Goal: Task Accomplishment & Management: Complete application form

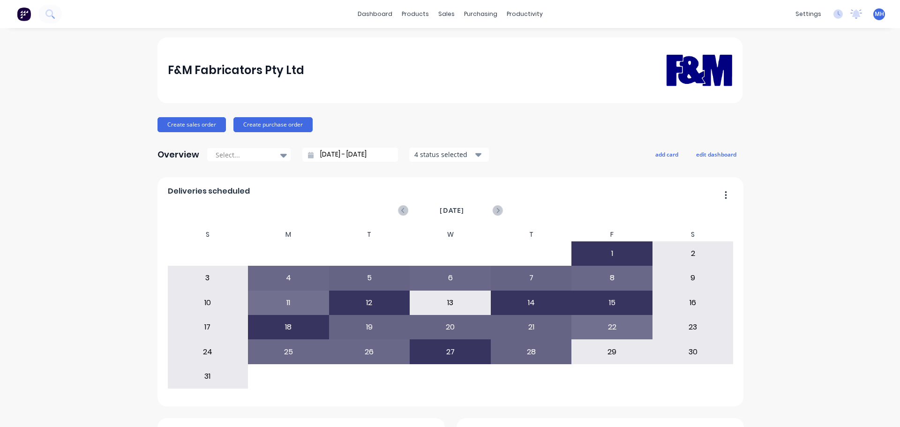
click at [413, 45] on icon at bounding box center [414, 44] width 5 height 7
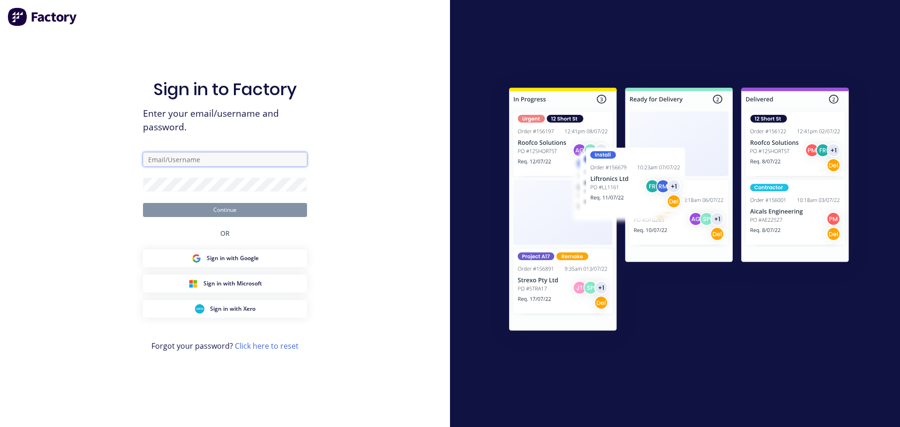
type input "[EMAIL_ADDRESS][DOMAIN_NAME]"
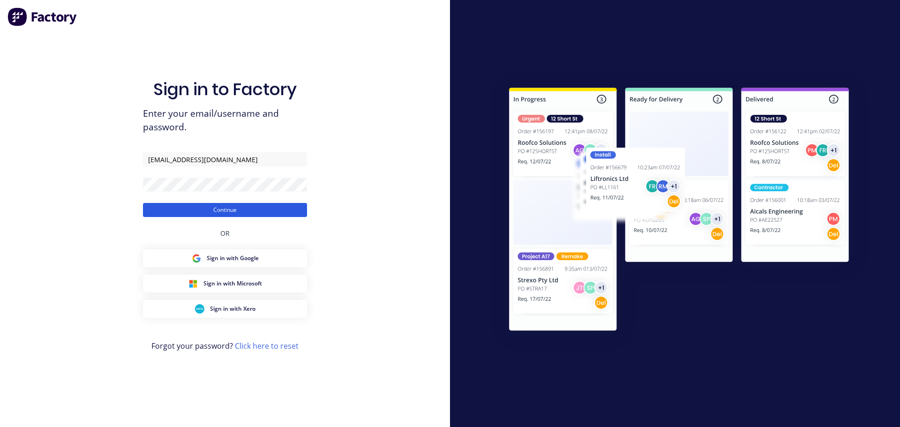
click at [246, 206] on button "Continue" at bounding box center [225, 210] width 164 height 14
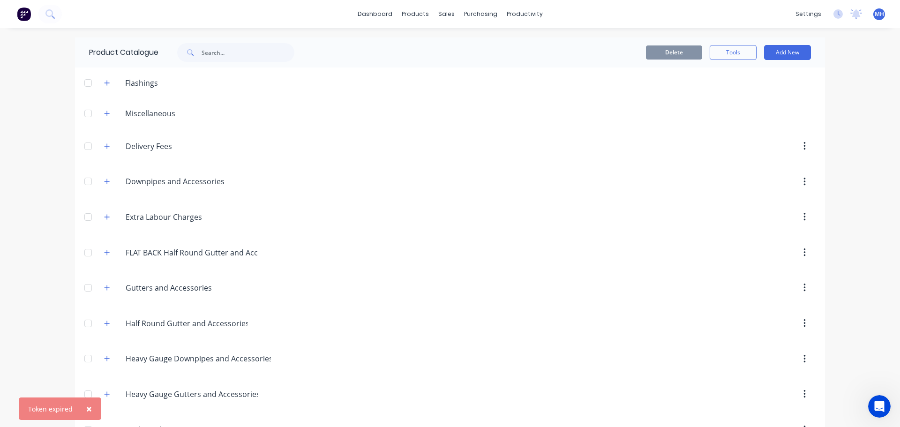
click at [90, 184] on div at bounding box center [88, 181] width 19 height 19
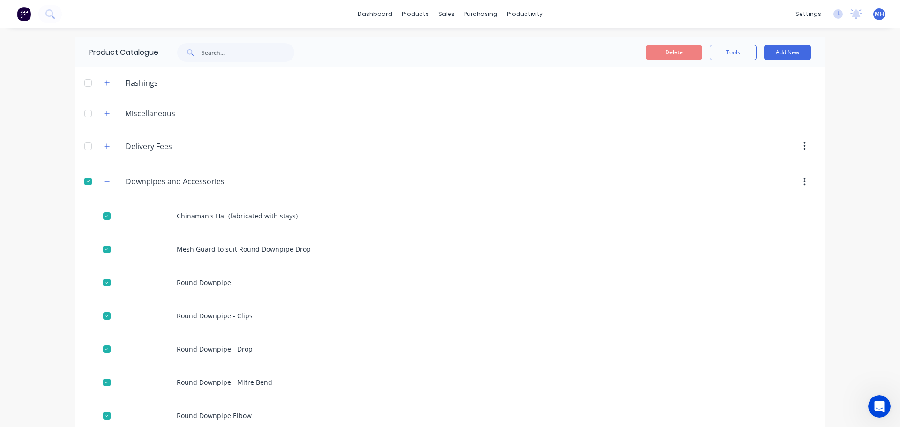
click at [84, 179] on div at bounding box center [88, 181] width 19 height 19
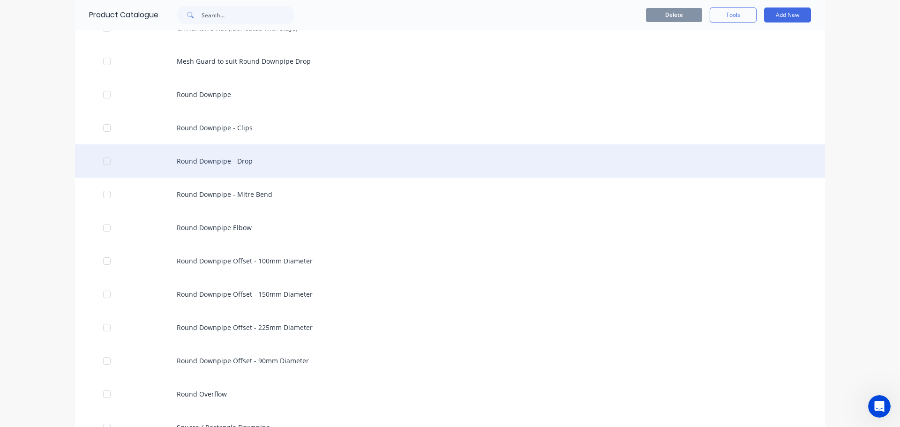
scroll to position [187, 0]
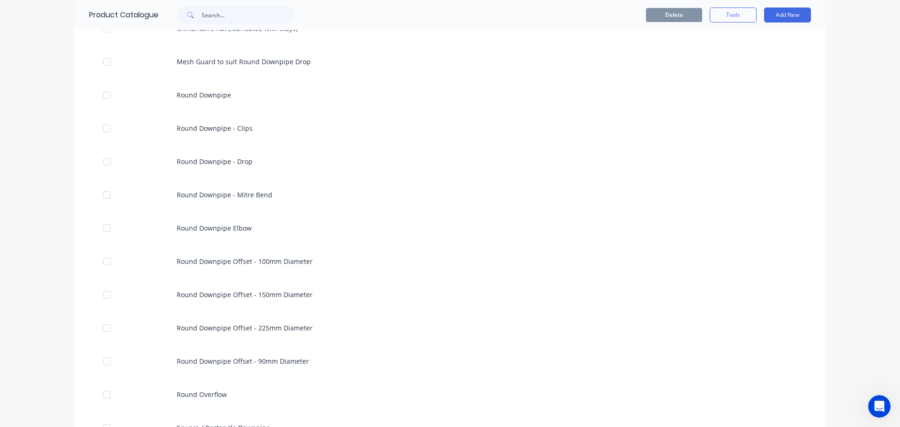
click at [0, 247] on div "dashboard products sales purchasing productivity dashboard products Product Cat…" at bounding box center [450, 213] width 900 height 427
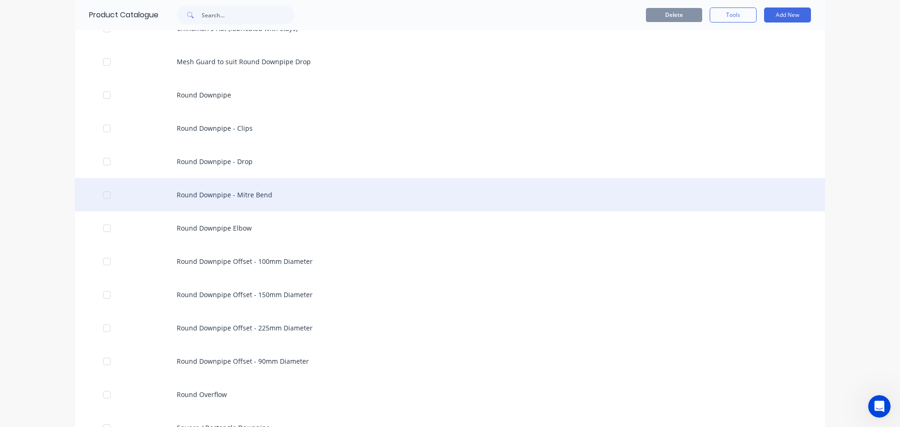
click at [208, 193] on div "Round Downpipe - Mitre Bend" at bounding box center [450, 194] width 750 height 33
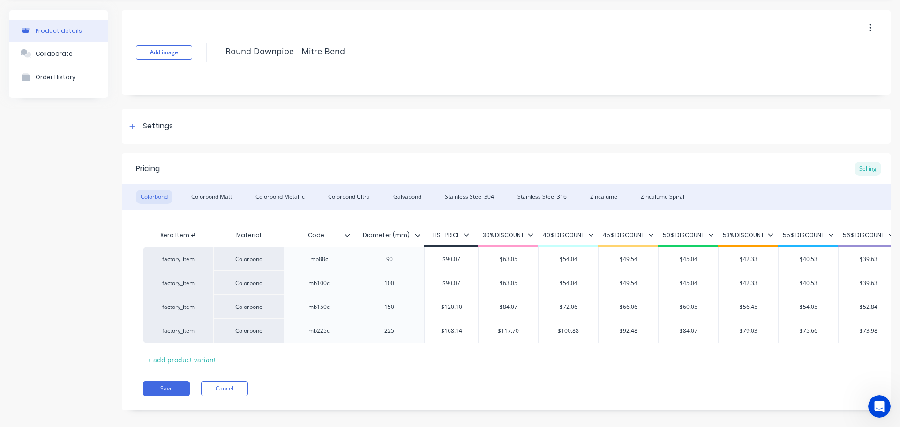
scroll to position [45, 0]
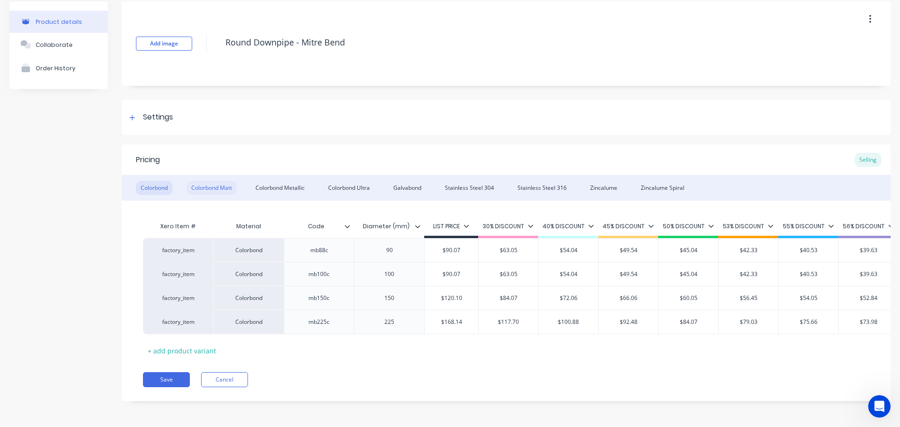
click at [226, 181] on div "Colorbond Matt" at bounding box center [211, 188] width 50 height 14
click at [276, 181] on div "Colorbond Metallic" at bounding box center [280, 188] width 59 height 14
click at [342, 182] on div "Colorbond Ultra" at bounding box center [348, 188] width 51 height 14
click at [406, 182] on div "Galvabond" at bounding box center [406, 188] width 37 height 14
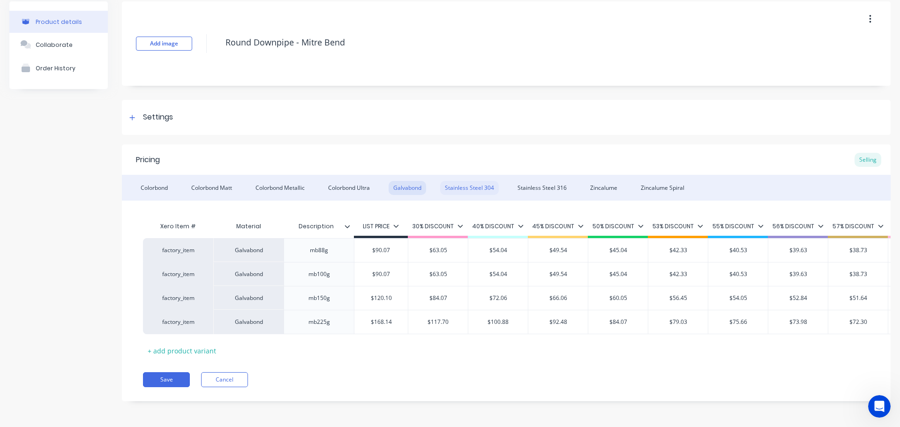
click at [459, 181] on div "Stainless Steel 304" at bounding box center [469, 188] width 59 height 14
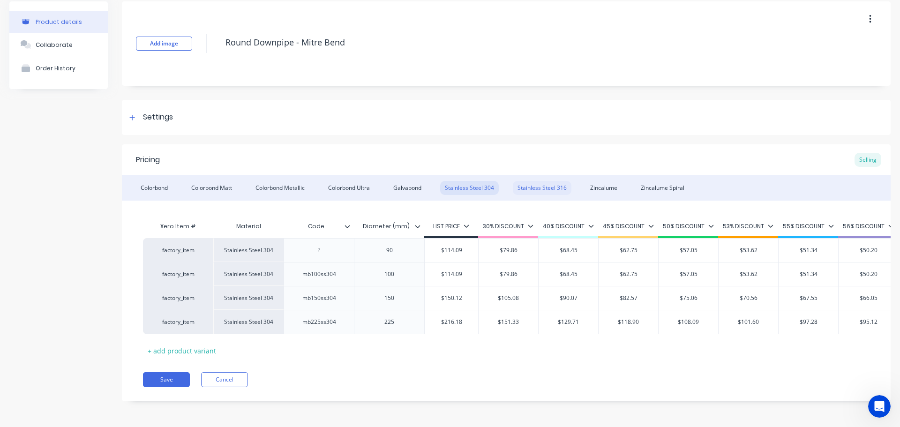
click at [536, 183] on div "Stainless Steel 316" at bounding box center [542, 188] width 59 height 14
click at [614, 185] on div "Zincalume" at bounding box center [603, 188] width 37 height 14
click at [674, 184] on div "Zincalume Spiral" at bounding box center [662, 188] width 53 height 14
click at [602, 183] on div "Zincalume" at bounding box center [603, 188] width 37 height 14
click at [531, 181] on div "Stainless Steel 316" at bounding box center [542, 188] width 59 height 14
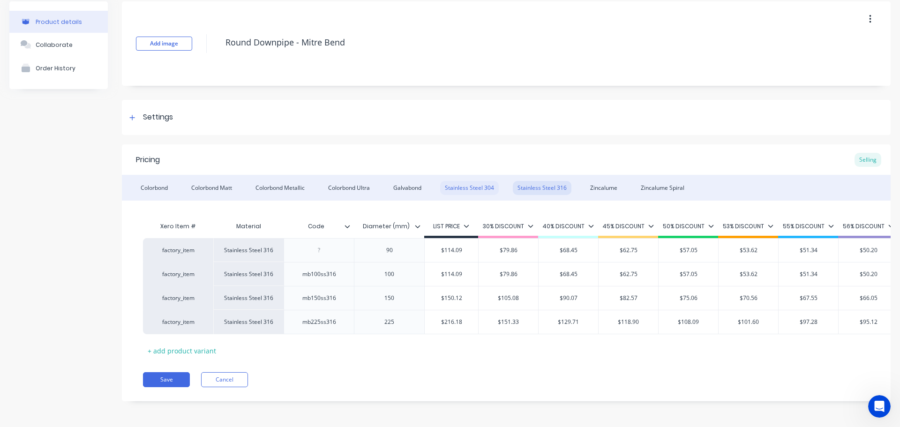
click at [469, 181] on div "Stainless Steel 304" at bounding box center [469, 188] width 59 height 14
click at [529, 181] on div "Stainless Steel 316" at bounding box center [542, 188] width 59 height 14
click at [476, 183] on div "Stainless Steel 304" at bounding box center [469, 188] width 59 height 14
click at [565, 186] on div "Stainless Steel 316" at bounding box center [542, 188] width 59 height 14
click at [464, 183] on div "Stainless Steel 304" at bounding box center [469, 188] width 59 height 14
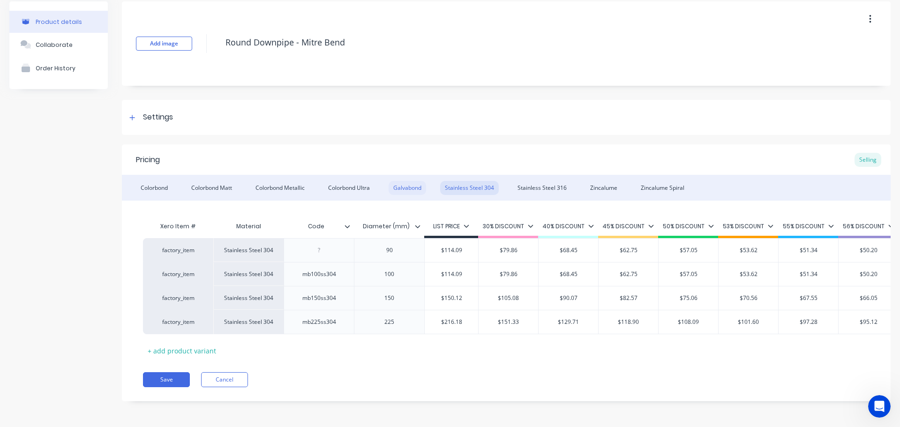
click at [404, 181] on div "Galvabond" at bounding box center [406, 188] width 37 height 14
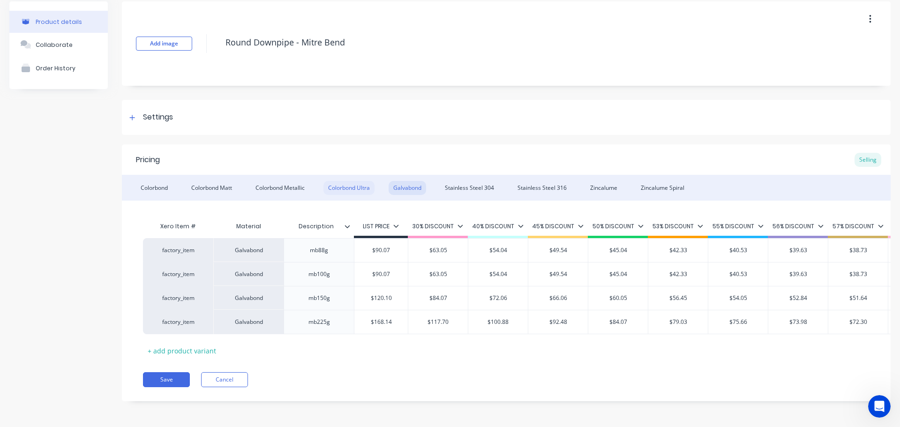
click at [344, 184] on div "Colorbond Ultra" at bounding box center [348, 188] width 51 height 14
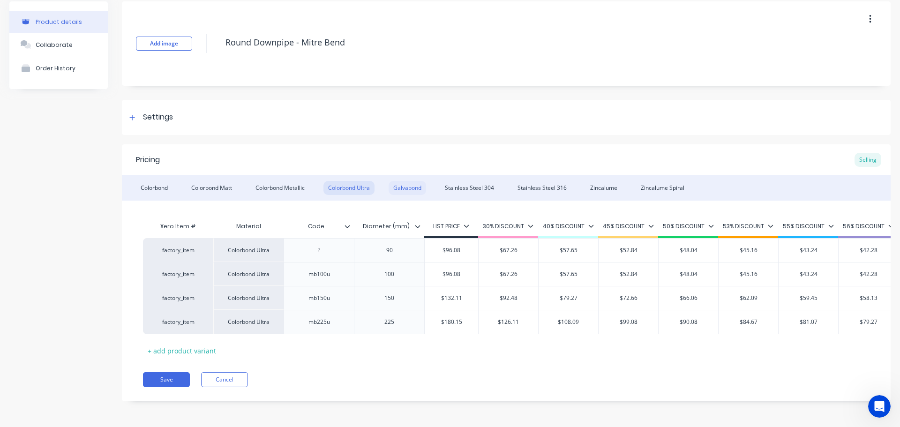
click at [403, 183] on div "Galvabond" at bounding box center [406, 188] width 37 height 14
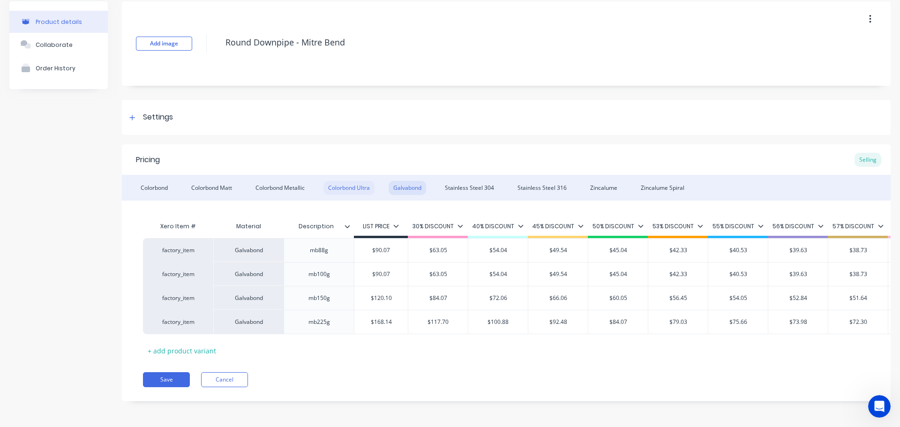
click at [349, 181] on div "Colorbond Ultra" at bounding box center [348, 188] width 51 height 14
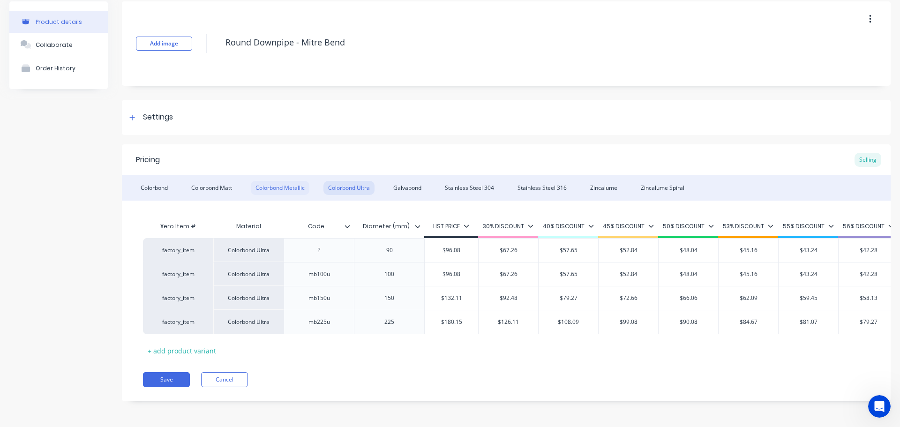
click at [286, 181] on div "Colorbond Metallic" at bounding box center [280, 188] width 59 height 14
click at [217, 181] on div "Colorbond Matt" at bounding box center [211, 188] width 50 height 14
click at [165, 181] on div "Colorbond" at bounding box center [154, 188] width 37 height 14
click at [213, 181] on div "Colorbond Matt" at bounding box center [211, 188] width 50 height 14
click at [149, 181] on div "Colorbond" at bounding box center [154, 188] width 37 height 14
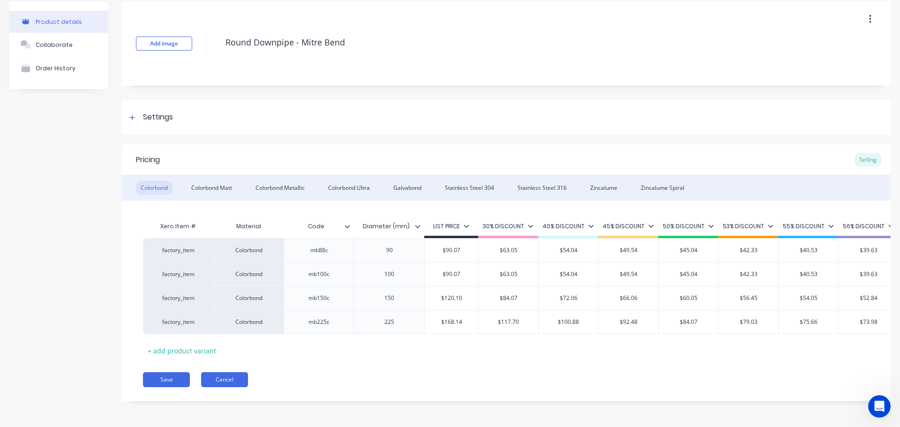
click at [221, 378] on button "Cancel" at bounding box center [224, 379] width 47 height 15
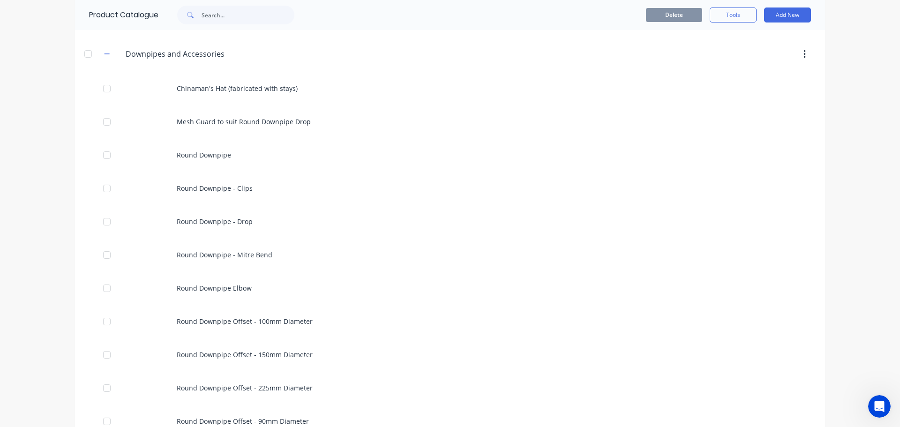
scroll to position [141, 0]
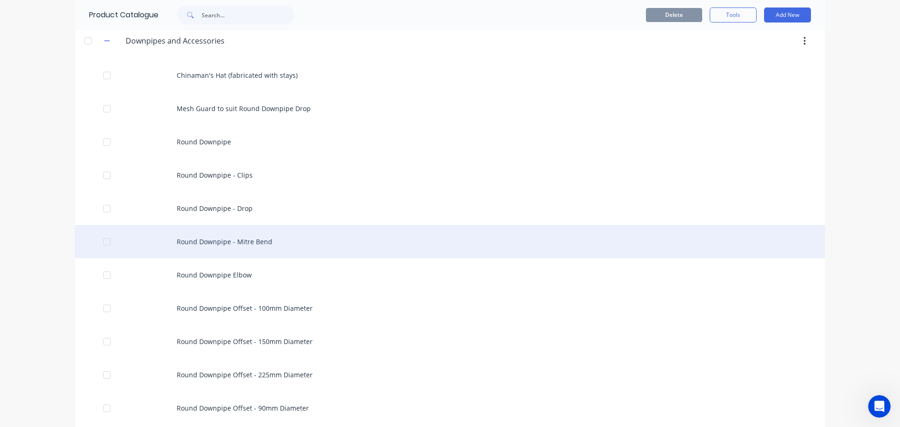
click at [252, 237] on div "Round Downpipe - Mitre Bend" at bounding box center [450, 241] width 750 height 33
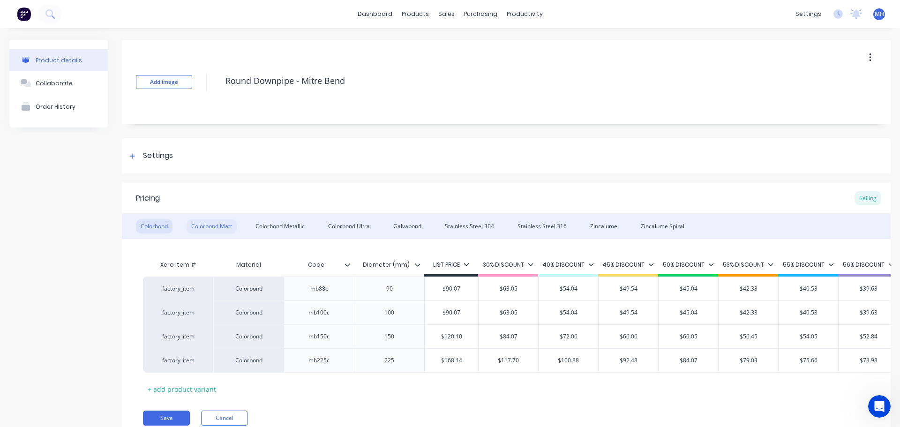
click at [217, 227] on div "Colorbond Matt" at bounding box center [211, 226] width 50 height 14
click at [270, 225] on div "Colorbond Metallic" at bounding box center [280, 226] width 59 height 14
click at [326, 227] on div "Colorbond Ultra" at bounding box center [348, 226] width 51 height 14
click at [383, 226] on div "Colorbond Colorbond Matt Colorbond Metallic Colorbond Ultra Galvabond Stainless…" at bounding box center [506, 226] width 768 height 26
click at [415, 226] on div "Galvabond" at bounding box center [406, 226] width 37 height 14
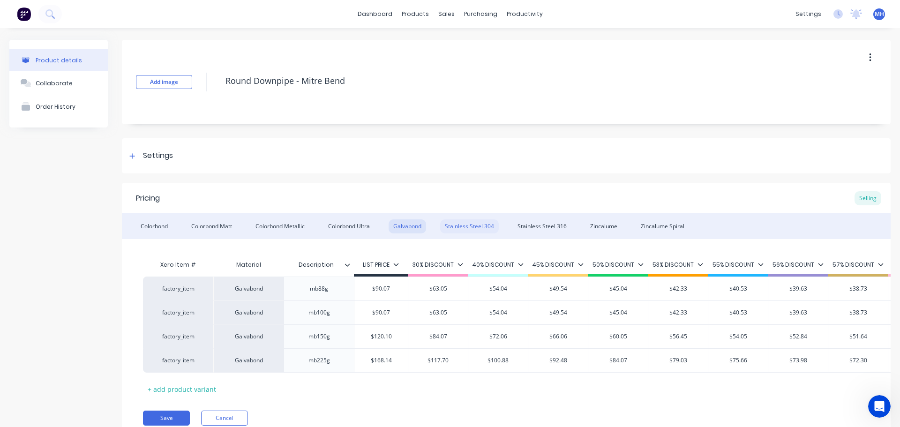
click at [457, 225] on div "Stainless Steel 304" at bounding box center [469, 226] width 59 height 14
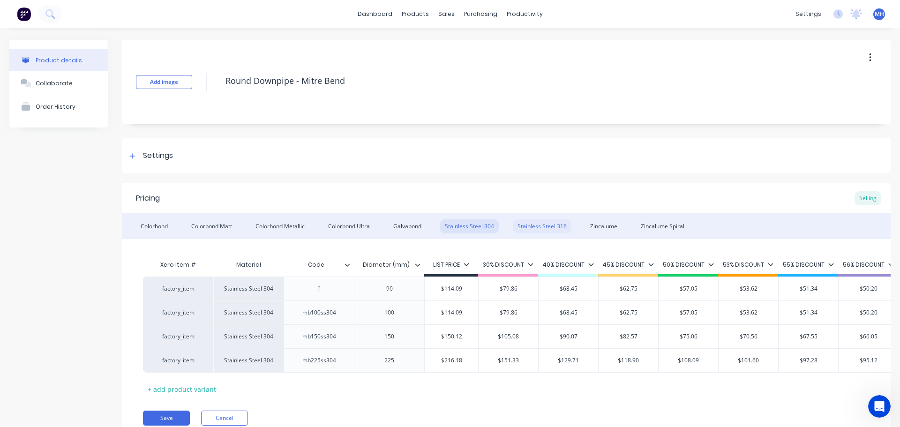
click at [544, 223] on div "Stainless Steel 316" at bounding box center [542, 226] width 59 height 14
click at [598, 223] on div "Zincalume" at bounding box center [603, 226] width 37 height 14
click at [661, 225] on div "Zincalume Spiral" at bounding box center [662, 226] width 53 height 14
click at [156, 229] on div "Colorbond" at bounding box center [154, 226] width 37 height 14
click at [217, 228] on div "Colorbond Matt" at bounding box center [211, 226] width 50 height 14
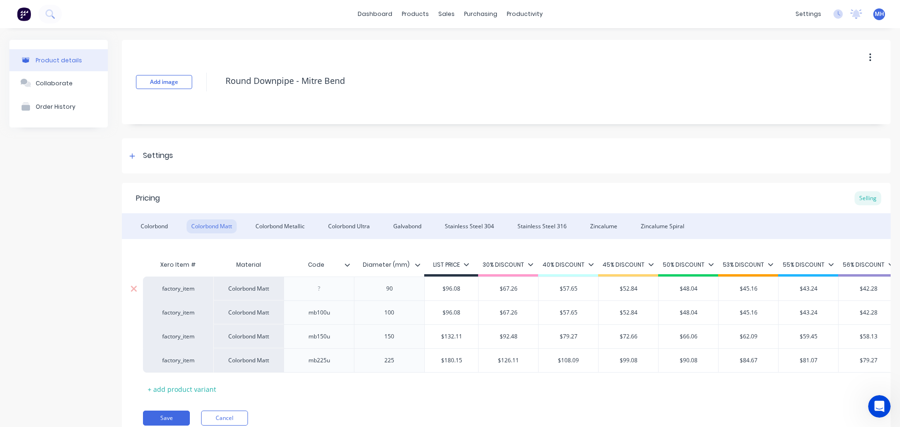
click at [322, 292] on div at bounding box center [319, 289] width 47 height 12
click at [291, 224] on div "Colorbond Metallic" at bounding box center [280, 226] width 59 height 14
click at [321, 290] on div at bounding box center [319, 289] width 47 height 12
click at [340, 222] on div "Colorbond Ultra" at bounding box center [348, 226] width 51 height 14
click at [323, 292] on div at bounding box center [319, 289] width 47 height 12
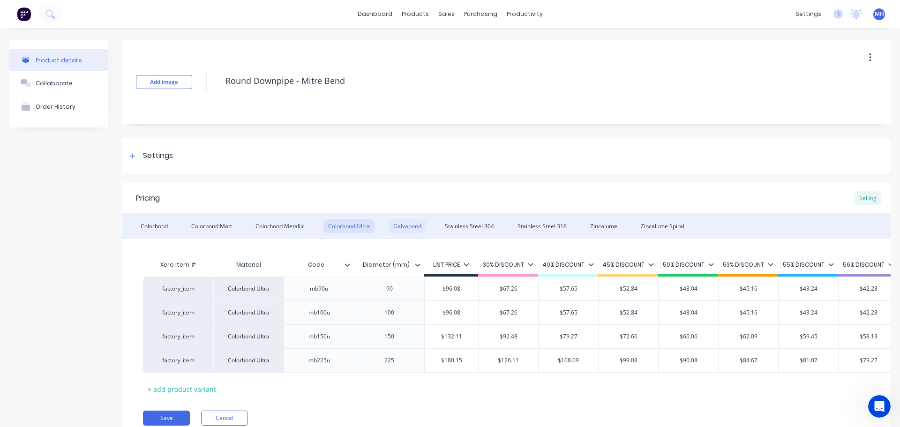
click at [413, 221] on div "Galvabond" at bounding box center [406, 226] width 37 height 14
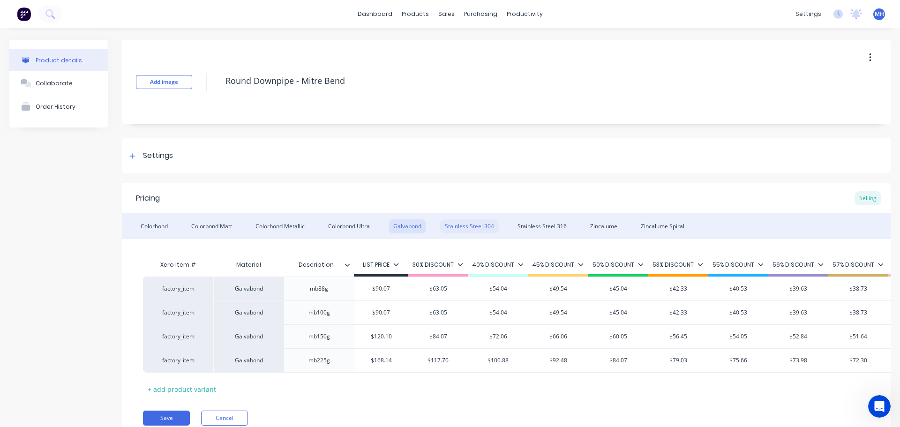
click at [459, 223] on div "Stainless Steel 304" at bounding box center [469, 226] width 59 height 14
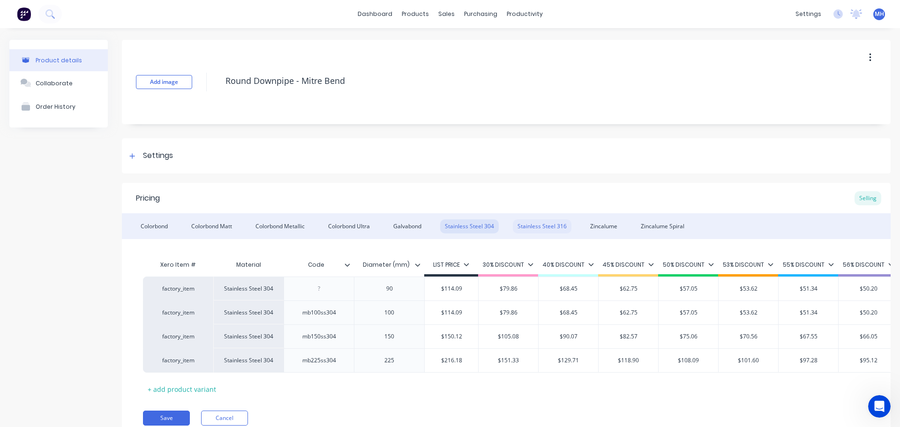
click at [529, 225] on div "Stainless Steel 316" at bounding box center [542, 226] width 59 height 14
click at [460, 223] on div "Stainless Steel 304" at bounding box center [469, 226] width 59 height 14
click at [328, 288] on div at bounding box center [319, 289] width 47 height 12
click at [538, 222] on div "Stainless Steel 316" at bounding box center [542, 226] width 59 height 14
click at [331, 287] on div at bounding box center [319, 289] width 47 height 12
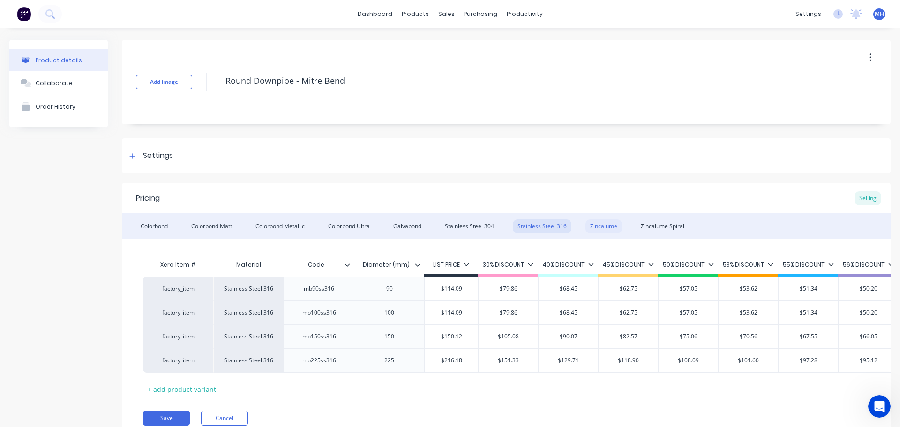
click at [590, 223] on div "Zincalume" at bounding box center [603, 226] width 37 height 14
drag, startPoint x: 633, startPoint y: 225, endPoint x: 639, endPoint y: 225, distance: 5.2
click at [636, 225] on div "Colorbond Colorbond Matt Colorbond Metallic Colorbond Ultra Galvabond Stainless…" at bounding box center [506, 226] width 768 height 26
click at [639, 225] on div "Zincalume Spiral" at bounding box center [662, 226] width 53 height 14
click at [163, 229] on div "Colorbond" at bounding box center [154, 226] width 37 height 14
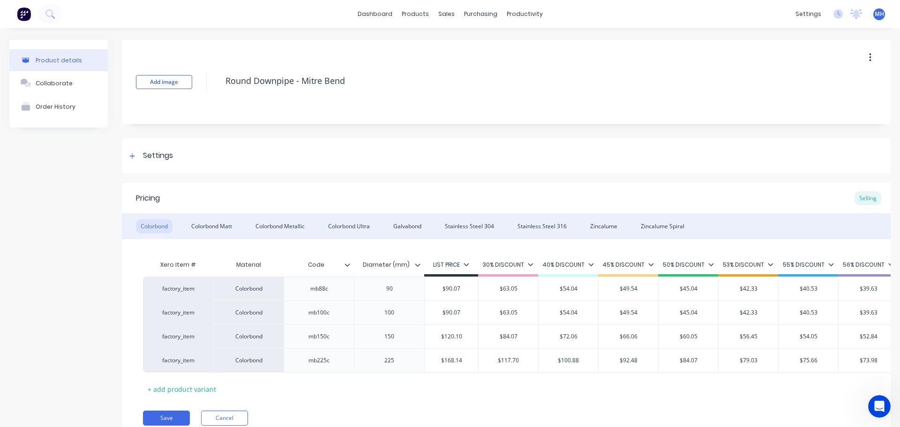
click at [40, 311] on div "Product details Collaborate Order History" at bounding box center [58, 247] width 98 height 414
click at [463, 49] on link "Sales Orders" at bounding box center [492, 44] width 124 height 19
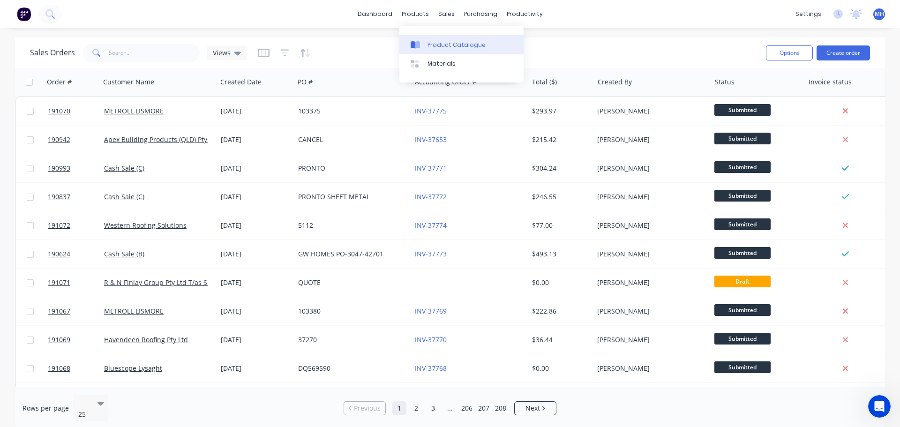
click at [418, 34] on div "Product Catalogue Materials" at bounding box center [461, 54] width 124 height 57
click at [422, 43] on div at bounding box center [417, 45] width 14 height 8
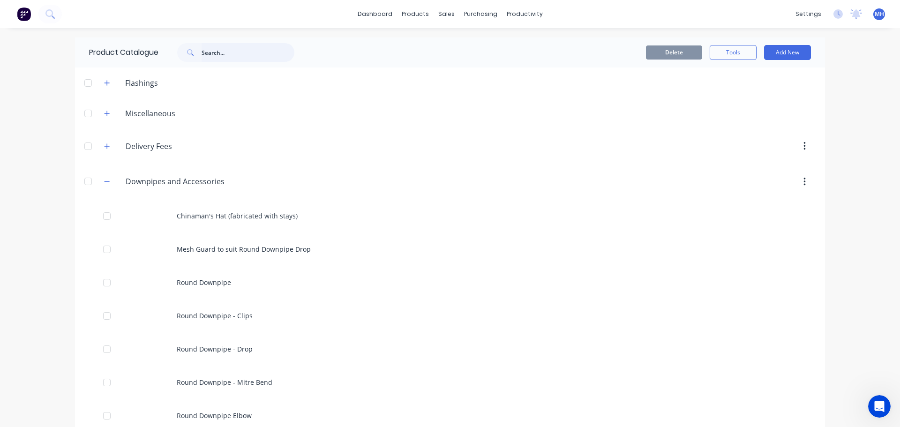
click at [241, 58] on input "text" at bounding box center [247, 52] width 93 height 19
type input "rpde"
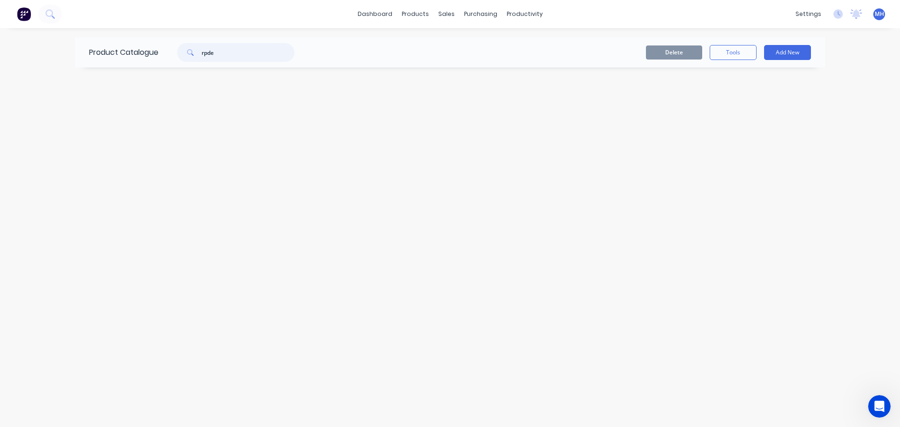
click at [238, 56] on input "rpde" at bounding box center [247, 52] width 93 height 19
click at [311, 51] on div "Product Catalogue" at bounding box center [196, 52] width 243 height 30
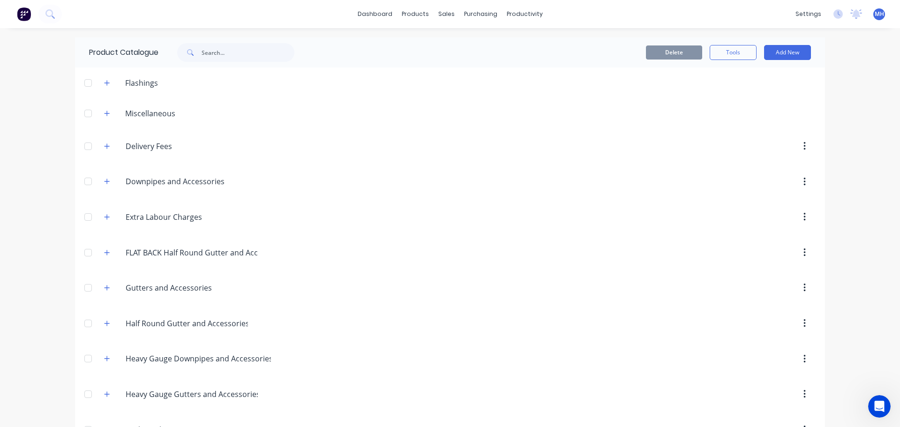
click at [97, 181] on div "Downpipes.and.Accessories Downpipes and Accessories" at bounding box center [170, 181] width 147 height 17
click at [104, 183] on icon "button" at bounding box center [107, 181] width 6 height 7
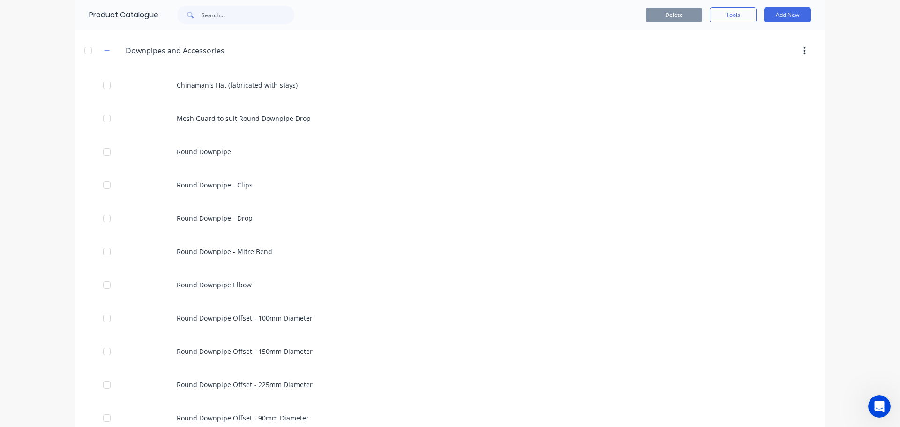
scroll to position [141, 0]
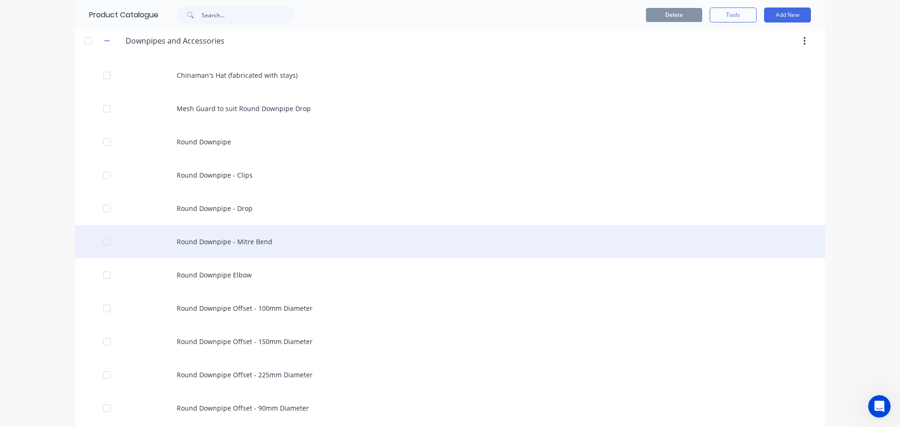
click at [255, 246] on div "Round Downpipe - Mitre Bend" at bounding box center [450, 241] width 750 height 33
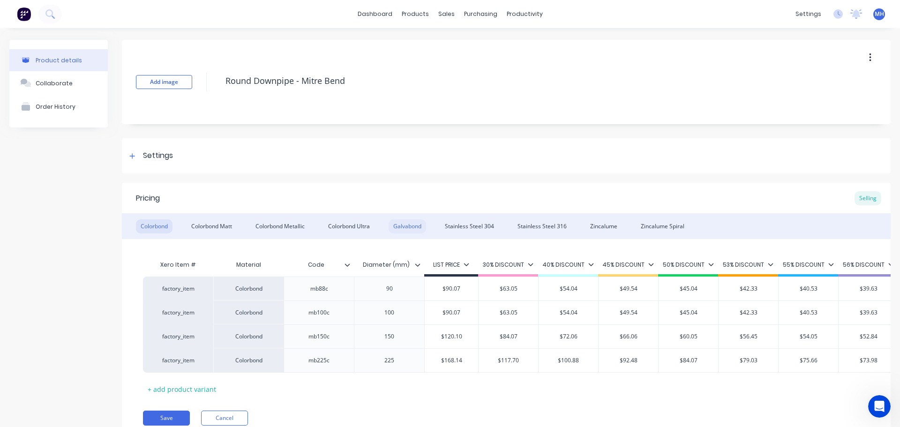
click at [424, 225] on div "Galvabond" at bounding box center [406, 226] width 37 height 14
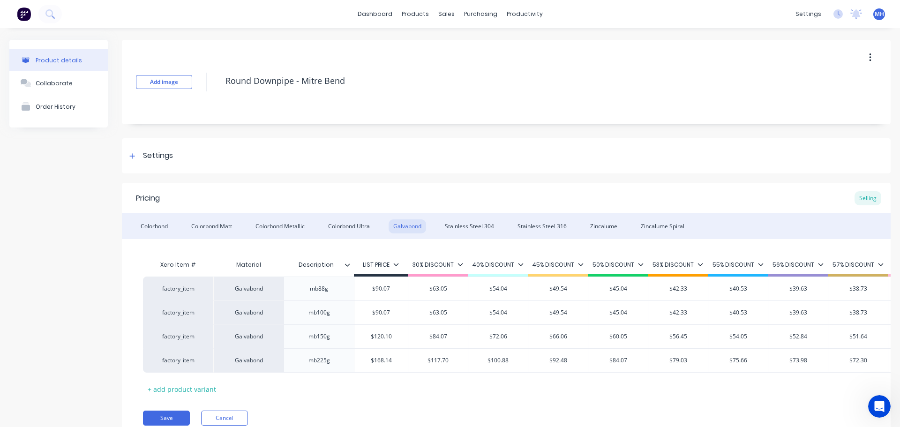
drag, startPoint x: 357, startPoint y: 224, endPoint x: 285, endPoint y: 216, distance: 72.7
click at [357, 224] on div "Colorbond Ultra" at bounding box center [348, 226] width 51 height 14
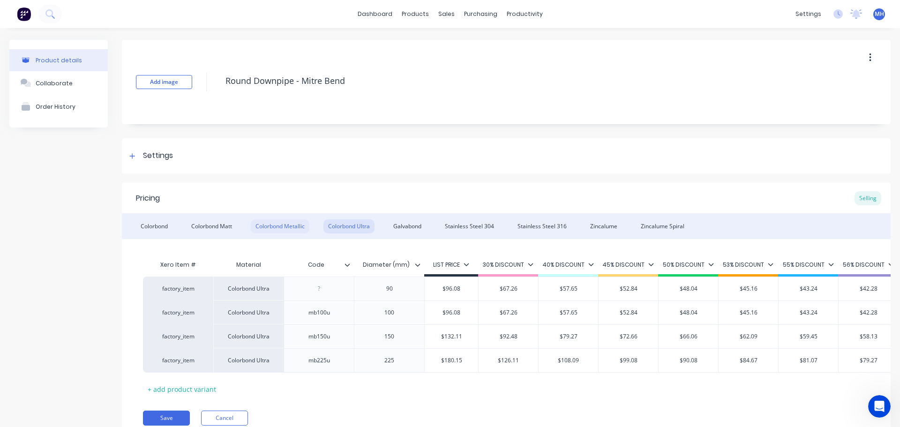
click at [287, 227] on div "Colorbond Metallic" at bounding box center [280, 226] width 59 height 14
click at [235, 224] on div "Colorbond Matt" at bounding box center [211, 226] width 50 height 14
click at [162, 224] on div "Colorbond" at bounding box center [154, 226] width 37 height 14
click at [220, 229] on div "Colorbond Matt" at bounding box center [211, 226] width 50 height 14
click at [319, 290] on div at bounding box center [319, 289] width 47 height 12
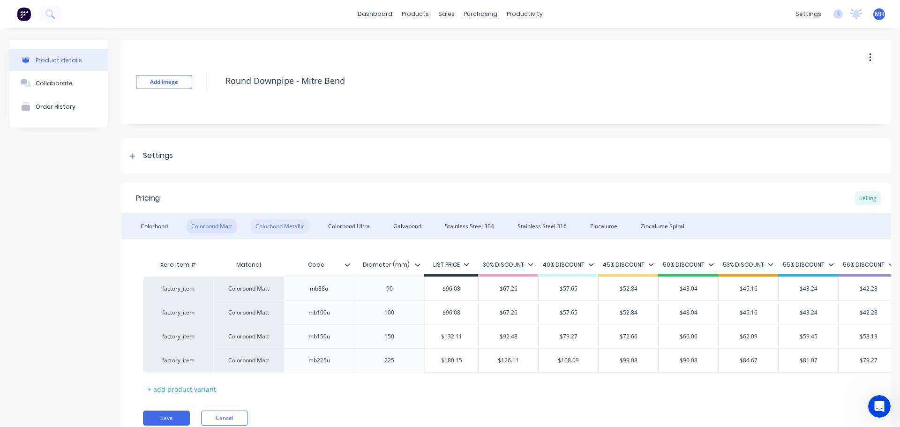
click at [303, 230] on div "Colorbond Metallic" at bounding box center [280, 226] width 59 height 14
click at [320, 295] on div at bounding box center [318, 288] width 70 height 24
click at [313, 288] on div at bounding box center [319, 289] width 47 height 12
click at [350, 221] on div "Colorbond Ultra" at bounding box center [348, 226] width 51 height 14
click at [296, 231] on div "Colorbond Metallic" at bounding box center [280, 226] width 59 height 14
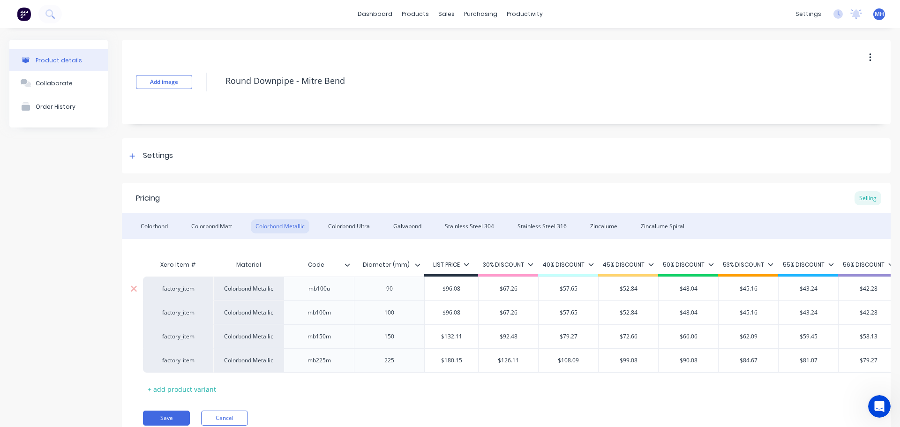
drag, startPoint x: 333, startPoint y: 288, endPoint x: 336, endPoint y: 293, distance: 5.9
click at [333, 288] on div "mb100u" at bounding box center [319, 289] width 47 height 12
click at [355, 226] on div "Colorbond Ultra" at bounding box center [348, 226] width 51 height 14
click at [331, 297] on div at bounding box center [318, 288] width 70 height 24
click at [326, 290] on div at bounding box center [319, 289] width 47 height 12
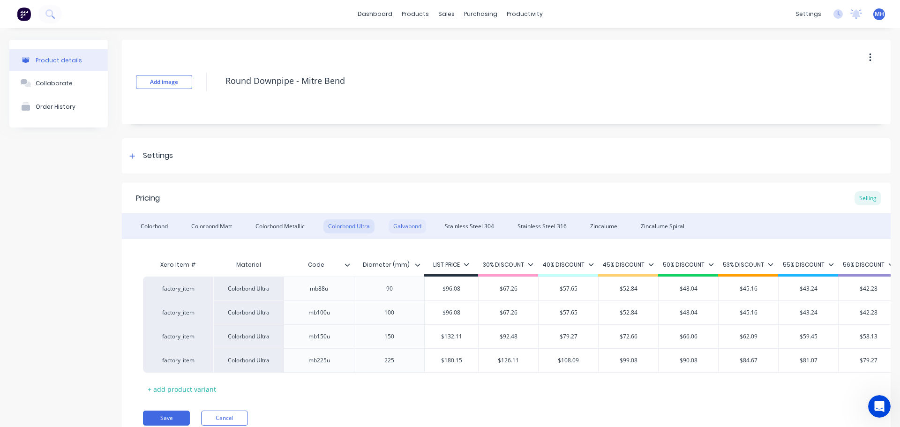
click at [407, 224] on div "Galvabond" at bounding box center [406, 226] width 37 height 14
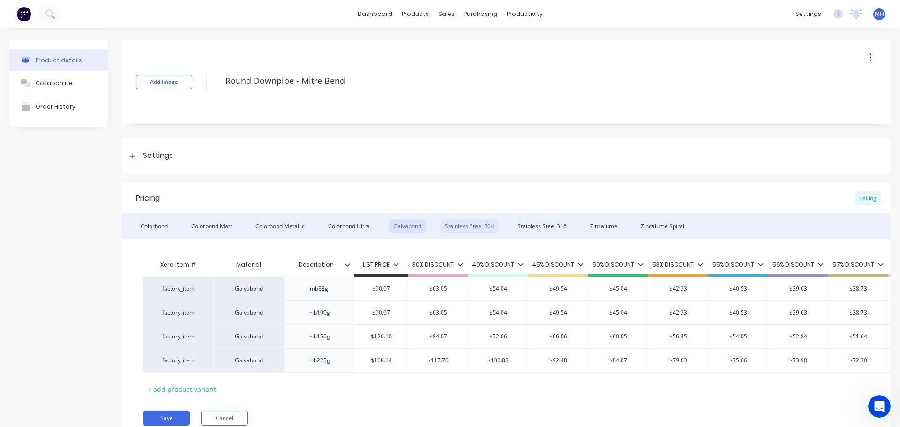
click at [469, 225] on div "Stainless Steel 304" at bounding box center [469, 226] width 59 height 14
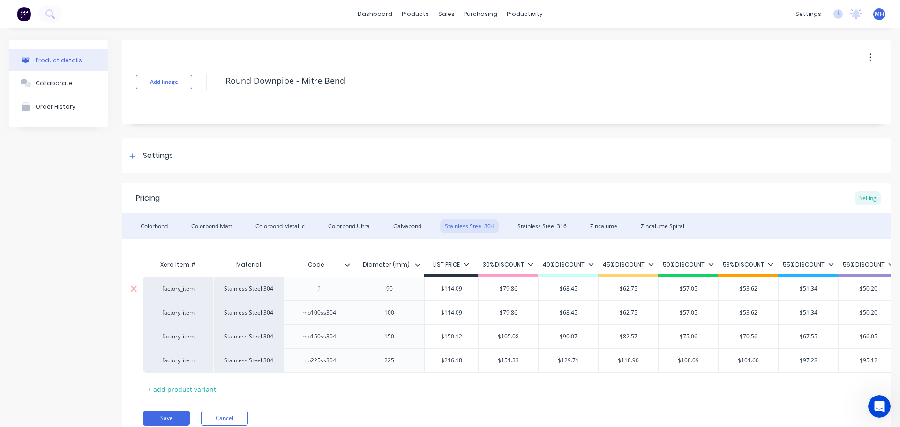
click at [325, 290] on div at bounding box center [319, 289] width 47 height 12
click at [542, 217] on div "Colorbond Colorbond Matt Colorbond Metallic Colorbond Ultra Galvabond Stainless…" at bounding box center [506, 226] width 768 height 26
click at [540, 230] on div "Stainless Steel 316" at bounding box center [542, 226] width 59 height 14
click at [328, 288] on div at bounding box center [319, 289] width 47 height 12
click at [476, 225] on div "Stainless Steel 304" at bounding box center [469, 226] width 59 height 14
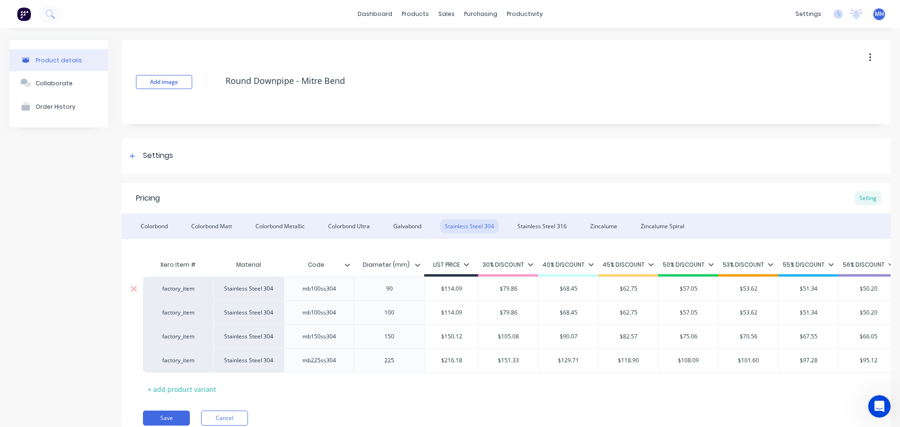
click at [322, 290] on div "mb100ss304" at bounding box center [319, 289] width 49 height 12
drag, startPoint x: 320, startPoint y: 290, endPoint x: 313, endPoint y: 292, distance: 7.7
click at [313, 292] on div "mb100ss304" at bounding box center [319, 289] width 49 height 12
click at [549, 218] on div "Colorbond Colorbond Matt Colorbond Metallic Colorbond Ultra Galvabond Stainless…" at bounding box center [506, 226] width 768 height 26
click at [547, 223] on div "Stainless Steel 316" at bounding box center [542, 226] width 59 height 14
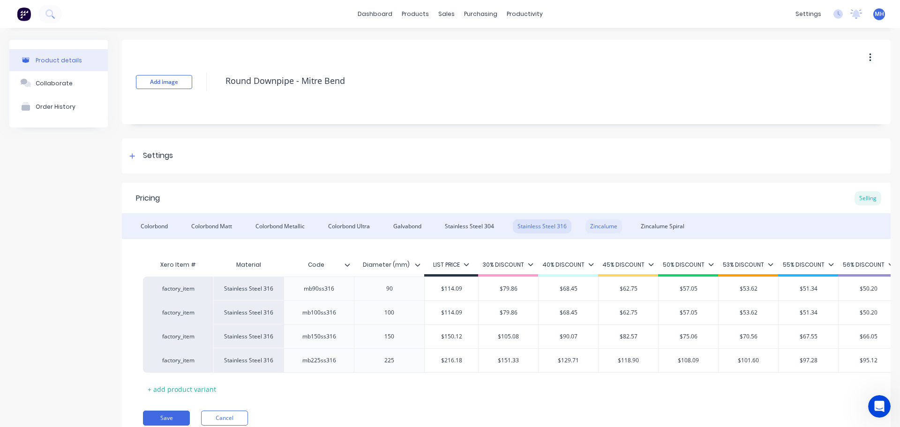
click at [598, 227] on div "Zincalume" at bounding box center [603, 226] width 37 height 14
click at [650, 227] on div "Zincalume Spiral" at bounding box center [662, 226] width 53 height 14
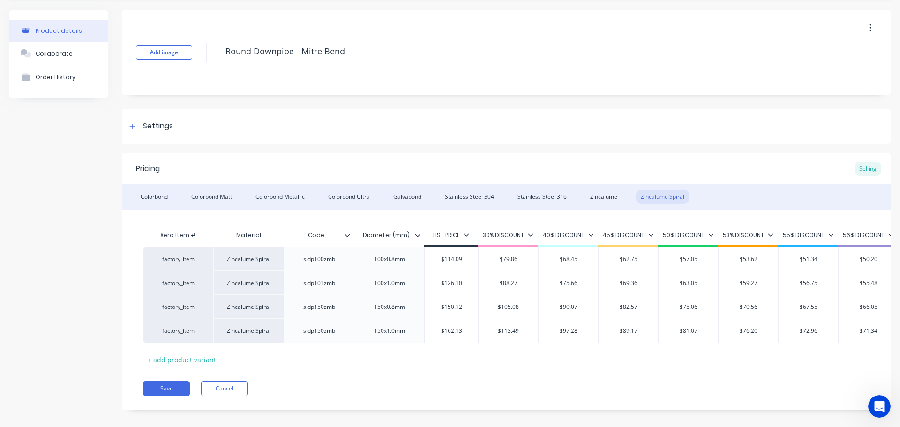
scroll to position [45, 0]
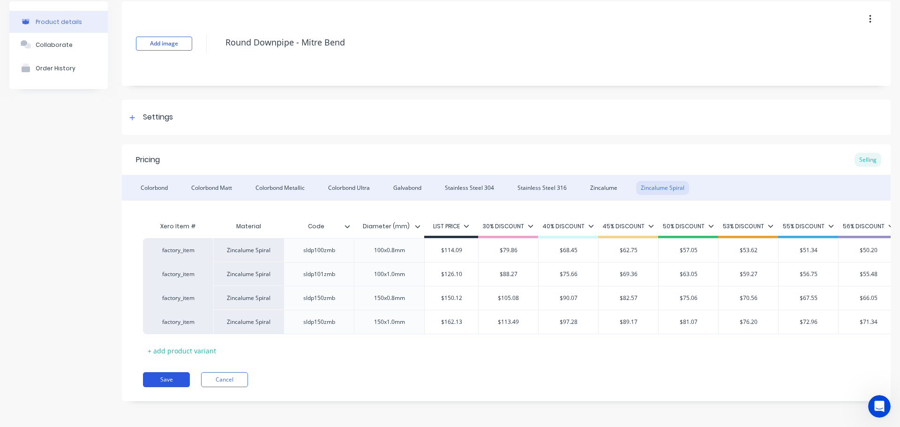
click at [186, 383] on button "Save" at bounding box center [166, 379] width 47 height 15
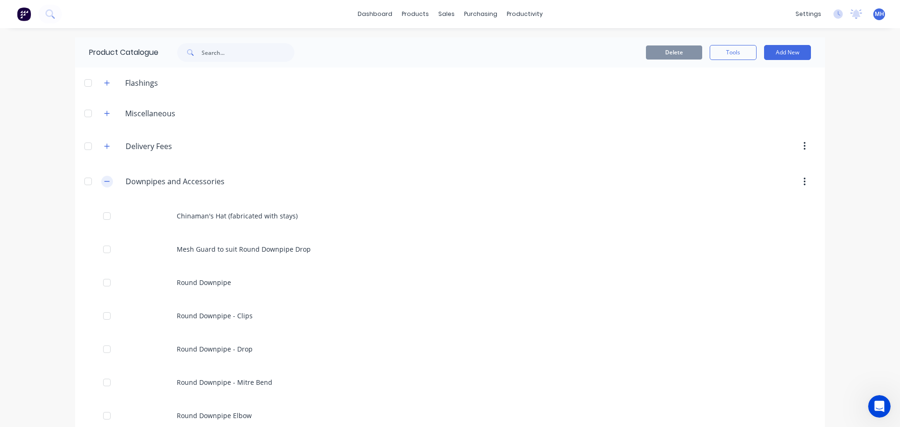
click at [104, 182] on icon "button" at bounding box center [106, 181] width 5 height 0
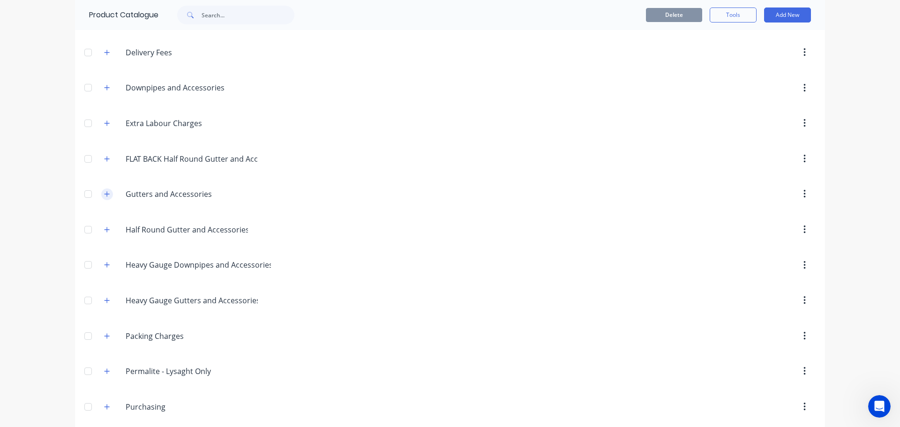
click at [106, 197] on icon "button" at bounding box center [107, 194] width 6 height 7
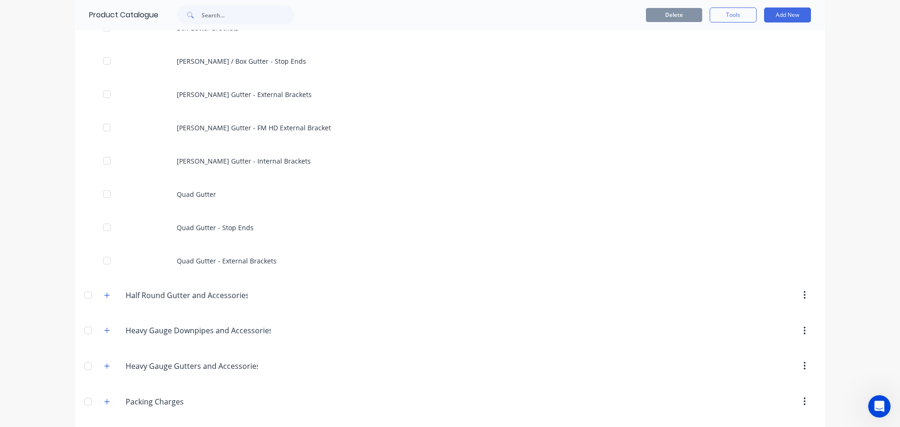
scroll to position [328, 0]
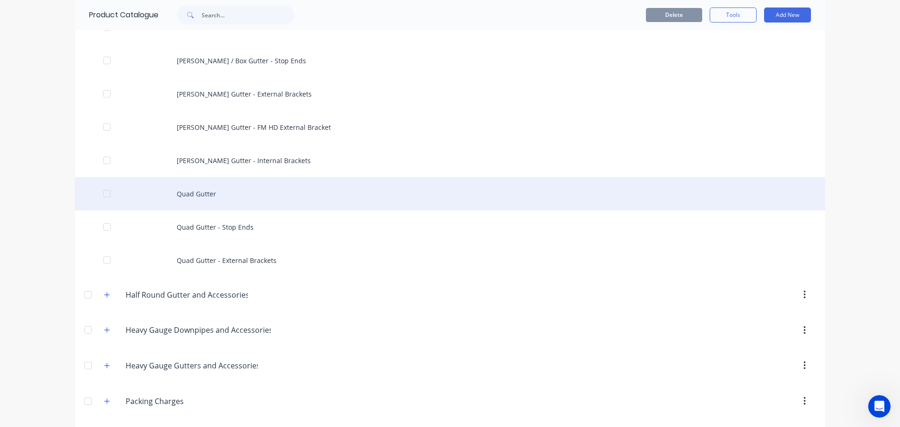
click at [222, 194] on div "Quad Gutter" at bounding box center [450, 193] width 750 height 33
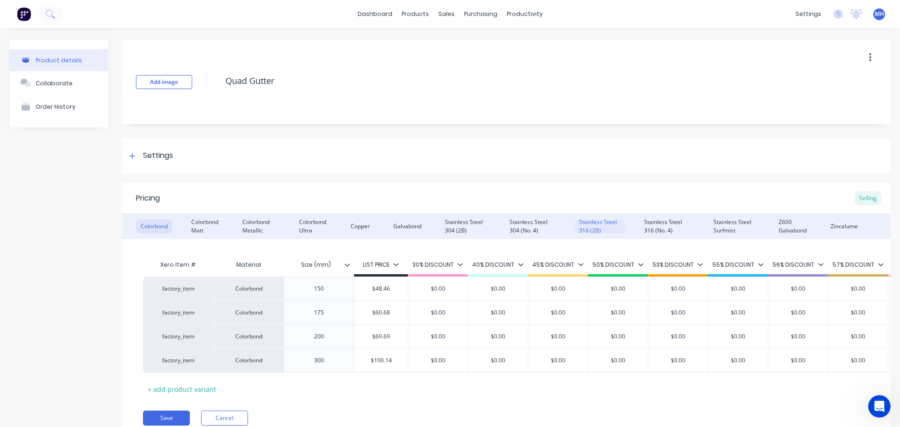
click at [581, 231] on div "Stainless Steel 316 (2B)" at bounding box center [599, 226] width 51 height 14
click at [668, 225] on div "Stainless Steel 316 (No. 4)" at bounding box center [666, 226] width 55 height 14
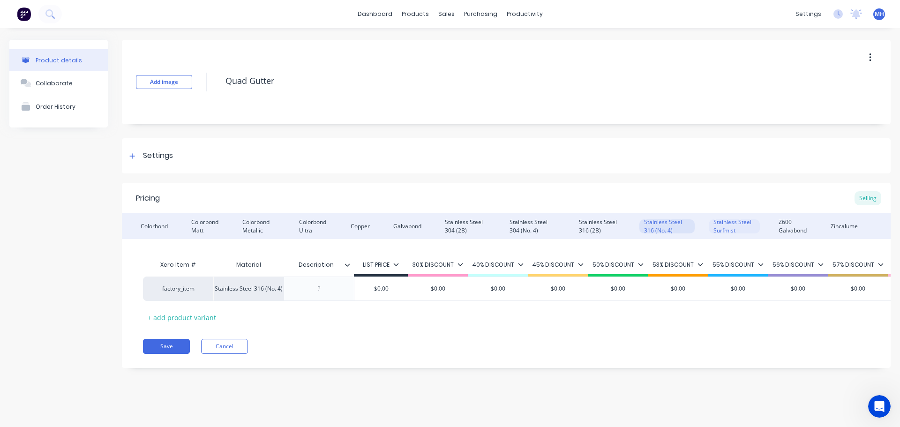
click at [732, 224] on div "Stainless Steel Surfmist" at bounding box center [733, 226] width 51 height 14
click at [792, 226] on div "Z600 Galvabond" at bounding box center [793, 226] width 38 height 14
click at [838, 228] on div "Zincalume" at bounding box center [844, 226] width 37 height 14
click at [664, 228] on div "Stainless Steel 316 (No. 4)" at bounding box center [666, 226] width 55 height 14
click at [585, 227] on div "Stainless Steel 316 (2B)" at bounding box center [599, 226] width 51 height 14
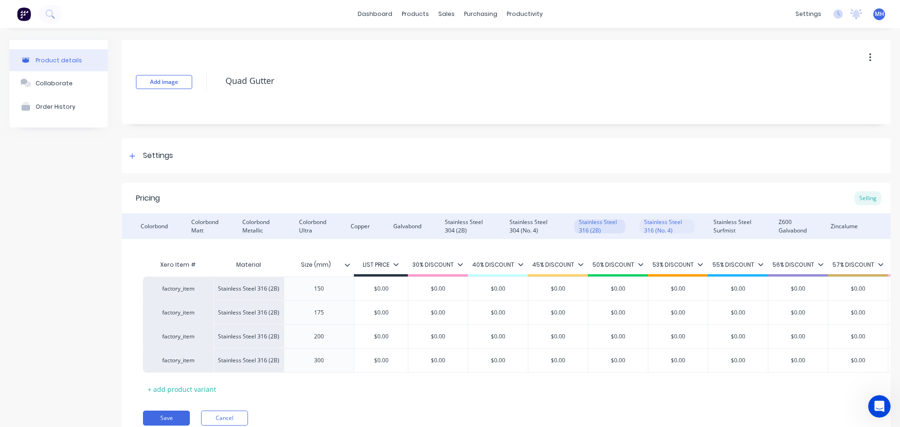
click at [649, 225] on div "Stainless Steel 316 (No. 4)" at bounding box center [666, 226] width 55 height 14
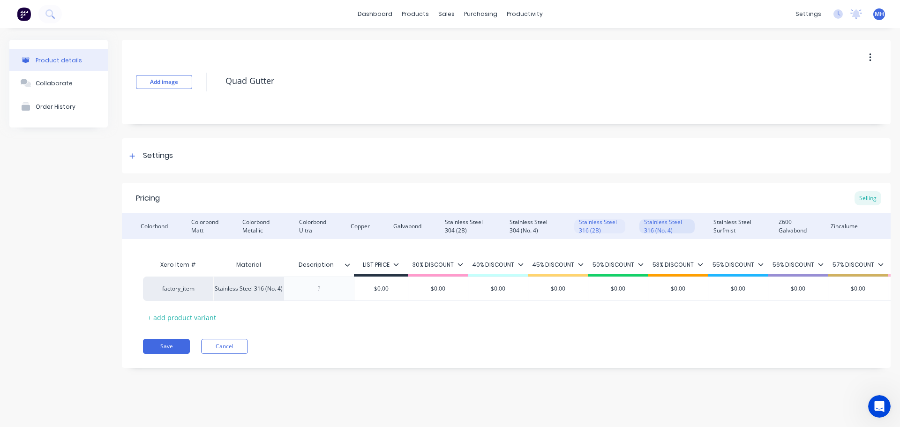
click at [602, 226] on div "Stainless Steel 316 (2B)" at bounding box center [599, 226] width 51 height 14
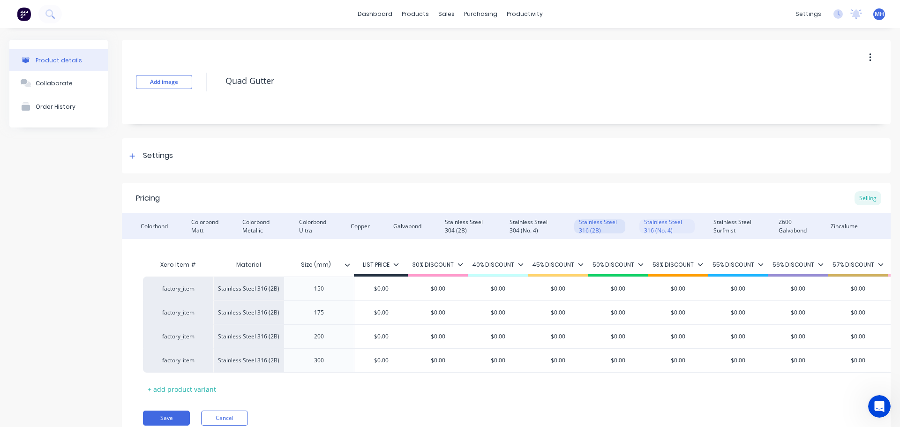
click at [668, 227] on div "Stainless Steel 316 (No. 4)" at bounding box center [666, 226] width 55 height 14
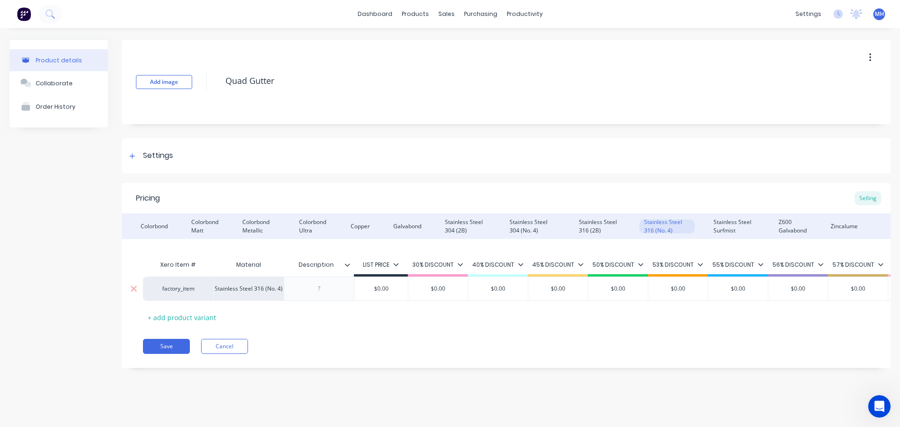
click at [330, 286] on div at bounding box center [319, 289] width 47 height 12
click at [594, 224] on div "Stainless Steel 316 (2B)" at bounding box center [599, 226] width 51 height 14
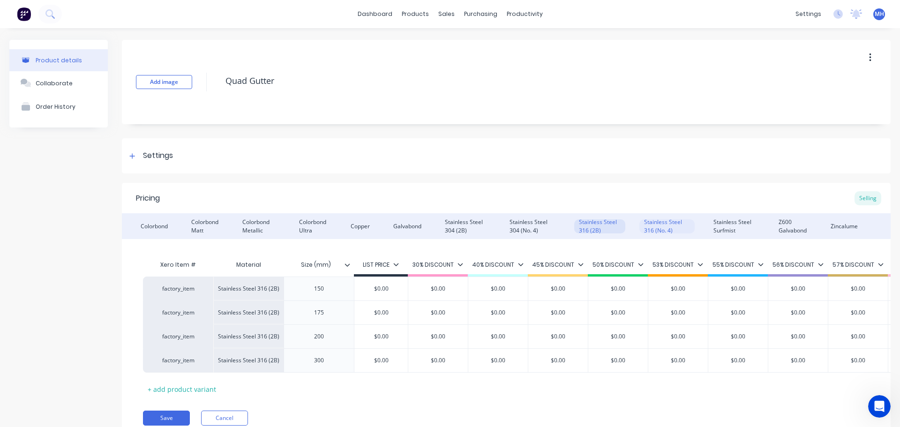
click at [666, 229] on div "Stainless Steel 316 (No. 4)" at bounding box center [666, 226] width 55 height 14
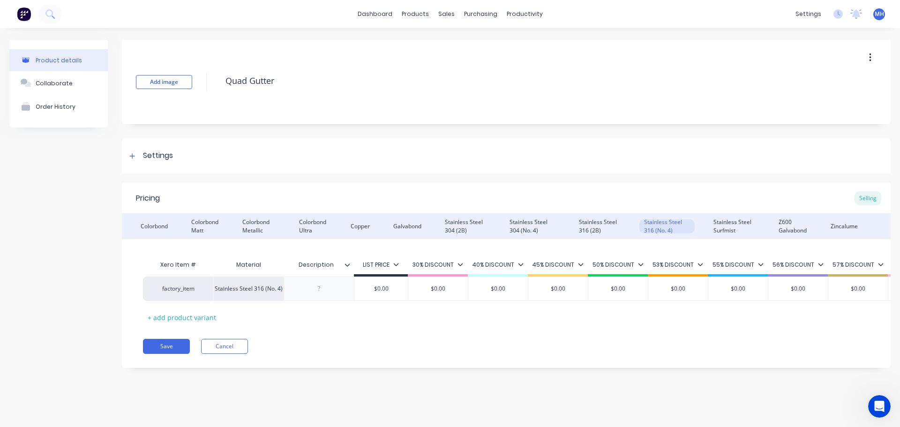
click at [324, 263] on input "Description" at bounding box center [315, 265] width 65 height 8
type input "("
type input "Size (mm)"
click at [313, 287] on div at bounding box center [319, 289] width 47 height 12
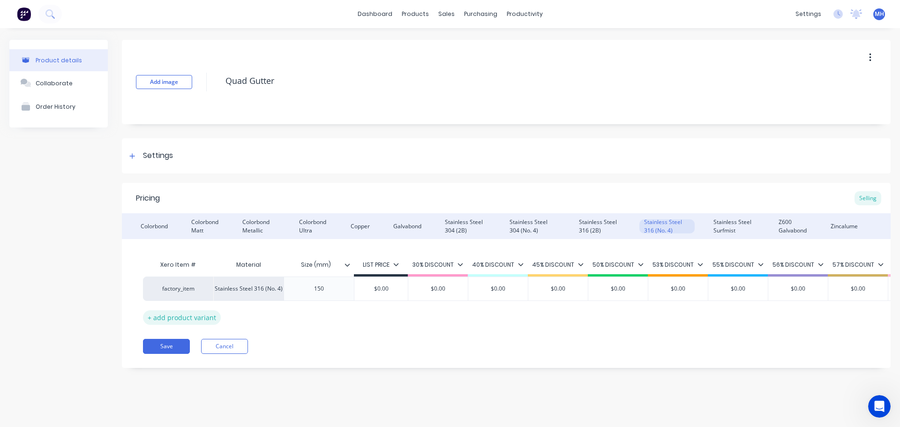
click at [210, 316] on div "+ add product variant" at bounding box center [182, 317] width 78 height 15
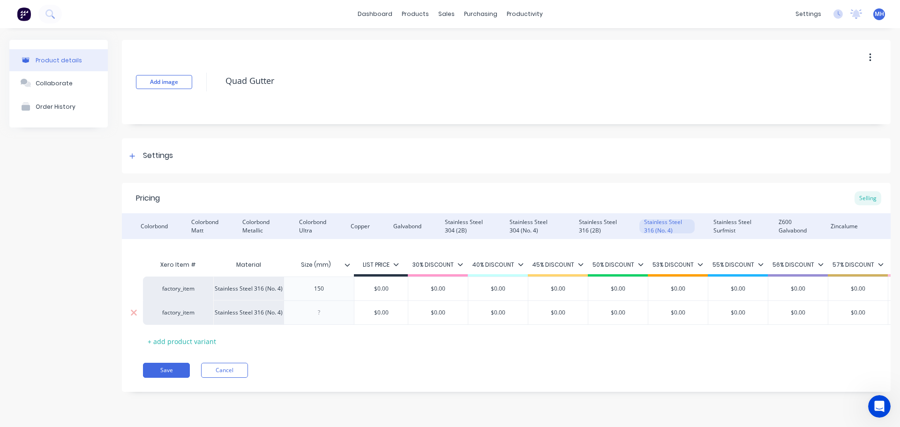
click at [317, 310] on div at bounding box center [319, 312] width 47 height 12
click at [611, 223] on div "Stainless Steel 316 (2B)" at bounding box center [599, 226] width 51 height 14
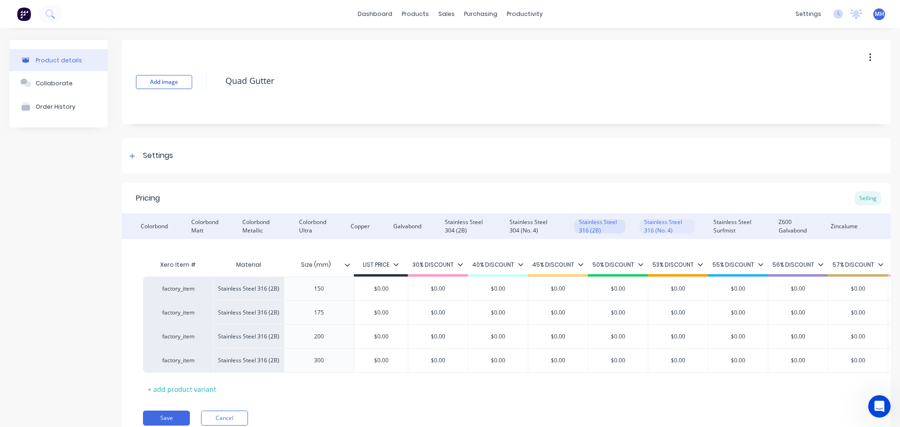
click at [676, 229] on div "Stainless Steel 316 (No. 4)" at bounding box center [666, 226] width 55 height 14
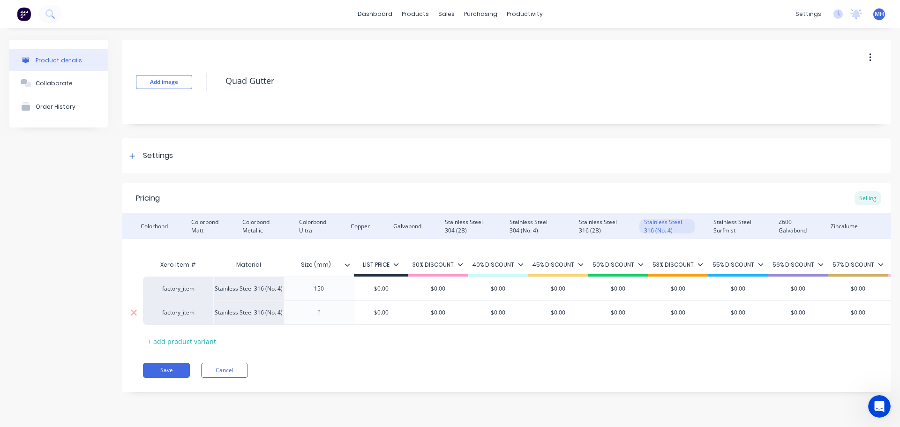
drag, startPoint x: 324, startPoint y: 314, endPoint x: 333, endPoint y: 319, distance: 10.1
click at [325, 314] on div at bounding box center [319, 312] width 47 height 12
click at [186, 342] on div "+ add product variant" at bounding box center [182, 341] width 78 height 15
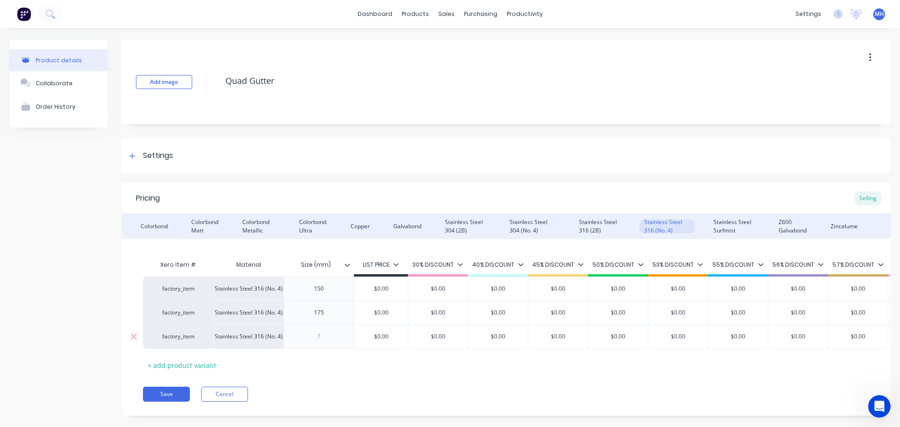
click at [327, 344] on div at bounding box center [318, 336] width 70 height 24
click at [328, 337] on div at bounding box center [319, 336] width 47 height 12
click at [225, 357] on div "Xero Item # Material Size (mm) LIST PRICE 30% DISCOUNT 40% DISCOUNT 45% DISCOUN…" at bounding box center [506, 313] width 726 height 117
click at [204, 361] on div "+ add product variant" at bounding box center [182, 365] width 78 height 15
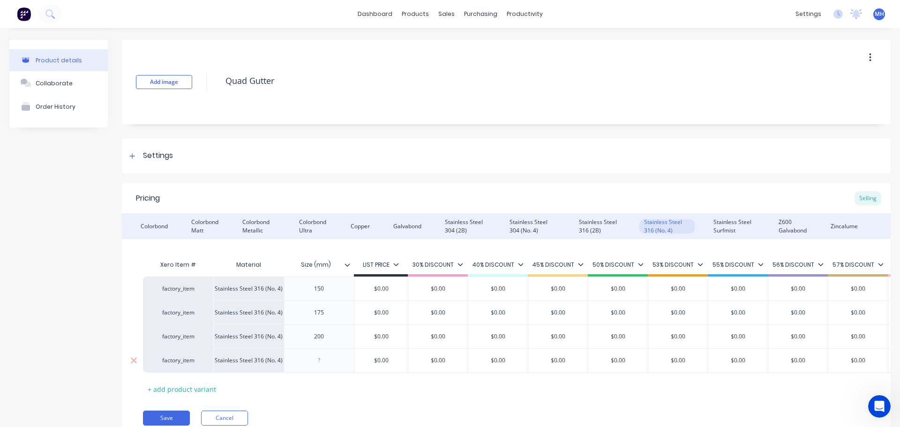
click at [318, 357] on div at bounding box center [319, 360] width 47 height 12
click at [600, 227] on div "Stainless Steel 316 (2B)" at bounding box center [599, 226] width 51 height 14
drag, startPoint x: 648, startPoint y: 225, endPoint x: 437, endPoint y: 315, distance: 229.5
click at [648, 226] on div "Stainless Steel 316 (No. 4)" at bounding box center [666, 226] width 55 height 14
drag, startPoint x: 322, startPoint y: 358, endPoint x: 335, endPoint y: 367, distance: 15.9
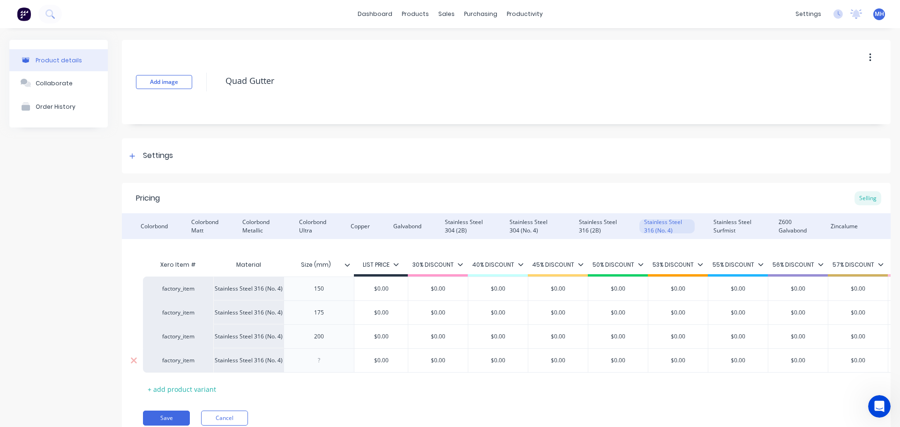
click at [323, 358] on div at bounding box center [319, 360] width 47 height 12
click at [722, 224] on div "Stainless Steel Surfmist" at bounding box center [733, 226] width 51 height 14
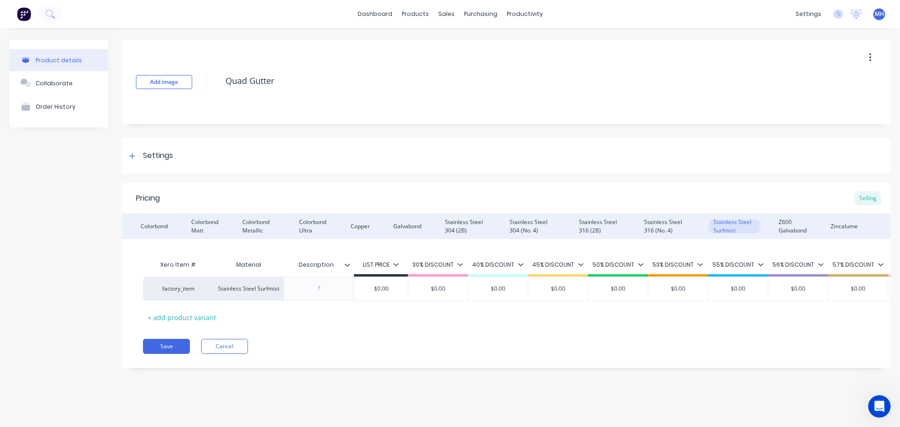
click at [320, 265] on input "Description" at bounding box center [315, 265] width 65 height 8
type input "Size (mm)"
click at [319, 289] on div at bounding box center [319, 289] width 47 height 12
click at [648, 226] on div "Stainless Steel 316 (No. 4)" at bounding box center [666, 226] width 55 height 14
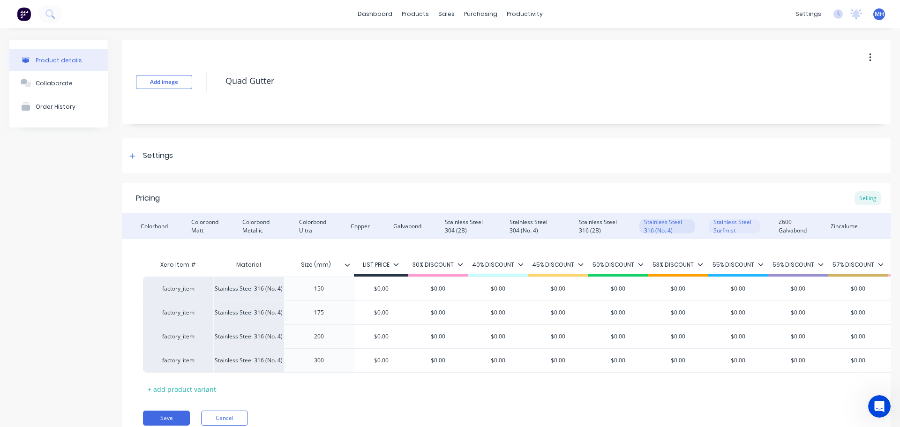
click at [715, 226] on div "Stainless Steel Surfmist" at bounding box center [733, 226] width 51 height 14
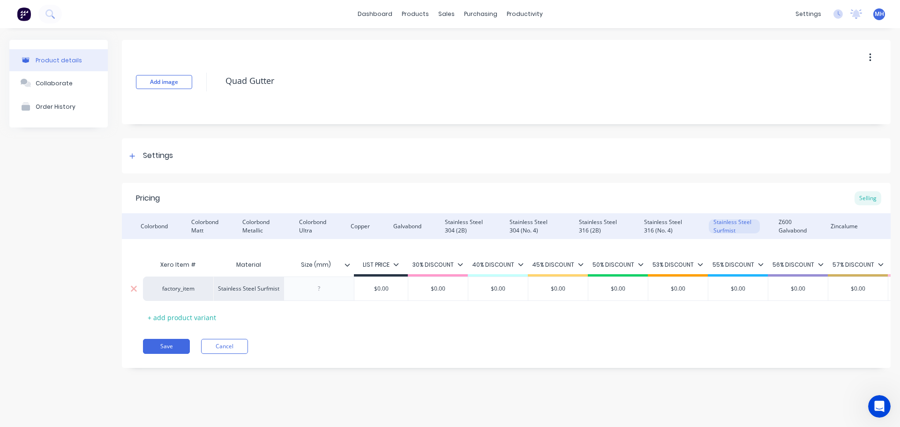
click at [315, 286] on div at bounding box center [319, 289] width 47 height 12
click at [204, 316] on div "+ add product variant" at bounding box center [182, 317] width 78 height 15
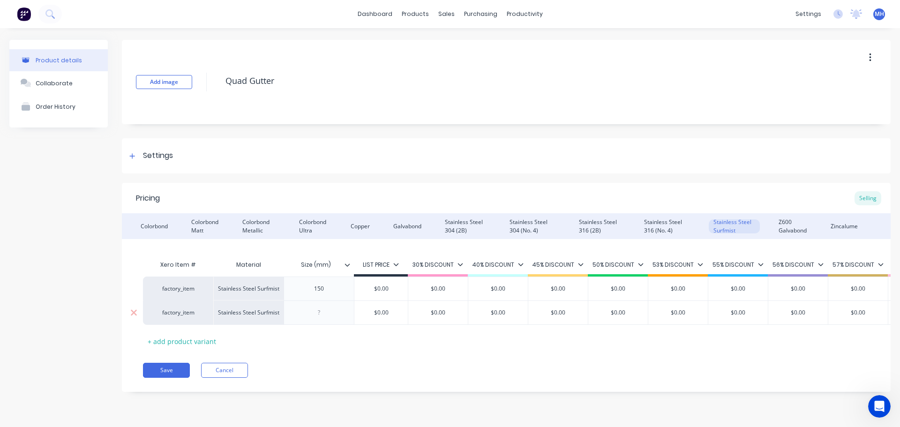
click at [331, 313] on div at bounding box center [319, 312] width 47 height 12
click at [198, 338] on div "+ add product variant" at bounding box center [182, 341] width 78 height 15
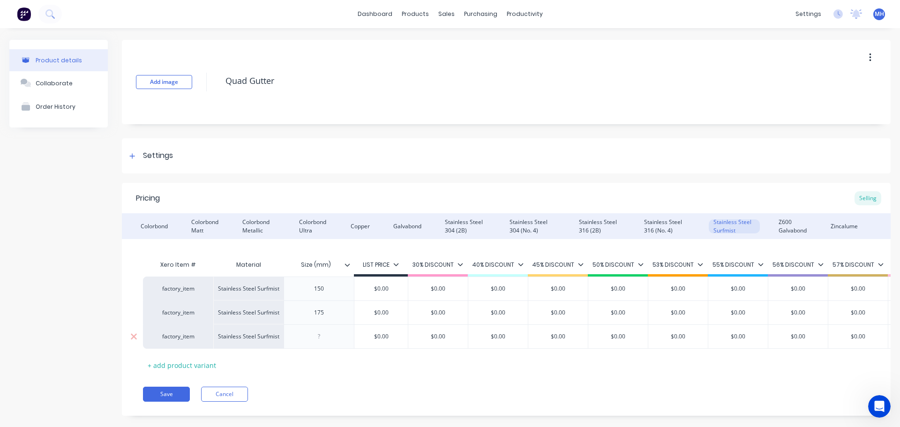
click at [321, 336] on div at bounding box center [319, 336] width 47 height 12
click at [200, 365] on div "+ add product variant" at bounding box center [182, 365] width 78 height 15
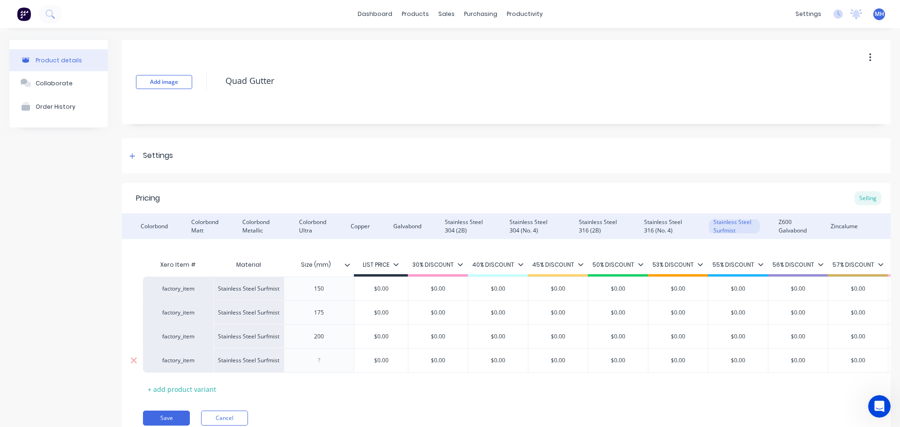
drag, startPoint x: 326, startPoint y: 361, endPoint x: 379, endPoint y: 371, distance: 53.5
click at [329, 361] on div at bounding box center [319, 360] width 47 height 12
click at [774, 227] on div "Z600 Galvabond" at bounding box center [793, 226] width 38 height 14
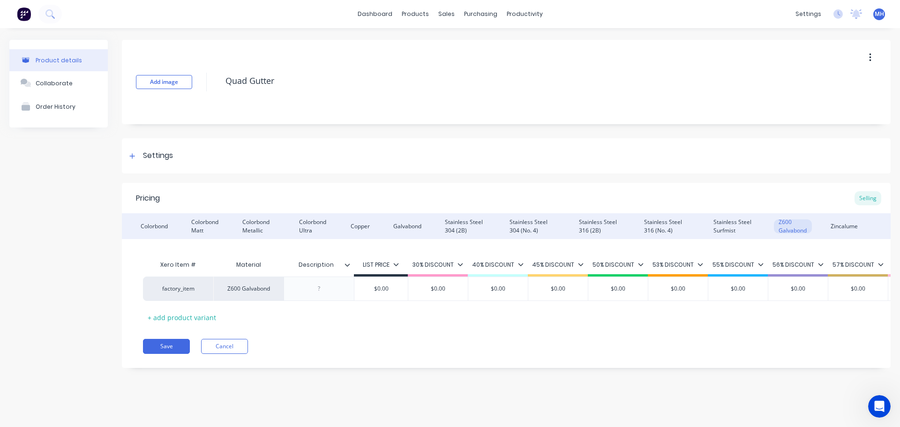
click at [329, 264] on input "Description" at bounding box center [315, 265] width 65 height 8
type input "Size (mm)"
click at [315, 288] on div at bounding box center [319, 289] width 47 height 12
click at [196, 318] on div "+ add product variant" at bounding box center [182, 317] width 78 height 15
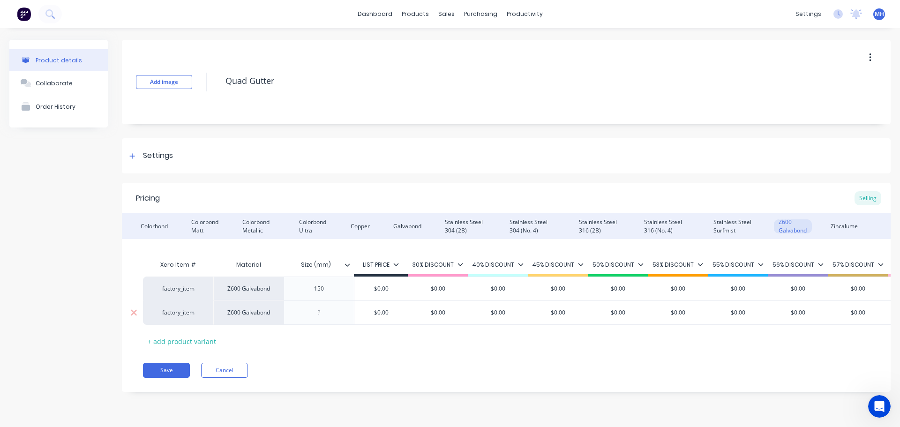
click at [316, 315] on div at bounding box center [319, 312] width 47 height 12
click at [200, 340] on div "+ add product variant" at bounding box center [182, 341] width 78 height 15
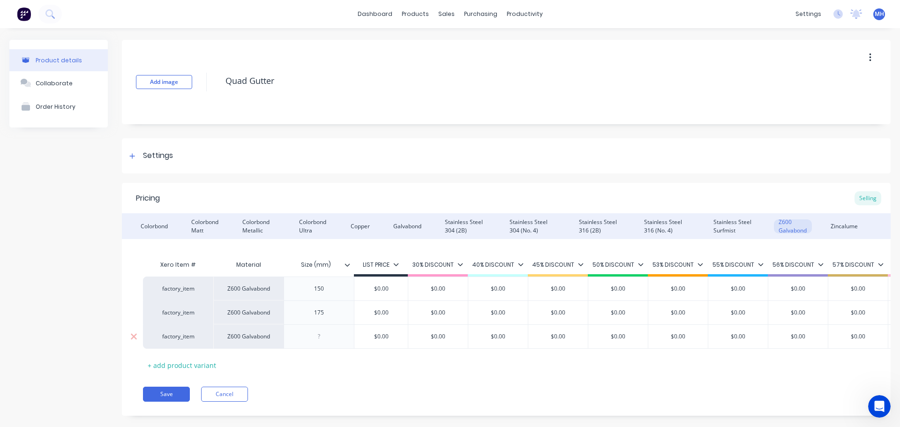
click at [321, 338] on div at bounding box center [319, 336] width 47 height 12
click at [194, 362] on div "+ add product variant" at bounding box center [182, 365] width 78 height 15
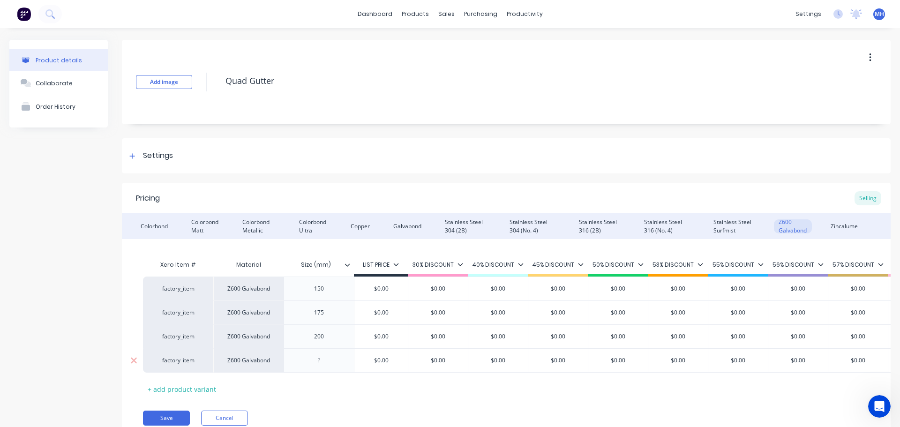
drag, startPoint x: 318, startPoint y: 362, endPoint x: 325, endPoint y: 365, distance: 8.0
click at [318, 362] on div at bounding box center [319, 360] width 47 height 12
click at [838, 223] on div "Zincalume" at bounding box center [844, 226] width 37 height 14
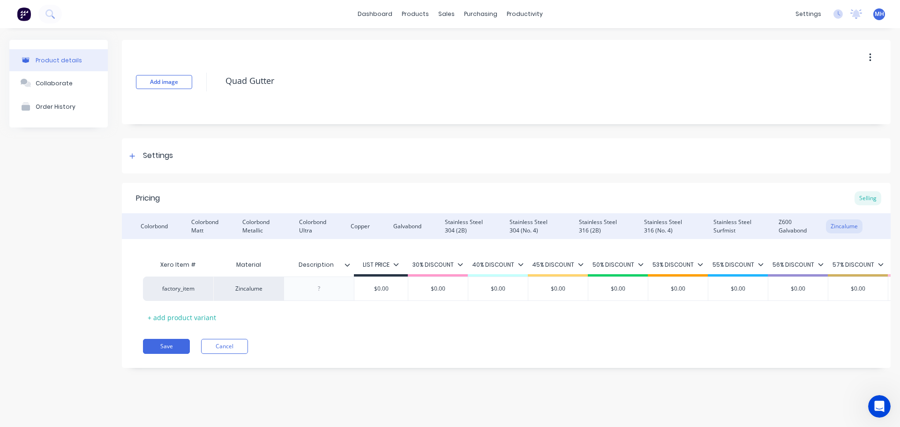
click at [315, 267] on input "Description" at bounding box center [315, 265] width 65 height 8
type input "Size (mm)"
click at [319, 287] on div at bounding box center [319, 289] width 47 height 12
click at [171, 317] on div "+ add product variant" at bounding box center [182, 317] width 78 height 15
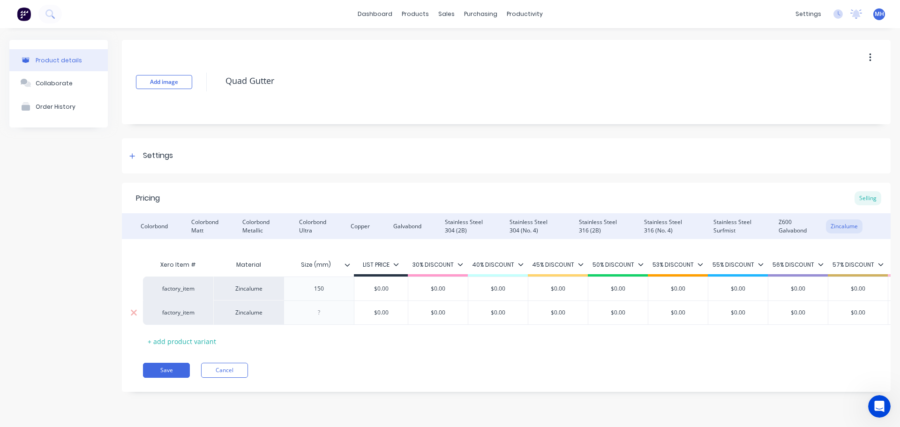
click at [322, 314] on div at bounding box center [319, 312] width 47 height 12
click at [189, 341] on div "+ add product variant" at bounding box center [182, 341] width 78 height 15
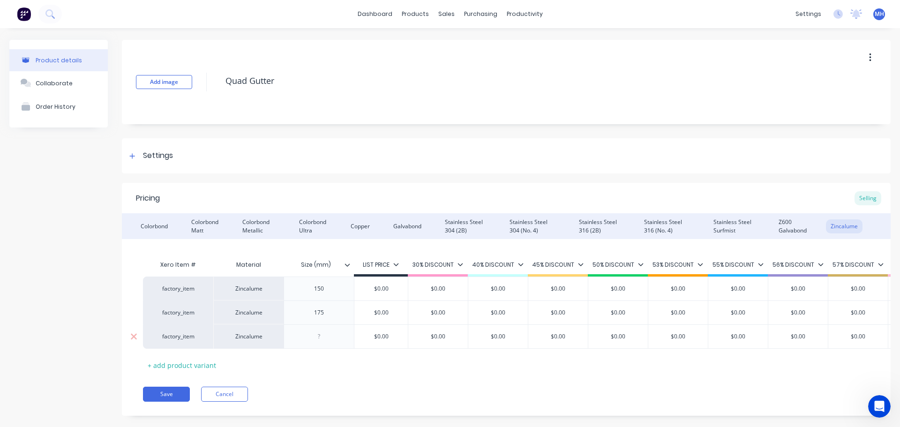
click at [318, 335] on div at bounding box center [319, 336] width 47 height 12
click at [175, 363] on div "+ add product variant" at bounding box center [182, 365] width 78 height 15
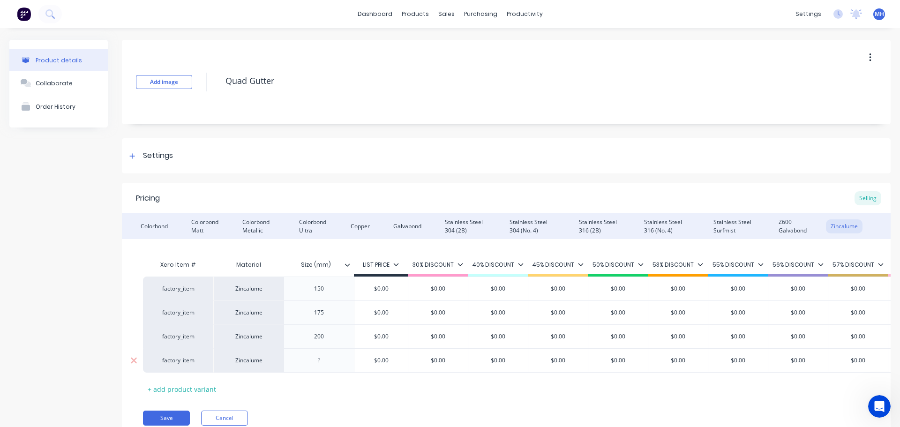
click at [316, 359] on div at bounding box center [319, 360] width 47 height 12
click at [77, 336] on div "Product details Collaborate Order History" at bounding box center [58, 247] width 98 height 414
click at [766, 224] on div "Colorbond Colorbond Matt Colorbond Metallic Colorbond Ultra Copper Galvabond St…" at bounding box center [506, 226] width 768 height 26
click at [782, 222] on div "Z600 Galvabond" at bounding box center [793, 226] width 38 height 14
click at [649, 227] on div "Stainless Steel 316 (No. 4)" at bounding box center [666, 226] width 55 height 14
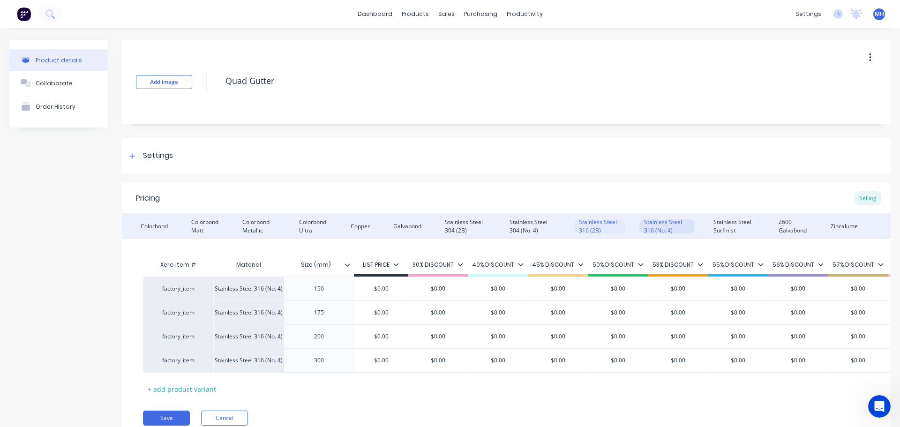
click at [587, 227] on div "Stainless Steel 316 (2B)" at bounding box center [599, 226] width 51 height 14
click at [30, 261] on div "Product details Collaborate Order History" at bounding box center [58, 247] width 98 height 414
click at [171, 419] on button "Save" at bounding box center [166, 417] width 47 height 15
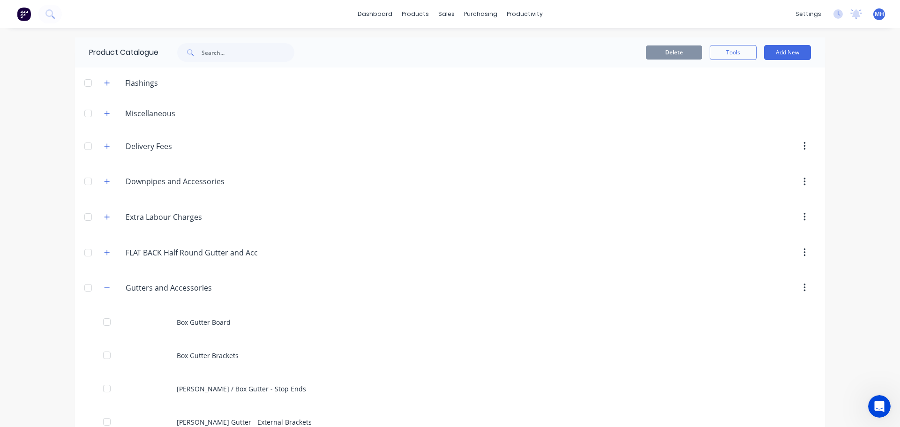
click at [19, 287] on div "dashboard products sales purchasing productivity dashboard products Product Cat…" at bounding box center [450, 213] width 900 height 427
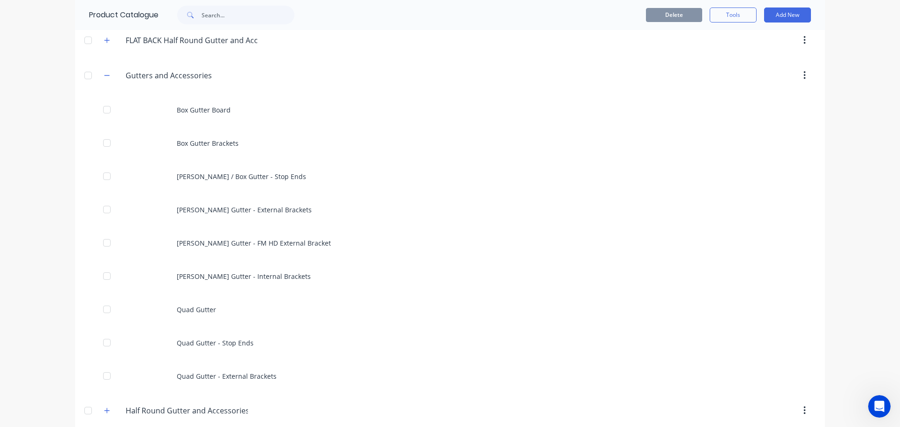
scroll to position [234, 0]
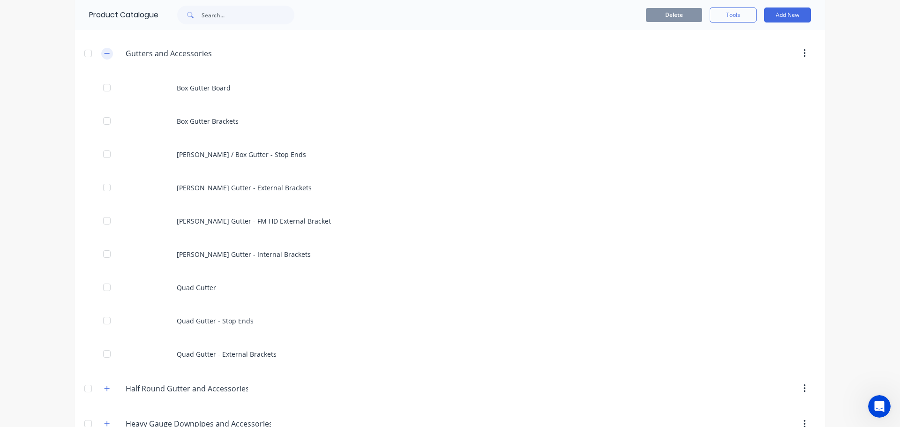
click at [105, 53] on icon "button" at bounding box center [107, 53] width 6 height 7
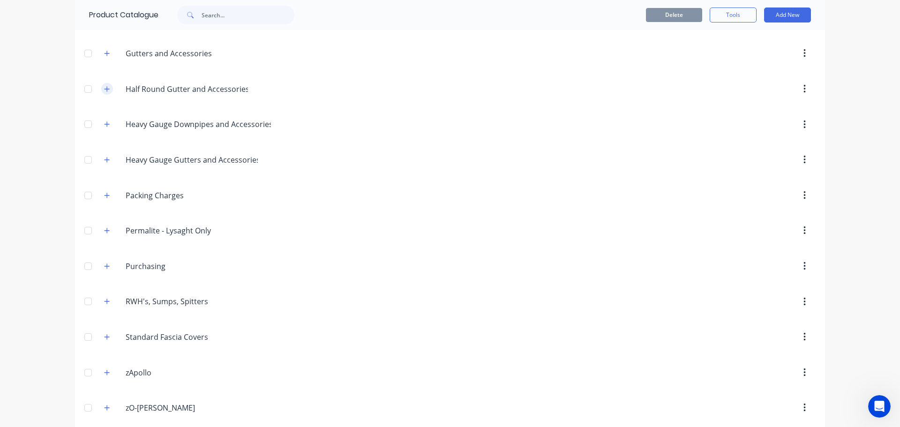
click at [105, 87] on icon "button" at bounding box center [107, 89] width 6 height 7
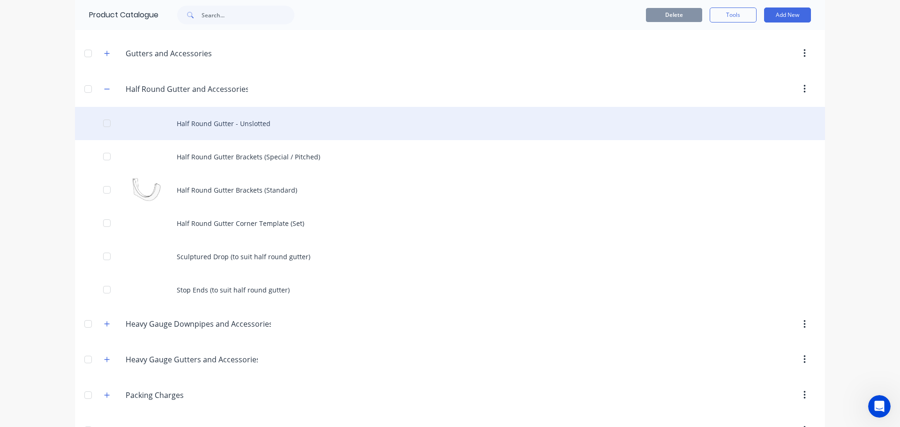
click at [195, 119] on div "Half Round Gutter - Unslotted" at bounding box center [450, 123] width 750 height 33
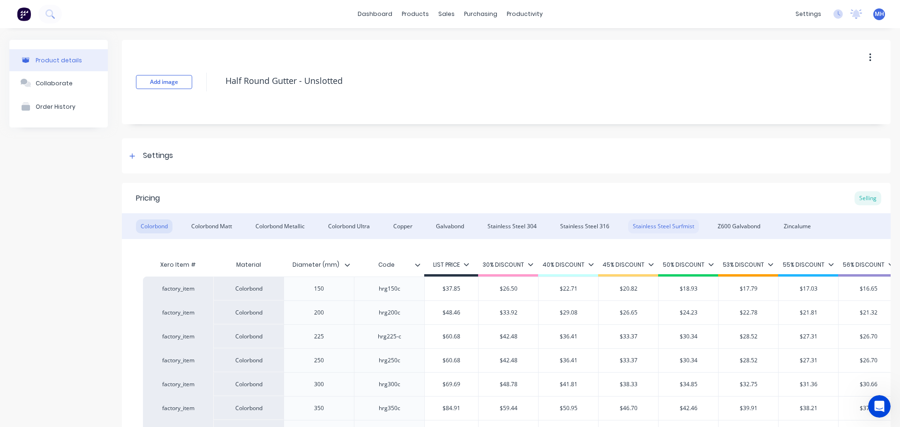
click at [663, 221] on div "Stainless Steel Surfmist" at bounding box center [663, 226] width 71 height 14
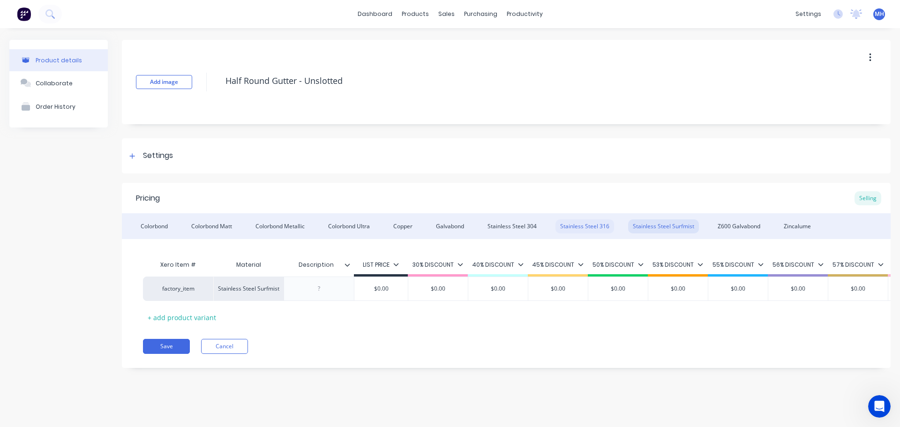
click at [603, 221] on div "Stainless Steel 316" at bounding box center [584, 226] width 59 height 14
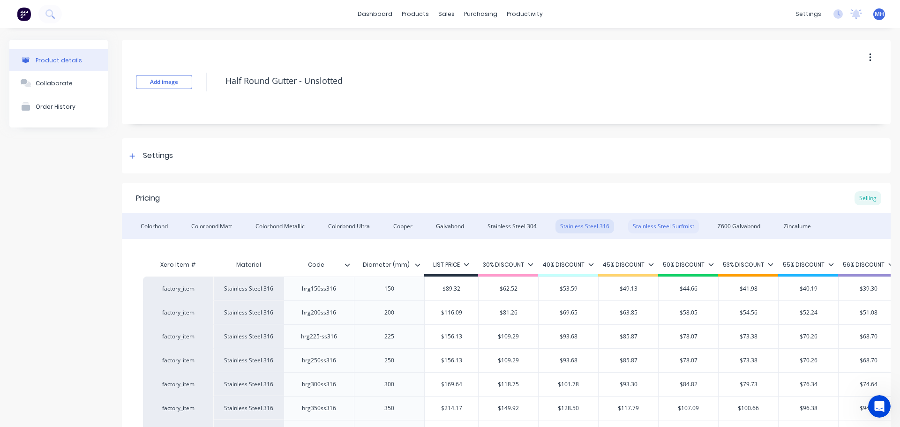
click at [646, 222] on div "Stainless Steel Surfmist" at bounding box center [663, 226] width 71 height 14
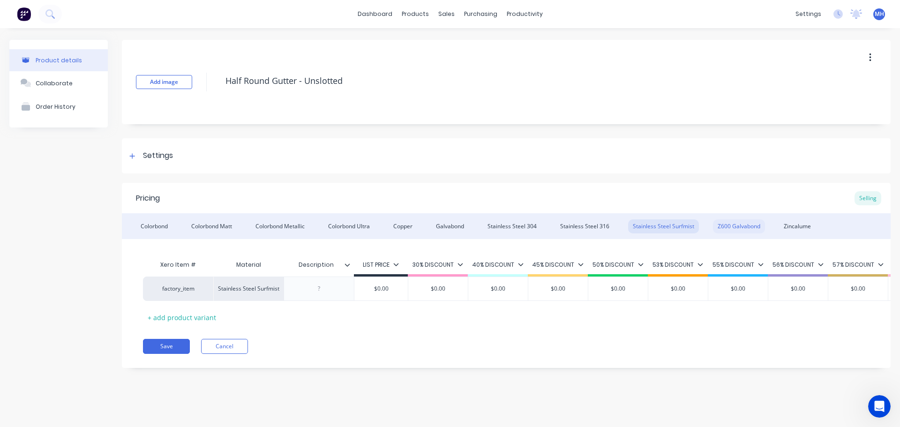
click at [728, 225] on div "Z600 Galvabond" at bounding box center [739, 226] width 52 height 14
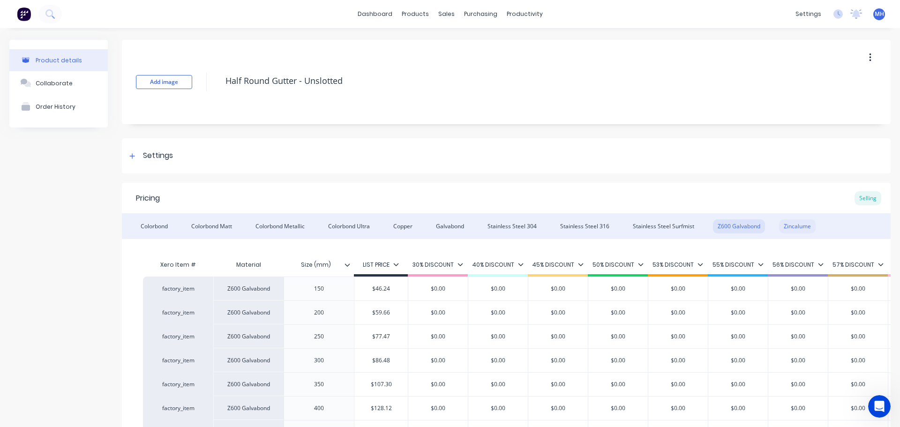
click at [792, 223] on div "Zincalume" at bounding box center [797, 226] width 37 height 14
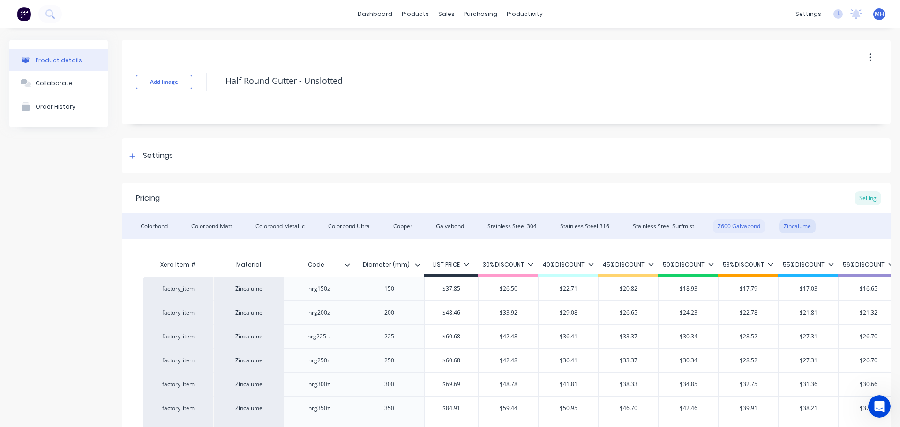
click at [735, 226] on div "Z600 Galvabond" at bounding box center [739, 226] width 52 height 14
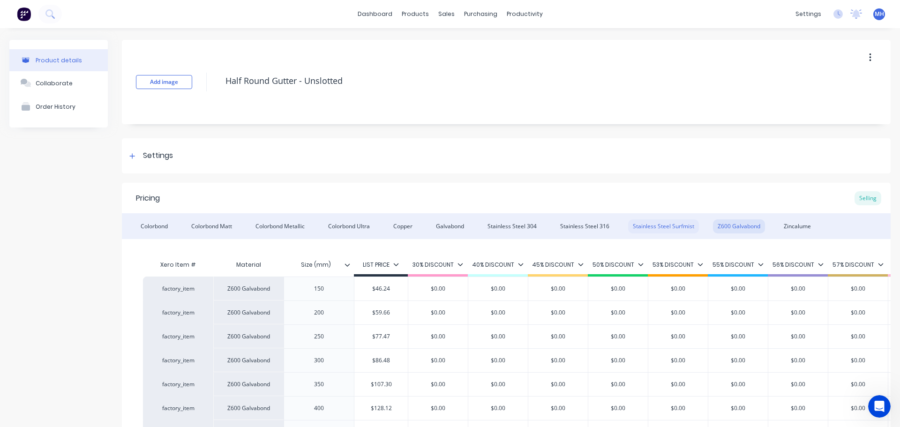
click at [659, 221] on div "Stainless Steel Surfmist" at bounding box center [663, 226] width 71 height 14
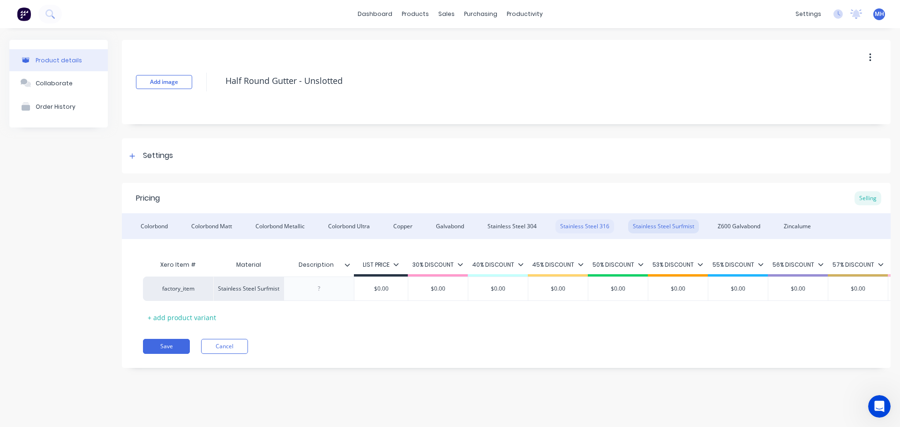
click at [600, 228] on div "Stainless Steel 316" at bounding box center [584, 226] width 59 height 14
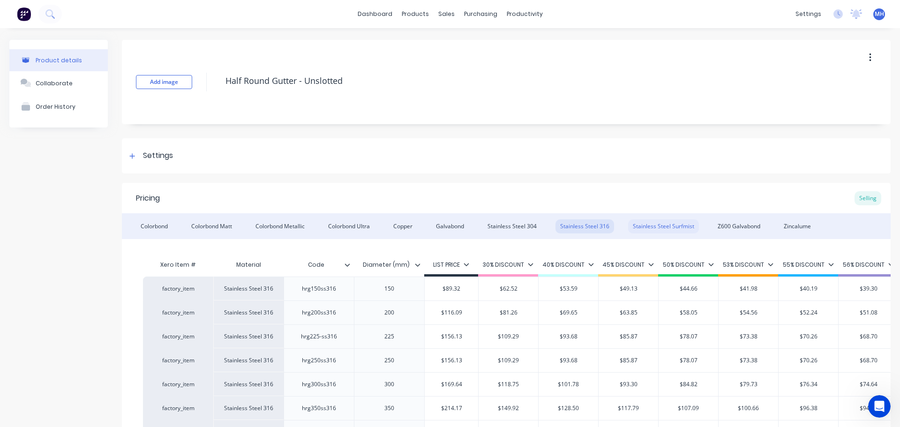
click at [656, 225] on div "Stainless Steel Surfmist" at bounding box center [663, 226] width 71 height 14
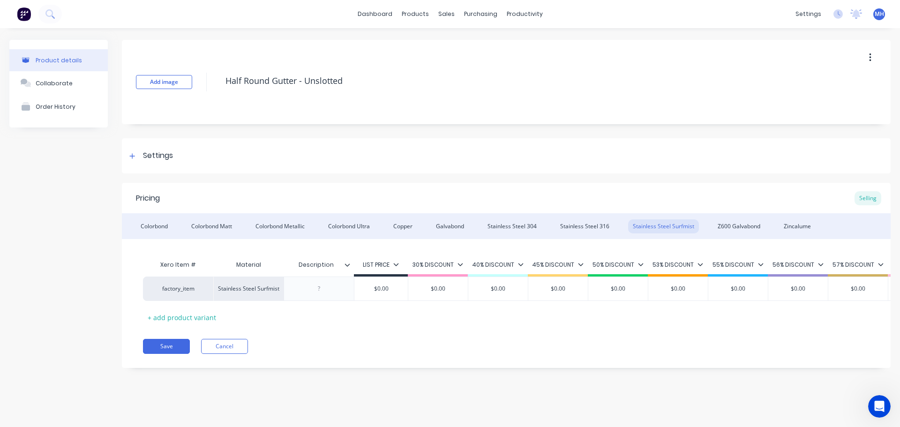
click at [325, 264] on input "Description" at bounding box center [315, 265] width 65 height 8
type input "Diameter (mm)"
click at [321, 291] on div at bounding box center [319, 289] width 47 height 12
click at [197, 316] on div "+ add product variant" at bounding box center [182, 317] width 78 height 15
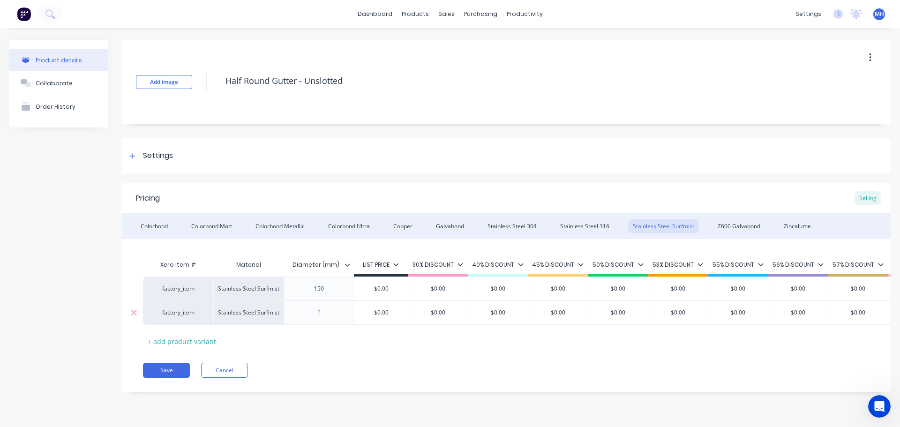
drag, startPoint x: 325, startPoint y: 313, endPoint x: 349, endPoint y: 320, distance: 24.5
click at [328, 314] on div at bounding box center [319, 312] width 47 height 12
click at [190, 340] on div "+ add product variant" at bounding box center [182, 341] width 78 height 15
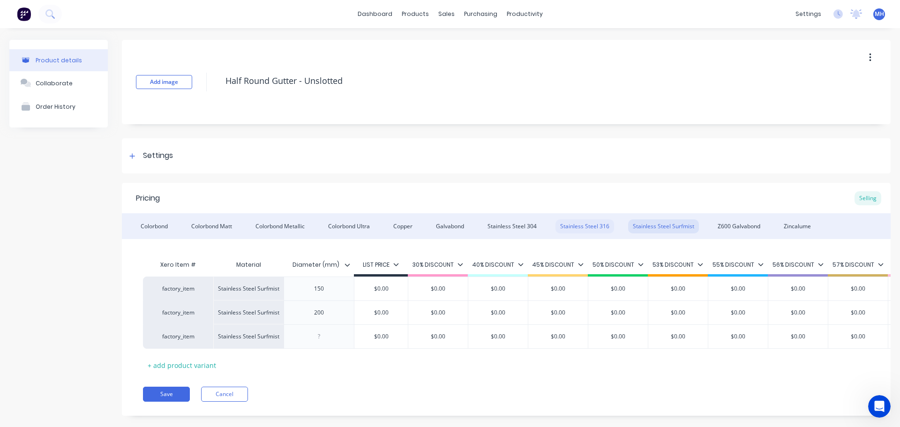
click at [575, 226] on div "Stainless Steel 316" at bounding box center [584, 226] width 59 height 14
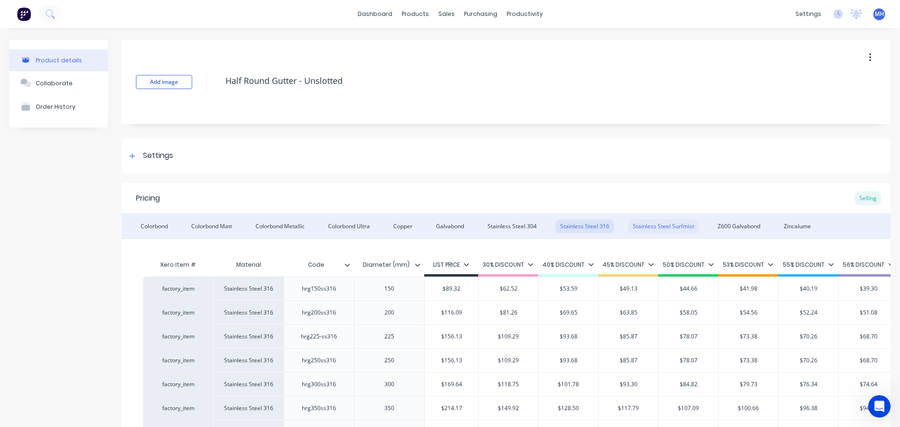
click at [674, 225] on div "Stainless Steel Surfmist" at bounding box center [663, 226] width 71 height 14
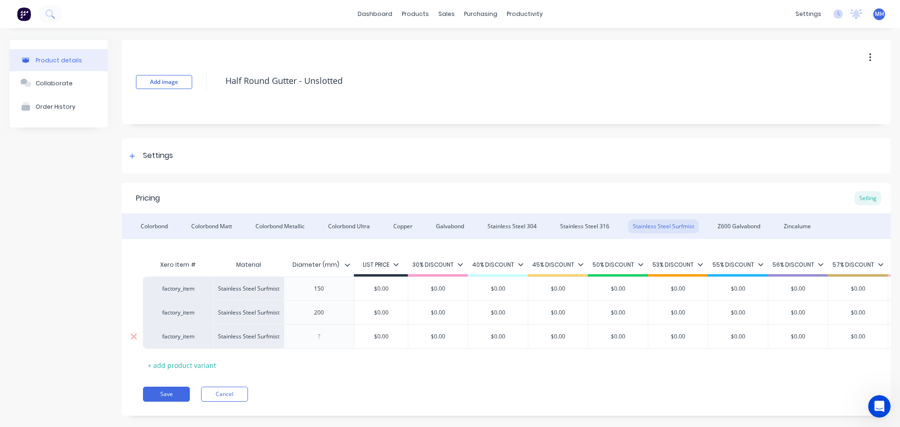
click at [320, 338] on div at bounding box center [319, 336] width 47 height 12
drag, startPoint x: 190, startPoint y: 364, endPoint x: 195, endPoint y: 364, distance: 5.2
click at [195, 364] on div "+ add product variant" at bounding box center [182, 365] width 78 height 15
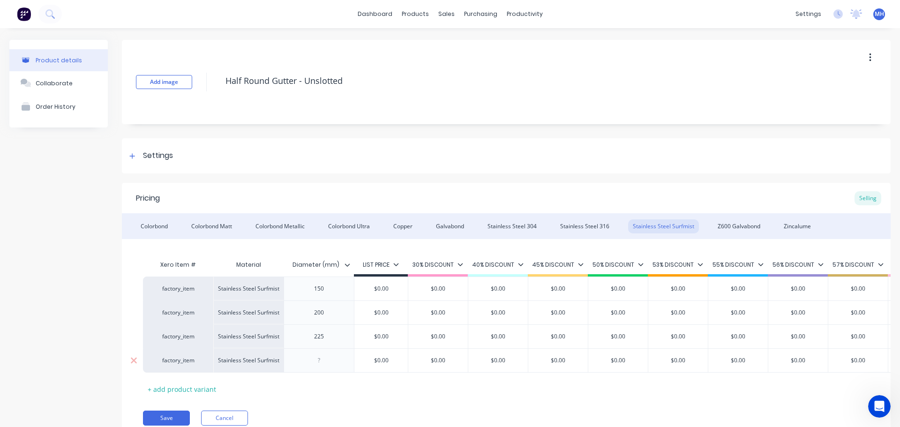
click at [324, 361] on div at bounding box center [319, 360] width 47 height 12
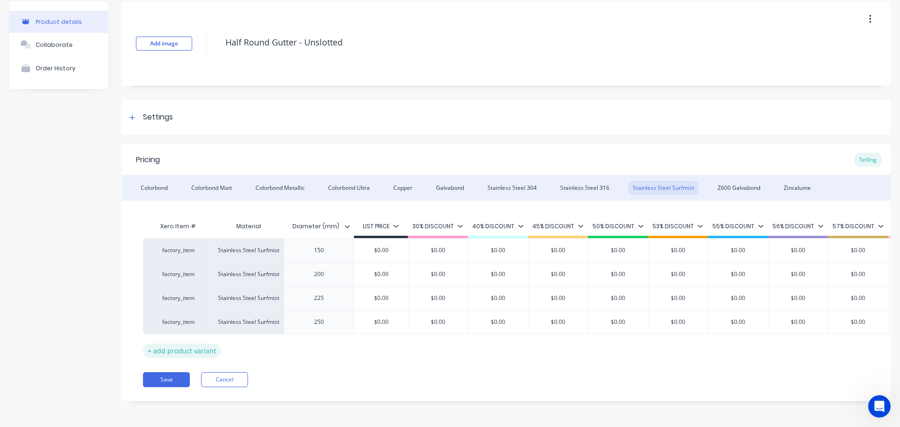
click at [201, 343] on div "+ add product variant" at bounding box center [182, 350] width 78 height 15
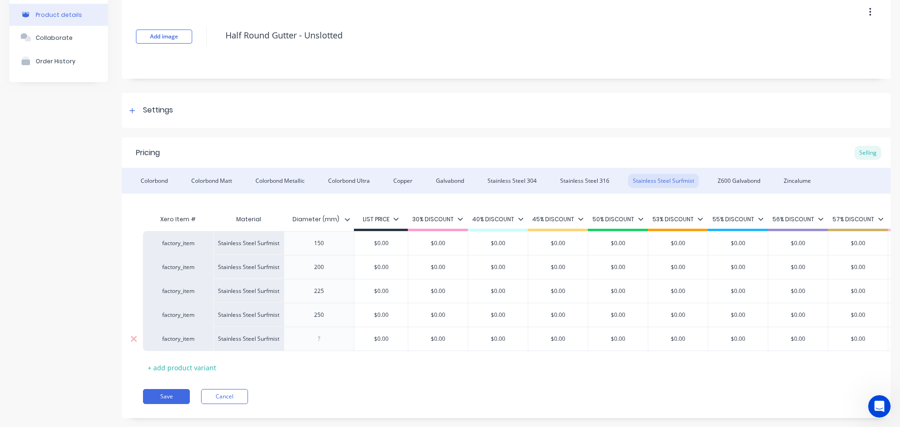
click at [324, 341] on div at bounding box center [319, 339] width 47 height 12
click at [192, 367] on div "+ add product variant" at bounding box center [182, 367] width 78 height 15
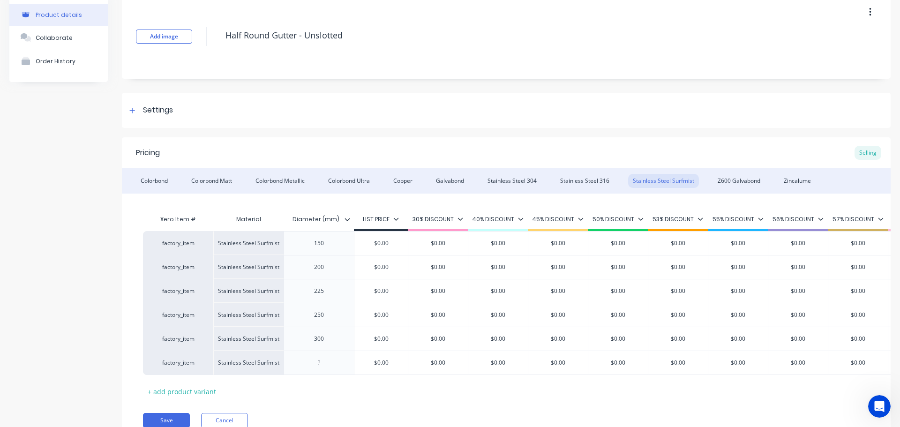
drag, startPoint x: 327, startPoint y: 362, endPoint x: 355, endPoint y: 379, distance: 33.0
click at [331, 365] on div at bounding box center [319, 363] width 47 height 12
click at [201, 390] on div "+ add product variant" at bounding box center [182, 391] width 78 height 15
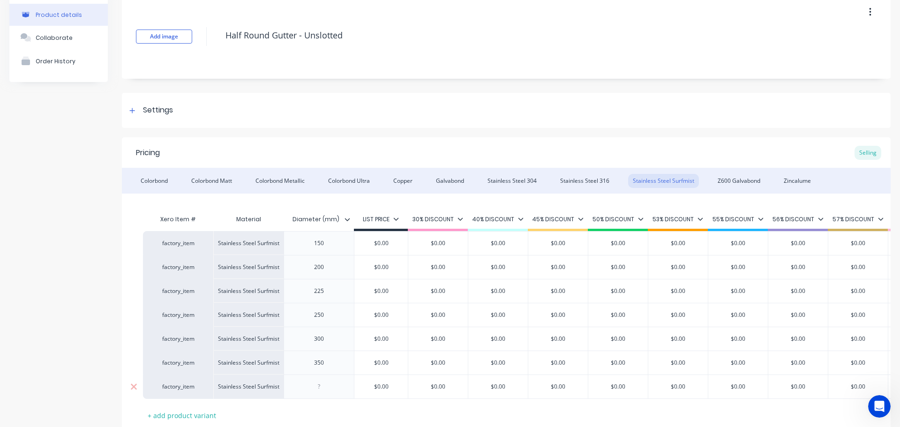
click at [315, 384] on div at bounding box center [319, 386] width 47 height 12
click at [602, 174] on div "Stainless Steel 316" at bounding box center [584, 181] width 59 height 14
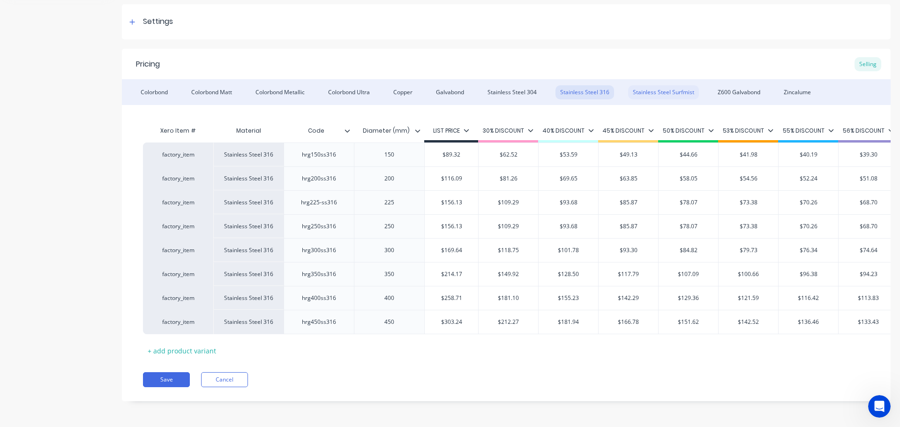
click at [655, 90] on div "Stainless Steel Surfmist" at bounding box center [663, 92] width 71 height 14
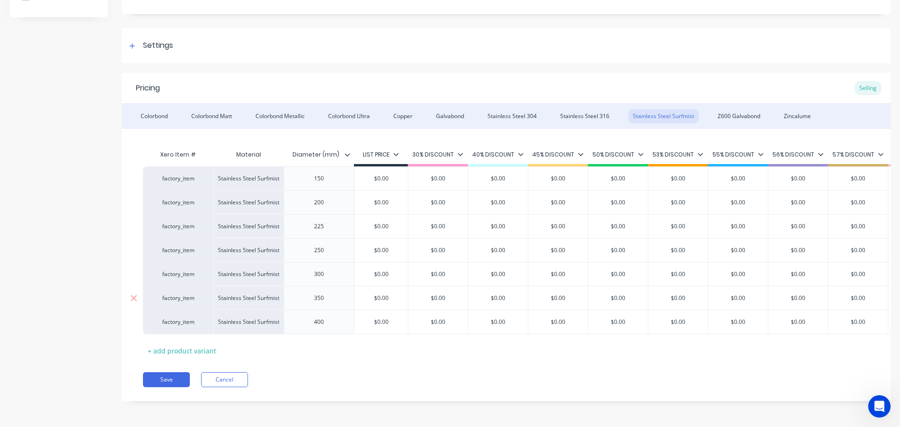
scroll to position [117, 0]
drag, startPoint x: 181, startPoint y: 339, endPoint x: 267, endPoint y: 336, distance: 85.8
click at [181, 343] on div "+ add product variant" at bounding box center [182, 350] width 78 height 15
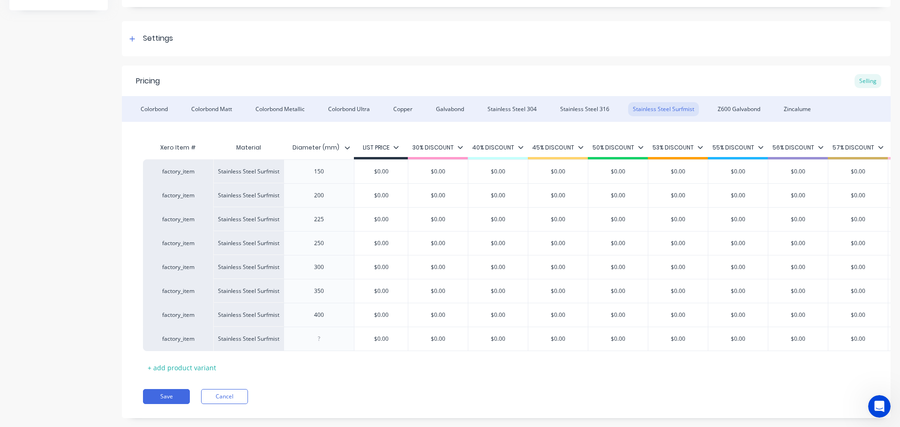
scroll to position [139, 0]
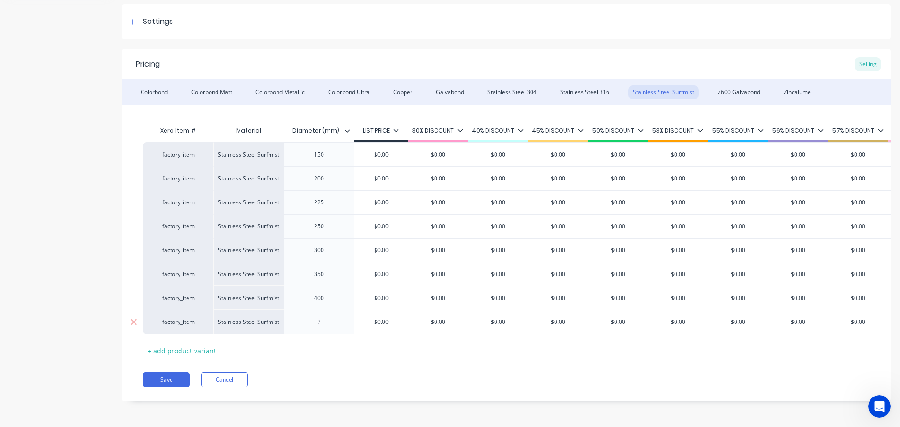
click at [314, 310] on div at bounding box center [318, 322] width 70 height 24
click at [326, 316] on div at bounding box center [319, 322] width 47 height 12
click at [751, 96] on div "Colorbond Colorbond Matt Colorbond Metallic Colorbond Ultra Copper Galvabond St…" at bounding box center [506, 92] width 768 height 26
click at [742, 91] on div "Z600 Galvabond" at bounding box center [739, 92] width 52 height 14
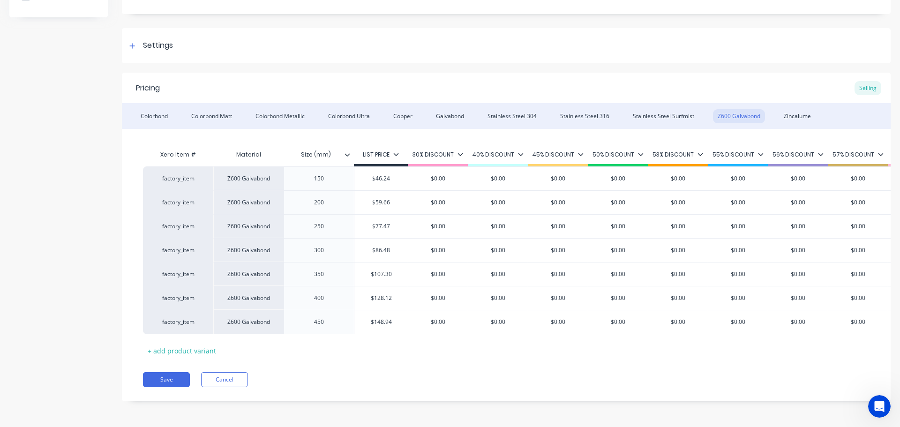
scroll to position [117, 0]
click at [788, 109] on div "Zincalume" at bounding box center [797, 116] width 37 height 14
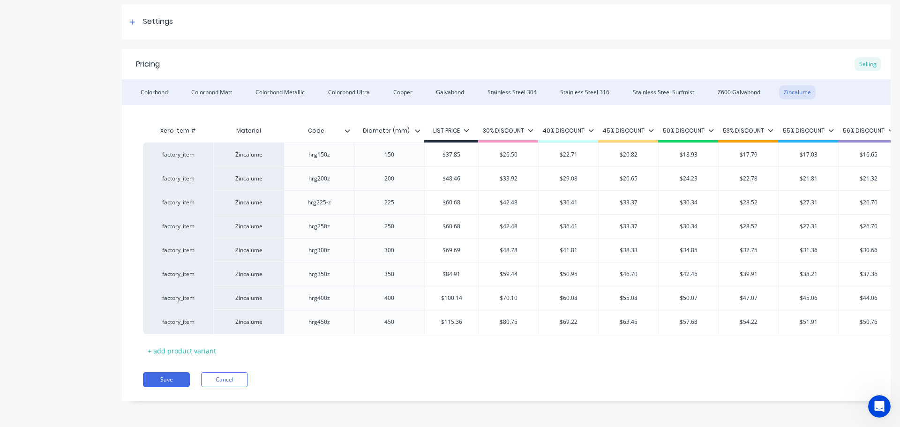
click at [727, 79] on div "Colorbond Colorbond Matt Colorbond Metallic Colorbond Ultra Copper Galvabond St…" at bounding box center [506, 92] width 768 height 26
click at [682, 87] on div "Stainless Steel Surfmist" at bounding box center [663, 92] width 71 height 14
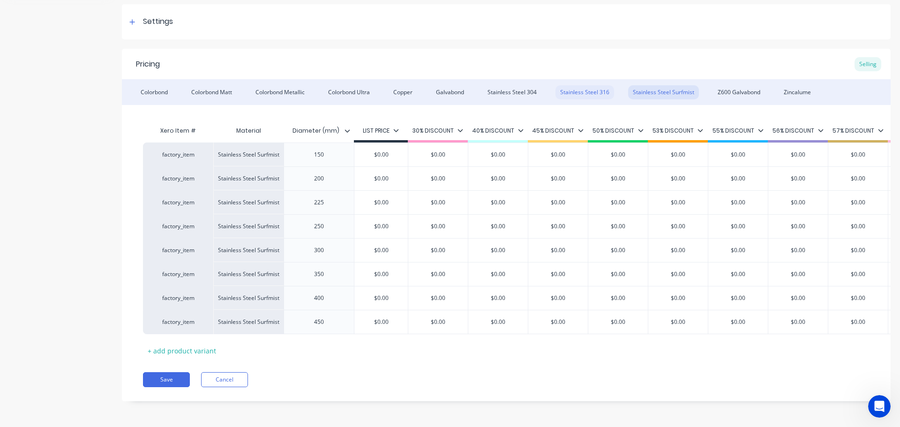
click at [569, 85] on div "Stainless Steel 316" at bounding box center [584, 92] width 59 height 14
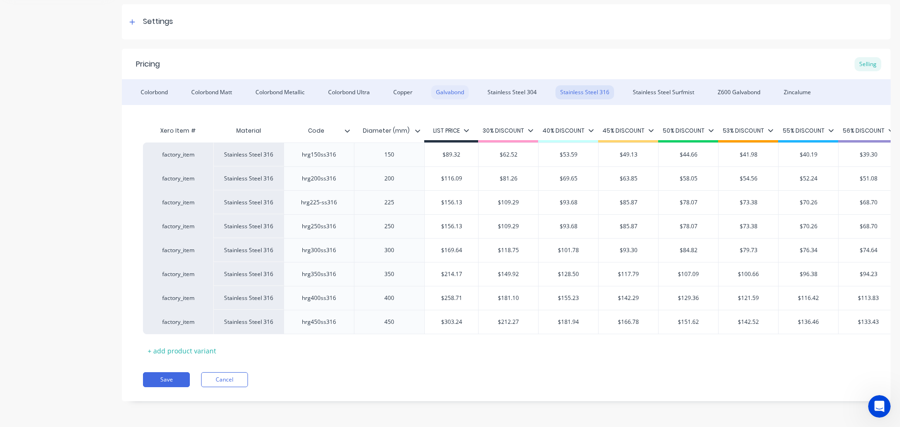
click at [454, 85] on div "Galvabond" at bounding box center [449, 92] width 37 height 14
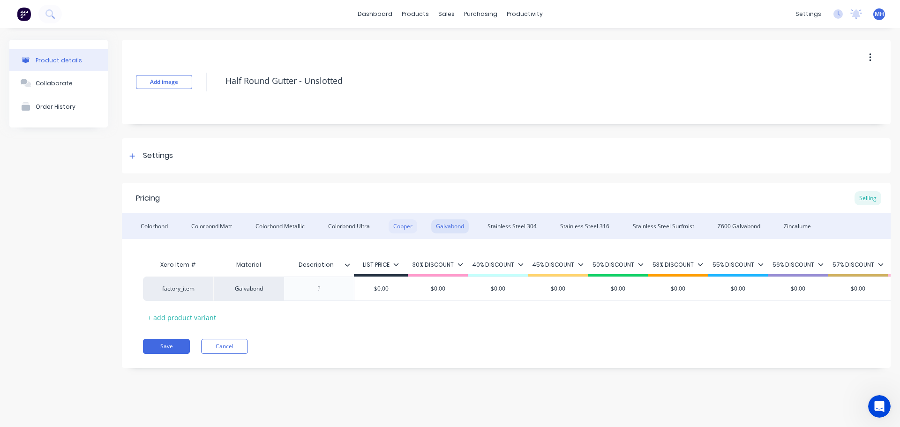
click at [405, 227] on div "Copper" at bounding box center [402, 226] width 29 height 14
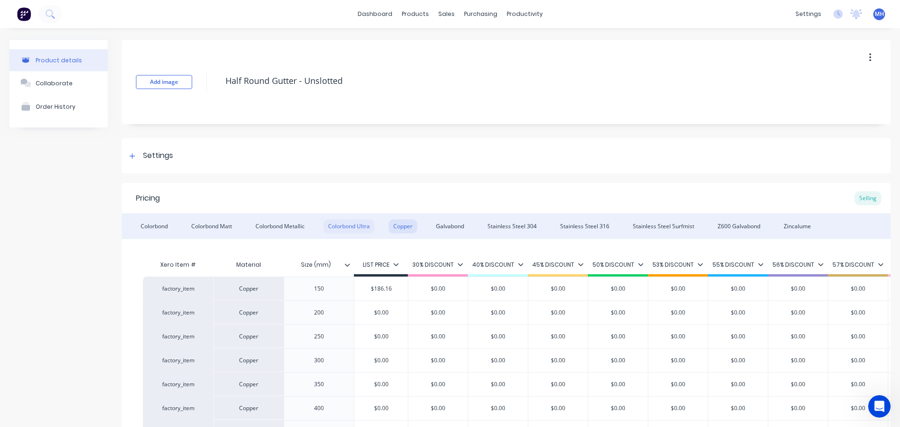
click at [356, 233] on div "Colorbond Ultra" at bounding box center [348, 226] width 51 height 14
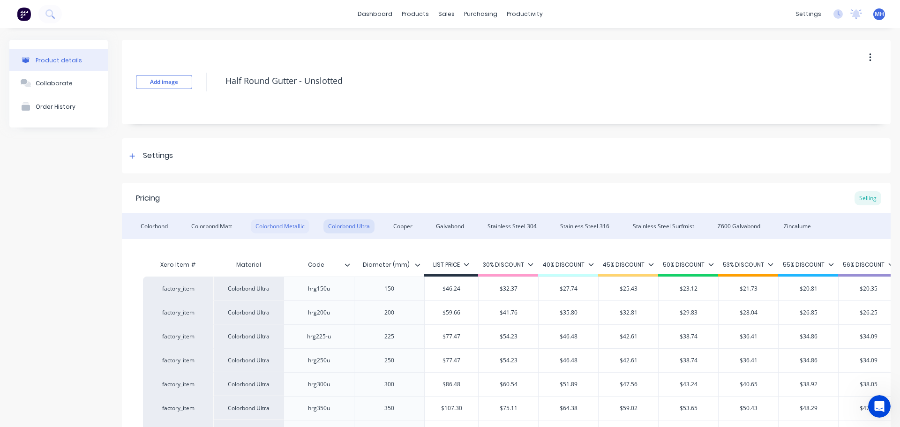
click at [286, 231] on div "Colorbond Metallic" at bounding box center [280, 226] width 59 height 14
click at [450, 229] on div "Galvabond" at bounding box center [449, 226] width 37 height 14
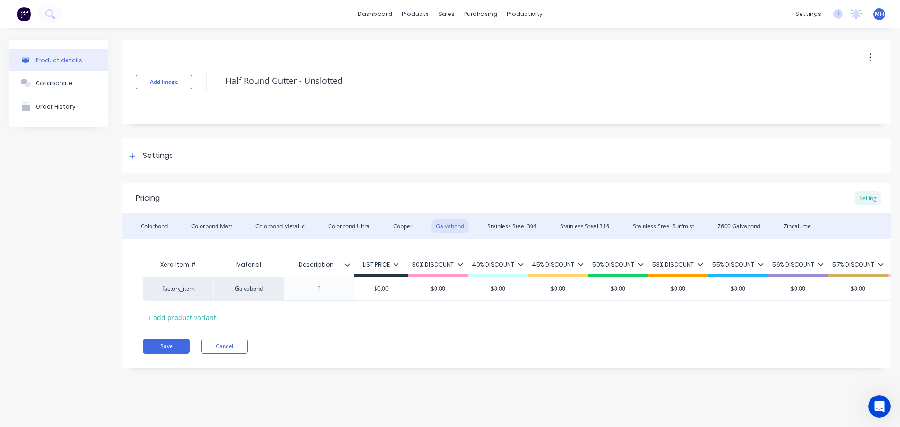
click at [314, 268] on input "Description" at bounding box center [315, 265] width 65 height 8
type input "Diameter (mm)"
drag, startPoint x: 325, startPoint y: 287, endPoint x: 334, endPoint y: 289, distance: 9.6
click at [324, 287] on div at bounding box center [319, 289] width 47 height 12
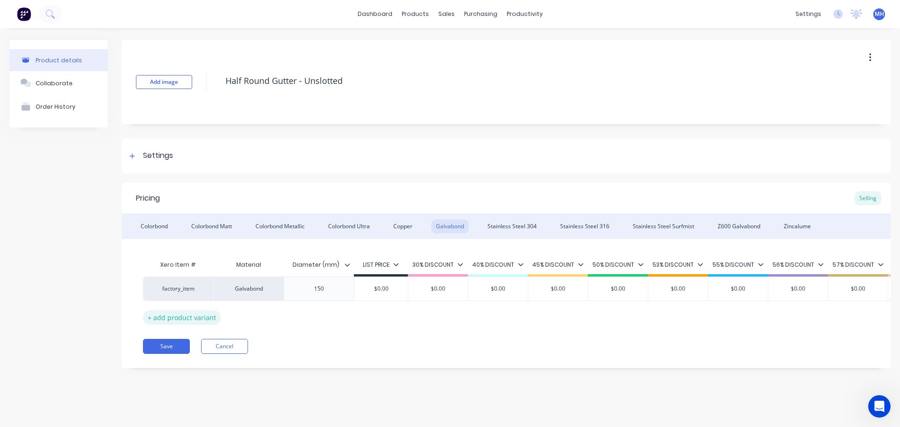
click at [201, 317] on div "+ add product variant" at bounding box center [182, 317] width 78 height 15
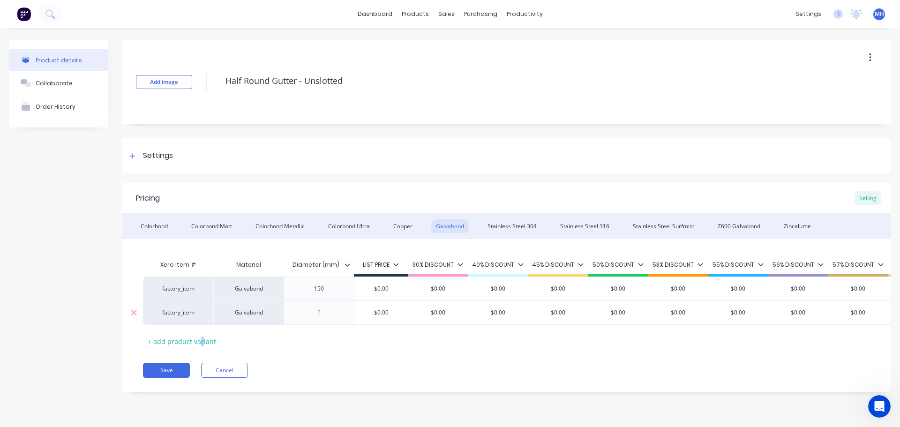
click at [335, 306] on div at bounding box center [318, 312] width 70 height 24
click at [327, 312] on div at bounding box center [319, 312] width 47 height 12
click at [205, 342] on div "+ add product variant" at bounding box center [182, 341] width 78 height 15
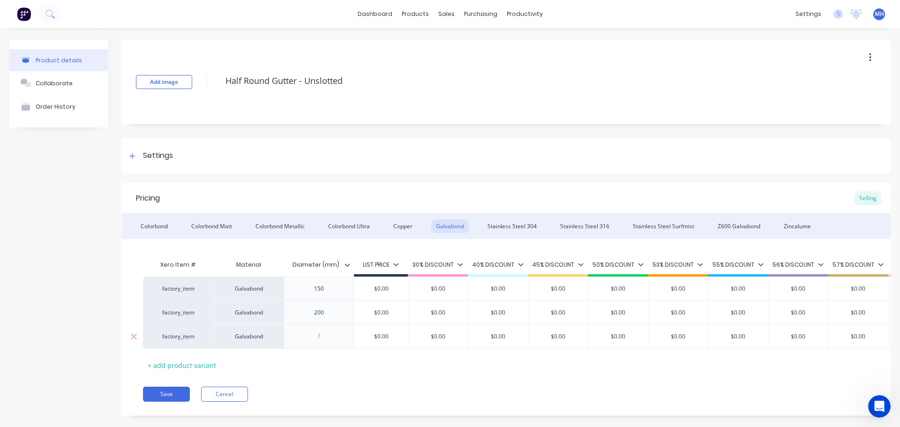
click at [320, 338] on div at bounding box center [319, 336] width 47 height 12
click at [206, 366] on div "+ add product variant" at bounding box center [182, 365] width 78 height 15
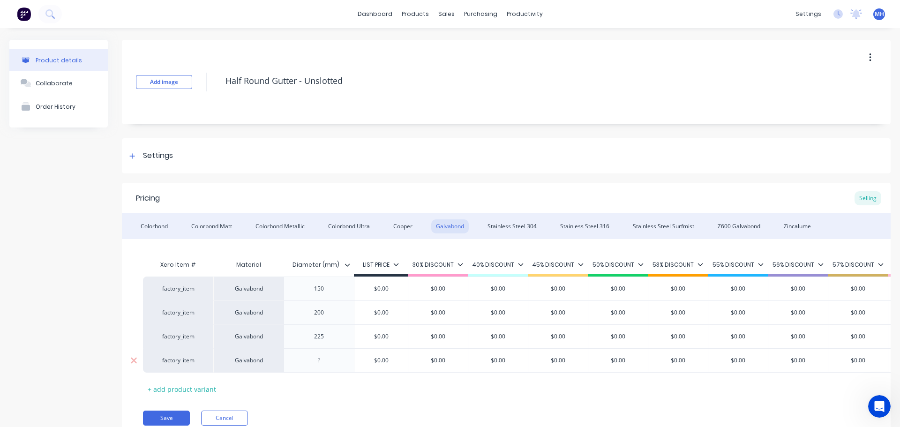
click at [326, 362] on div at bounding box center [319, 360] width 47 height 12
click at [184, 388] on div "+ add product variant" at bounding box center [182, 389] width 78 height 15
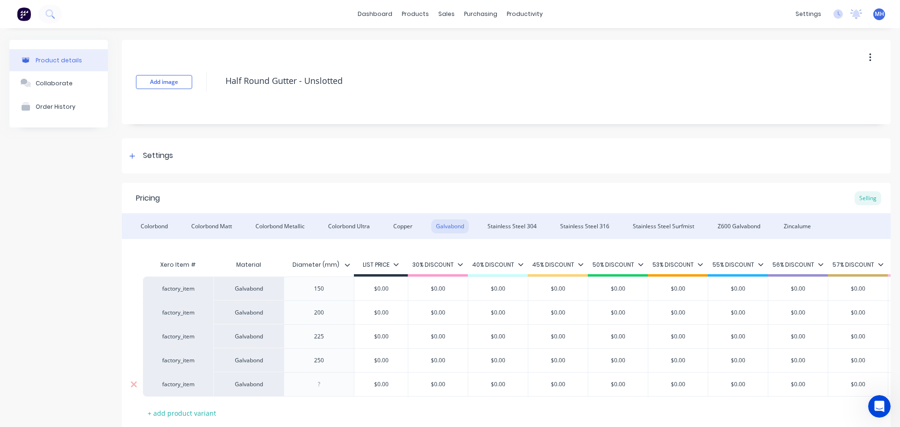
click at [330, 383] on div at bounding box center [319, 384] width 47 height 12
click at [195, 407] on div "+ add product variant" at bounding box center [182, 413] width 78 height 15
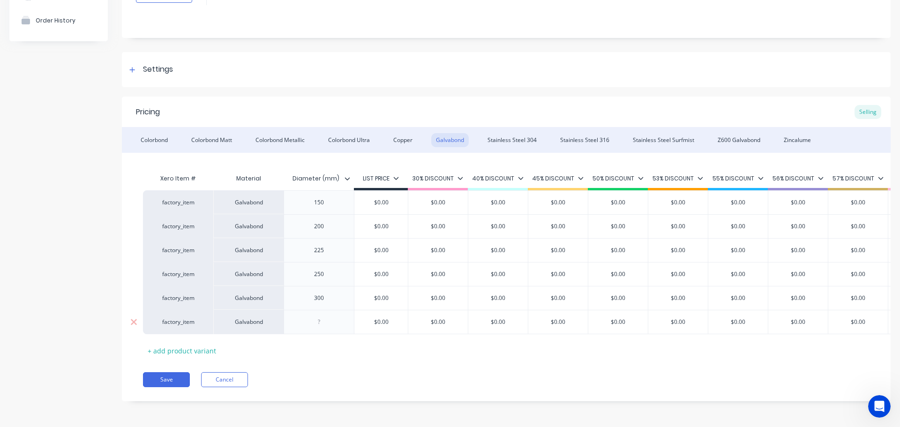
click at [320, 316] on div at bounding box center [319, 322] width 47 height 12
click at [204, 343] on div "+ add product variant" at bounding box center [182, 350] width 78 height 15
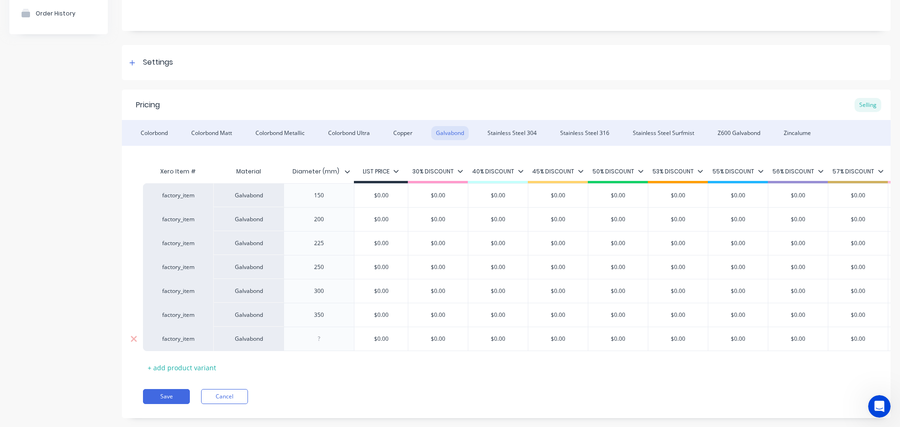
click at [323, 337] on div at bounding box center [319, 339] width 47 height 12
click at [203, 365] on div "+ add product variant" at bounding box center [182, 367] width 78 height 15
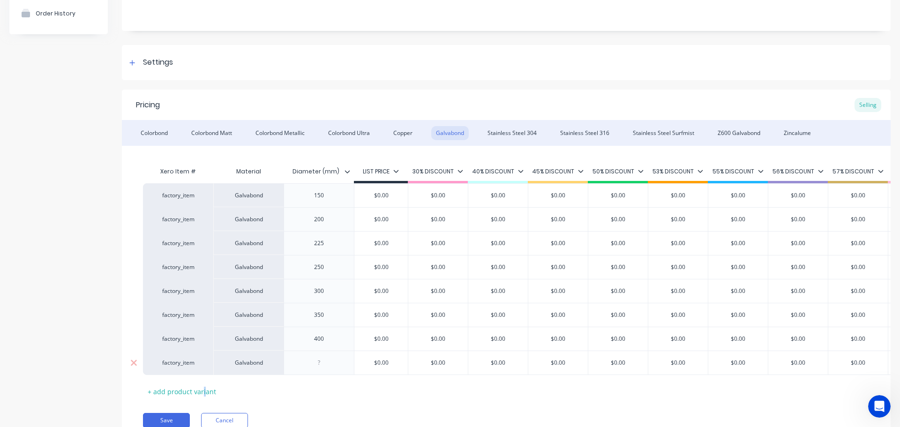
drag, startPoint x: 318, startPoint y: 356, endPoint x: 325, endPoint y: 361, distance: 9.1
click at [318, 357] on div at bounding box center [318, 362] width 70 height 24
click at [318, 366] on div at bounding box center [319, 363] width 47 height 12
click at [60, 307] on div "Product details Collaborate Order History" at bounding box center [58, 201] width 98 height 509
click at [521, 133] on div "Stainless Steel 304" at bounding box center [512, 133] width 59 height 14
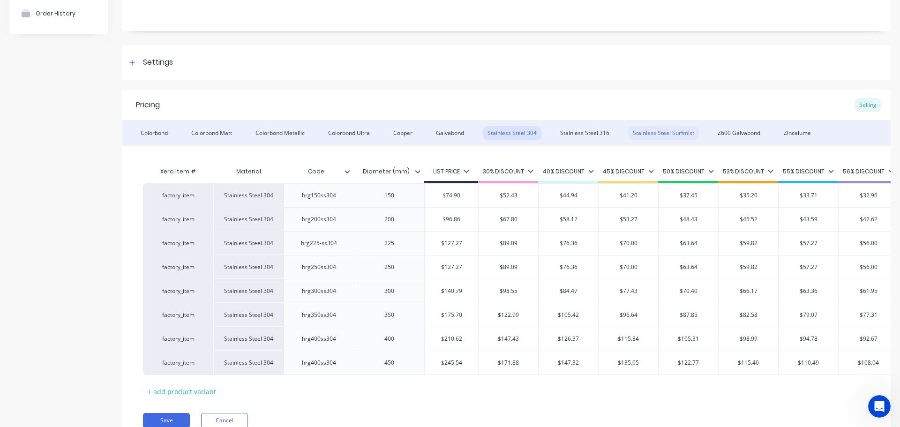
click at [588, 133] on div "Stainless Steel 316" at bounding box center [584, 133] width 59 height 14
click at [656, 129] on div "Stainless Steel Surfmist" at bounding box center [663, 133] width 71 height 14
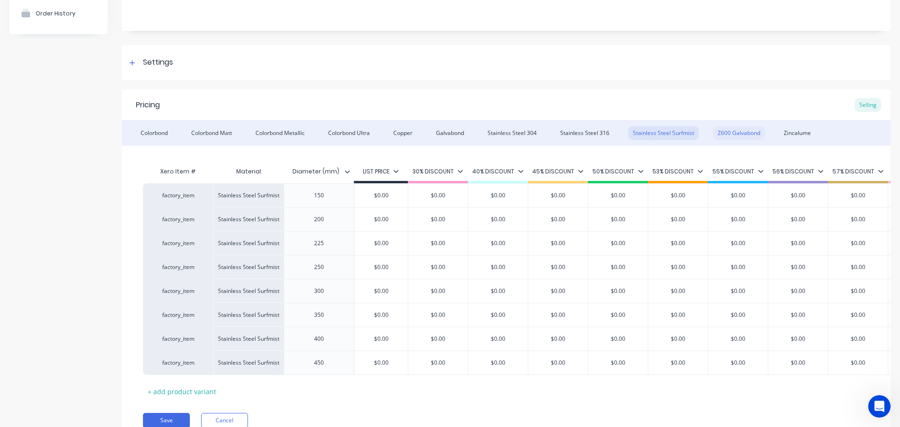
click at [732, 131] on div "Z600 Galvabond" at bounding box center [739, 133] width 52 height 14
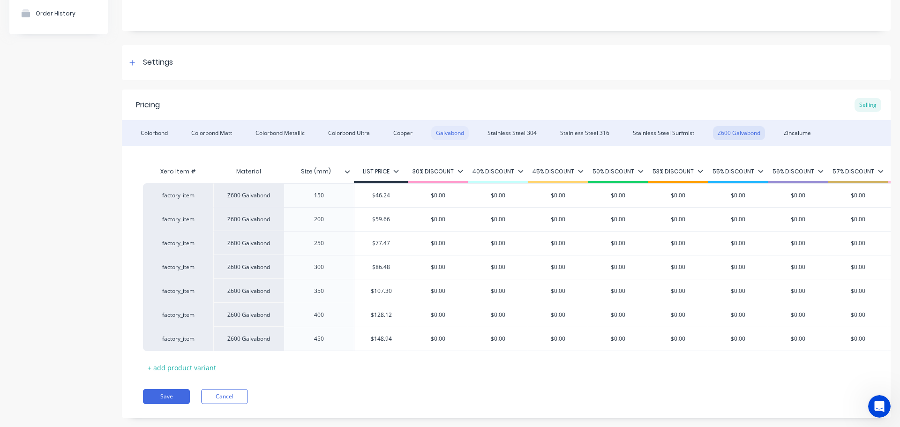
click at [449, 132] on div "Galvabond" at bounding box center [449, 133] width 37 height 14
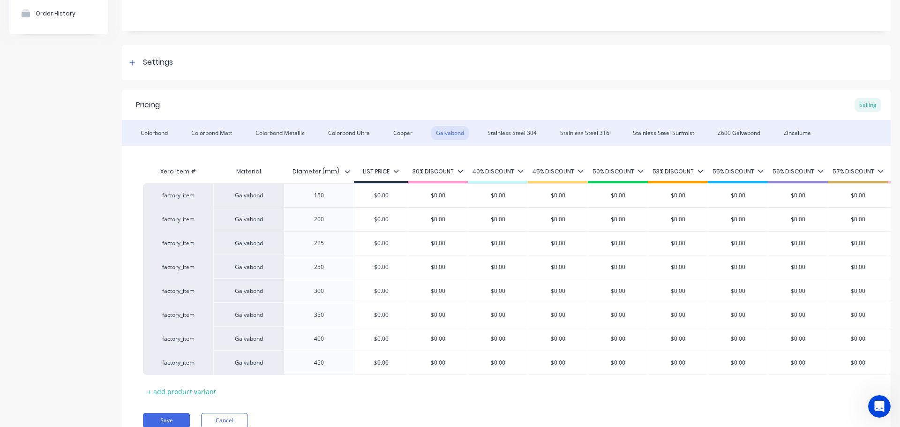
click at [389, 134] on div "Colorbond Colorbond Matt Colorbond Metallic Colorbond Ultra Copper Galvabond St…" at bounding box center [506, 133] width 768 height 26
click at [364, 134] on div "Colorbond Ultra" at bounding box center [348, 133] width 51 height 14
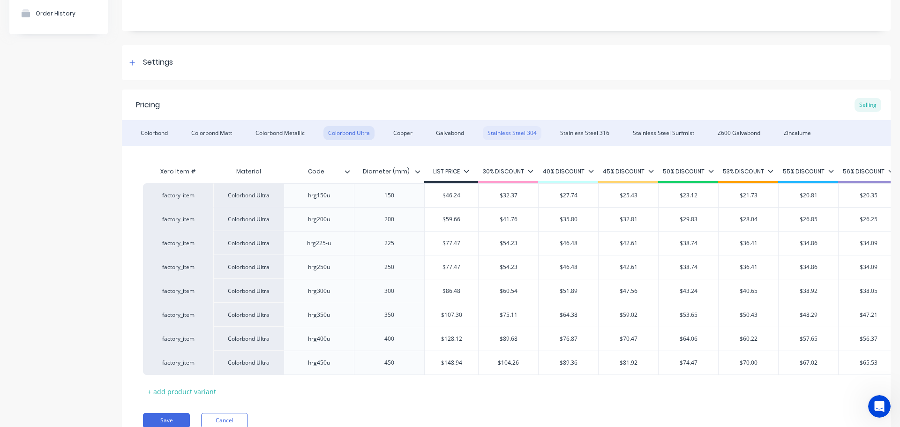
click at [527, 130] on div "Stainless Steel 304" at bounding box center [512, 133] width 59 height 14
click at [438, 132] on div "Galvabond" at bounding box center [449, 133] width 37 height 14
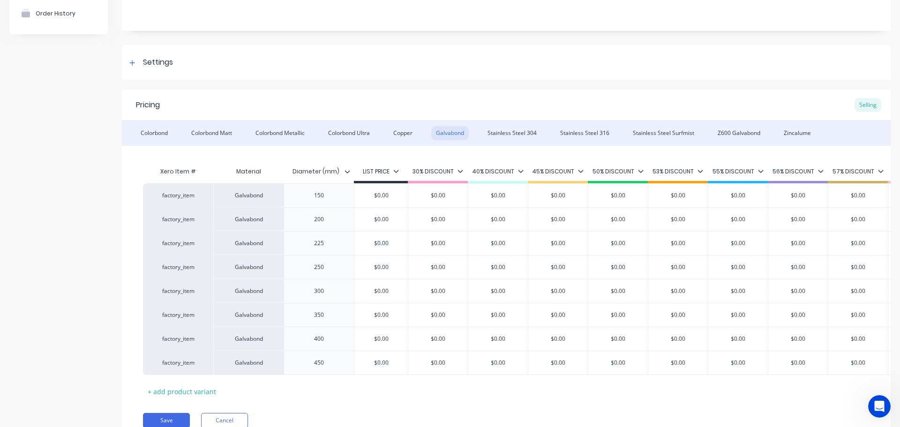
click at [599, 125] on div "Colorbond Colorbond Matt Colorbond Metallic Colorbond Ultra Copper Galvabond St…" at bounding box center [506, 133] width 768 height 26
click at [645, 128] on div "Stainless Steel Surfmist" at bounding box center [663, 133] width 71 height 14
click at [742, 130] on div "Z600 Galvabond" at bounding box center [739, 133] width 52 height 14
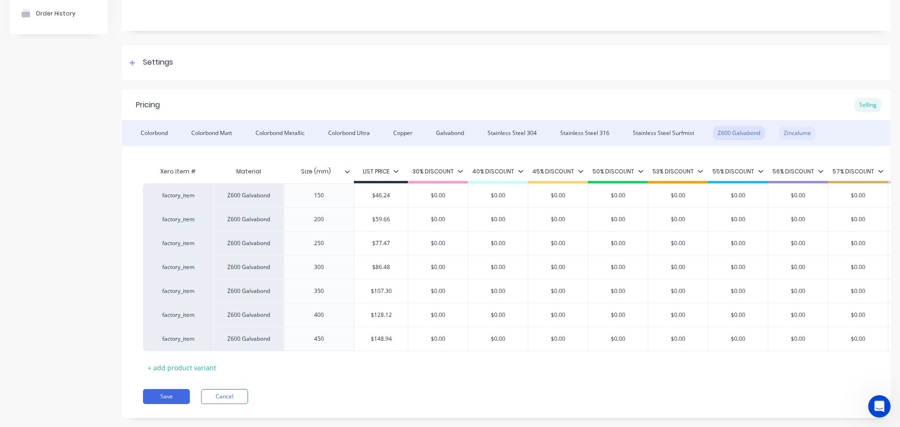
click at [801, 132] on div "Zincalume" at bounding box center [797, 133] width 37 height 14
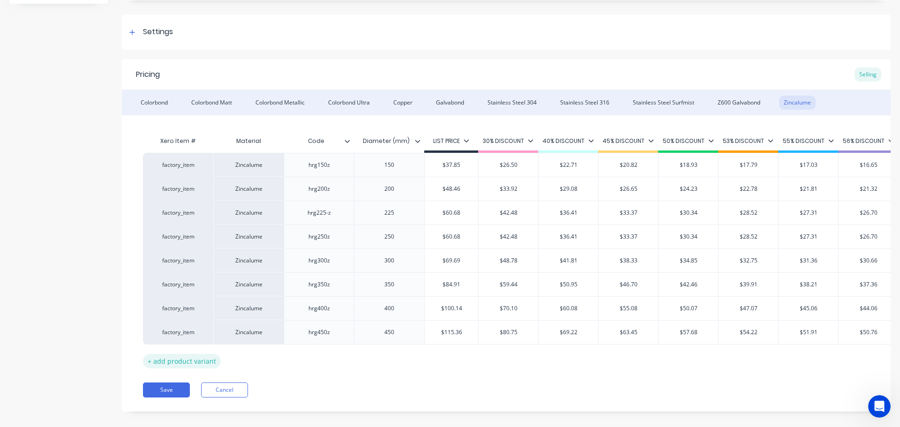
scroll to position [141, 0]
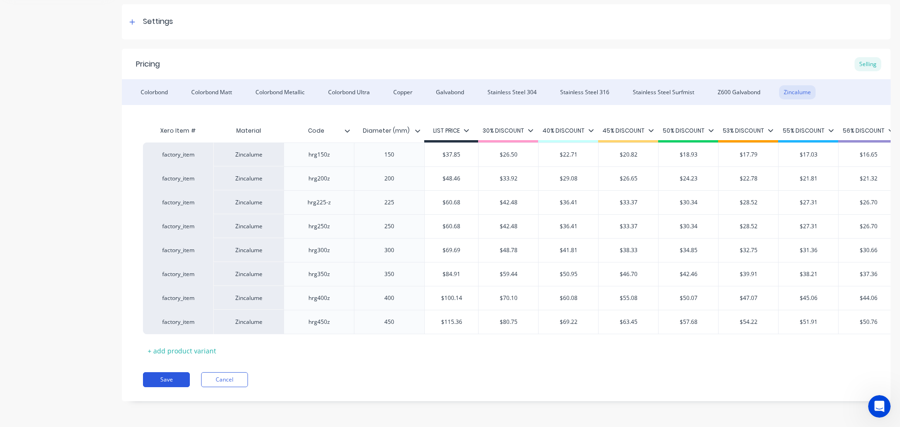
click at [170, 380] on button "Save" at bounding box center [166, 379] width 47 height 15
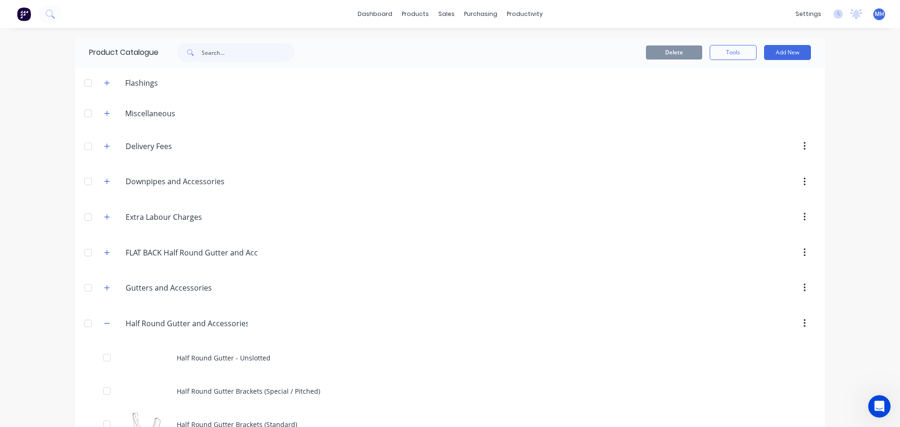
click at [0, 269] on div "dashboard products sales purchasing productivity dashboard products Product Cat…" at bounding box center [450, 213] width 900 height 427
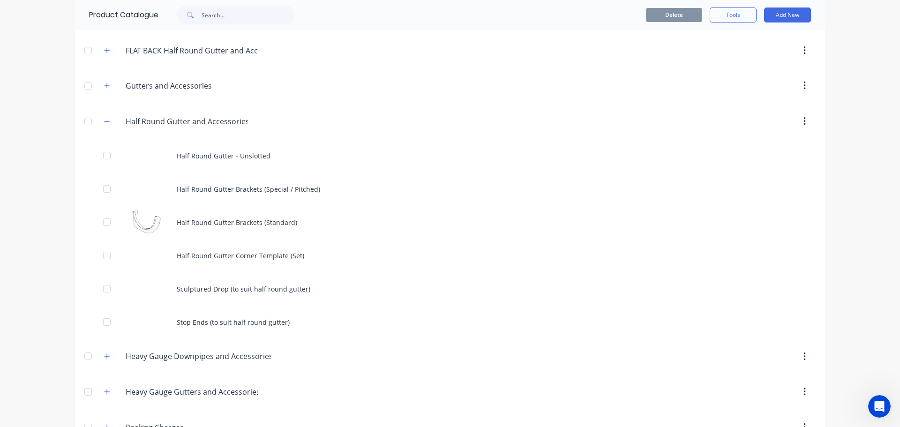
scroll to position [187, 0]
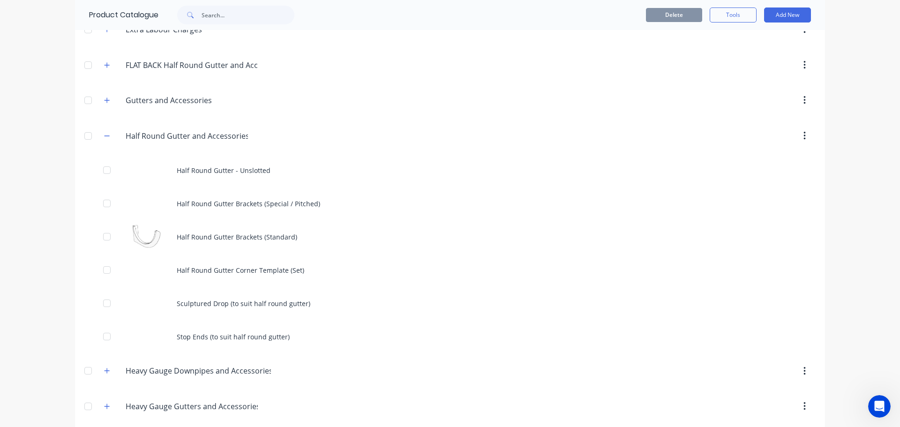
click at [0, 298] on div "dashboard products sales purchasing productivity dashboard products Product Cat…" at bounding box center [450, 213] width 900 height 427
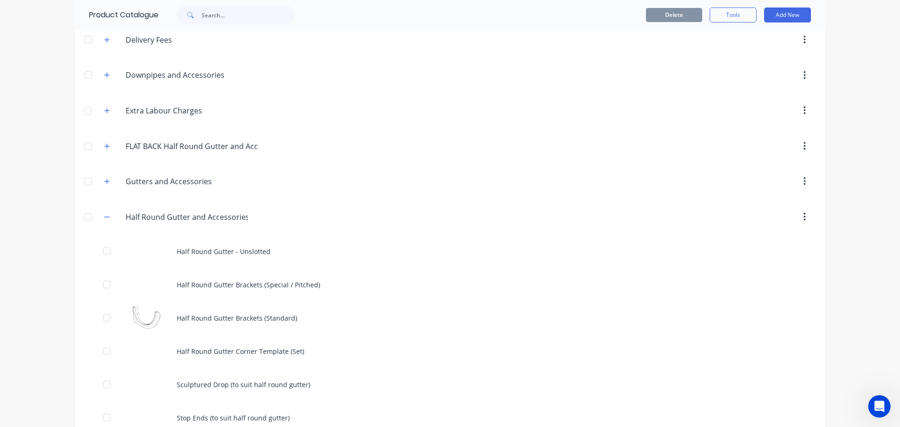
scroll to position [0, 0]
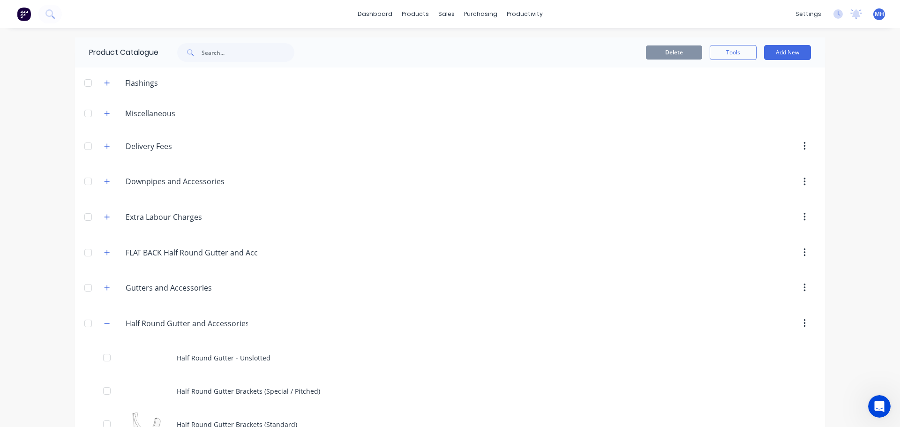
drag, startPoint x: 105, startPoint y: 322, endPoint x: 262, endPoint y: 174, distance: 216.1
click at [105, 322] on icon "button" at bounding box center [107, 323] width 6 height 7
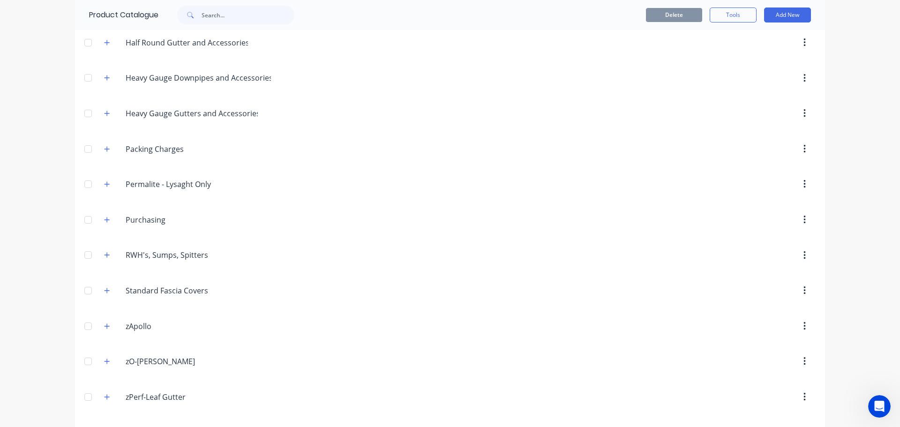
scroll to position [281, 0]
click at [103, 251] on button "button" at bounding box center [107, 255] width 12 height 12
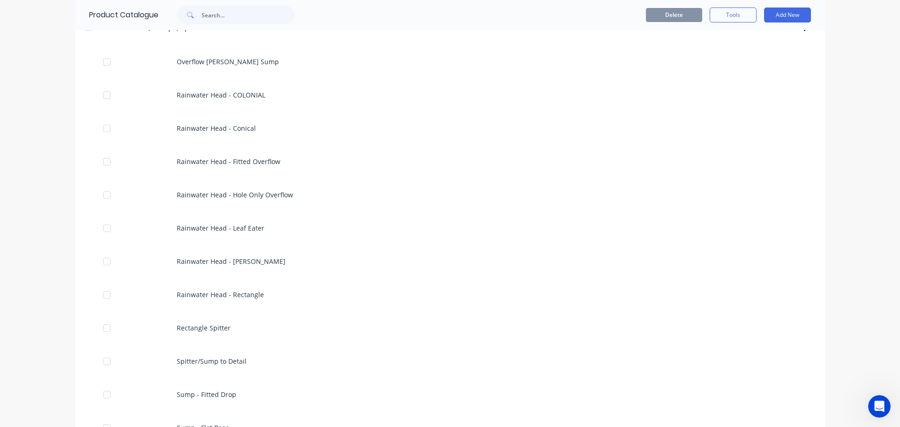
scroll to position [515, 0]
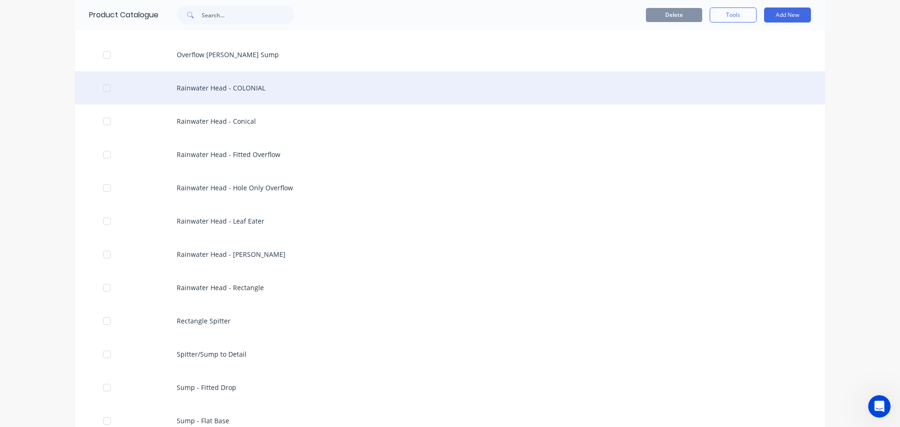
click at [298, 89] on div "Rainwater Head - COLONIAL" at bounding box center [450, 87] width 750 height 33
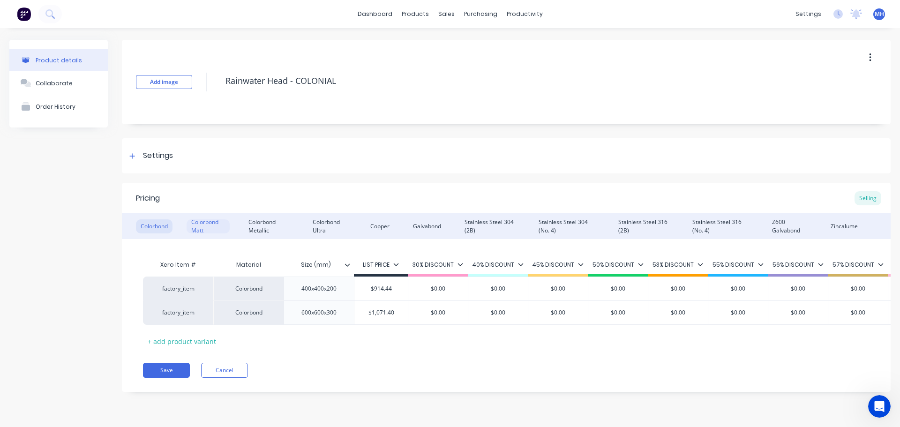
click at [202, 225] on div "Colorbond Matt" at bounding box center [207, 226] width 43 height 14
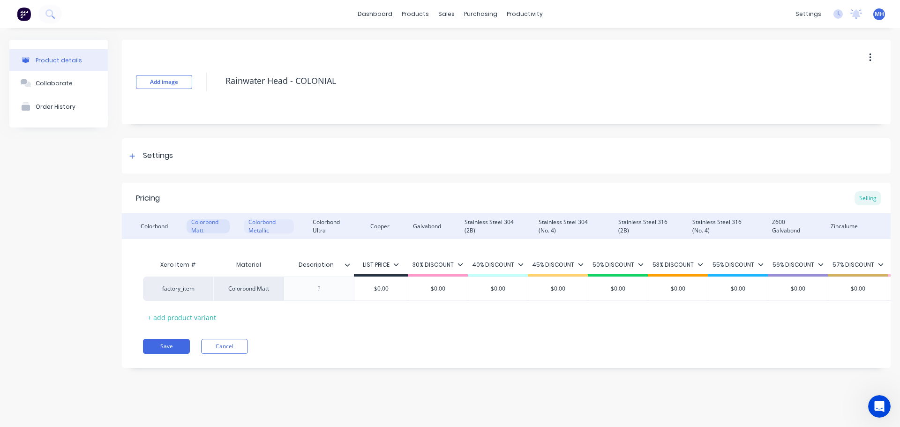
click at [262, 221] on div "Colorbond Metallic" at bounding box center [269, 226] width 50 height 14
click at [195, 223] on div "Colorbond Matt" at bounding box center [207, 226] width 43 height 14
click at [145, 223] on div "Colorbond" at bounding box center [154, 226] width 37 height 14
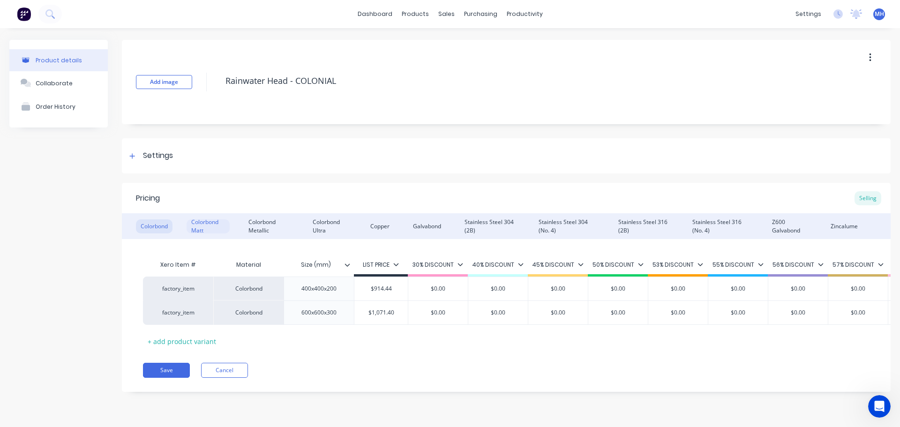
click at [212, 227] on div "Colorbond Matt" at bounding box center [207, 226] width 43 height 14
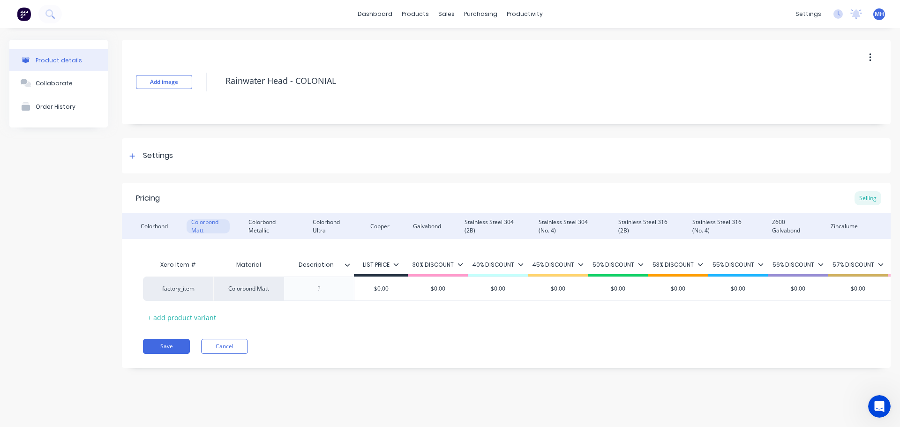
click at [244, 223] on div "Colorbond Colorbond Matt Colorbond Metallic Colorbond Ultra Copper Galvabond St…" at bounding box center [506, 226] width 768 height 26
click at [301, 227] on div "Colorbond Colorbond Matt Colorbond Metallic Colorbond Ultra Copper Galvabond St…" at bounding box center [506, 226] width 768 height 26
click at [262, 227] on div "Colorbond Metallic" at bounding box center [269, 226] width 50 height 14
click at [331, 230] on div "Colorbond Ultra" at bounding box center [330, 226] width 44 height 14
click at [242, 225] on div "Colorbond Colorbond Matt Colorbond Metallic Colorbond Ultra Copper Galvabond St…" at bounding box center [506, 226] width 768 height 26
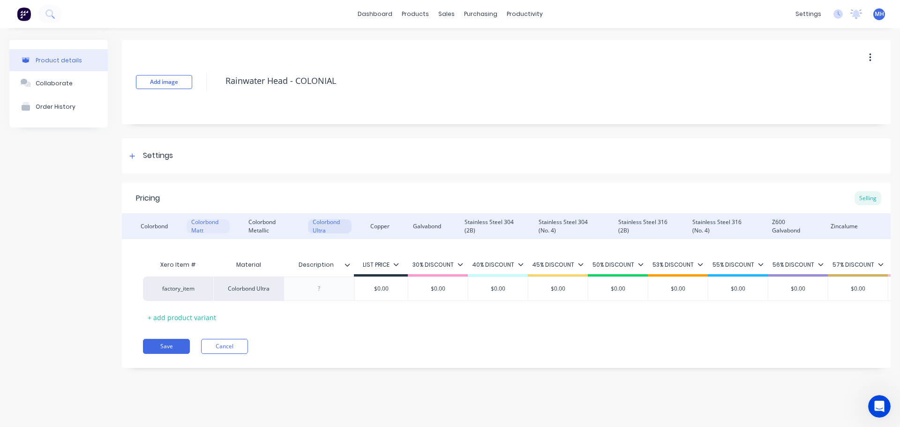
click at [204, 226] on div "Colorbond Matt" at bounding box center [207, 226] width 43 height 14
click at [145, 224] on div "Colorbond" at bounding box center [154, 226] width 37 height 14
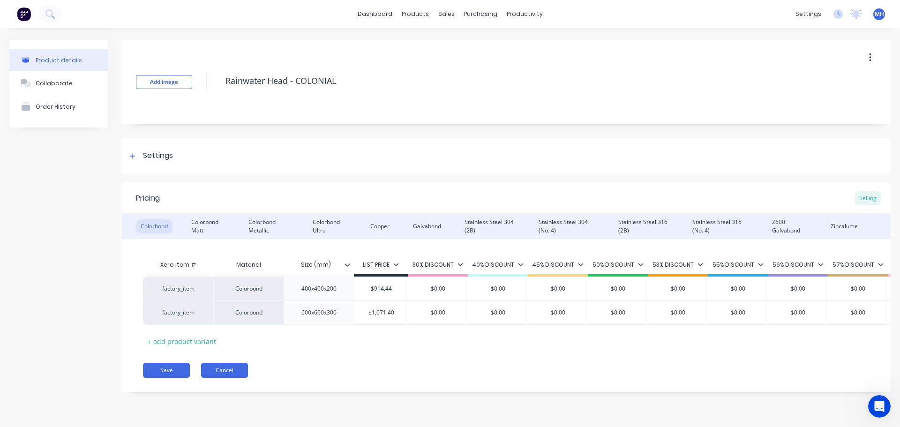
click at [232, 372] on button "Cancel" at bounding box center [224, 370] width 47 height 15
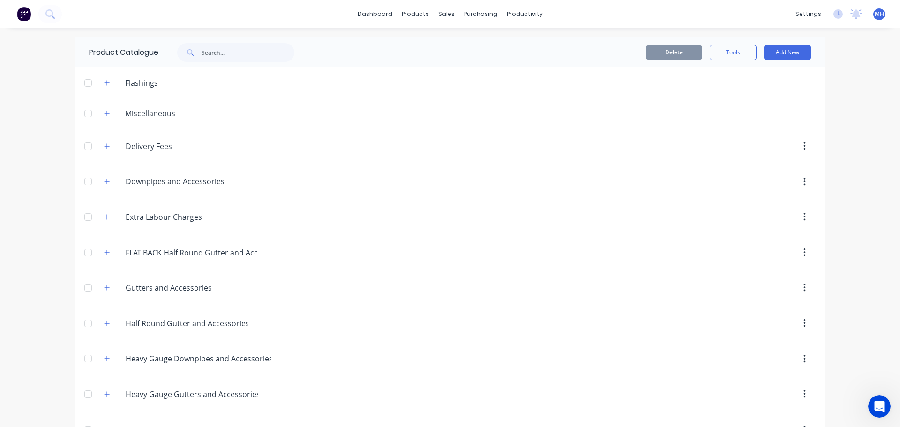
click at [25, 295] on div "dashboard products sales purchasing productivity dashboard products Product Cat…" at bounding box center [450, 213] width 900 height 427
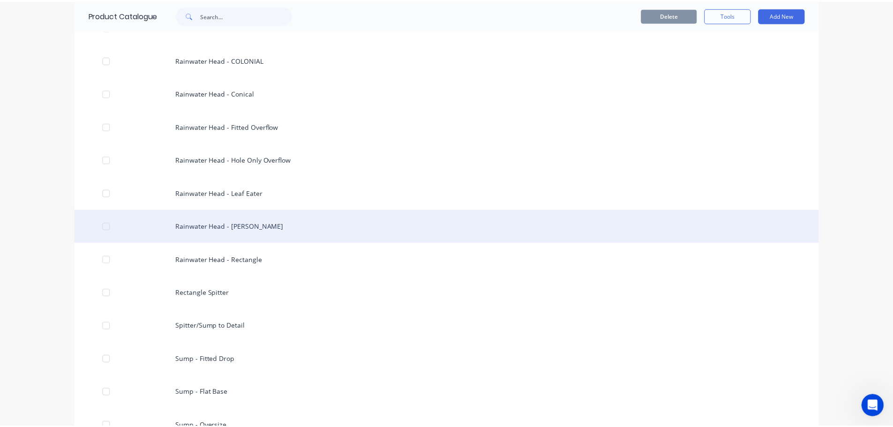
scroll to position [562, 0]
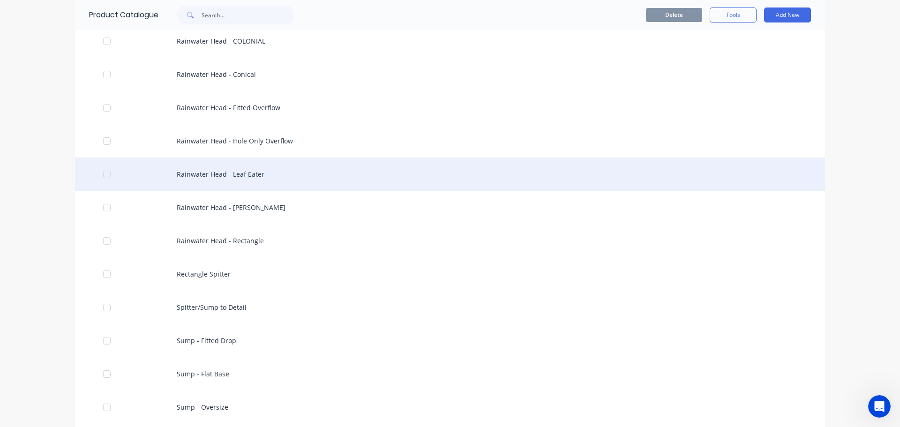
click at [254, 176] on div "Rainwater Head - Leaf Eater" at bounding box center [450, 173] width 750 height 33
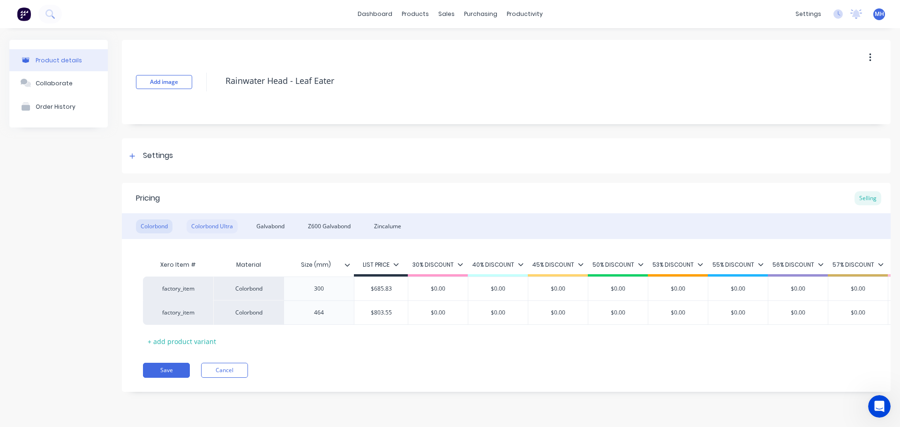
click at [223, 227] on div "Colorbond Ultra" at bounding box center [211, 226] width 51 height 14
click at [276, 229] on div "Galvabond" at bounding box center [270, 226] width 37 height 14
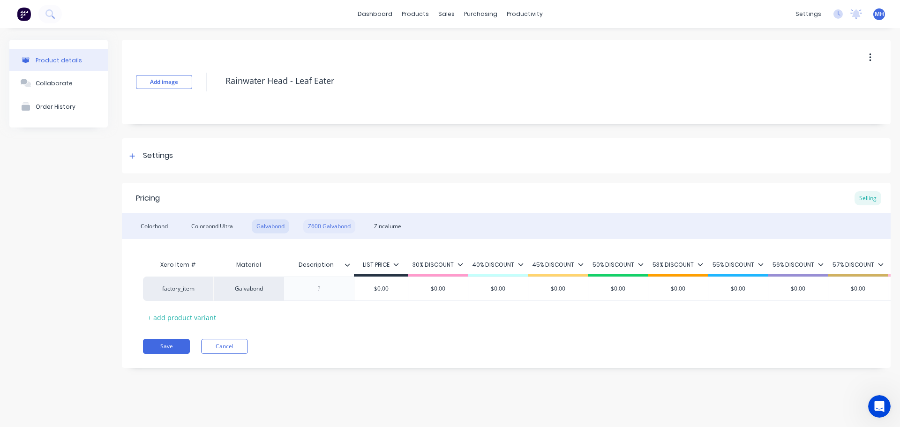
click at [336, 228] on div "Z600 Galvabond" at bounding box center [329, 226] width 52 height 14
click at [408, 225] on div "Colorbond Colorbond Ultra Galvabond Z600 Galvabond Zincalume" at bounding box center [506, 226] width 768 height 26
click at [271, 223] on div "Galvabond" at bounding box center [270, 226] width 37 height 14
click at [336, 225] on div "Z600 Galvabond" at bounding box center [329, 226] width 52 height 14
click at [377, 224] on div "Zincalume" at bounding box center [387, 226] width 37 height 14
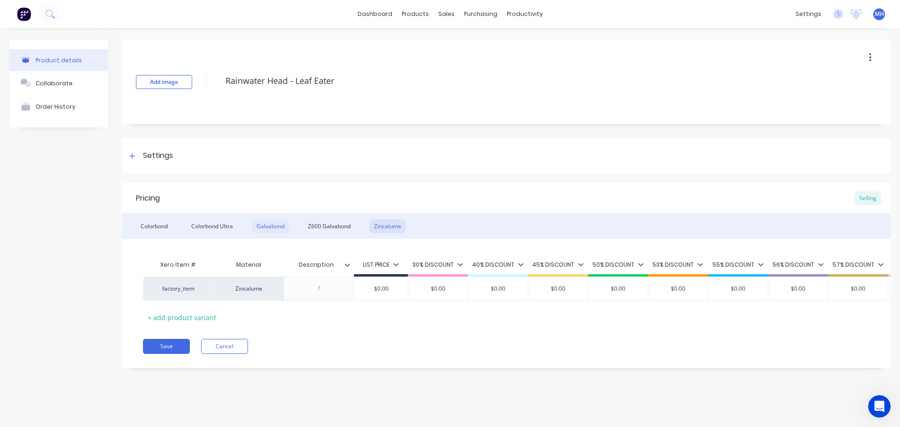
click at [275, 227] on div "Galvabond" at bounding box center [270, 226] width 37 height 14
click at [288, 190] on div "Pricing Selling" at bounding box center [506, 198] width 768 height 30
click at [216, 230] on div "Colorbond Ultra" at bounding box center [211, 226] width 51 height 14
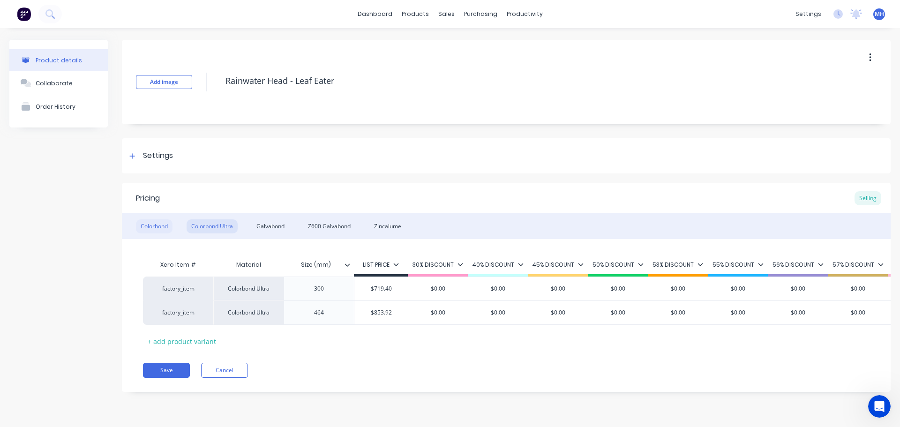
click at [159, 225] on div "Colorbond" at bounding box center [154, 226] width 37 height 14
click at [215, 226] on div "Colorbond Ultra" at bounding box center [211, 226] width 51 height 14
click at [286, 226] on div "Galvabond" at bounding box center [270, 226] width 37 height 14
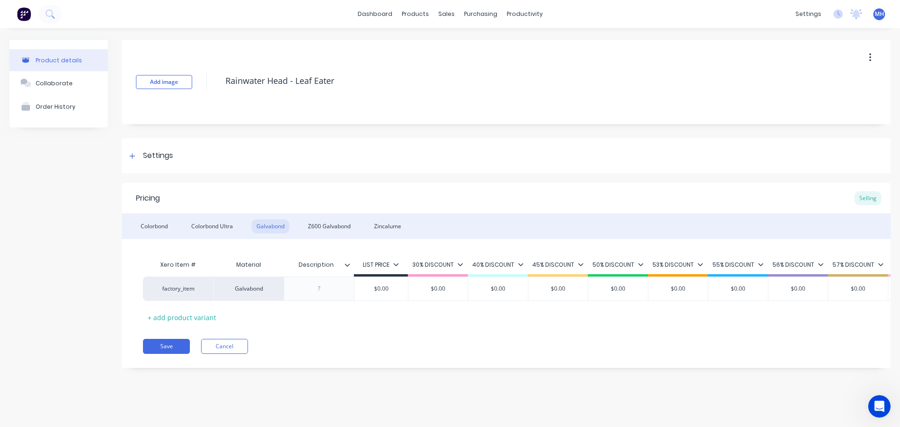
click at [318, 269] on div "Description" at bounding box center [315, 264] width 65 height 23
click at [317, 266] on input "Description" at bounding box center [315, 265] width 65 height 8
type input "Size (mm)"
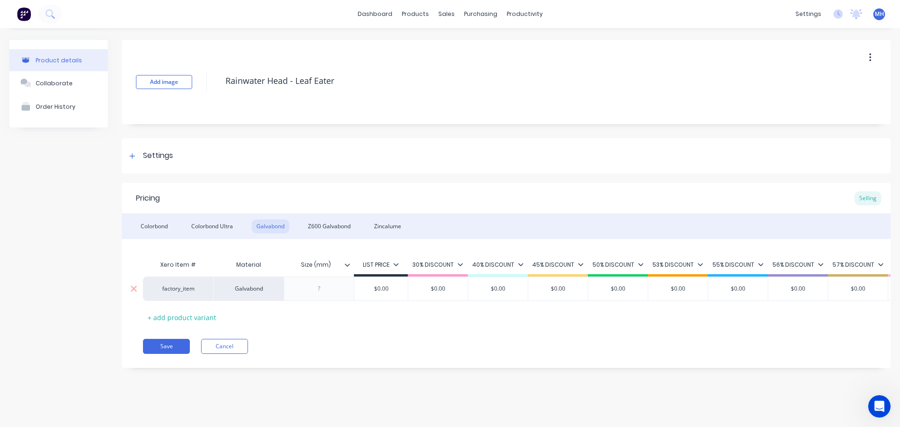
click at [320, 288] on div at bounding box center [319, 289] width 47 height 12
click at [202, 319] on div "+ add product variant" at bounding box center [182, 317] width 78 height 15
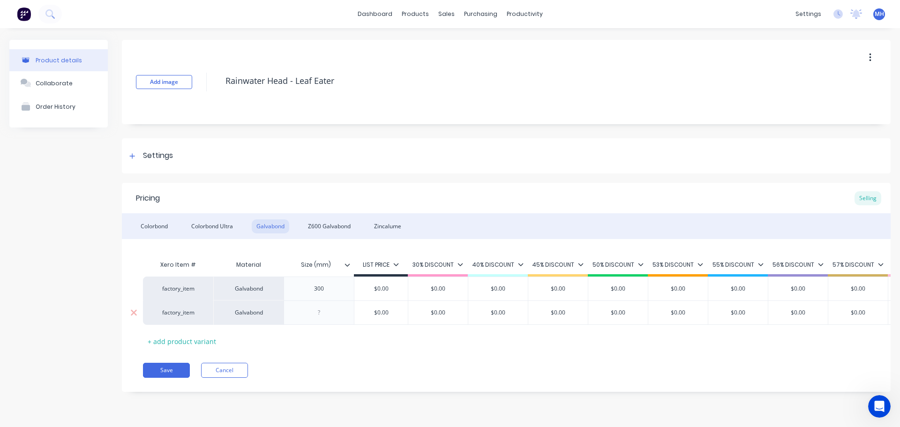
click at [323, 311] on div at bounding box center [319, 312] width 47 height 12
click at [220, 228] on div "Colorbond Ultra" at bounding box center [211, 226] width 51 height 14
click at [268, 223] on div "Galvabond" at bounding box center [270, 226] width 37 height 14
click at [335, 228] on div "Z600 Galvabond" at bounding box center [329, 226] width 52 height 14
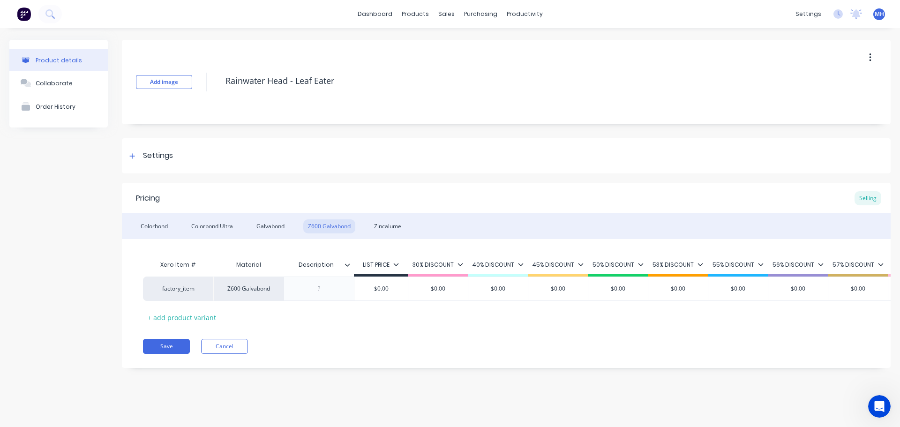
click at [324, 262] on input "Description" at bounding box center [315, 265] width 65 height 8
type input "Size (mm)"
click at [321, 295] on div at bounding box center [318, 288] width 70 height 24
click at [188, 312] on div "+ add product variant" at bounding box center [182, 317] width 78 height 15
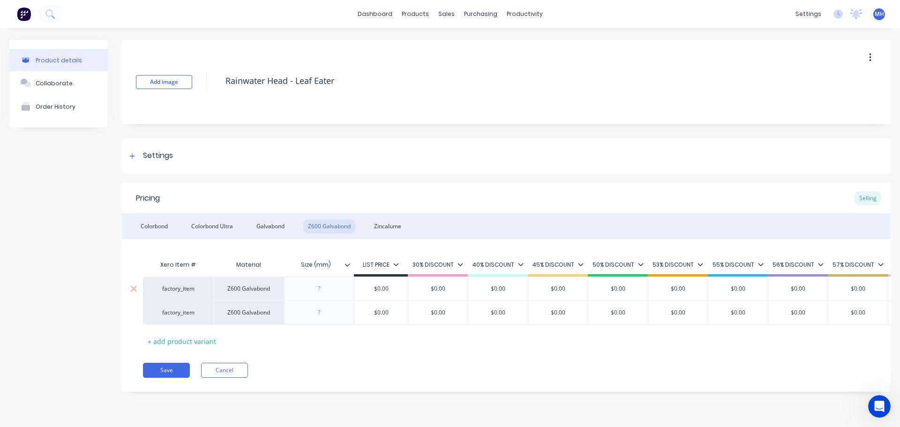
click at [318, 286] on div at bounding box center [319, 289] width 47 height 12
click at [329, 314] on div at bounding box center [319, 312] width 47 height 12
click at [393, 223] on div "Zincalume" at bounding box center [387, 226] width 37 height 14
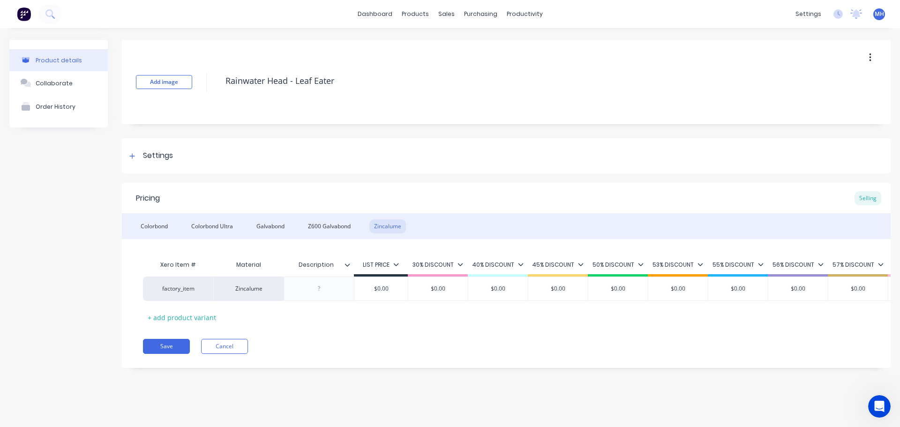
click at [311, 266] on input "Description" at bounding box center [315, 265] width 65 height 8
type input "Size (mm)"
click at [319, 288] on div at bounding box center [319, 289] width 47 height 12
click at [210, 318] on div "+ add product variant" at bounding box center [182, 317] width 78 height 15
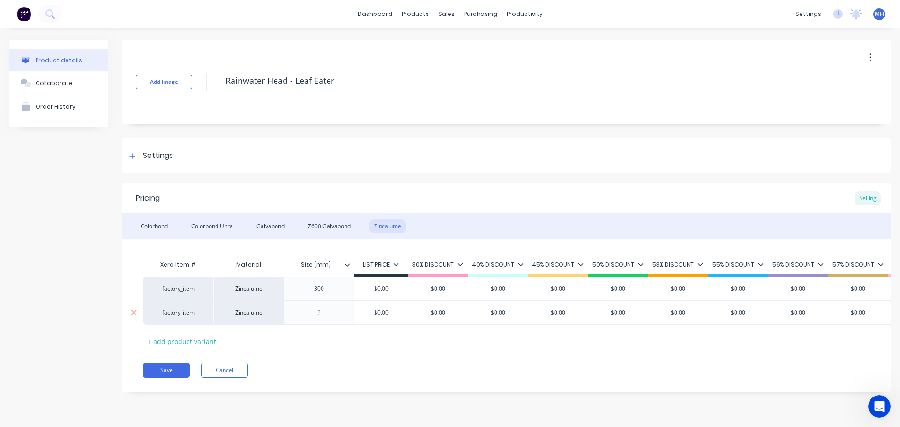
click at [304, 310] on div at bounding box center [319, 312] width 47 height 12
drag, startPoint x: 20, startPoint y: 292, endPoint x: 27, endPoint y: 306, distance: 15.9
click at [22, 292] on div "Product details Collaborate Order History" at bounding box center [58, 223] width 98 height 366
drag, startPoint x: 272, startPoint y: 225, endPoint x: 295, endPoint y: 225, distance: 23.4
click at [272, 225] on div "Galvabond" at bounding box center [270, 226] width 37 height 14
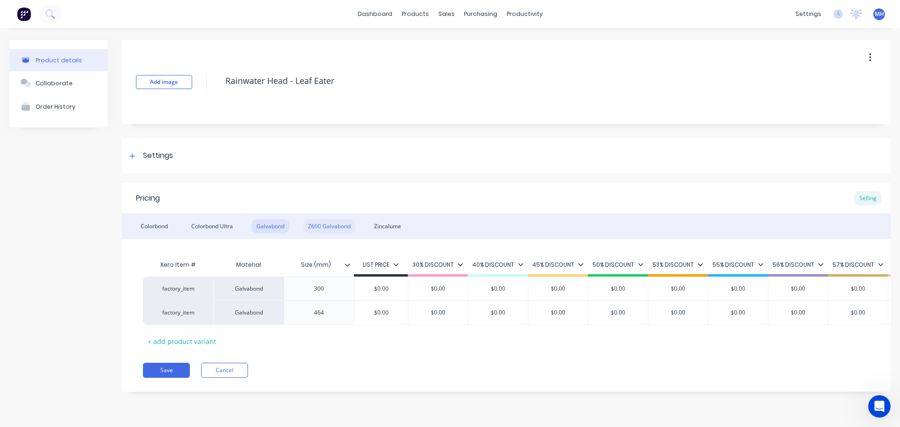
click at [316, 226] on div "Z600 Galvabond" at bounding box center [329, 226] width 52 height 14
click at [381, 225] on div "Zincalume" at bounding box center [387, 226] width 37 height 14
click at [179, 225] on div "Colorbond Colorbond Ultra Galvabond Z600 Galvabond Zincalume" at bounding box center [506, 226] width 768 height 26
click at [155, 225] on div "Colorbond" at bounding box center [154, 226] width 37 height 14
click at [171, 376] on button "Save" at bounding box center [166, 370] width 47 height 15
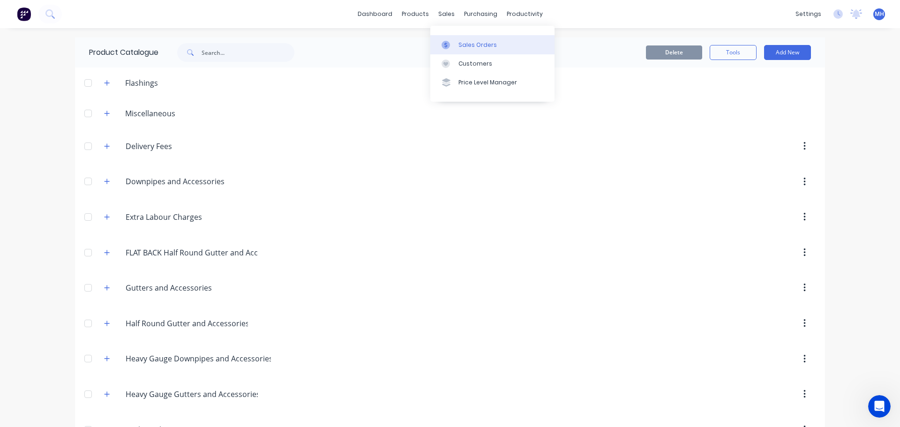
click at [470, 43] on div "Sales Orders" at bounding box center [477, 45] width 38 height 8
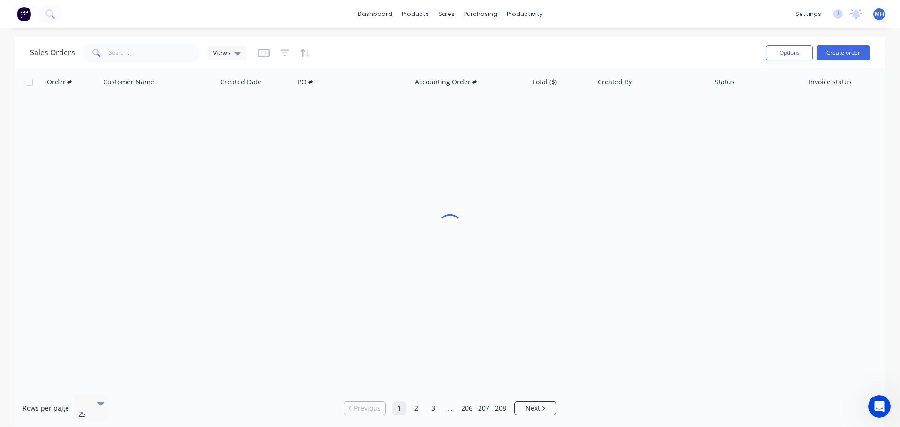
click at [624, 46] on div "Sales Orders Views" at bounding box center [394, 52] width 728 height 23
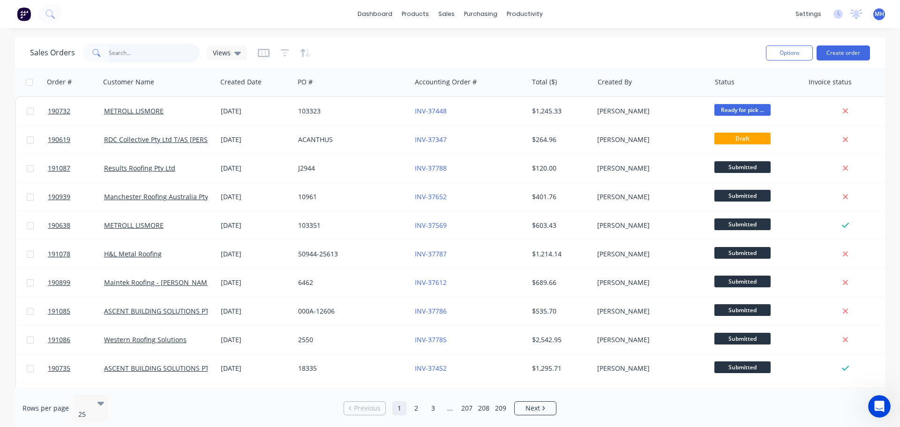
click at [141, 47] on input "text" at bounding box center [154, 53] width 91 height 19
type input "191071"
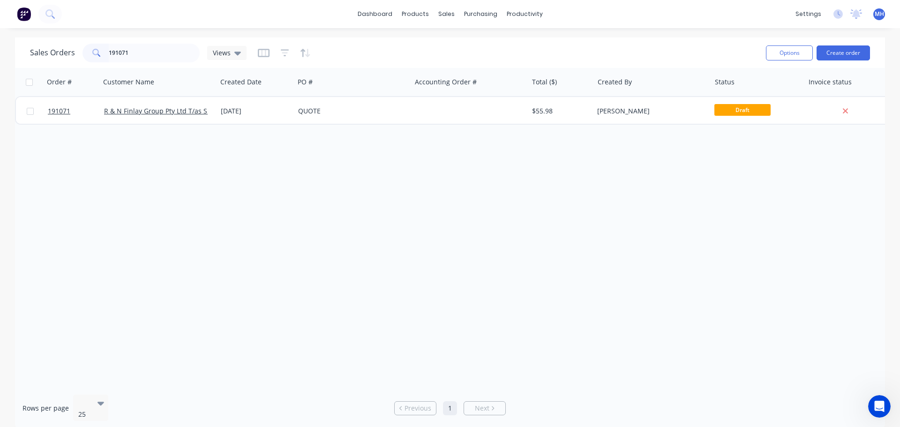
click at [348, 51] on div "Sales Orders 191071 Views" at bounding box center [394, 52] width 728 height 23
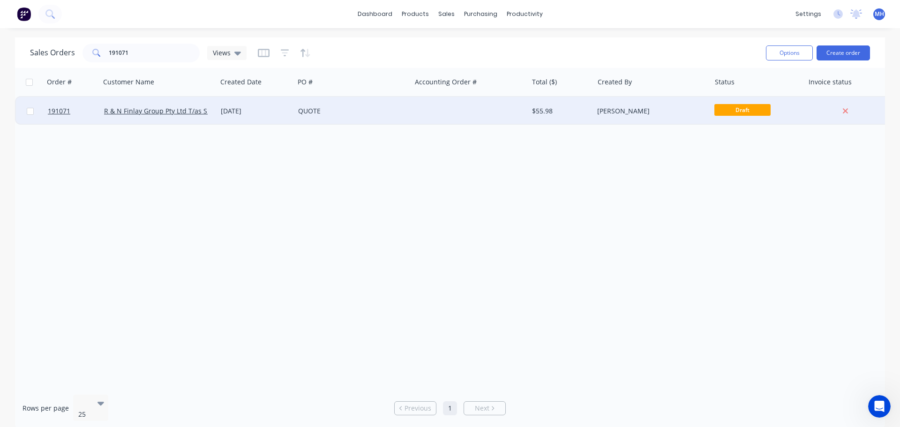
click at [301, 116] on div "QUOTE" at bounding box center [352, 111] width 117 height 28
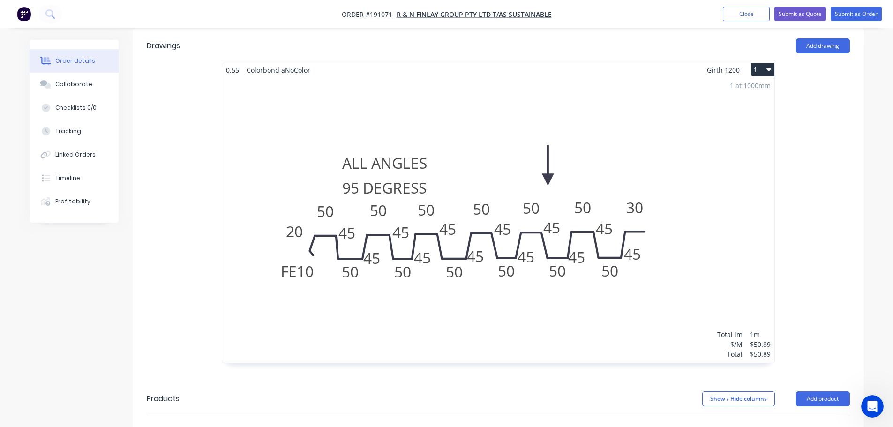
scroll to position [281, 0]
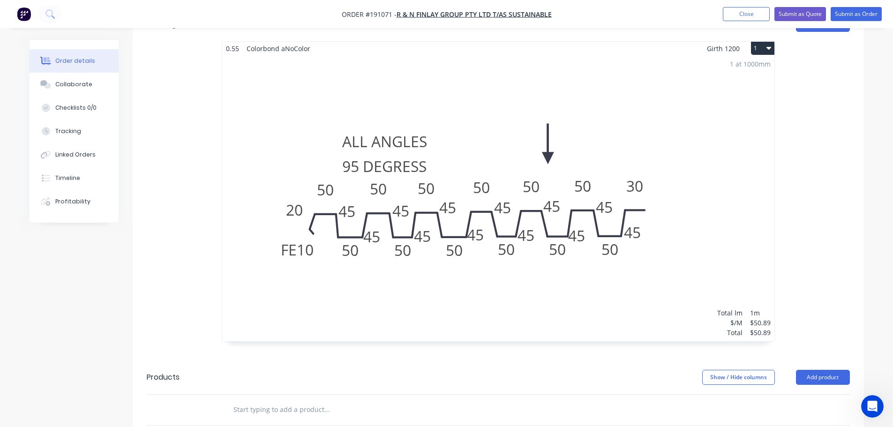
drag, startPoint x: 734, startPoint y: 11, endPoint x: 688, endPoint y: 8, distance: 46.0
click at [734, 11] on button "Close" at bounding box center [745, 14] width 47 height 14
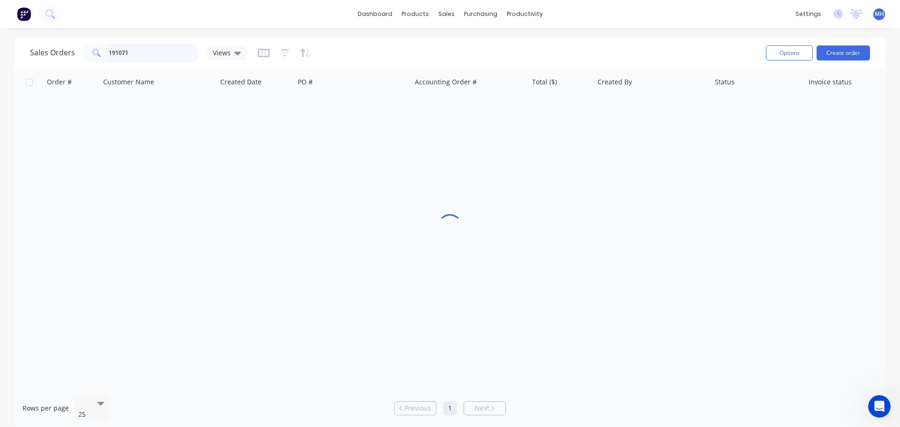
click at [171, 48] on input "191071" at bounding box center [154, 53] width 91 height 19
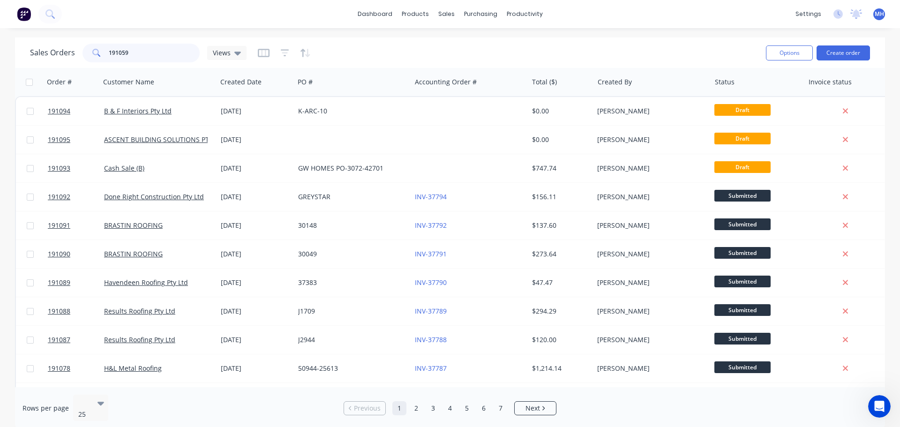
type input "191059"
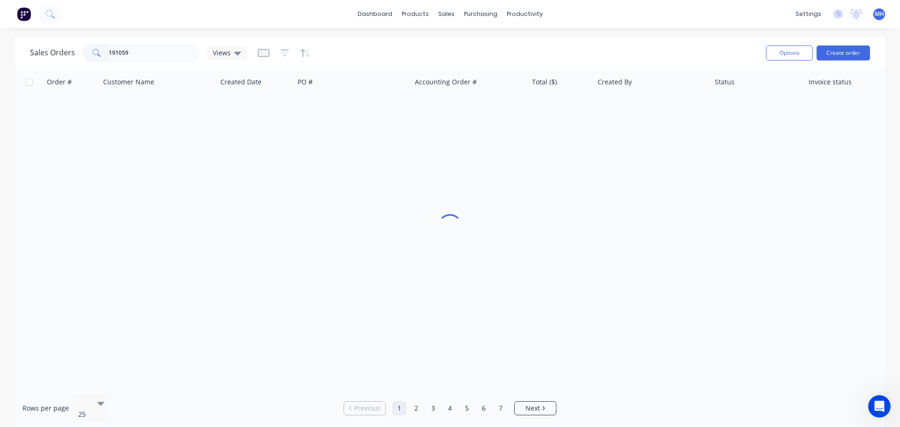
click at [351, 48] on div "Sales Orders 191059 Views" at bounding box center [394, 52] width 728 height 23
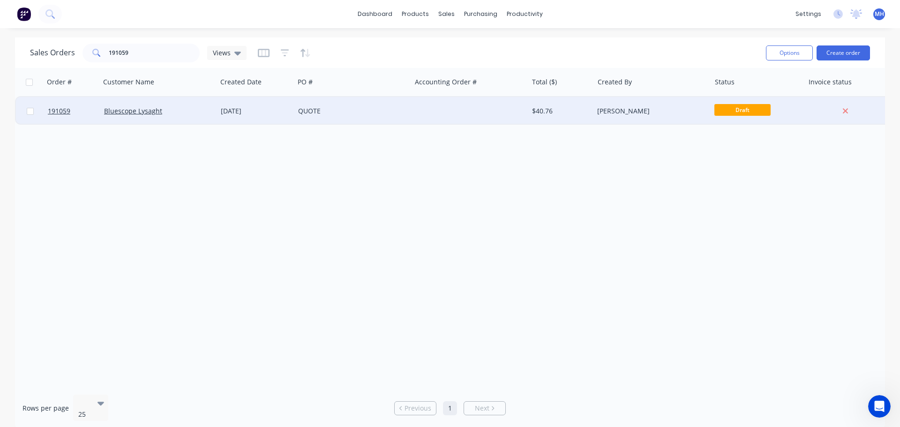
click at [319, 109] on div "QUOTE" at bounding box center [350, 110] width 104 height 9
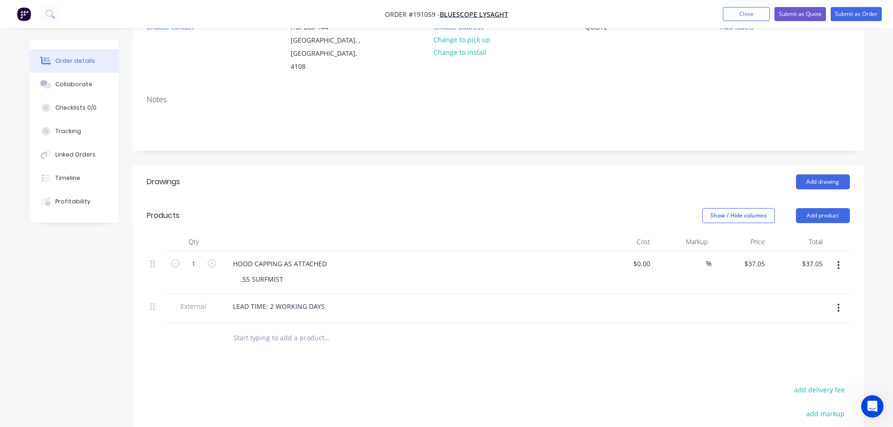
scroll to position [141, 0]
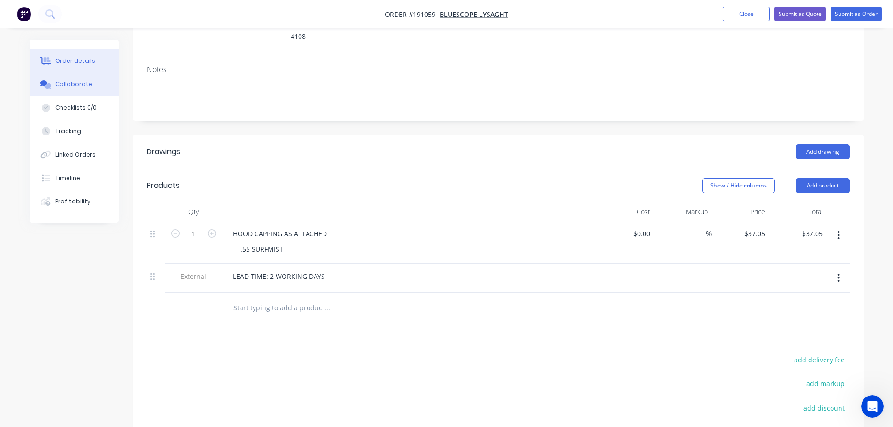
click at [55, 85] on button "Collaborate" at bounding box center [74, 84] width 89 height 23
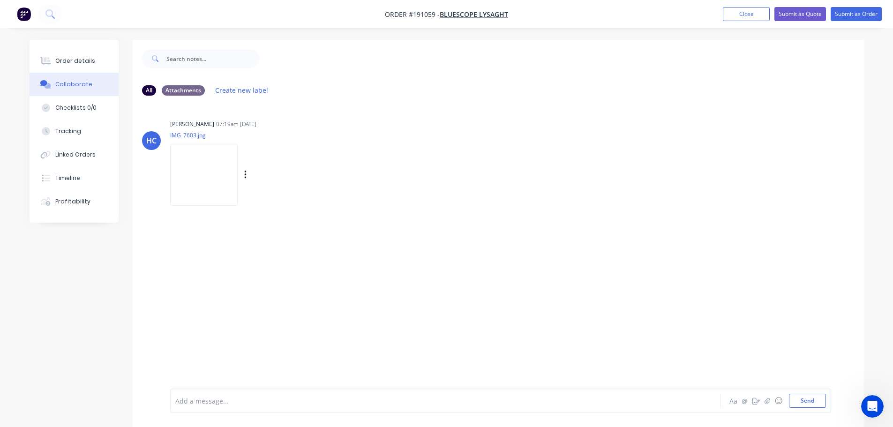
click at [194, 171] on img at bounding box center [203, 174] width 67 height 61
click at [60, 54] on button "Order details" at bounding box center [74, 60] width 89 height 23
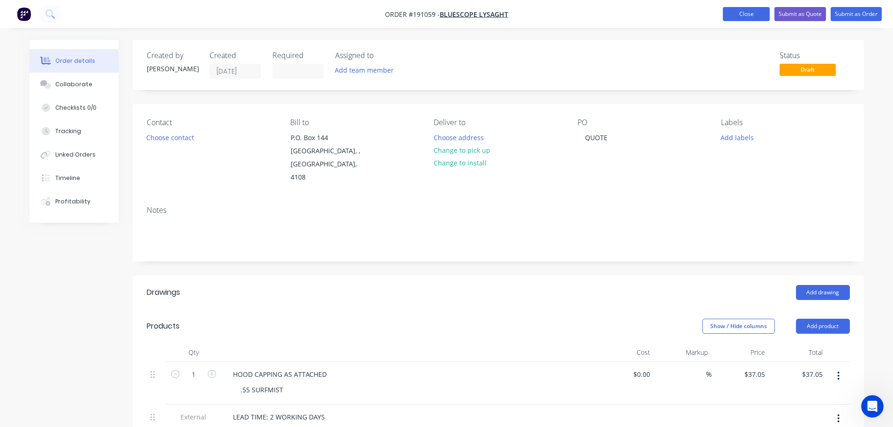
click at [731, 19] on button "Close" at bounding box center [745, 14] width 47 height 14
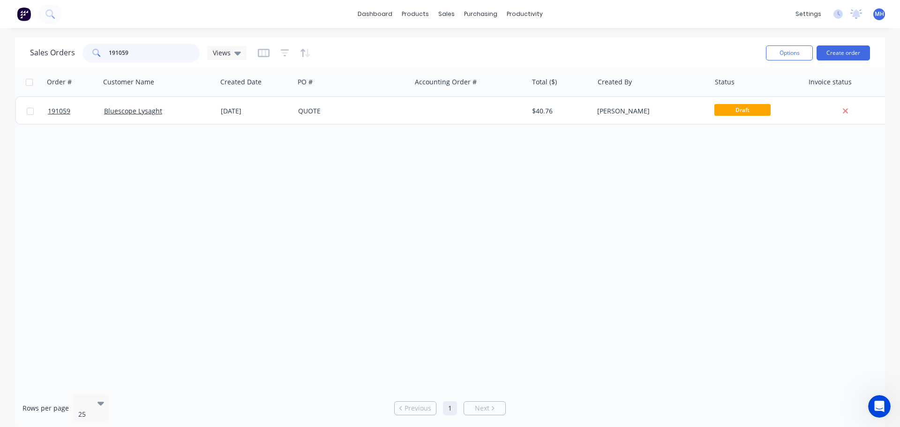
drag, startPoint x: 144, startPoint y: 50, endPoint x: 121, endPoint y: 54, distance: 23.3
click at [121, 53] on input "191059" at bounding box center [154, 53] width 91 height 19
type input "191083"
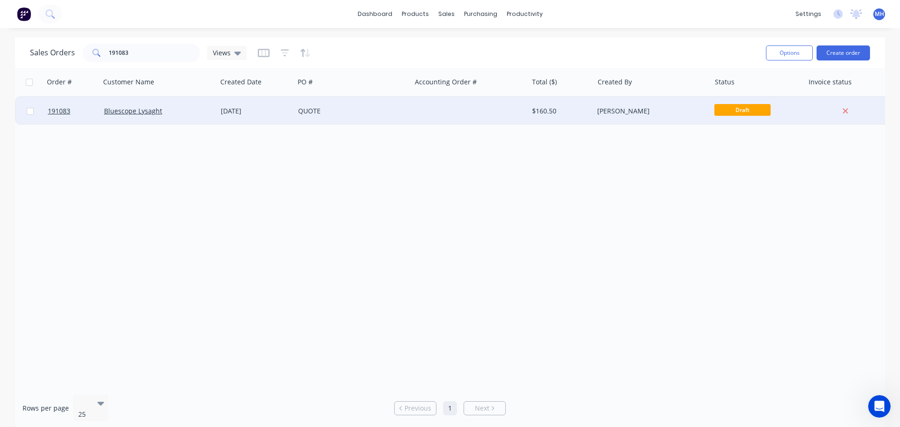
click at [317, 121] on div "QUOTE" at bounding box center [352, 111] width 117 height 28
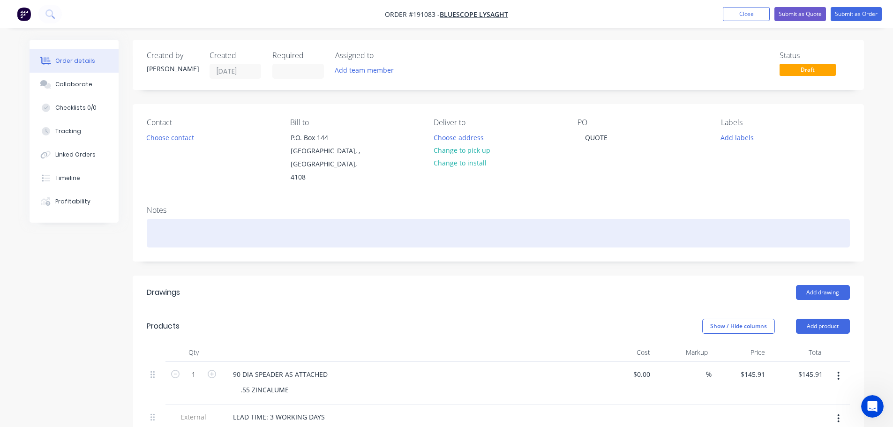
scroll to position [47, 0]
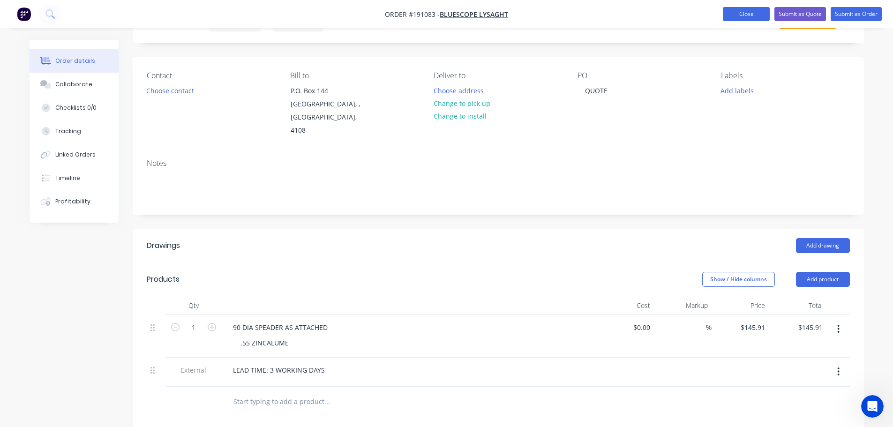
click at [741, 13] on button "Close" at bounding box center [745, 14] width 47 height 14
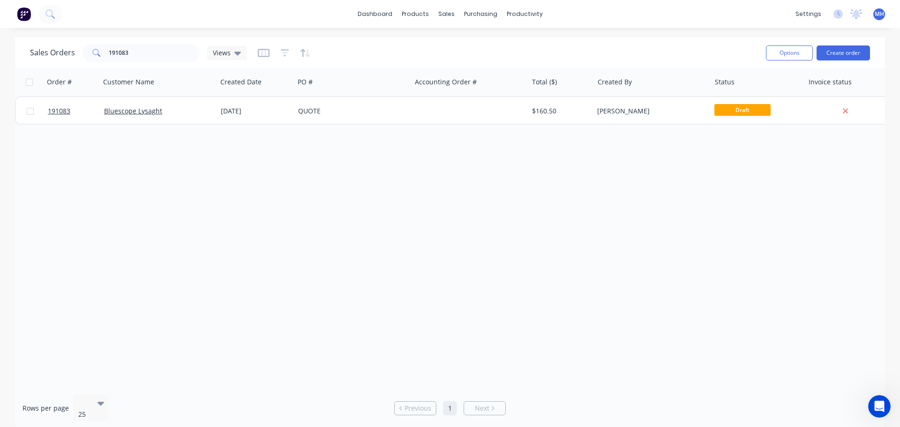
drag, startPoint x: 400, startPoint y: 237, endPoint x: 388, endPoint y: 40, distance: 197.1
click at [400, 235] on div "Order # Customer Name Created Date PO # Accounting Order # Total ($) Created By…" at bounding box center [450, 227] width 870 height 319
click at [443, 39] on link "Product Catalogue" at bounding box center [461, 44] width 124 height 19
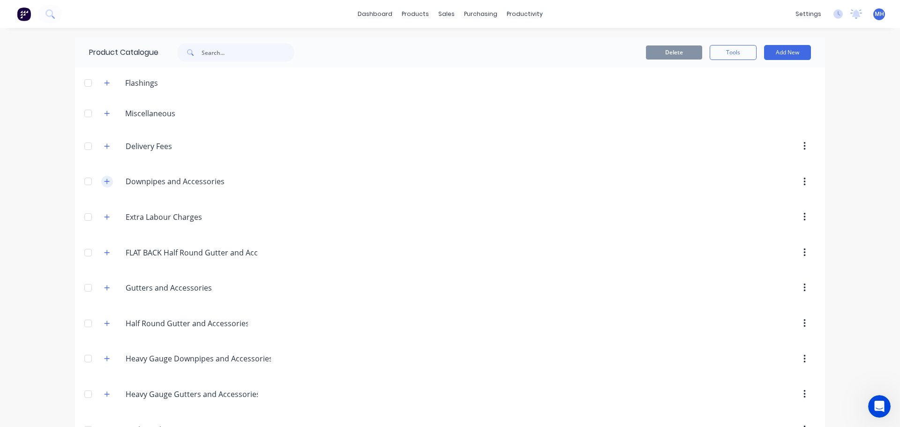
click at [104, 180] on icon "button" at bounding box center [106, 181] width 5 height 5
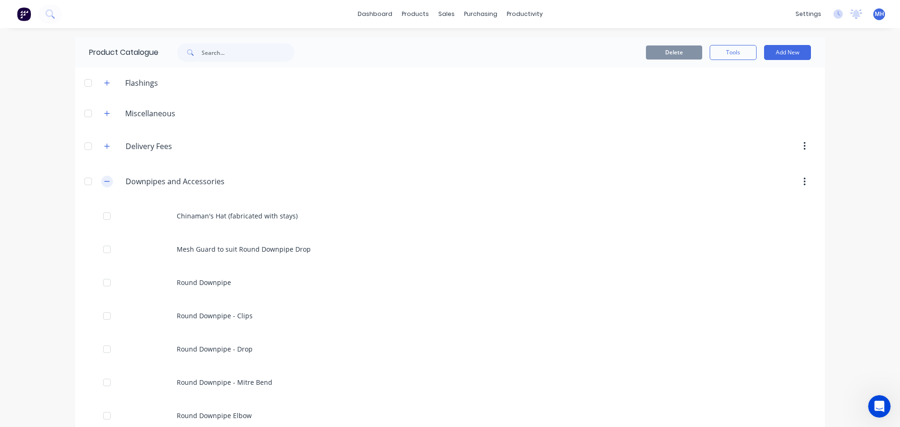
click at [104, 180] on icon "button" at bounding box center [107, 181] width 6 height 7
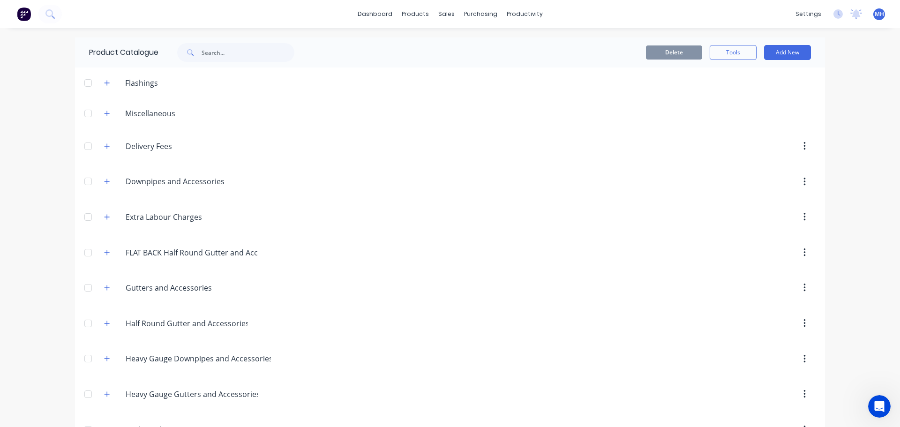
click at [846, 186] on div "dashboard products sales purchasing productivity dashboard products Product Cat…" at bounding box center [450, 213] width 900 height 427
click at [455, 39] on link "Sales Orders" at bounding box center [492, 44] width 124 height 19
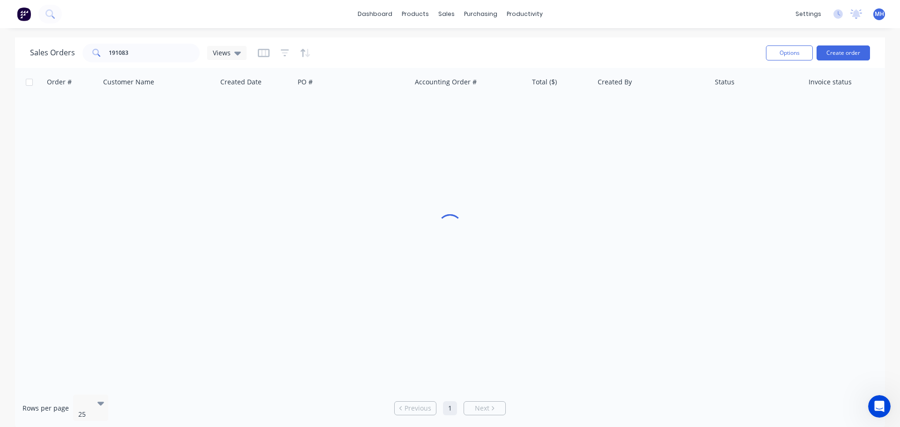
click at [581, 43] on div "Sales Orders 191083 Views" at bounding box center [394, 52] width 728 height 23
click at [574, 29] on div "dashboard products sales purchasing productivity dashboard products Product Cat…" at bounding box center [450, 213] width 900 height 427
click at [242, 257] on div "Order # Customer Name Created Date PO # Accounting Order # Total ($) Created By…" at bounding box center [450, 227] width 870 height 319
drag, startPoint x: 605, startPoint y: 187, endPoint x: 598, endPoint y: 194, distance: 10.3
click at [605, 187] on div "Order # Customer Name Created Date PO # Accounting Order # Total ($) Created By…" at bounding box center [450, 227] width 870 height 319
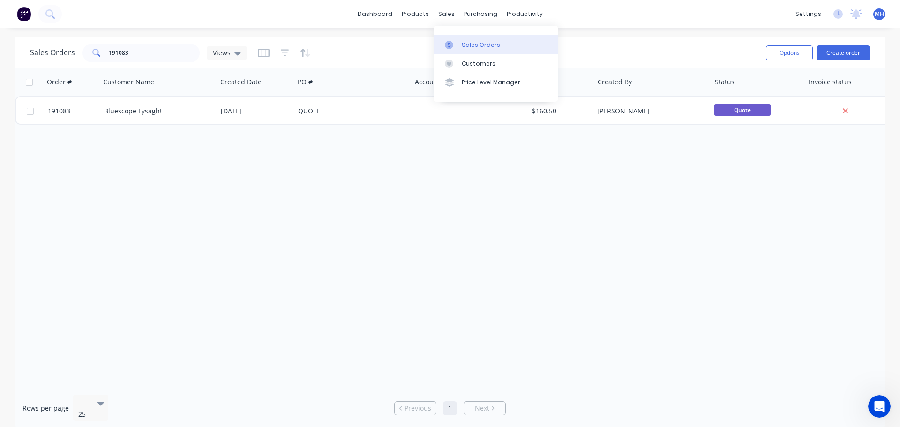
click at [460, 41] on link "Sales Orders" at bounding box center [495, 44] width 124 height 19
click at [634, 40] on div "Sales Orders 191083 Views Options Create order" at bounding box center [450, 52] width 870 height 30
click at [159, 51] on input "191083" at bounding box center [154, 53] width 91 height 19
click at [156, 62] on input "191083" at bounding box center [154, 53] width 91 height 19
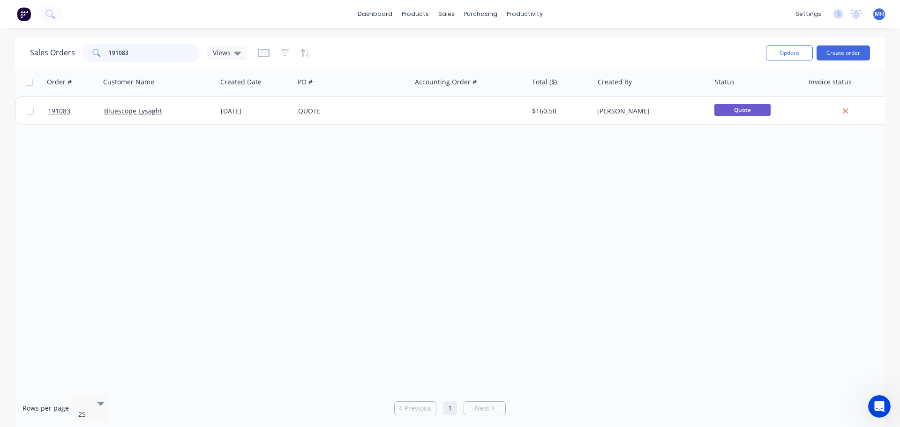
click at [156, 62] on input "191083" at bounding box center [154, 53] width 91 height 19
type input "191059"
click at [357, 49] on div "Sales Orders 191059 Views" at bounding box center [394, 52] width 728 height 23
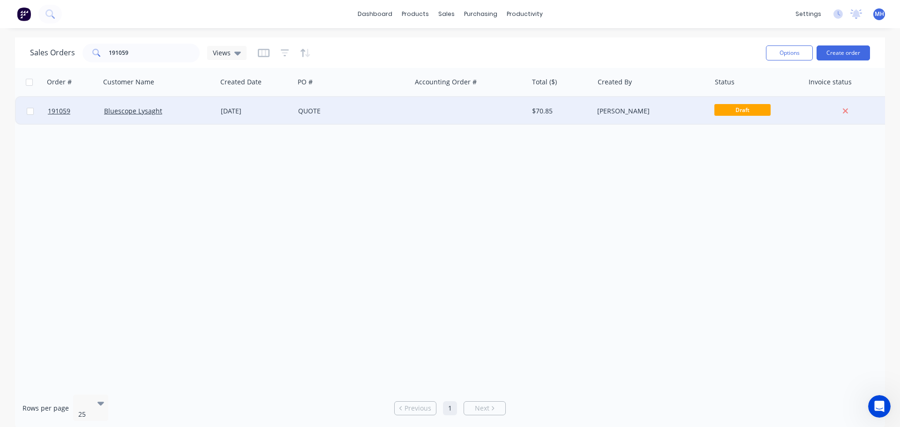
click at [337, 112] on div "QUOTE" at bounding box center [350, 110] width 104 height 9
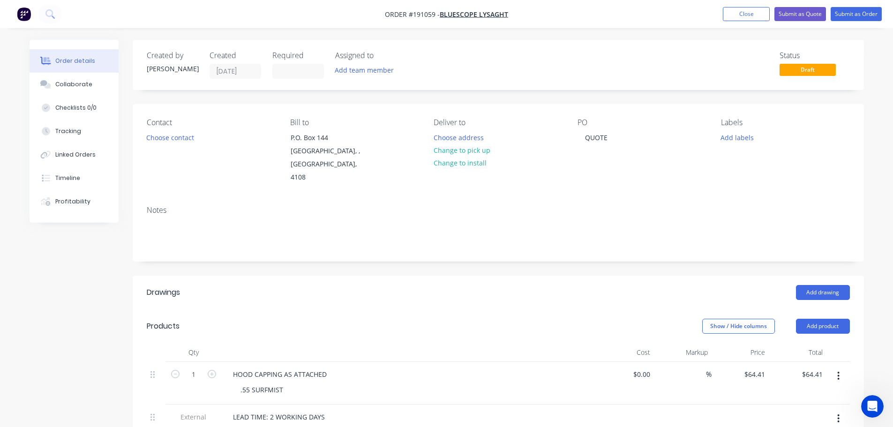
drag, startPoint x: 572, startPoint y: 262, endPoint x: 580, endPoint y: 250, distance: 14.6
click at [572, 275] on header "Drawings Add drawing" at bounding box center [498, 292] width 731 height 34
click at [733, 14] on button "Close" at bounding box center [745, 14] width 47 height 14
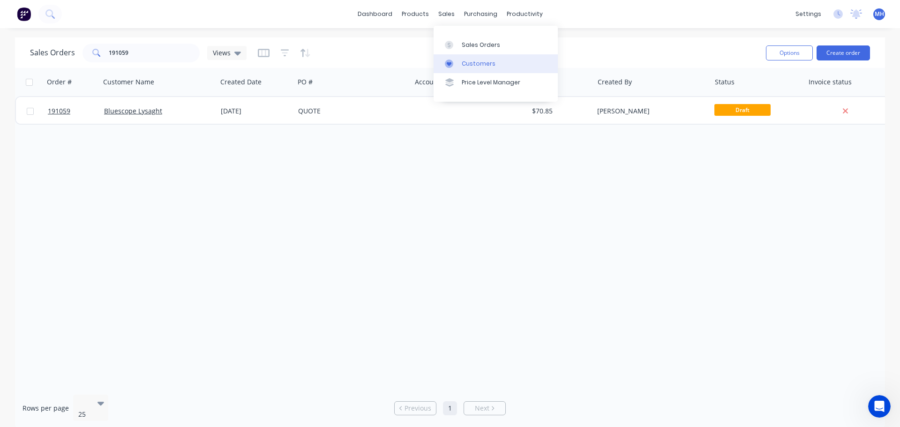
click at [464, 62] on div "Customers" at bounding box center [479, 64] width 34 height 8
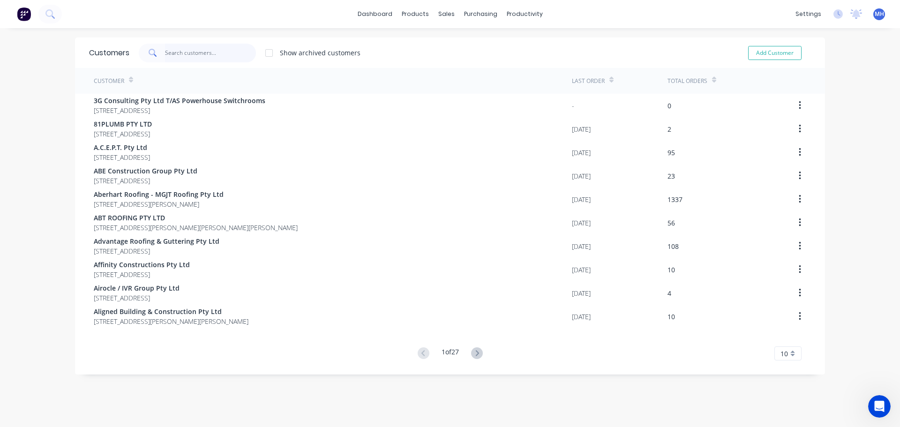
click at [203, 59] on input "text" at bounding box center [210, 53] width 91 height 19
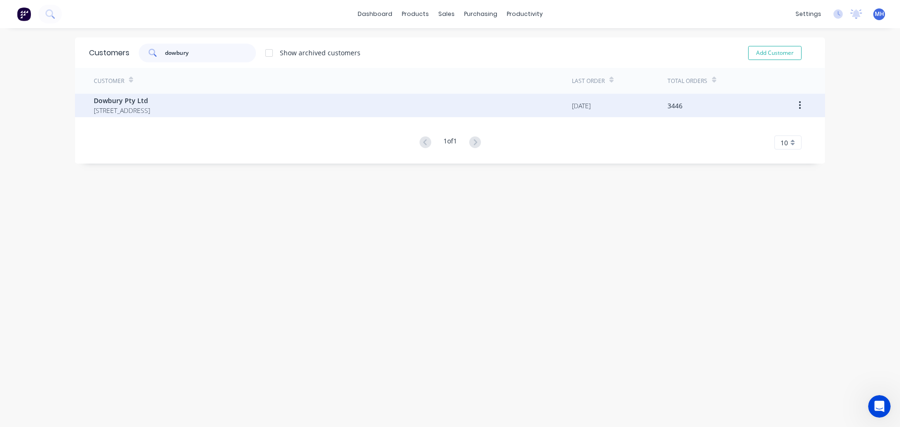
type input "dowbury"
click at [150, 99] on span "Dowbury Pty Ltd" at bounding box center [122, 101] width 56 height 10
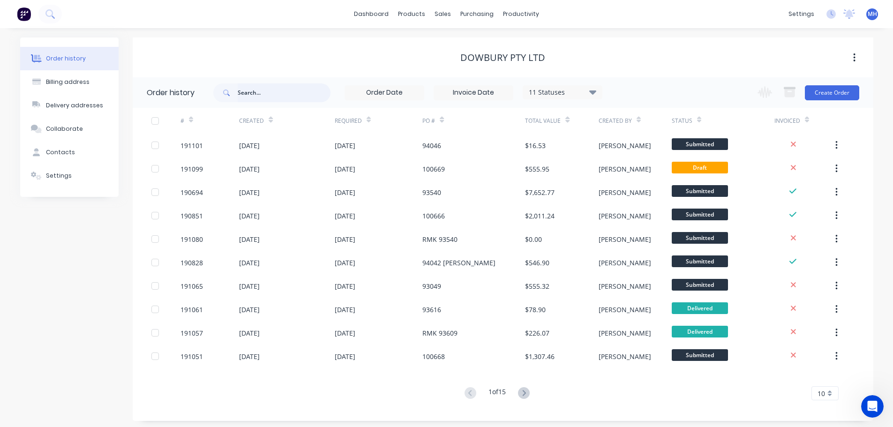
click at [287, 100] on input "text" at bounding box center [284, 92] width 93 height 19
type input "spitter"
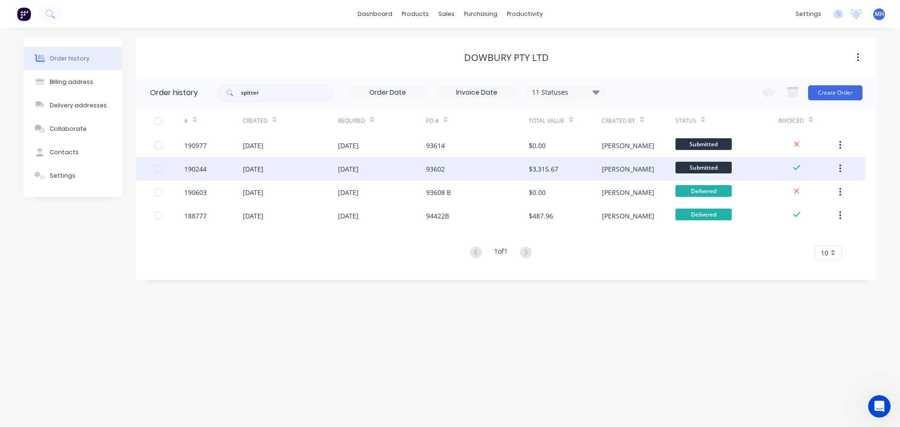
click at [414, 164] on div "[DATE]" at bounding box center [382, 168] width 88 height 23
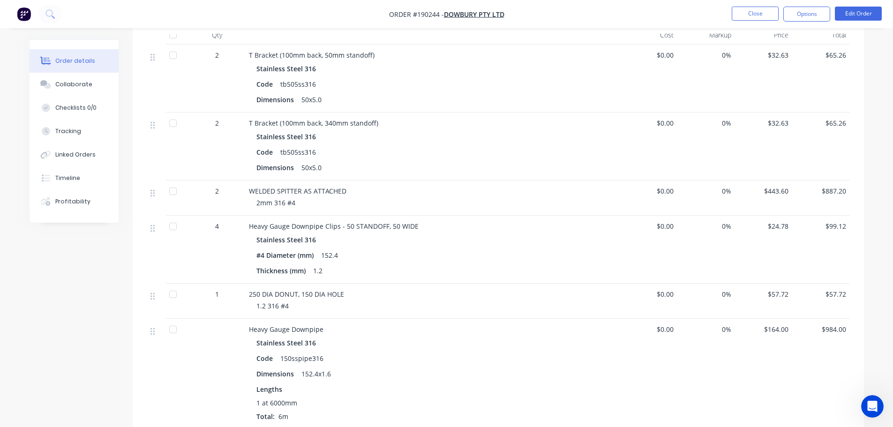
scroll to position [281, 0]
click at [761, 11] on button "Close" at bounding box center [754, 14] width 47 height 14
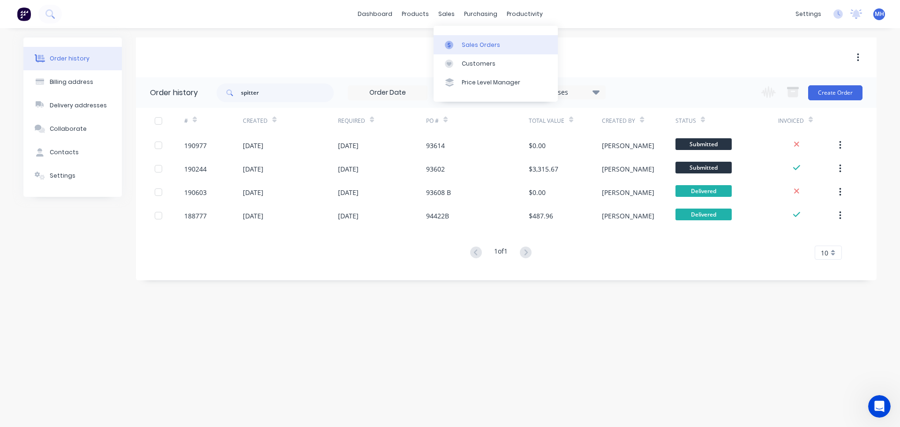
click at [453, 44] on icon at bounding box center [449, 45] width 8 height 8
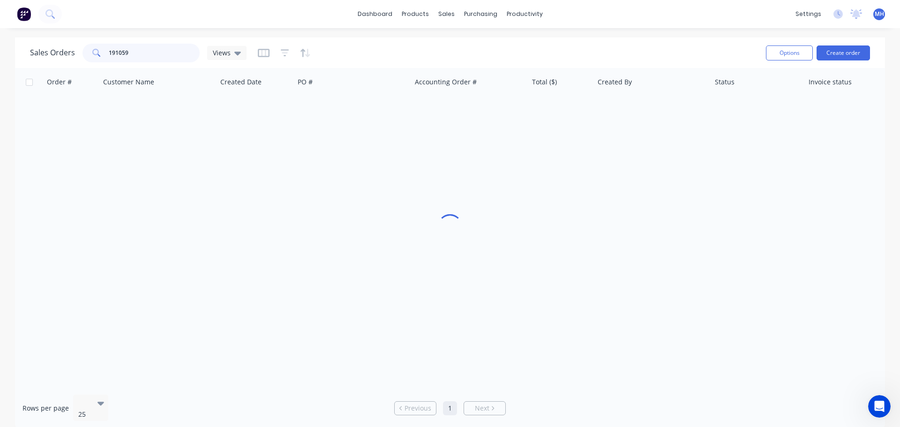
click at [187, 57] on input "191059" at bounding box center [154, 53] width 91 height 19
click at [186, 57] on input "191059" at bounding box center [154, 53] width 91 height 19
type input "190603"
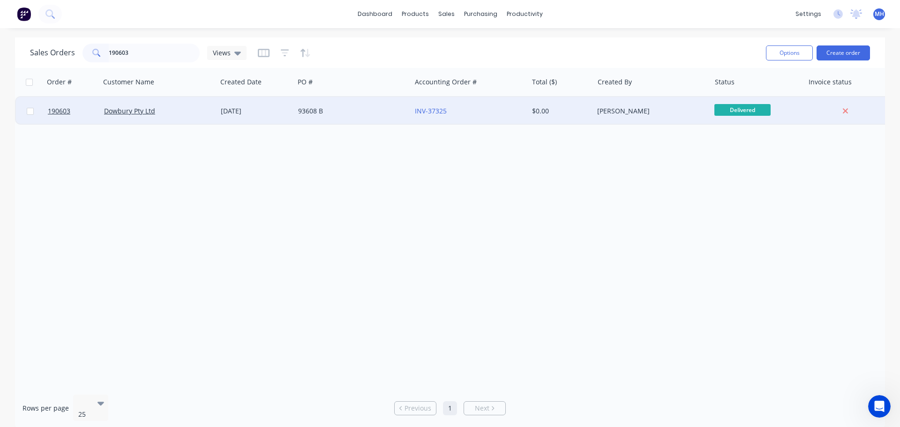
click at [196, 117] on div "Dowbury Pty Ltd" at bounding box center [158, 111] width 117 height 28
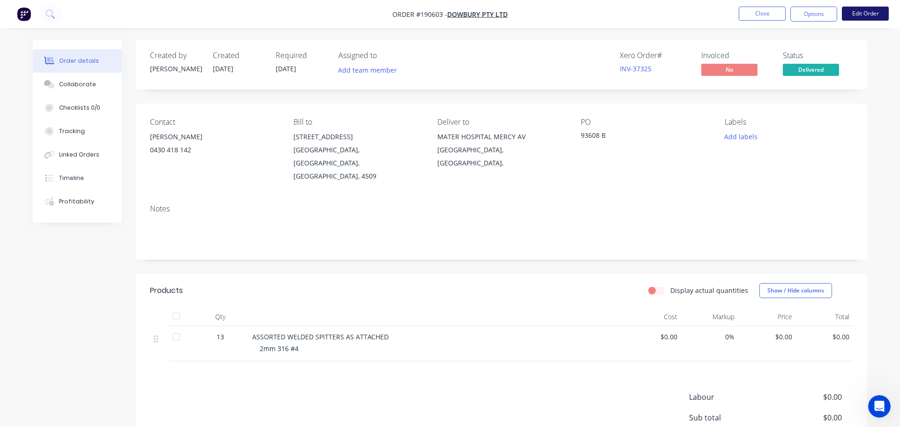
click at [869, 11] on button "Edit Order" at bounding box center [864, 14] width 47 height 14
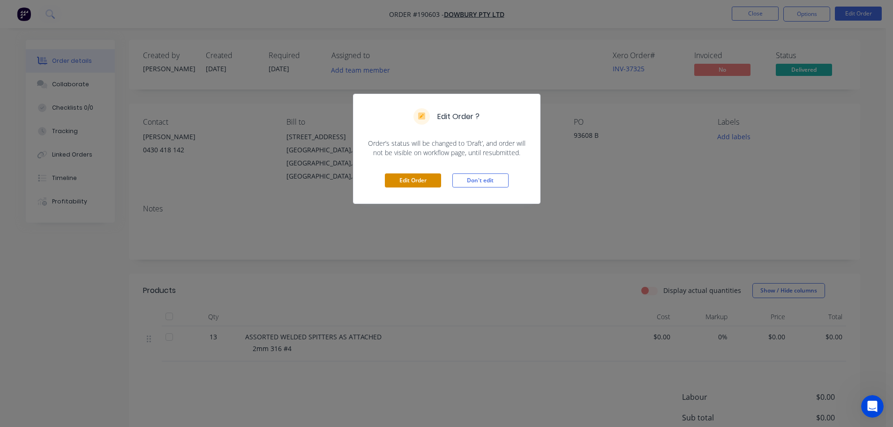
click at [420, 183] on button "Edit Order" at bounding box center [413, 180] width 56 height 14
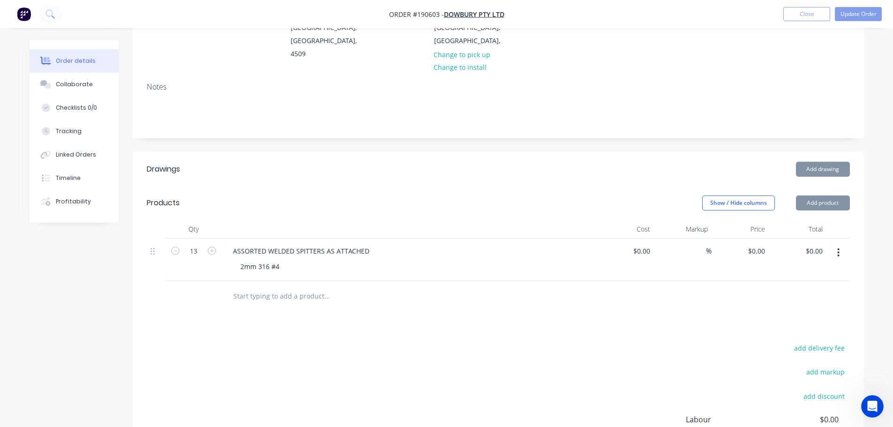
scroll to position [141, 0]
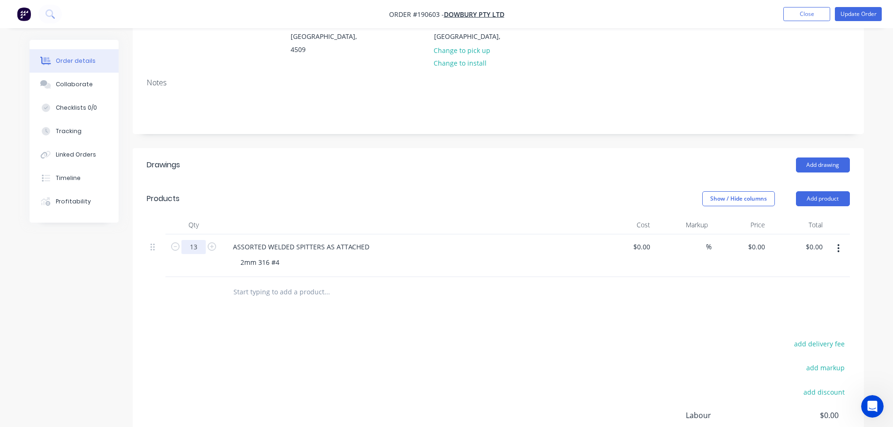
click at [196, 240] on input "13" at bounding box center [193, 247] width 24 height 14
type input "14"
click at [296, 200] on header "Products Show / Hide columns Add product" at bounding box center [498, 199] width 731 height 34
click at [760, 240] on input "0" at bounding box center [763, 247] width 11 height 14
type input "$443.60"
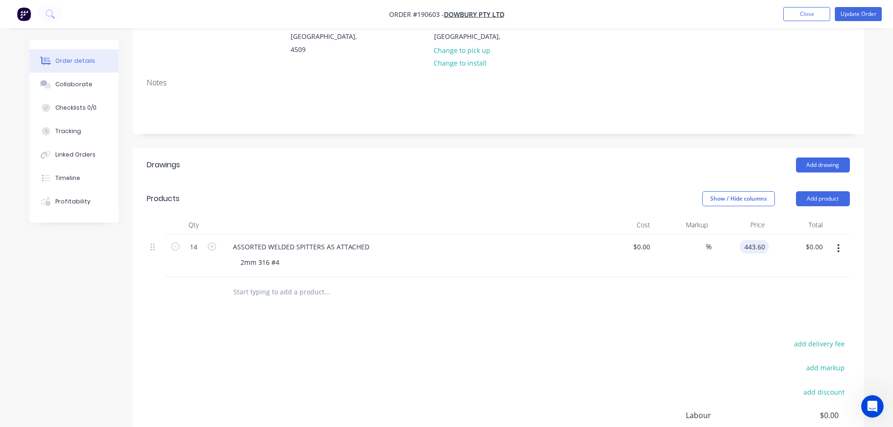
type input "$6,210.40"
click at [572, 191] on div "Show / Hide columns Add product" at bounding box center [572, 198] width 553 height 15
click at [841, 17] on button "Update Order" at bounding box center [857, 14] width 47 height 14
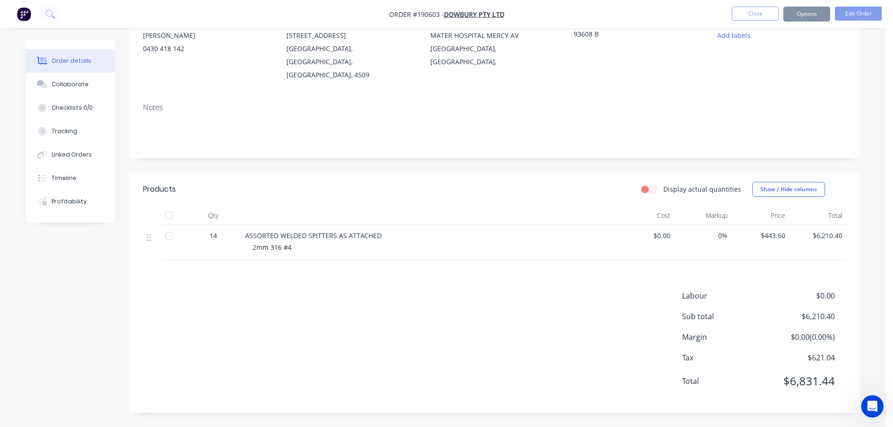
scroll to position [0, 0]
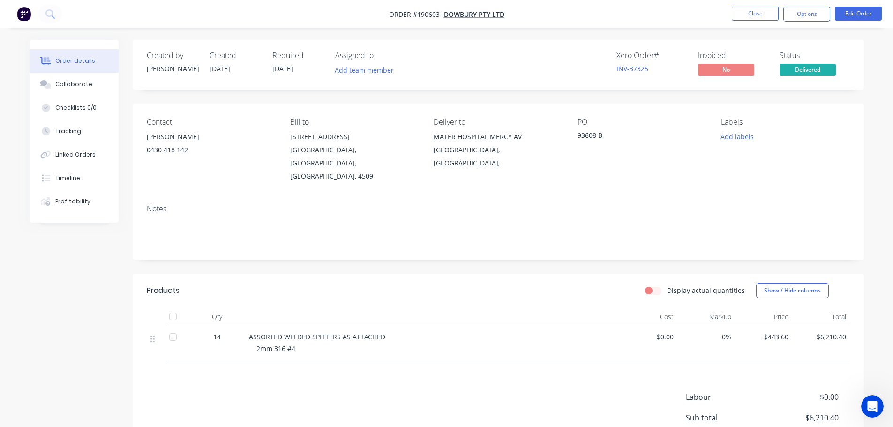
click at [377, 283] on div "Display actual quantities Show / Hide columns" at bounding box center [572, 290] width 553 height 15
click at [500, 283] on header "Products Display actual quantities Show / Hide columns" at bounding box center [498, 291] width 731 height 34
click at [471, 283] on div "Display actual quantities Show / Hide columns" at bounding box center [572, 290] width 553 height 15
click at [752, 9] on button "Close" at bounding box center [754, 14] width 47 height 14
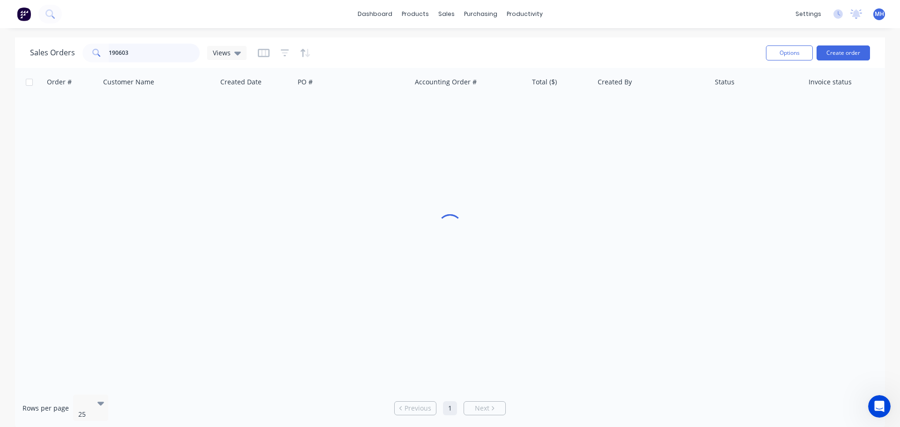
click at [176, 47] on input "190603" at bounding box center [154, 53] width 91 height 19
click at [154, 55] on input "190603" at bounding box center [154, 53] width 91 height 19
type input "190800"
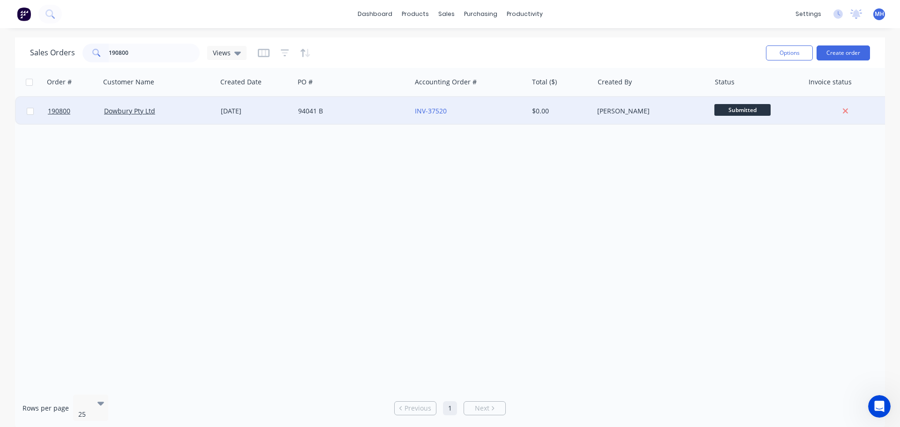
click at [201, 117] on div "Dowbury Pty Ltd" at bounding box center [158, 111] width 117 height 28
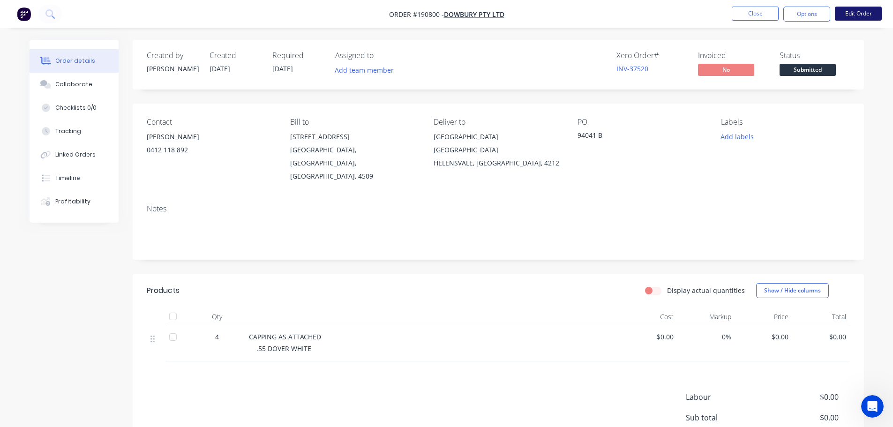
click at [874, 17] on button "Edit Order" at bounding box center [857, 14] width 47 height 14
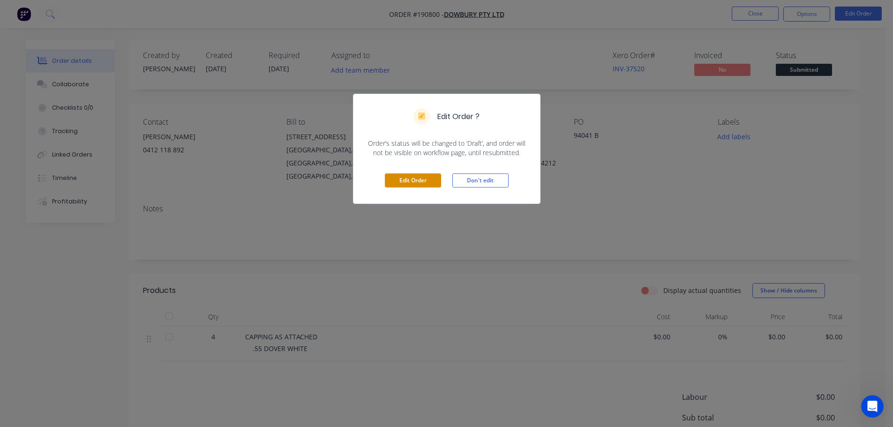
click at [423, 181] on button "Edit Order" at bounding box center [413, 180] width 56 height 14
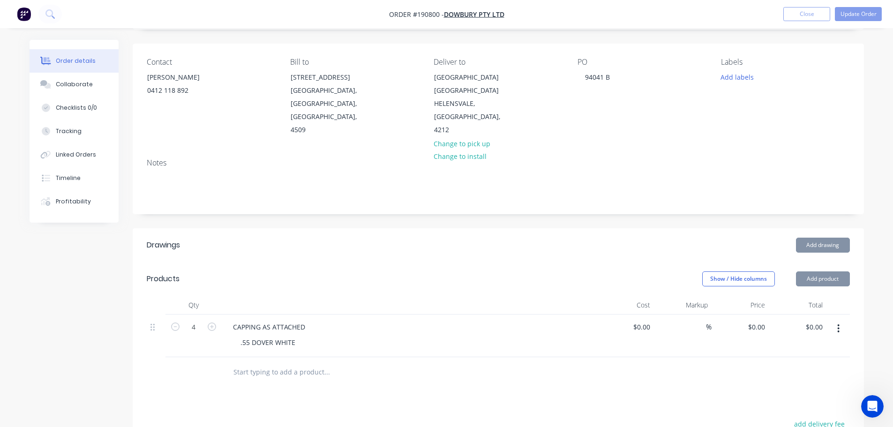
scroll to position [141, 0]
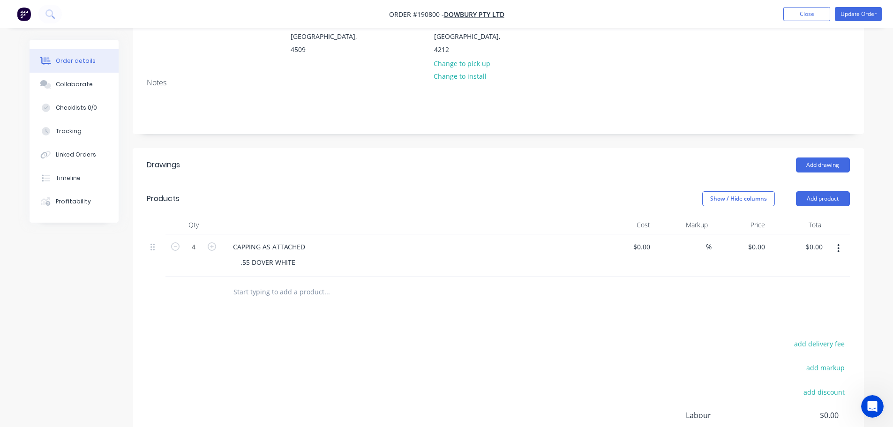
click at [802, 208] on header "Products Show / Hide columns Add product" at bounding box center [498, 199] width 731 height 34
click at [809, 201] on button "Add product" at bounding box center [823, 198] width 54 height 15
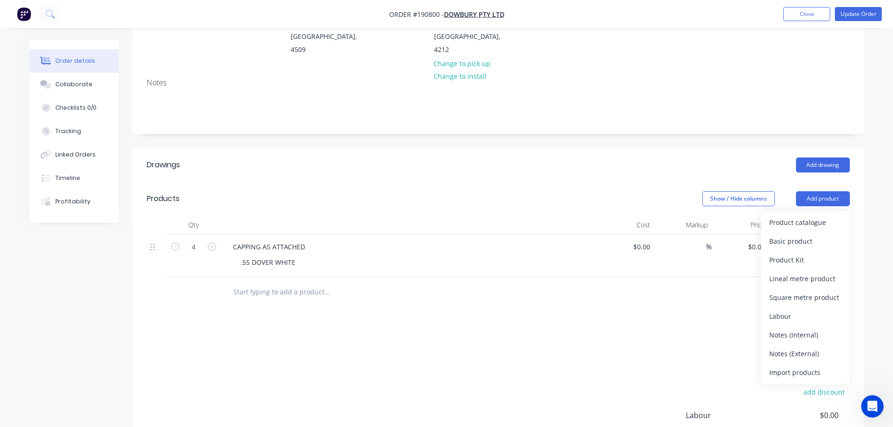
click at [813, 216] on div "Product catalogue" at bounding box center [805, 223] width 72 height 14
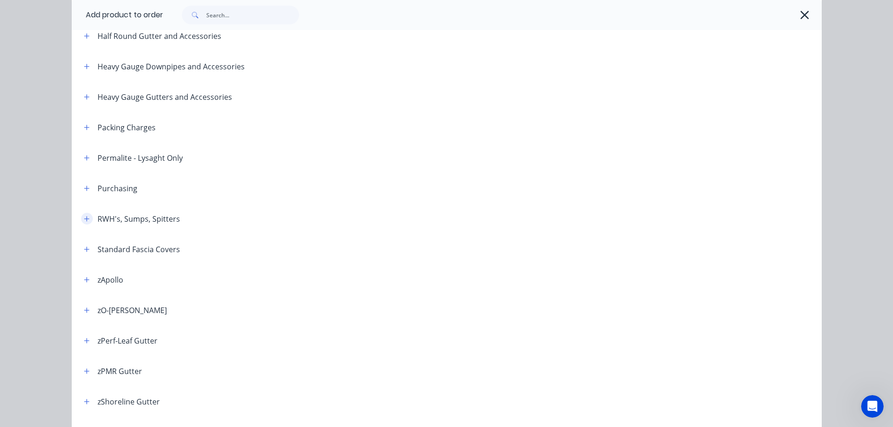
click at [81, 218] on button "button" at bounding box center [87, 219] width 12 height 12
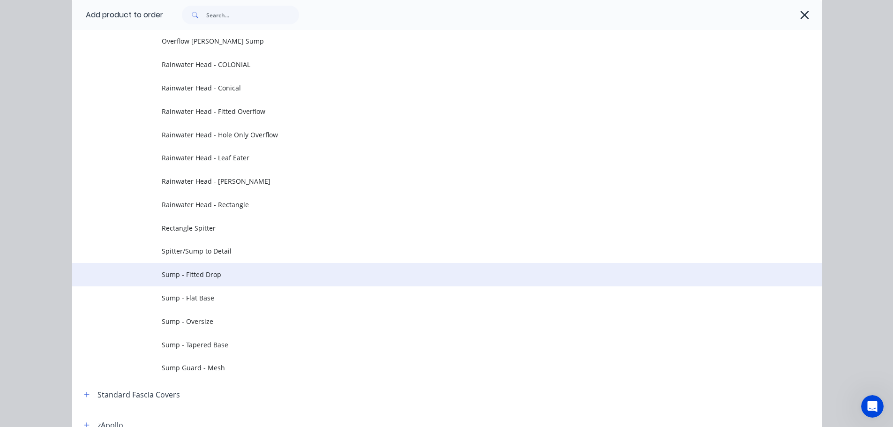
scroll to position [442, 0]
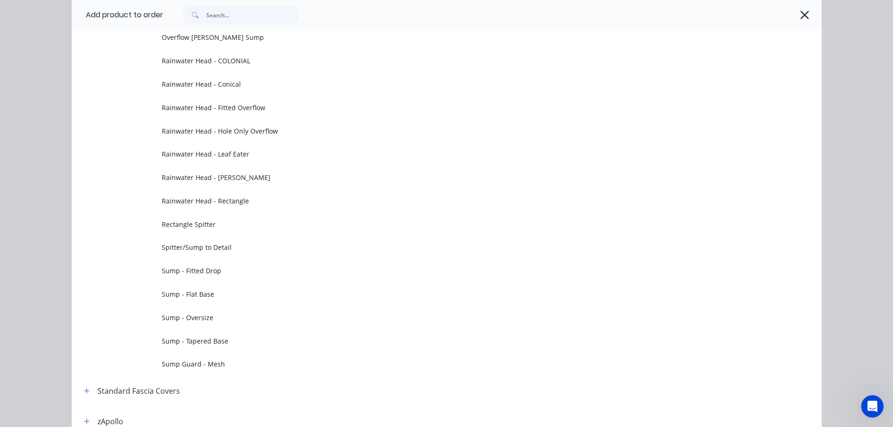
click at [229, 231] on td "Rectangle Spitter" at bounding box center [492, 223] width 660 height 23
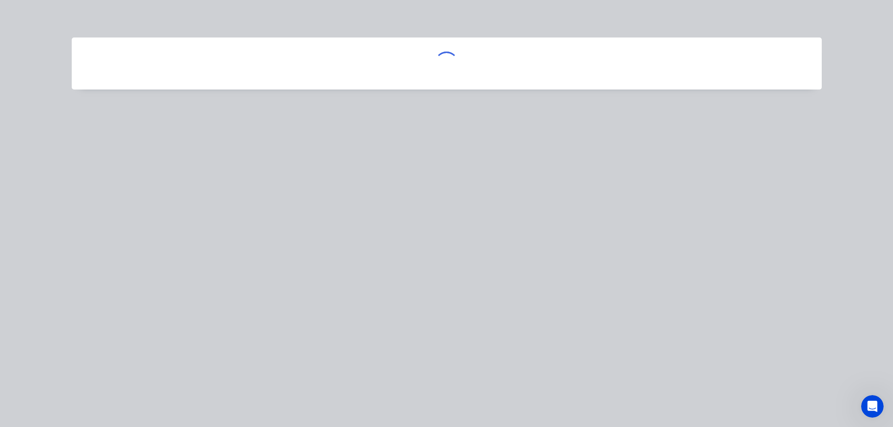
scroll to position [0, 0]
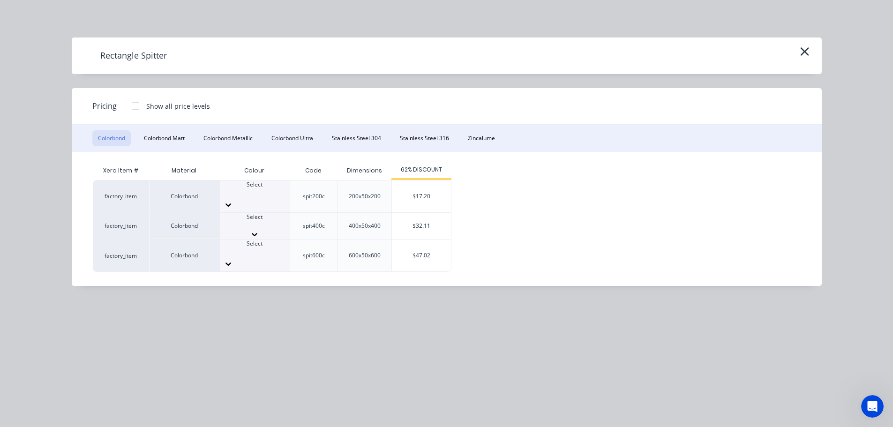
click at [233, 224] on div "Select" at bounding box center [255, 226] width 70 height 26
click at [802, 49] on icon "button" at bounding box center [804, 51] width 10 height 13
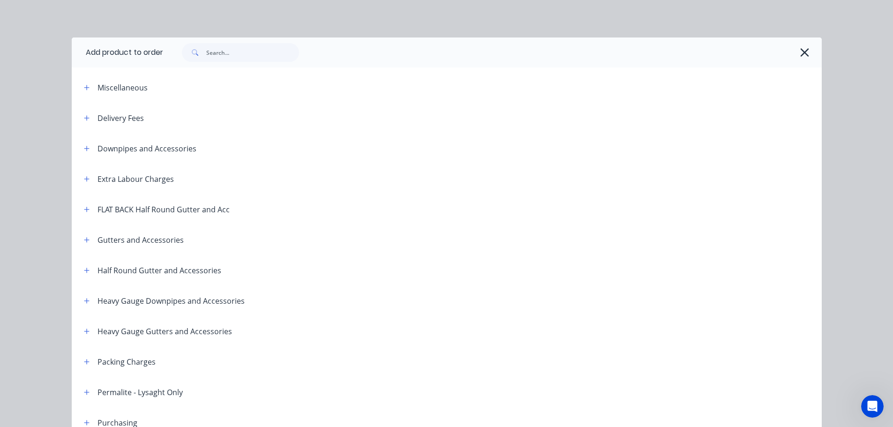
scroll to position [438, 0]
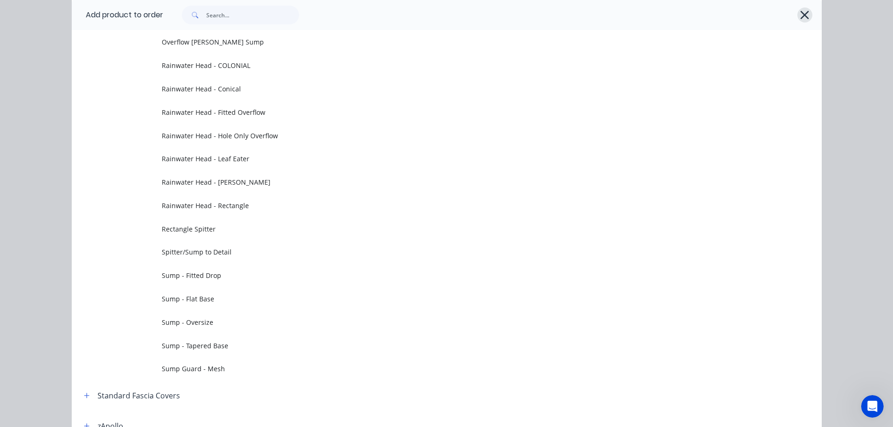
drag, startPoint x: 803, startPoint y: 12, endPoint x: 803, endPoint y: 72, distance: 60.4
click at [803, 12] on icon "button" at bounding box center [804, 14] width 10 height 13
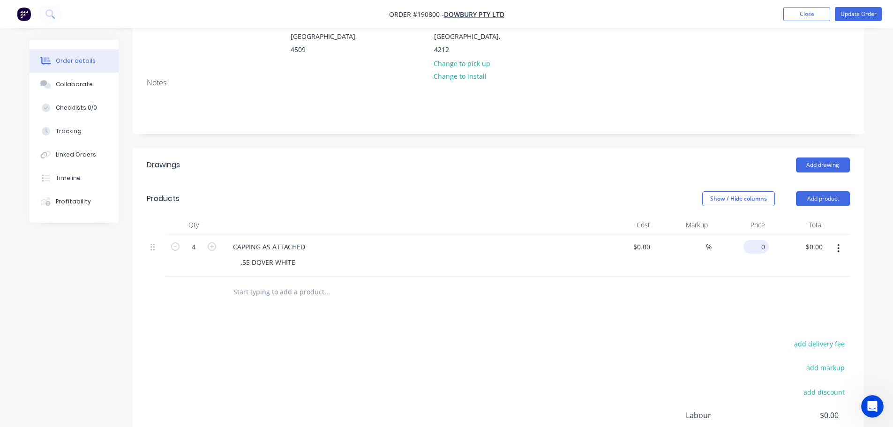
click at [759, 251] on input "0" at bounding box center [758, 247] width 22 height 14
type input "$32.11"
type input "$128.44"
click at [713, 326] on div "Drawings Add drawing Products Show / Hide columns Add product Qty Cost Markup P…" at bounding box center [498, 340] width 731 height 384
click at [853, 12] on button "Update Order" at bounding box center [857, 14] width 47 height 14
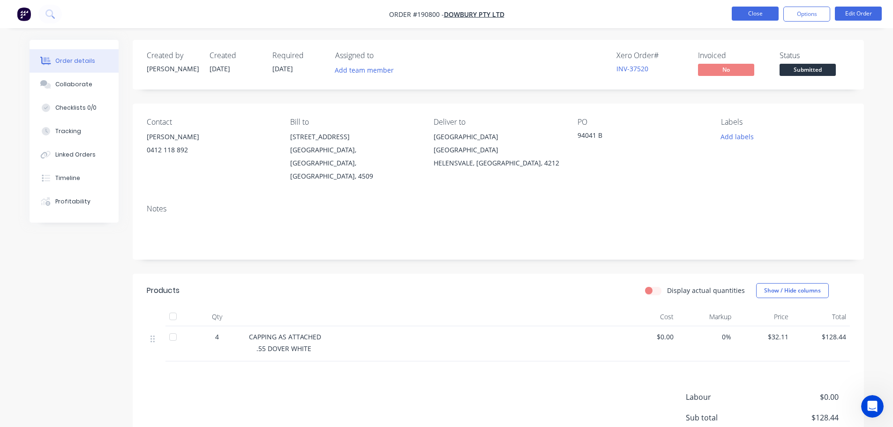
click at [762, 13] on button "Close" at bounding box center [754, 14] width 47 height 14
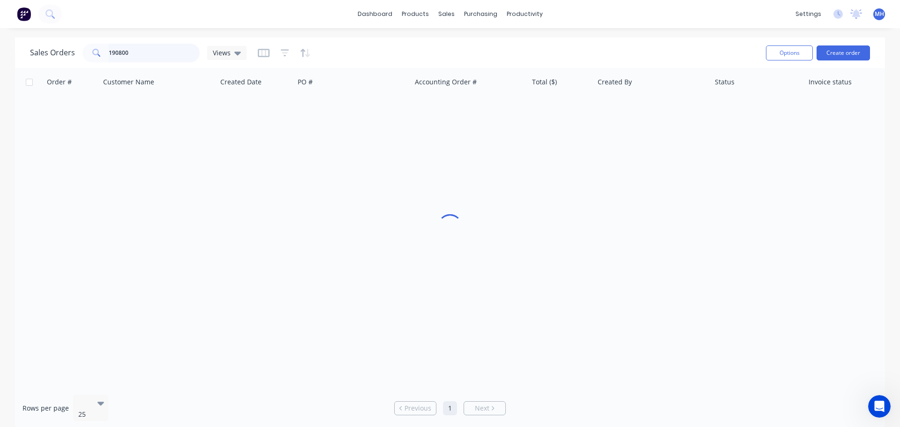
click at [178, 55] on input "190800" at bounding box center [154, 53] width 91 height 19
type input "190267"
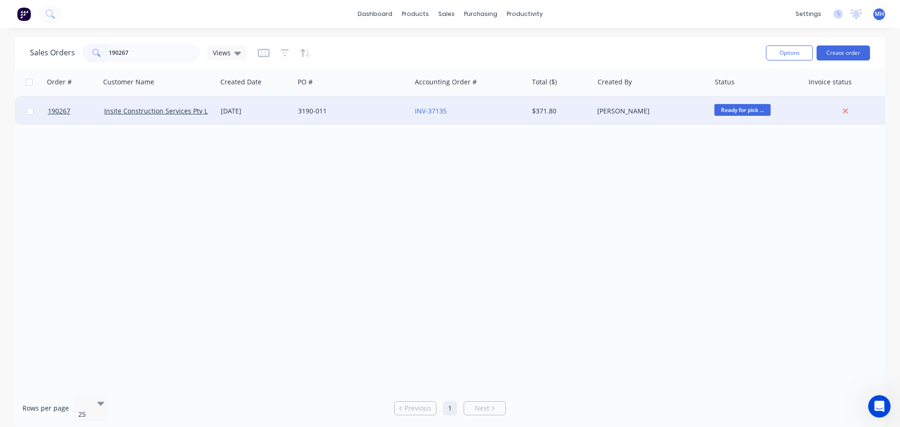
click at [323, 115] on div "3190-011" at bounding box center [350, 110] width 104 height 9
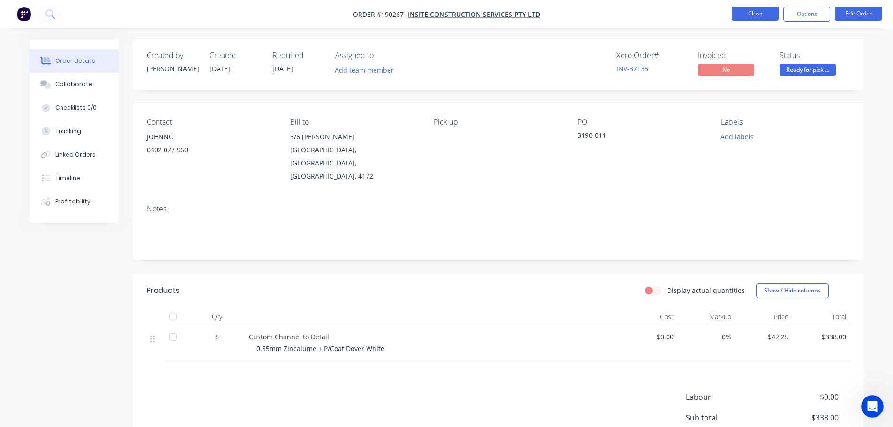
click at [760, 16] on button "Close" at bounding box center [754, 14] width 47 height 14
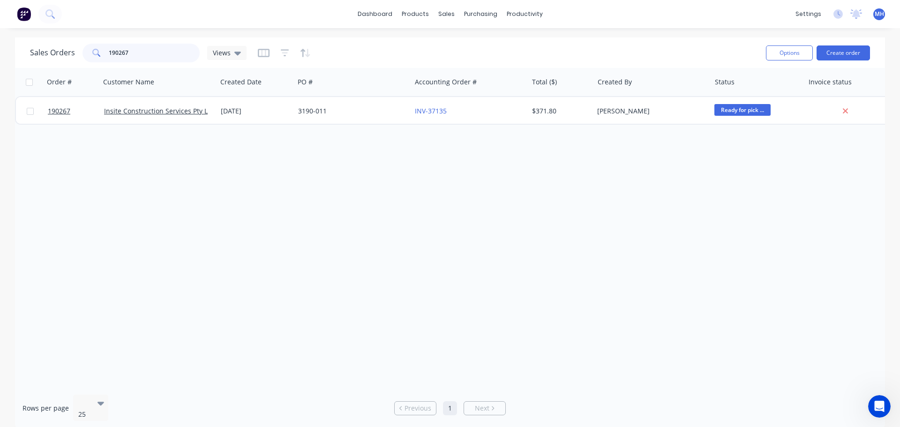
click at [164, 59] on input "190267" at bounding box center [154, 53] width 91 height 19
type input "190894"
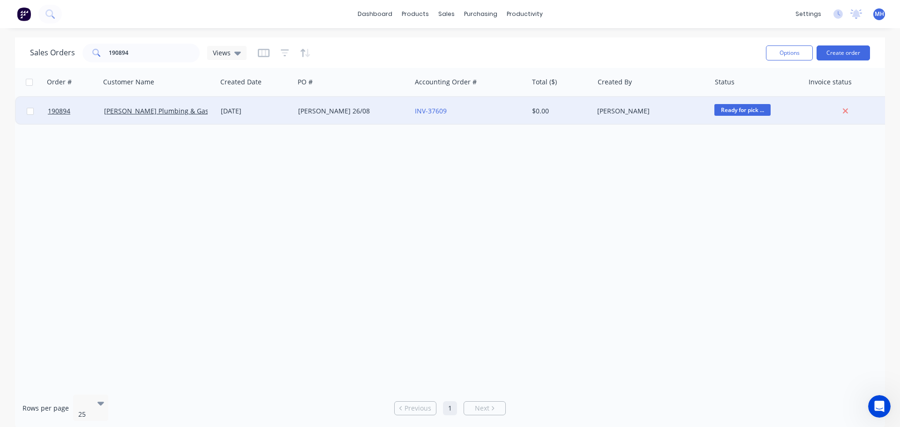
click at [249, 112] on div "[DATE]" at bounding box center [256, 110] width 70 height 9
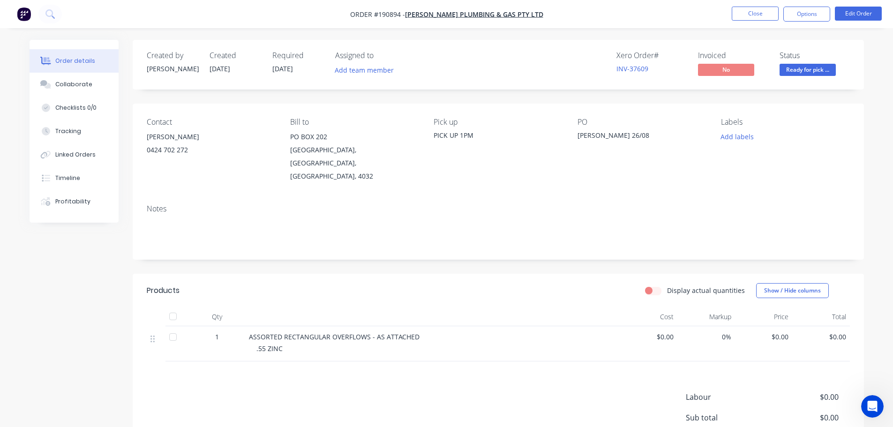
click at [862, 21] on li "Edit Order" at bounding box center [857, 14] width 47 height 15
click at [857, 17] on button "Edit Order" at bounding box center [857, 14] width 47 height 14
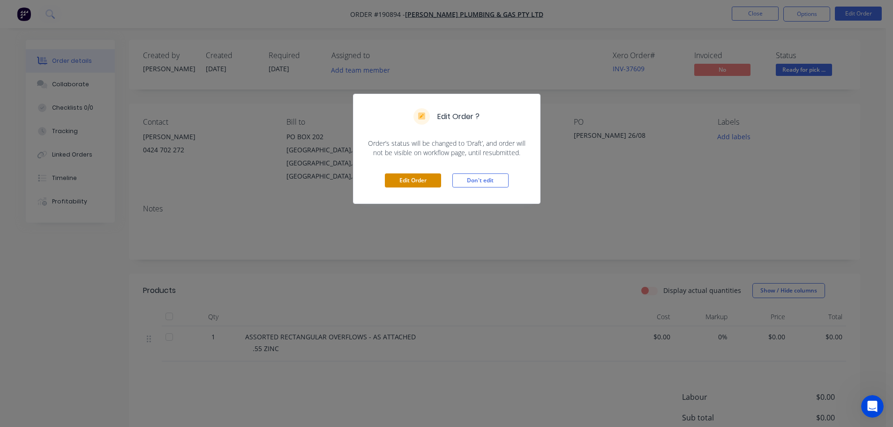
click at [435, 177] on button "Edit Order" at bounding box center [413, 180] width 56 height 14
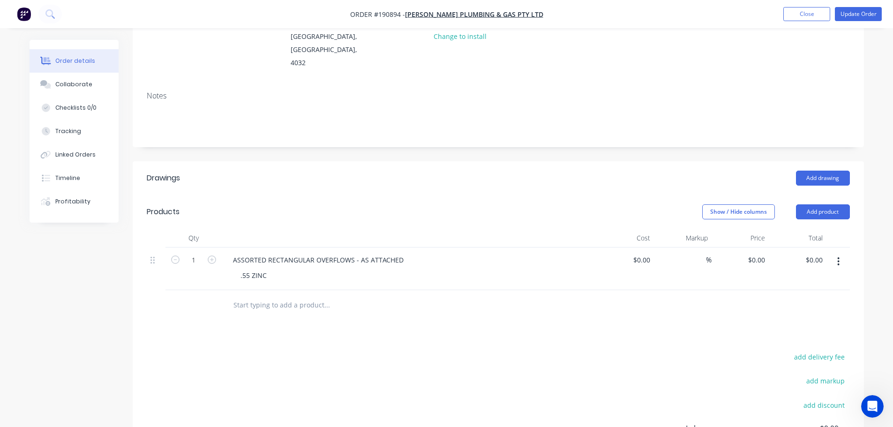
scroll to position [141, 0]
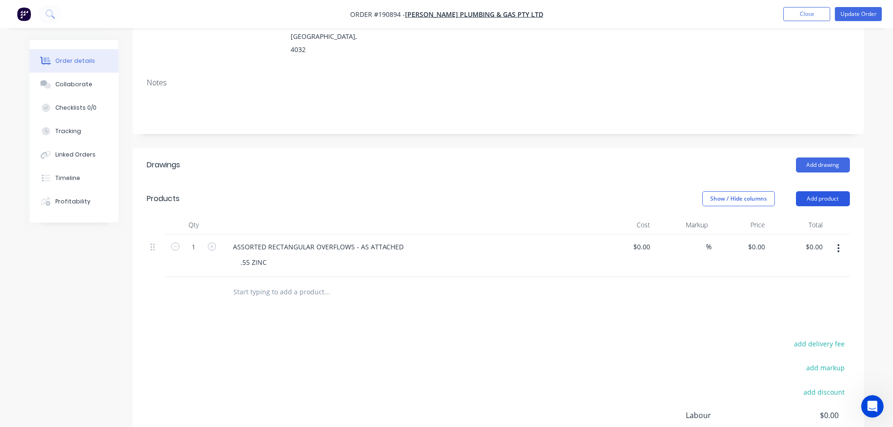
click at [811, 191] on button "Add product" at bounding box center [823, 198] width 54 height 15
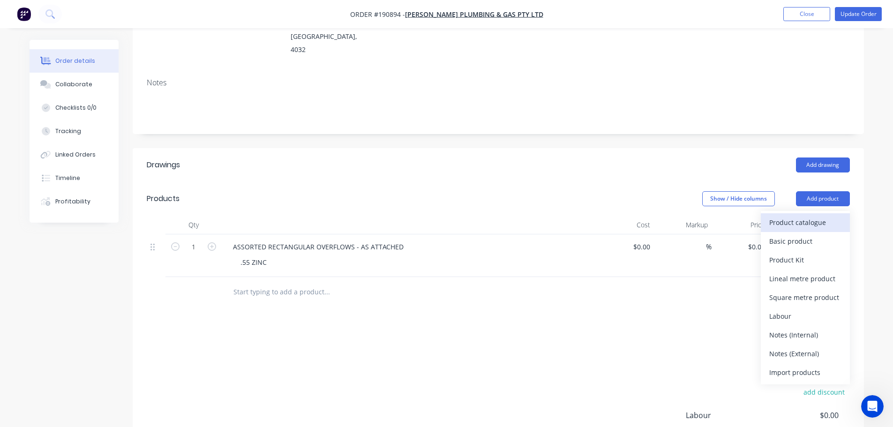
click at [804, 216] on div "Product catalogue" at bounding box center [805, 223] width 72 height 14
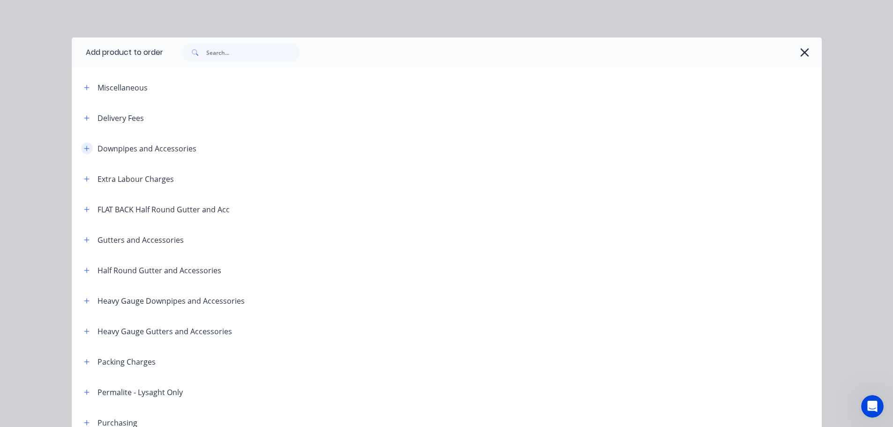
click at [81, 150] on button "button" at bounding box center [87, 148] width 12 height 12
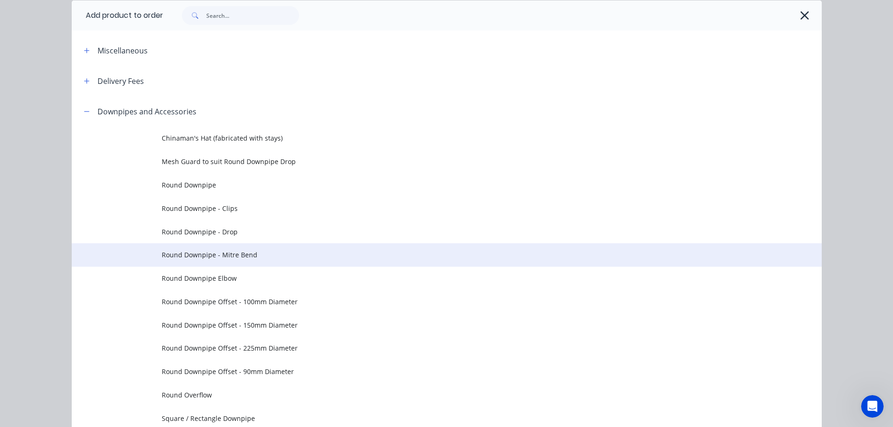
scroll to position [94, 0]
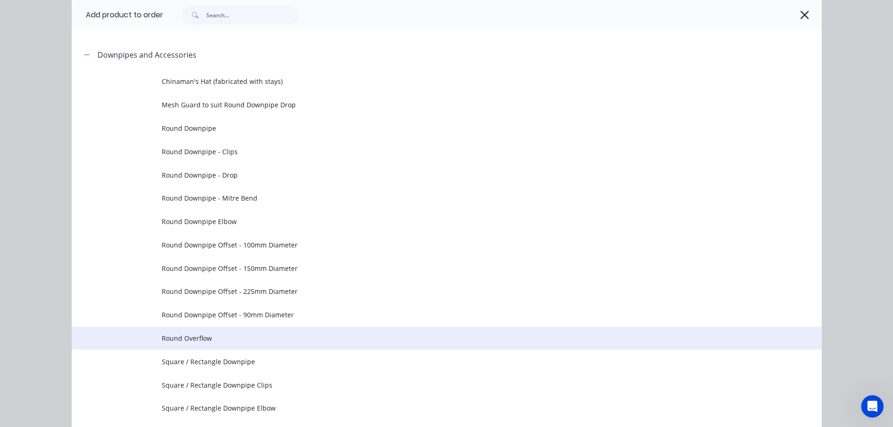
click at [196, 333] on span "Round Overflow" at bounding box center [426, 338] width 528 height 10
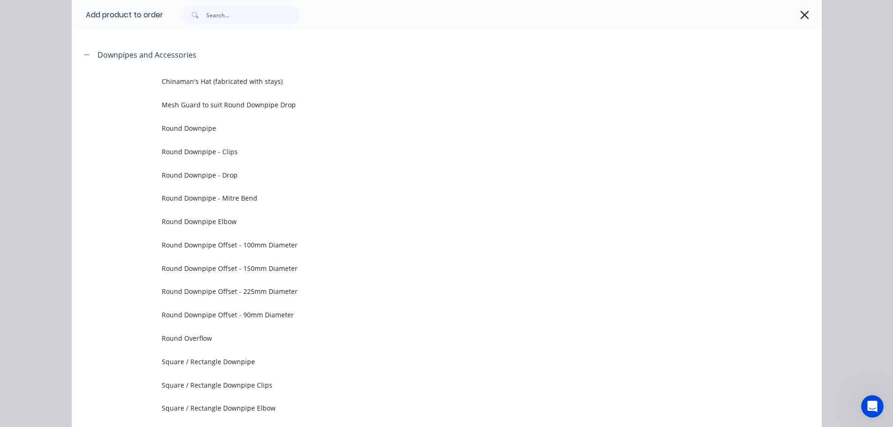
scroll to position [0, 0]
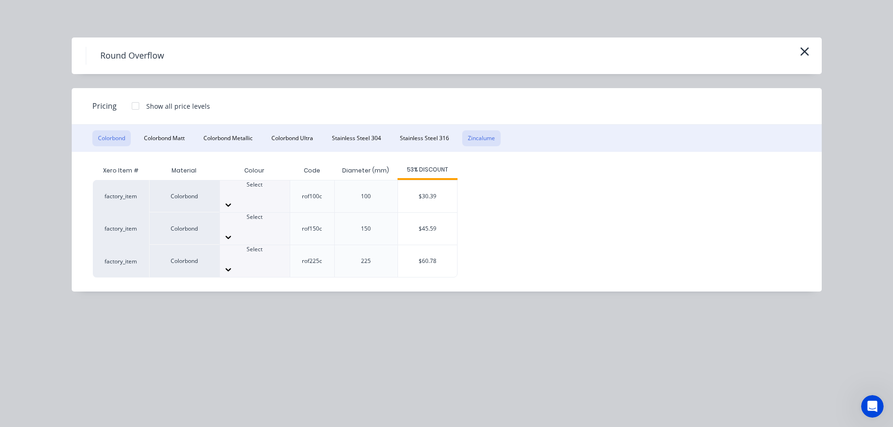
click at [488, 137] on button "Zincalume" at bounding box center [481, 138] width 38 height 16
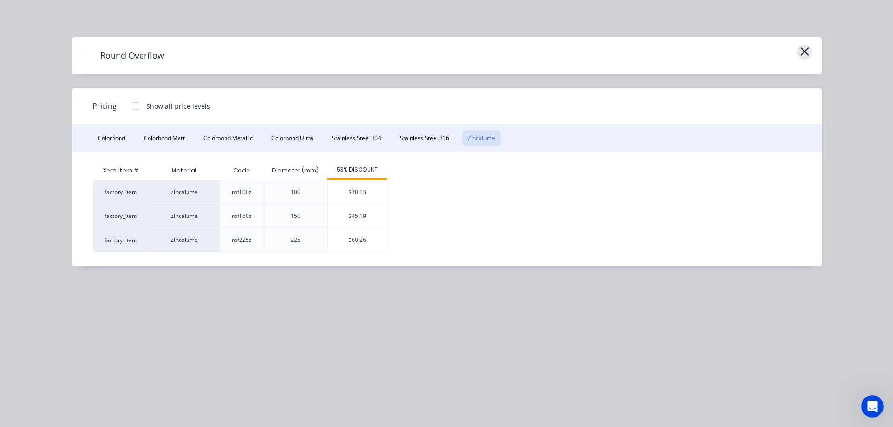
click at [808, 53] on button "button" at bounding box center [804, 52] width 15 height 15
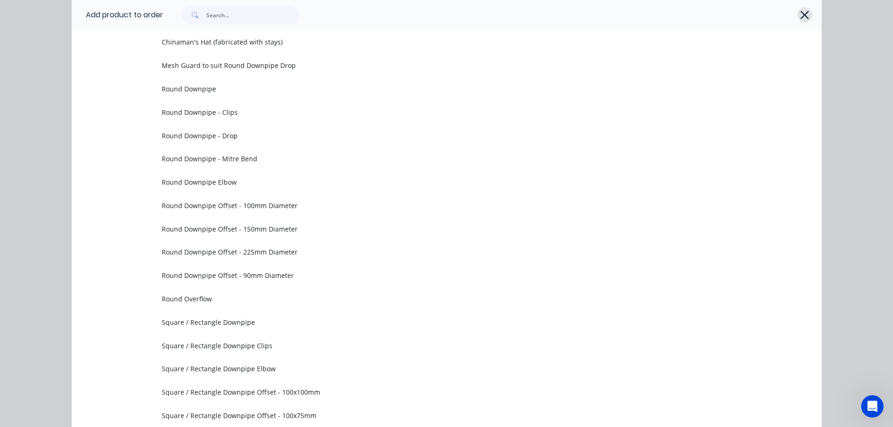
click at [799, 17] on icon "button" at bounding box center [804, 14] width 10 height 13
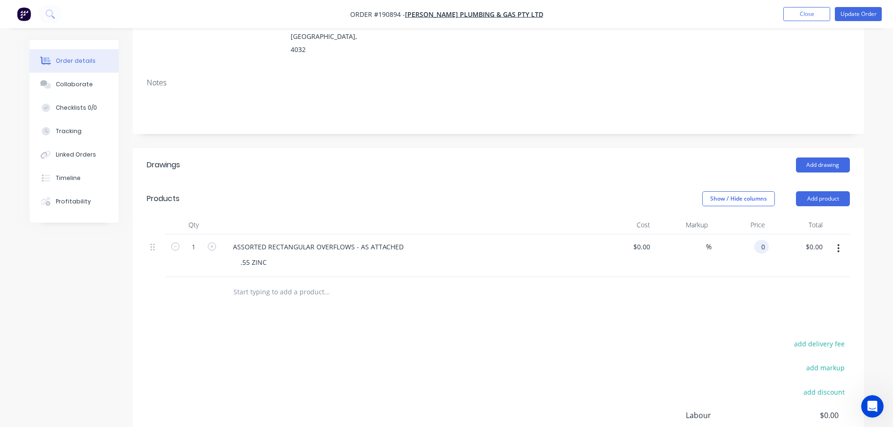
click at [763, 240] on input "0" at bounding box center [763, 247] width 11 height 14
type input "$45.19"
click at [662, 157] on div "Add drawing" at bounding box center [572, 164] width 553 height 15
click at [213, 242] on icon "button" at bounding box center [212, 246] width 8 height 8
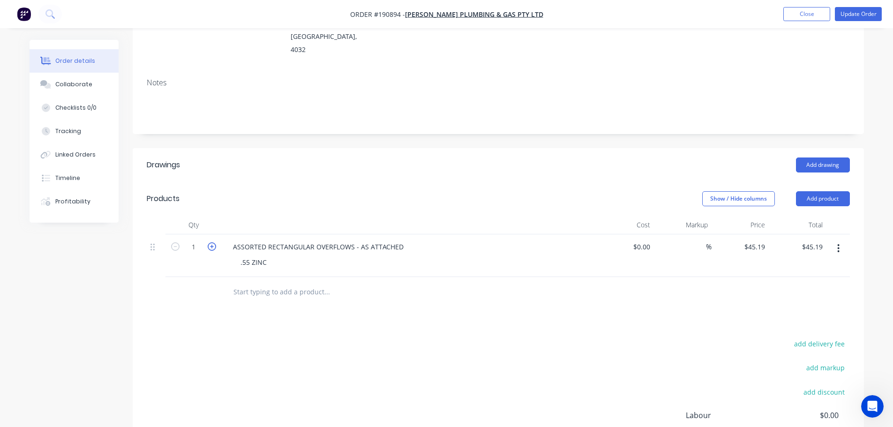
type input "2"
type input "$90.38"
click at [213, 242] on icon "button" at bounding box center [212, 246] width 8 height 8
type input "3"
type input "$135.57"
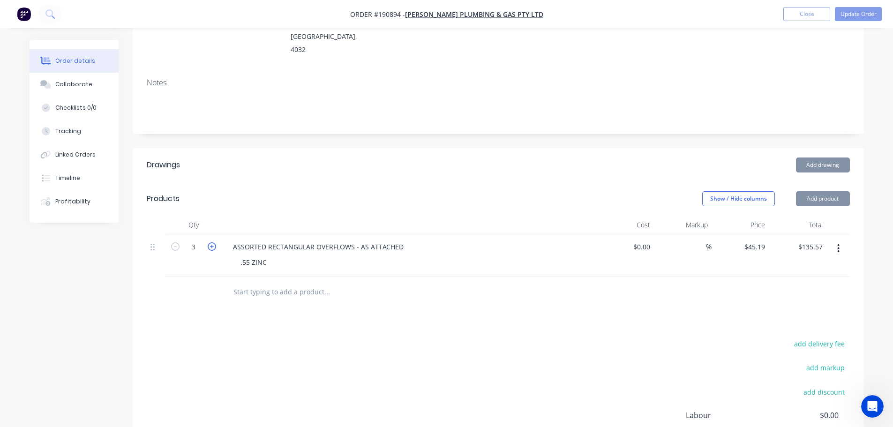
click at [213, 242] on icon "button" at bounding box center [212, 246] width 8 height 8
type input "4"
type input "$180.76"
click at [853, 18] on button "Update Order" at bounding box center [857, 14] width 47 height 14
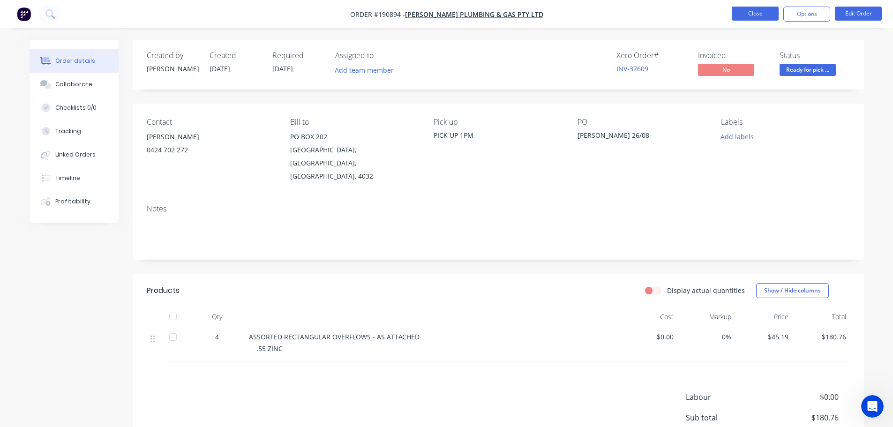
click at [744, 9] on button "Close" at bounding box center [754, 14] width 47 height 14
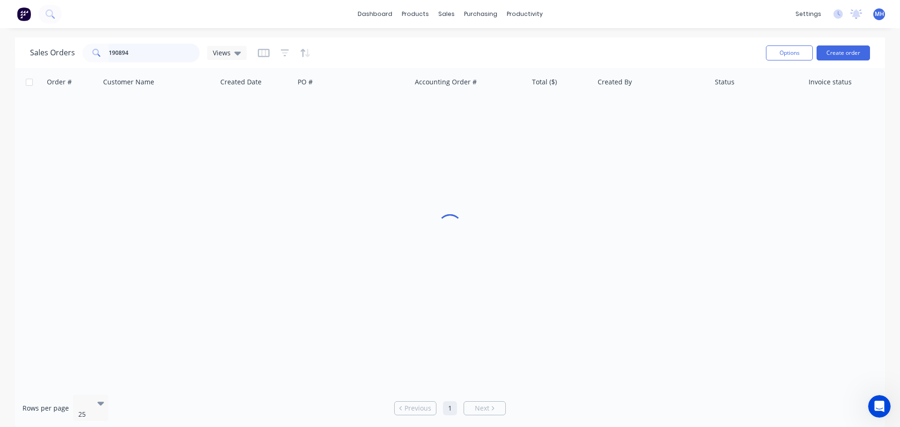
click at [175, 59] on input "190894" at bounding box center [154, 53] width 91 height 19
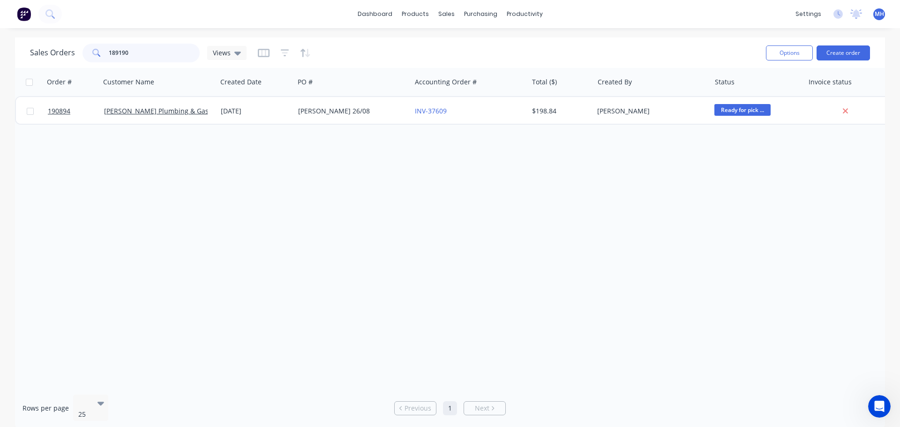
type input "189190"
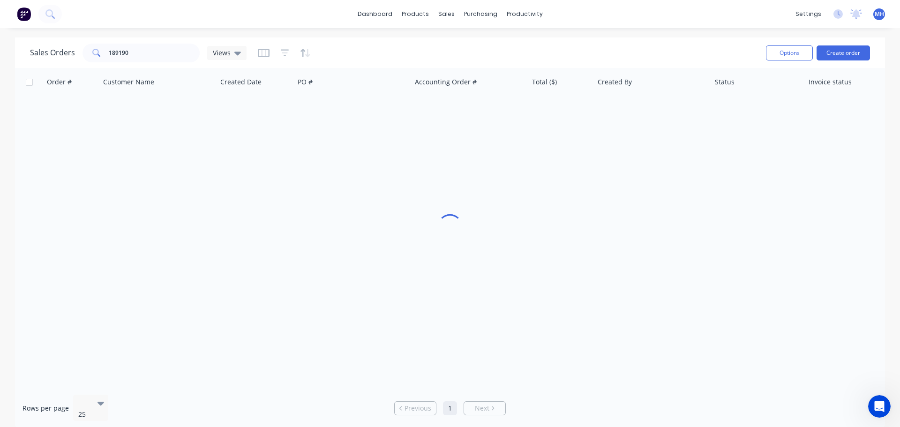
click at [335, 51] on div "Sales Orders 189190 Views" at bounding box center [394, 52] width 728 height 23
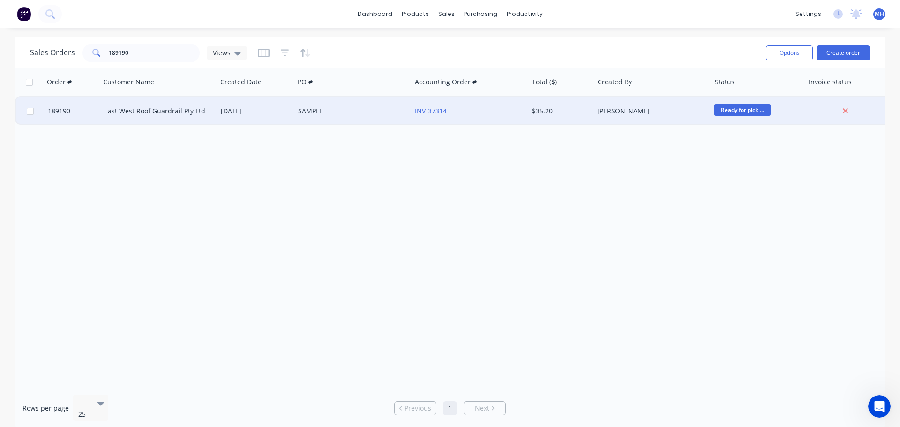
click at [342, 110] on div "SAMPLE" at bounding box center [350, 110] width 104 height 9
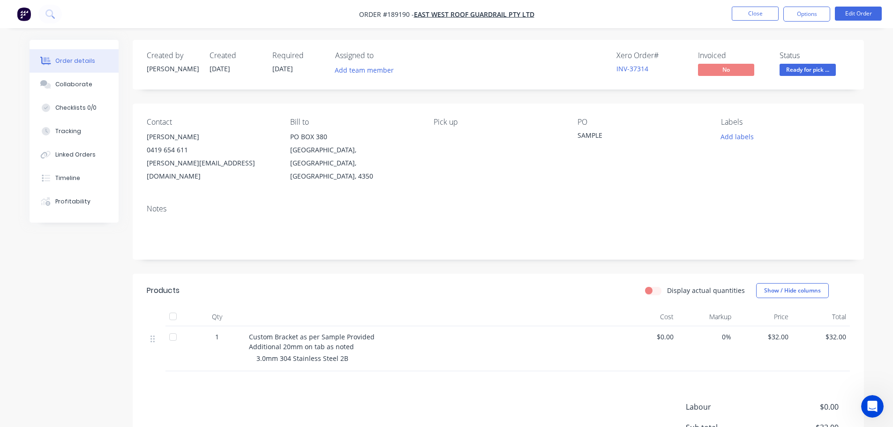
click at [516, 274] on header "Products Display actual quantities Show / Hide columns" at bounding box center [498, 291] width 731 height 34
click at [461, 283] on div "Display actual quantities Show / Hide columns" at bounding box center [572, 290] width 553 height 15
click at [763, 13] on button "Close" at bounding box center [754, 14] width 47 height 14
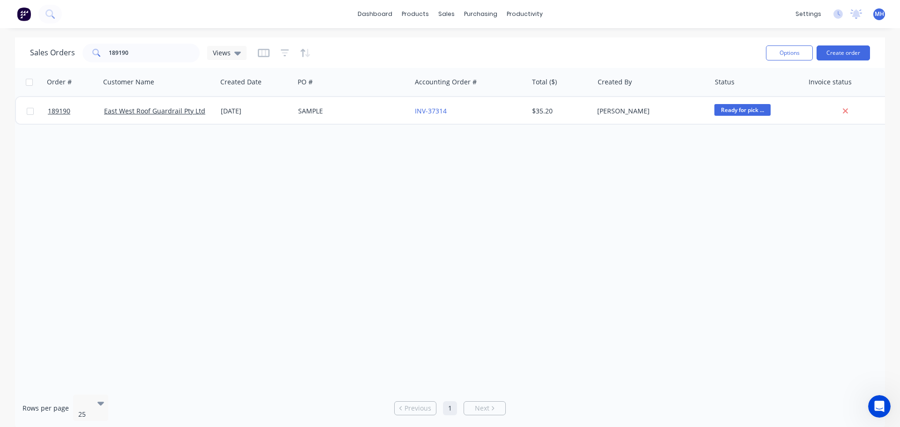
click at [543, 247] on div "Order # Customer Name Created Date PO # Accounting Order # Total ($) Created By…" at bounding box center [450, 227] width 870 height 319
click at [823, 233] on div "Order # Customer Name Created Date PO # Accounting Order # Total ($) Created By…" at bounding box center [450, 227] width 870 height 319
click at [626, 233] on div "Order # Customer Name Created Date PO # Accounting Order # Total ($) Created By…" at bounding box center [450, 227] width 870 height 319
click at [110, 297] on div "Order # Customer Name Created Date PO # Accounting Order # Total ($) Created By…" at bounding box center [450, 227] width 870 height 319
click at [186, 223] on div "Order # Customer Name Created Date PO # Accounting Order # Total ($) Created By…" at bounding box center [450, 227] width 870 height 319
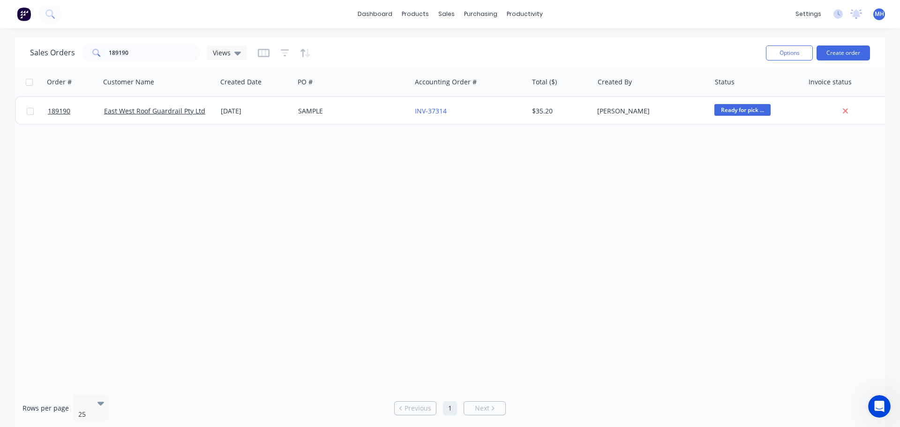
click at [394, 161] on div "Order # Customer Name Created Date PO # Accounting Order # Total ($) Created By…" at bounding box center [450, 227] width 870 height 319
click at [360, 68] on div "PO #" at bounding box center [352, 82] width 117 height 28
click at [351, 52] on div "Sales Orders 189190 Views" at bounding box center [394, 52] width 728 height 23
click at [185, 58] on input "189190" at bounding box center [154, 53] width 91 height 19
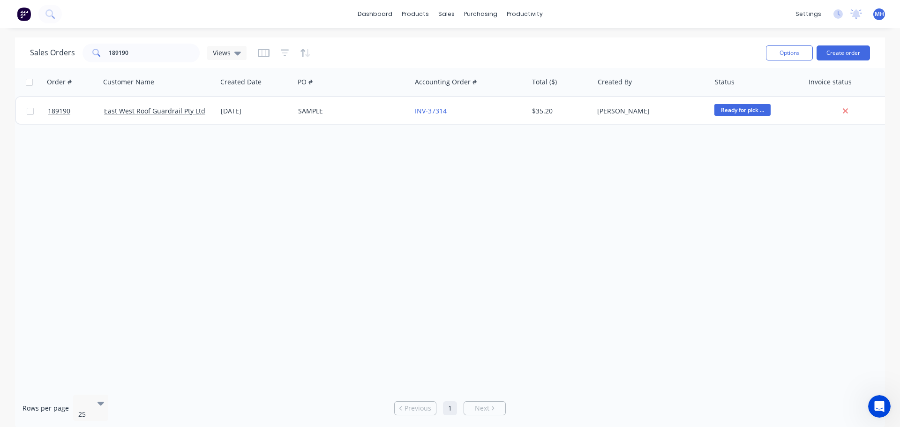
click at [398, 59] on div "Sales Orders 189190 Views" at bounding box center [394, 52] width 728 height 23
click at [532, 233] on div "Order # Customer Name Created Date PO # Accounting Order # Total ($) Created By…" at bounding box center [450, 227] width 870 height 319
click at [179, 50] on input "189190" at bounding box center [154, 53] width 91 height 19
drag, startPoint x: 423, startPoint y: 202, endPoint x: 418, endPoint y: 186, distance: 17.5
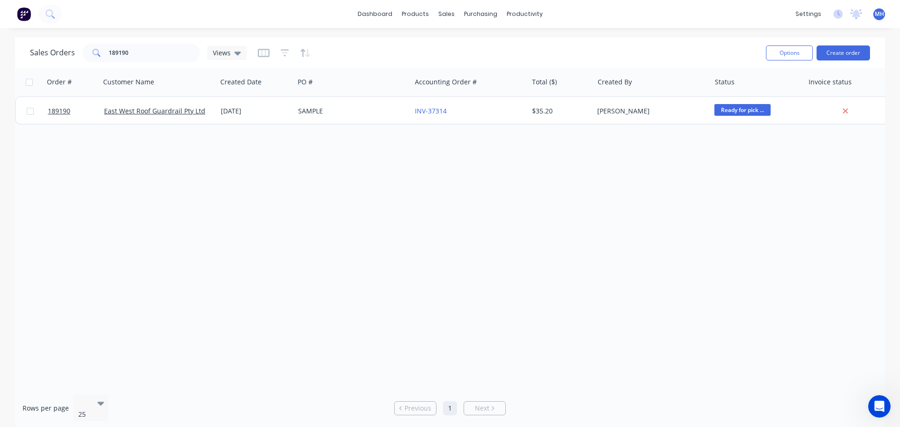
click at [423, 202] on div "Order # Customer Name Created Date PO # Accounting Order # Total ($) Created By…" at bounding box center [450, 227] width 870 height 319
click at [356, 55] on div "Sales Orders 189190 Views" at bounding box center [394, 52] width 728 height 23
click at [530, 224] on div "Order # Customer Name Created Date PO # Accounting Order # Total ($) Created By…" at bounding box center [450, 227] width 870 height 319
drag, startPoint x: 291, startPoint y: 223, endPoint x: 297, endPoint y: 210, distance: 14.7
click at [291, 223] on div "Order # Customer Name Created Date PO # Accounting Order # Total ($) Created By…" at bounding box center [450, 227] width 870 height 319
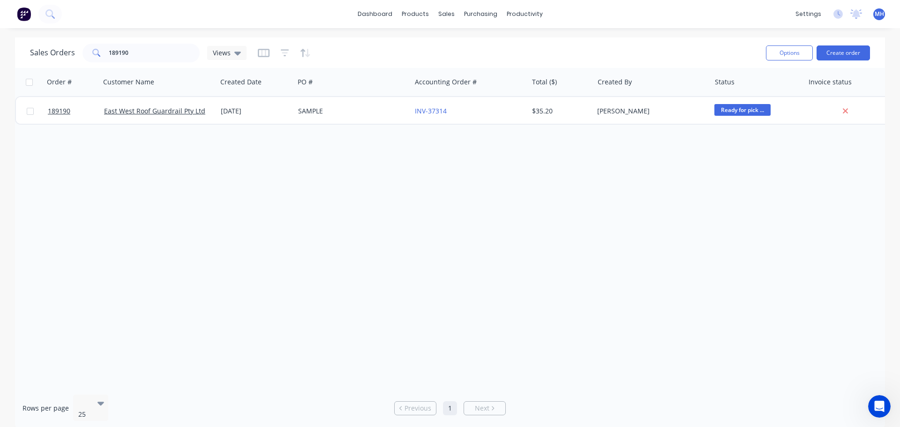
click at [352, 56] on div "Sales Orders 189190 Views" at bounding box center [394, 52] width 728 height 23
click at [510, 209] on div "Order # Customer Name Created Date PO # Accounting Order # Total ($) Created By…" at bounding box center [450, 227] width 870 height 319
click at [340, 43] on div "Sales Orders 189190 Views" at bounding box center [394, 52] width 728 height 23
click at [185, 56] on input "189190" at bounding box center [154, 53] width 91 height 19
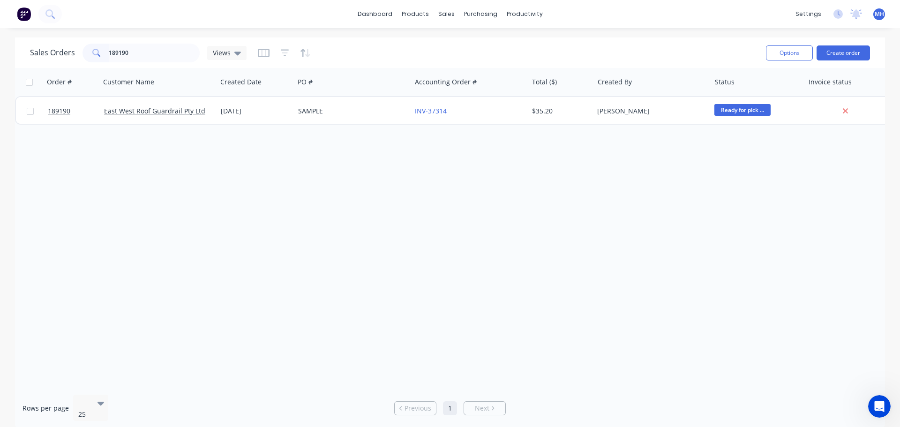
click at [375, 52] on div "Sales Orders 189190 Views" at bounding box center [394, 52] width 728 height 23
click at [348, 52] on div "Sales Orders 189190 Views" at bounding box center [394, 52] width 728 height 23
click at [256, 201] on div "Order # Customer Name Created Date PO # Accounting Order # Total ($) Created By…" at bounding box center [450, 227] width 870 height 319
click at [517, 249] on div "Order # Customer Name Created Date PO # Accounting Order # Total ($) Created By…" at bounding box center [450, 227] width 870 height 319
click at [472, 48] on div "Sales Orders" at bounding box center [481, 45] width 38 height 8
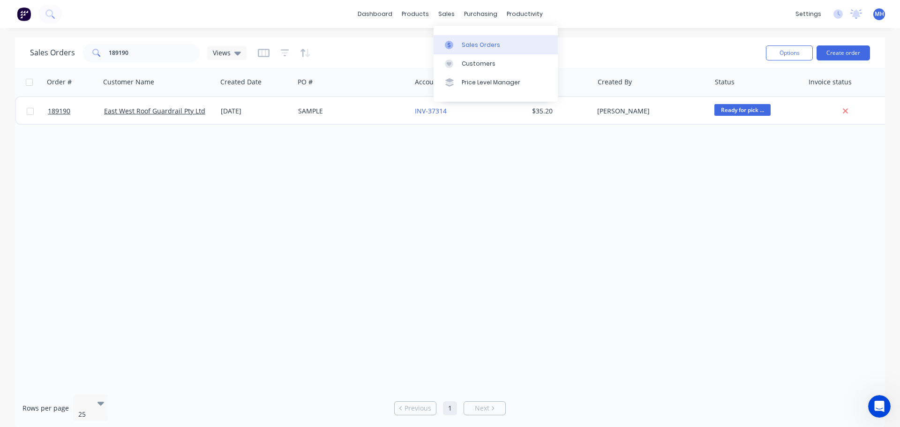
click at [611, 40] on div "Sales Orders 189190 Views Options Create order" at bounding box center [450, 52] width 870 height 30
click at [462, 60] on div "Customers" at bounding box center [479, 64] width 34 height 8
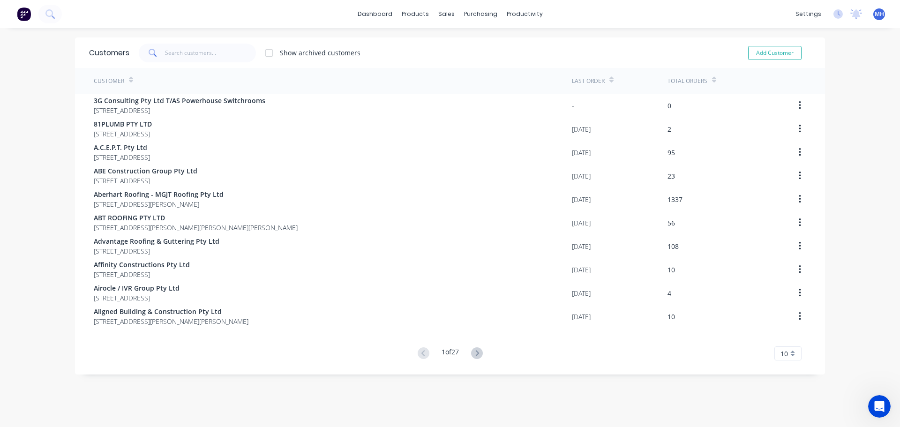
click at [149, 46] on span at bounding box center [152, 53] width 26 height 19
click at [165, 45] on input "text" at bounding box center [210, 53] width 91 height 19
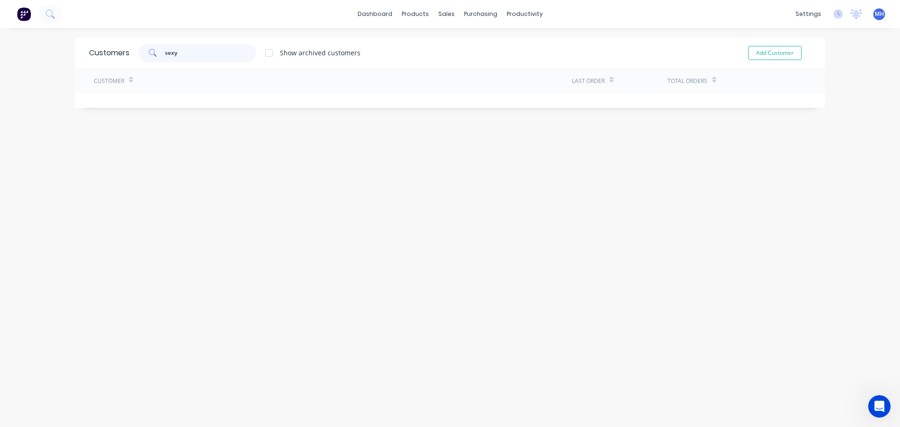
type input "sexy"
click at [269, 54] on div at bounding box center [269, 53] width 19 height 19
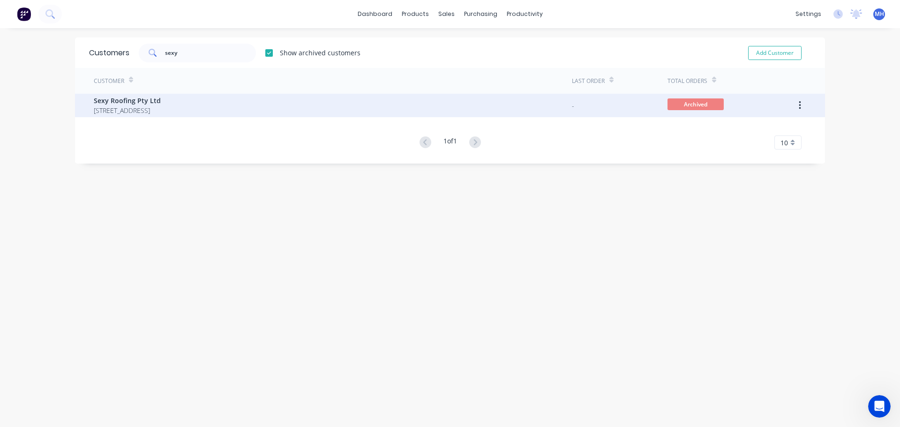
click at [161, 105] on span "Sexy Roofing Pty Ltd" at bounding box center [127, 101] width 67 height 10
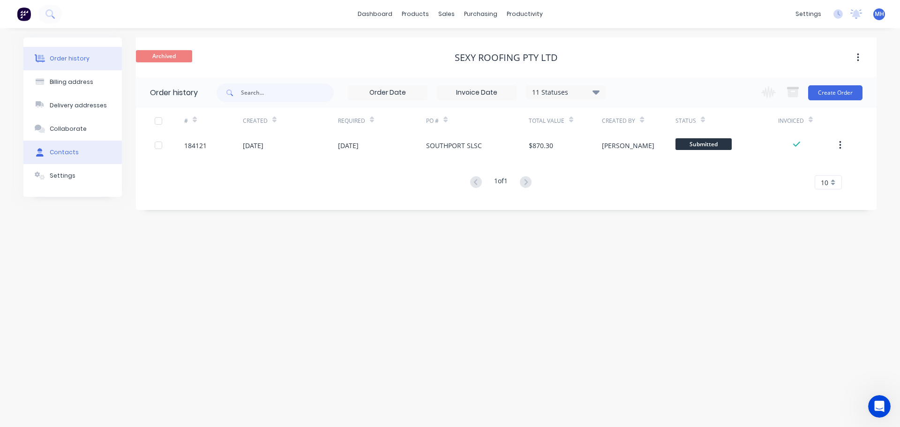
click at [75, 145] on button "Contacts" at bounding box center [72, 152] width 98 height 23
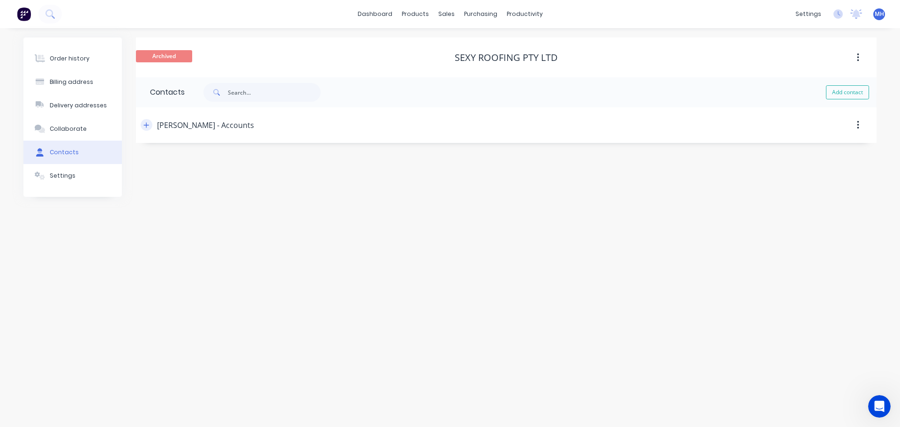
click at [142, 125] on button "button" at bounding box center [147, 125] width 12 height 12
click at [70, 58] on div "Order history" at bounding box center [70, 58] width 40 height 8
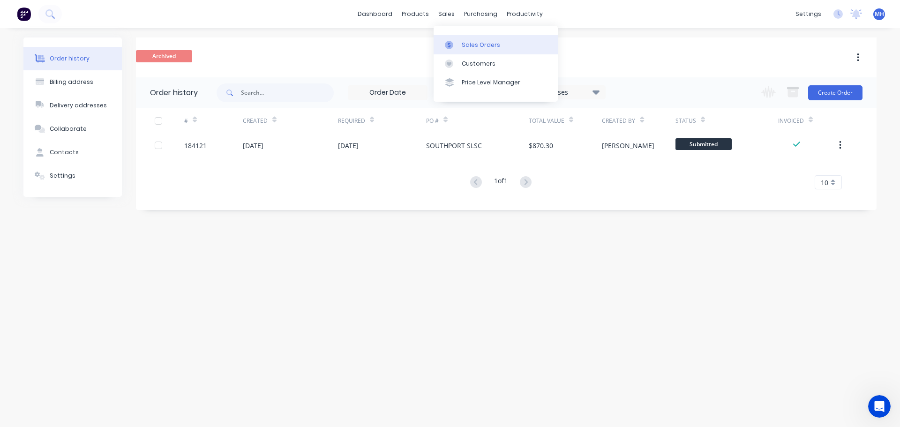
click at [463, 45] on div "Sales Orders" at bounding box center [481, 45] width 38 height 8
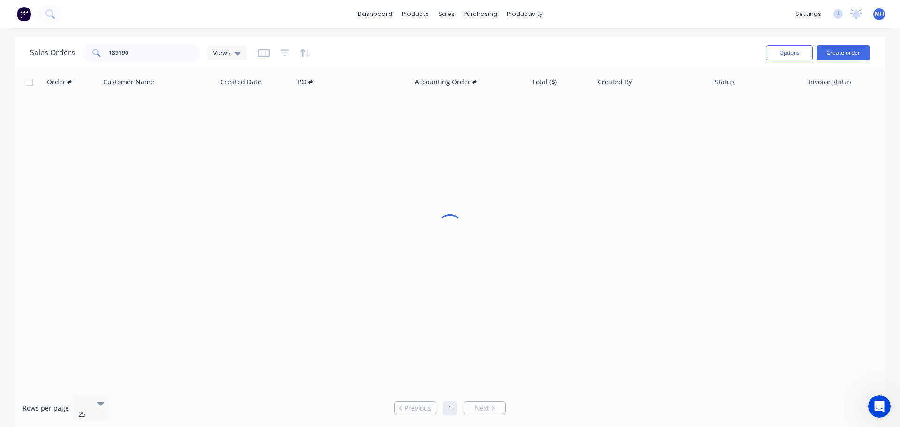
click at [630, 43] on div "Sales Orders 189190 Views" at bounding box center [394, 52] width 728 height 23
click at [155, 54] on input "189190" at bounding box center [154, 53] width 91 height 19
type input "189130"
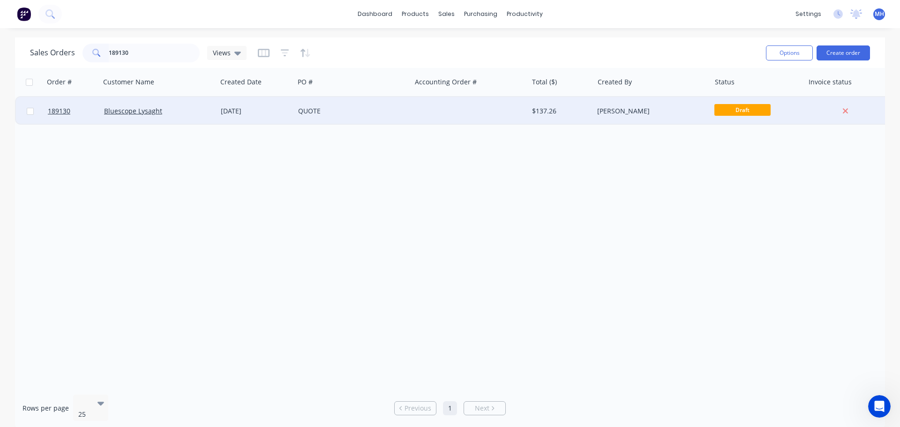
click at [398, 110] on div "QUOTE" at bounding box center [350, 110] width 104 height 9
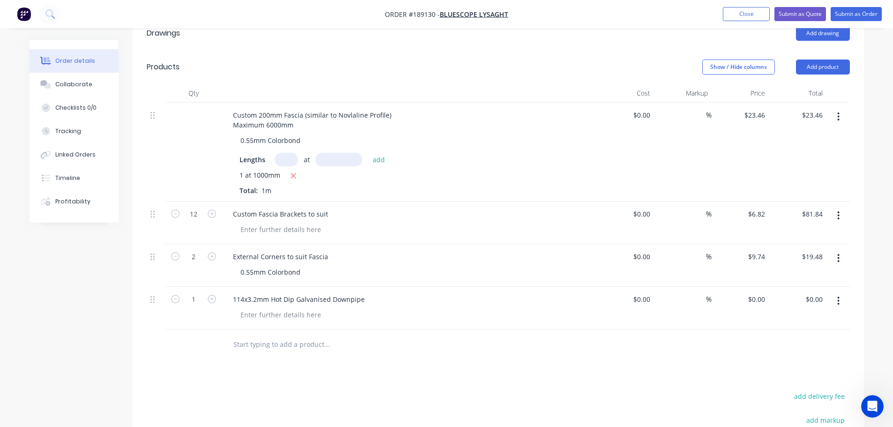
scroll to position [328, 0]
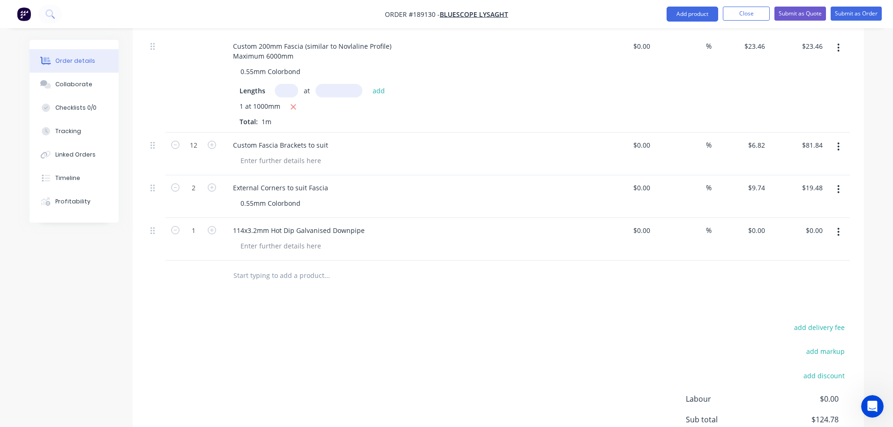
click at [454, 305] on div "Drawings Add drawing Products Show / Hide columns Add product Qty Cost Markup P…" at bounding box center [498, 232] width 731 height 568
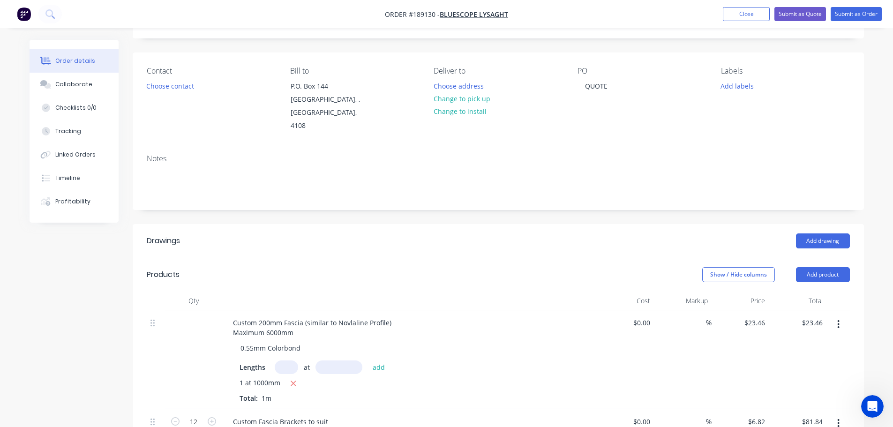
scroll to position [47, 0]
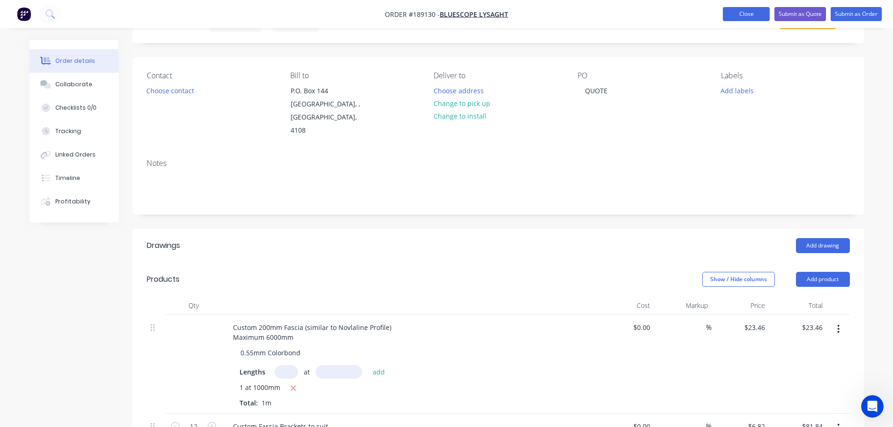
click at [737, 17] on button "Close" at bounding box center [745, 14] width 47 height 14
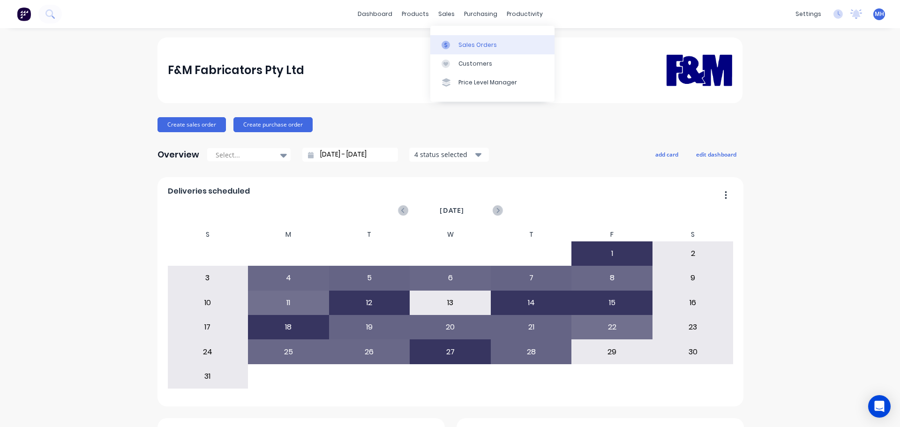
click at [454, 44] on div at bounding box center [448, 45] width 14 height 8
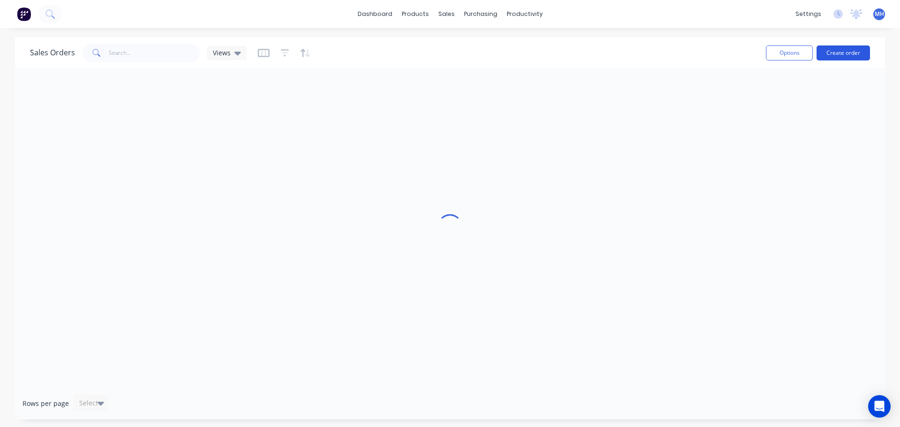
click at [832, 51] on button "Create order" at bounding box center [842, 52] width 53 height 15
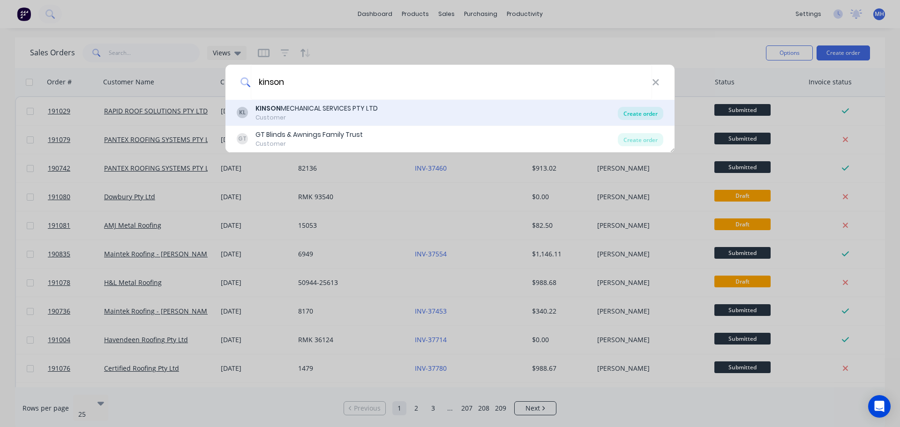
type input "kinson"
click at [654, 115] on div "Create order" at bounding box center [640, 113] width 45 height 13
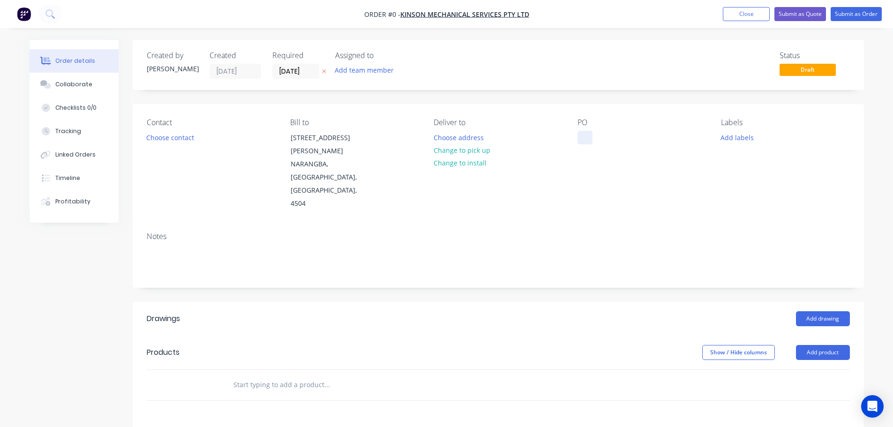
drag, startPoint x: 586, startPoint y: 134, endPoint x: 588, endPoint y: 138, distance: 5.2
click at [587, 134] on div at bounding box center [584, 138] width 15 height 14
click at [330, 102] on div "Order details Collaborate Checklists 0/0 Tracking Linked Orders Timeline Profit…" at bounding box center [446, 340] width 853 height 600
click at [322, 71] on icon at bounding box center [324, 71] width 4 height 6
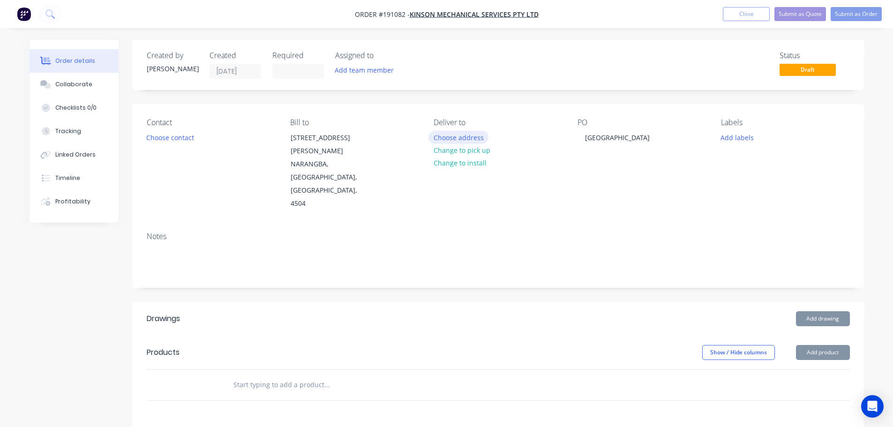
click at [459, 133] on button "Choose address" at bounding box center [458, 137] width 60 height 13
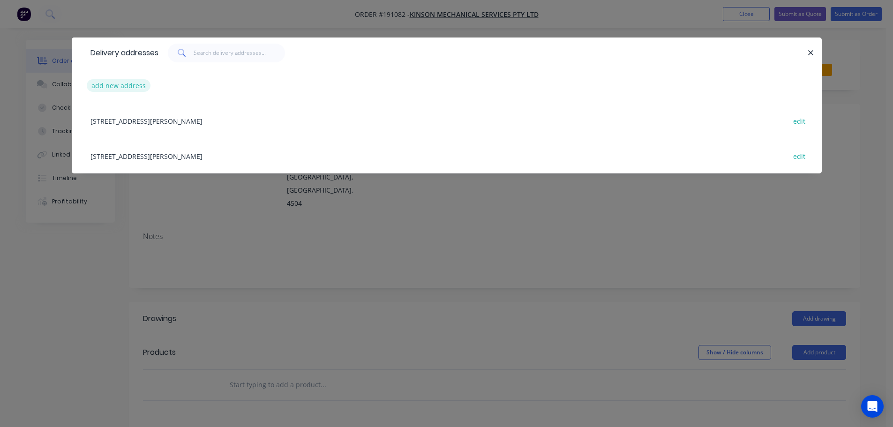
click at [131, 89] on button "add new address" at bounding box center [119, 85] width 64 height 13
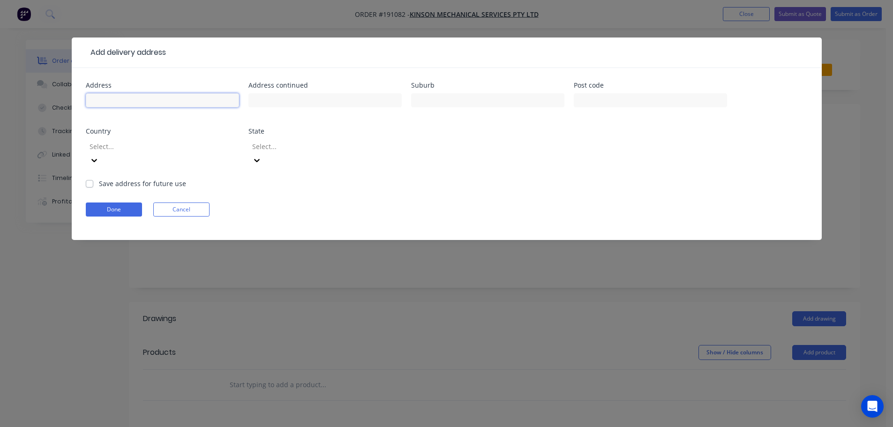
click at [168, 95] on input "text" at bounding box center [162, 100] width 153 height 14
type input "BRIBIE ISLAND CENTRAL SHOPPING CENTRE"
type input "BONGAREE"
click at [122, 202] on button "Done" at bounding box center [114, 209] width 56 height 14
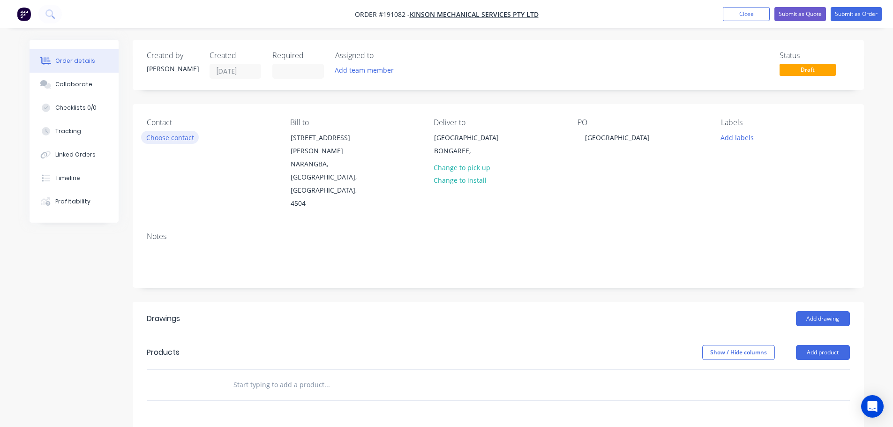
click at [180, 134] on button "Choose contact" at bounding box center [170, 137] width 58 height 13
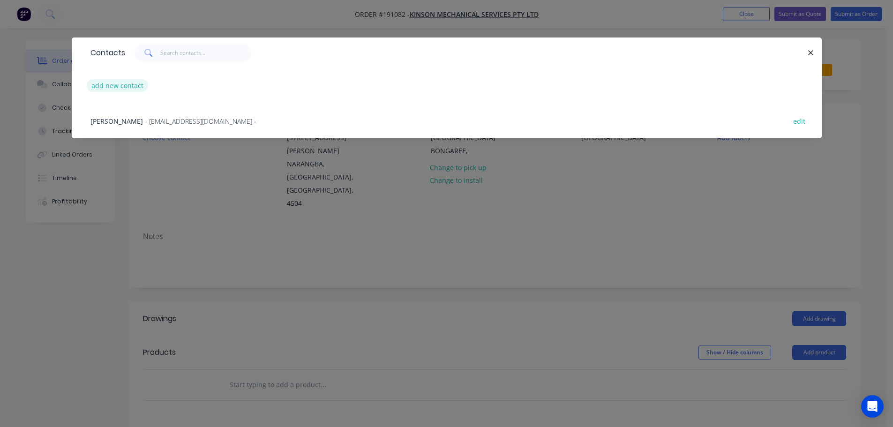
click at [140, 89] on button "add new contact" at bounding box center [118, 85] width 62 height 13
select select "AU"
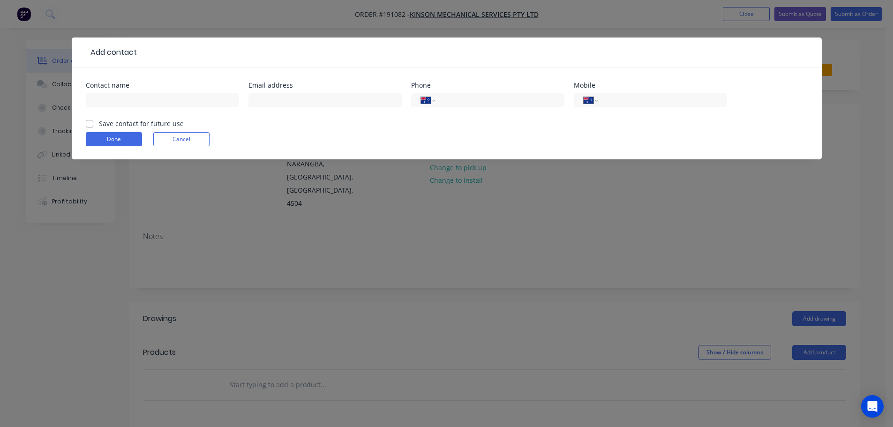
click at [138, 93] on div at bounding box center [162, 105] width 153 height 28
click at [140, 98] on input "text" at bounding box center [162, 100] width 153 height 14
type input "ROB"
click at [628, 100] on input "tel" at bounding box center [660, 100] width 112 height 11
type input "0448 756 928"
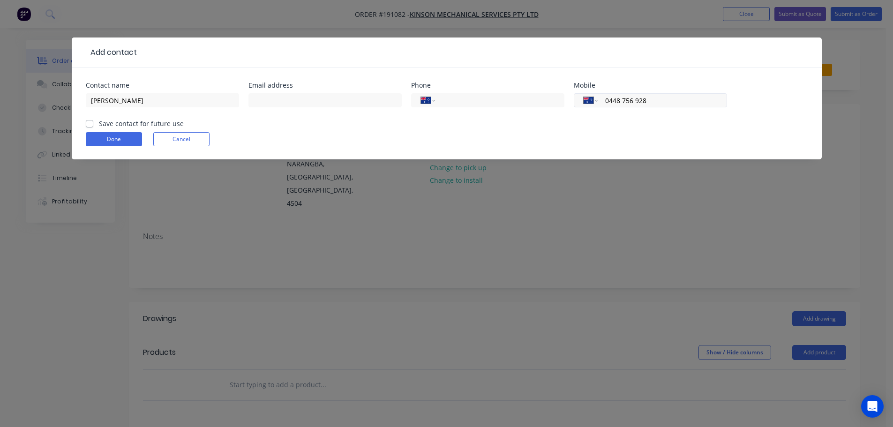
click button "Done" at bounding box center [114, 139] width 56 height 14
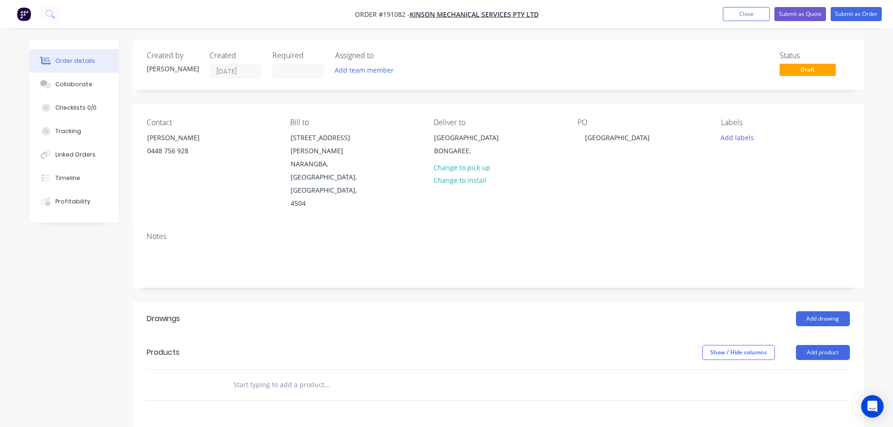
click at [582, 252] on div "Created by Michael Created 28/08/25 Required Assigned to Add team member Status…" at bounding box center [498, 333] width 731 height 586
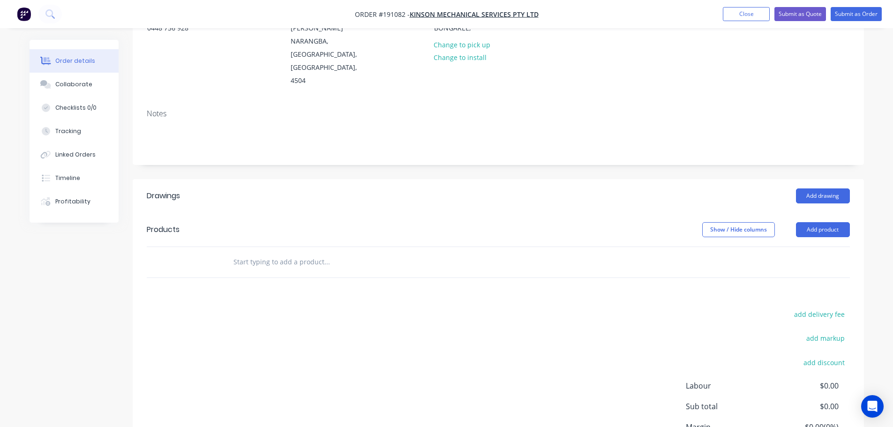
scroll to position [141, 0]
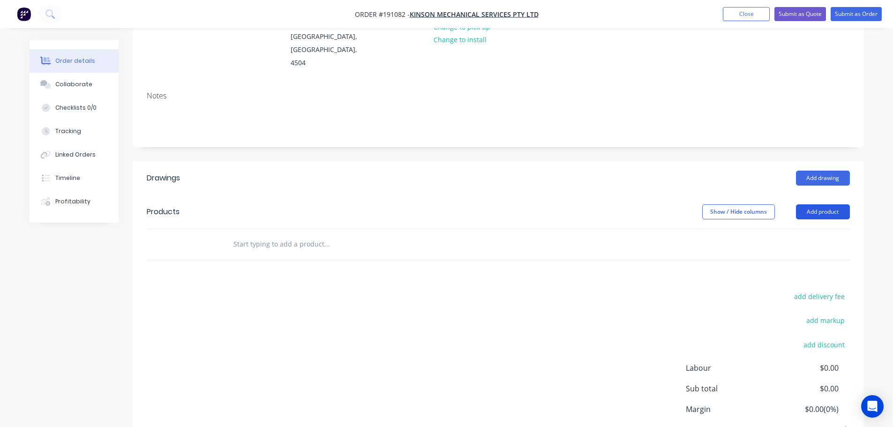
click at [821, 204] on button "Add product" at bounding box center [823, 211] width 54 height 15
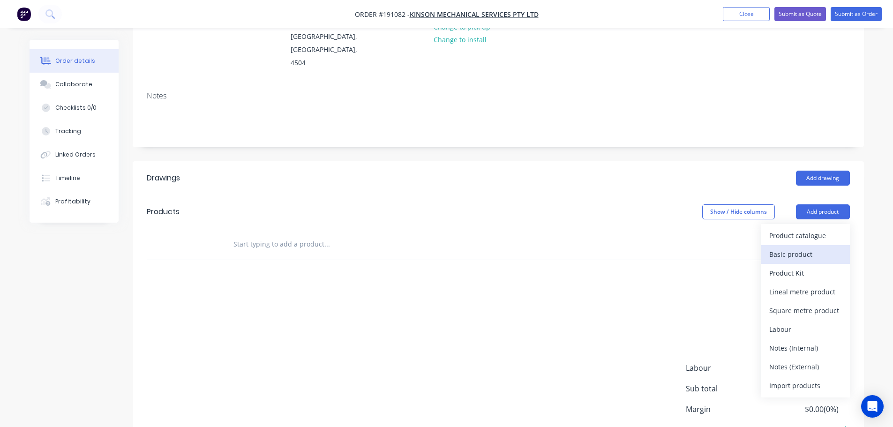
click at [807, 247] on div "Basic product" at bounding box center [805, 254] width 72 height 14
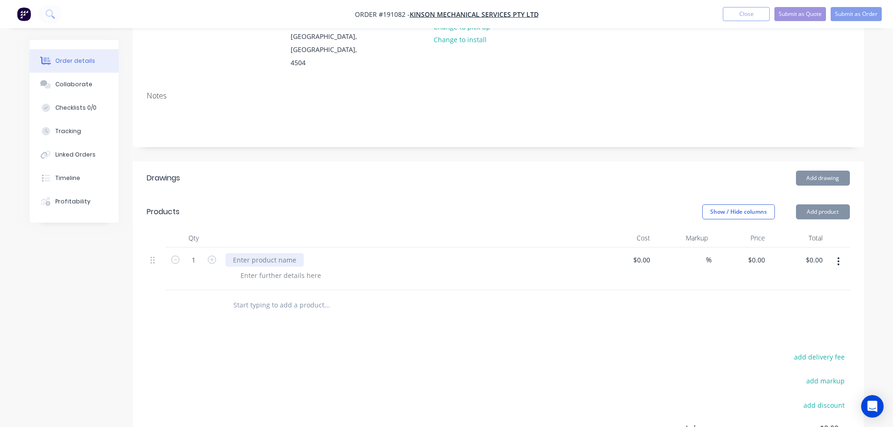
click at [275, 253] on div at bounding box center [264, 260] width 78 height 14
click at [258, 253] on div at bounding box center [264, 260] width 78 height 14
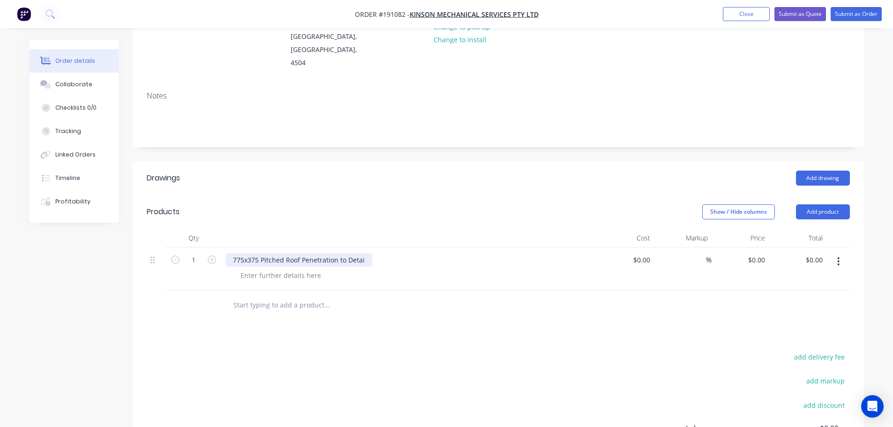
click at [363, 253] on div "775x375 Pitched Roof Penetration to Detai" at bounding box center [298, 260] width 147 height 14
click at [308, 268] on div at bounding box center [281, 275] width 96 height 14
click at [291, 268] on div at bounding box center [281, 275] width 96 height 14
click at [365, 253] on div "775x375 Pitched Roof Penetration to Detail" at bounding box center [299, 260] width 149 height 14
click at [417, 204] on div "Show / Hide columns Add product" at bounding box center [572, 211] width 553 height 15
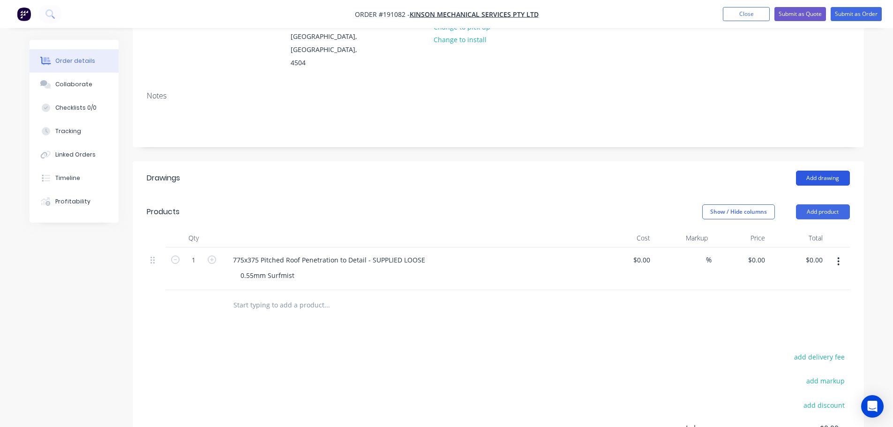
click at [816, 171] on button "Add drawing" at bounding box center [823, 178] width 54 height 15
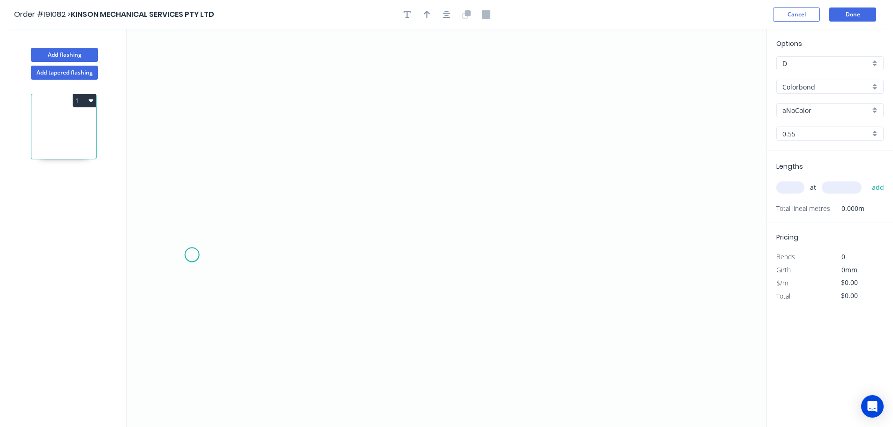
click at [190, 266] on icon "0" at bounding box center [447, 228] width 640 height 398
click at [224, 232] on icon at bounding box center [208, 248] width 34 height 34
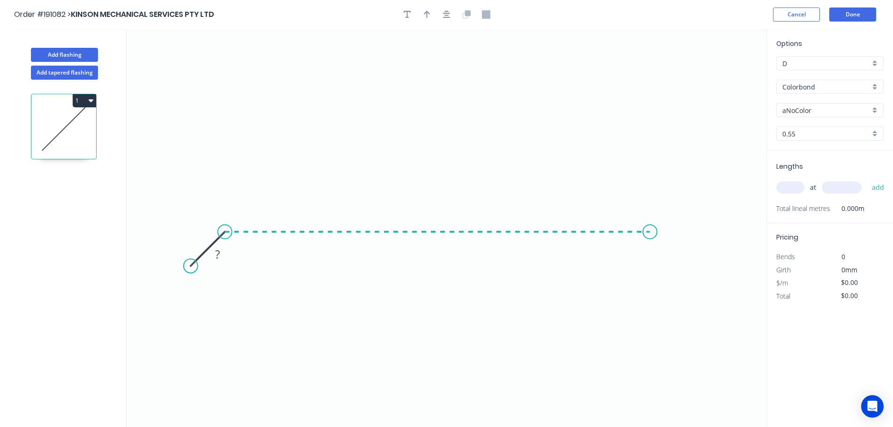
click at [663, 233] on icon "0 ?" at bounding box center [447, 228] width 640 height 398
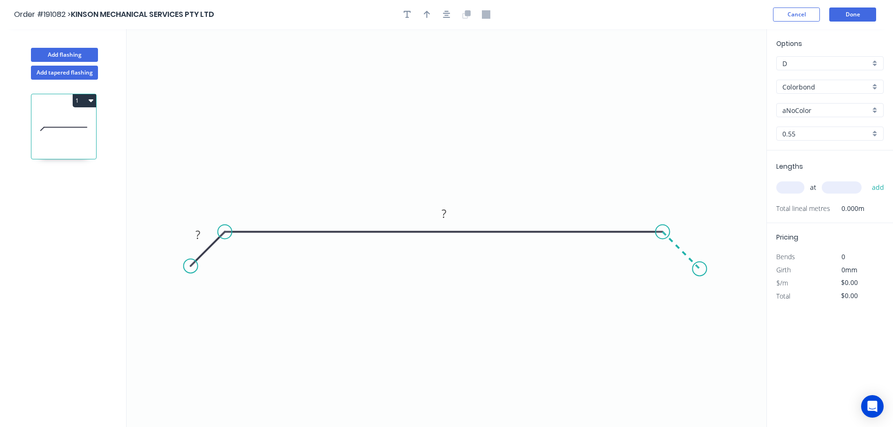
click at [700, 268] on icon "0 ? ?" at bounding box center [447, 228] width 640 height 398
click at [192, 236] on rect at bounding box center [197, 235] width 19 height 13
click at [804, 113] on input "aNoColor" at bounding box center [826, 110] width 88 height 10
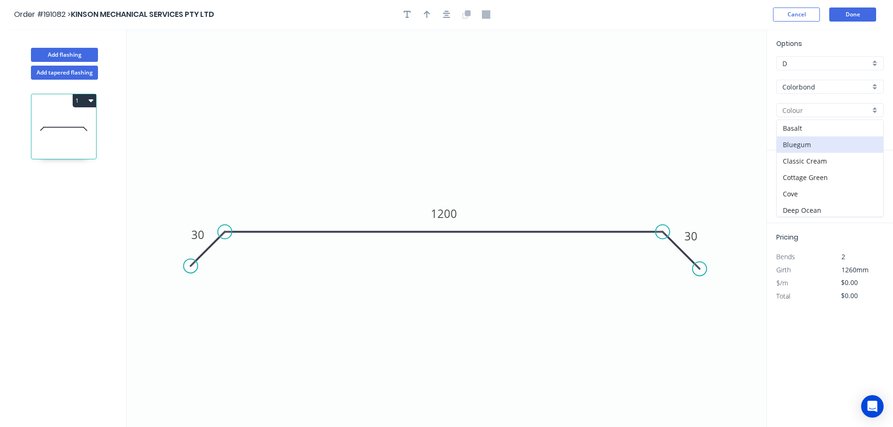
scroll to position [328, 0]
click at [806, 158] on div "Surfmist" at bounding box center [829, 161] width 106 height 16
type input "Surfmist"
click at [798, 189] on input "text" at bounding box center [790, 187] width 28 height 12
click at [798, 185] on input "text" at bounding box center [790, 187] width 28 height 12
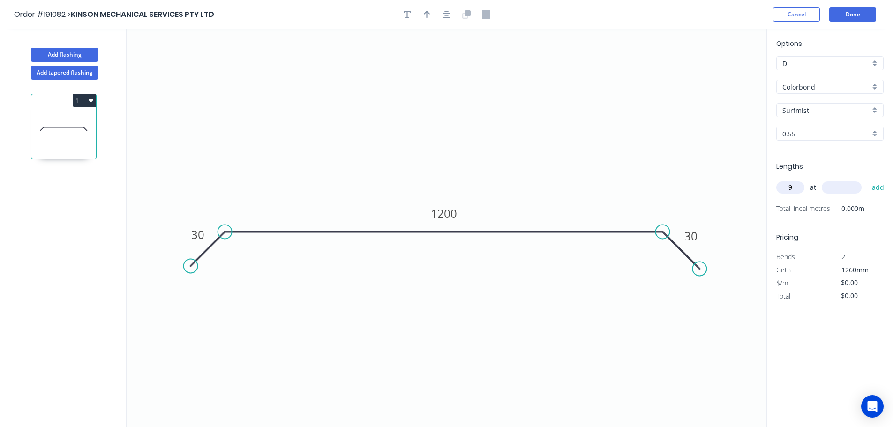
type input "9"
type input "1200"
click at [867, 179] on button "add" at bounding box center [878, 187] width 22 height 16
click at [87, 102] on button "1" at bounding box center [84, 100] width 23 height 13
click at [69, 125] on div "Duplicate" at bounding box center [51, 124] width 72 height 14
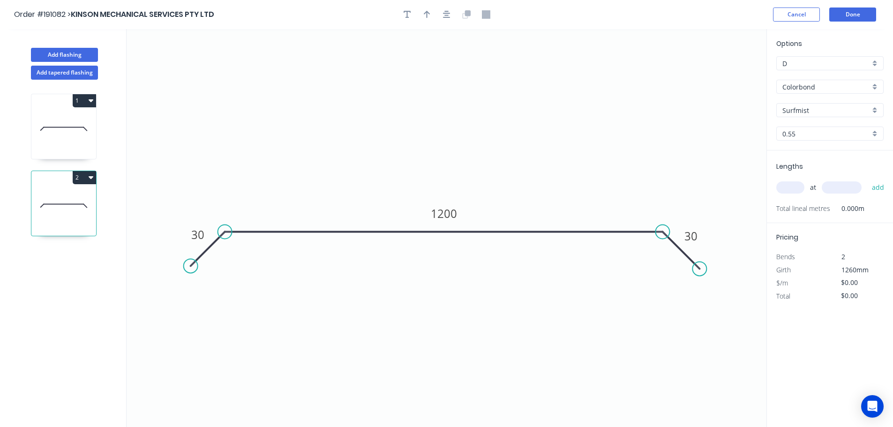
click at [789, 191] on input "text" at bounding box center [790, 187] width 28 height 12
type input "1"
type input "1200"
click at [867, 179] on button "add" at bounding box center [878, 187] width 22 height 16
click at [403, 12] on icon "button" at bounding box center [406, 14] width 7 height 7
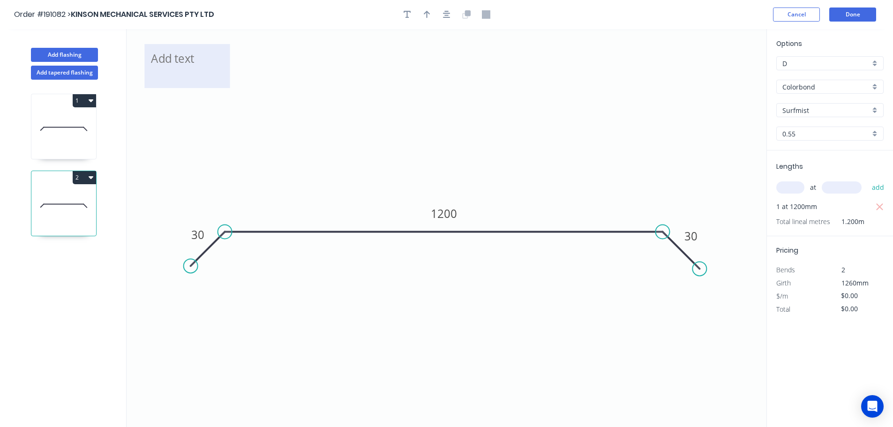
click at [171, 70] on textarea at bounding box center [187, 66] width 76 height 35
click at [276, 76] on icon "TURN DOWN 3 SIDES 30 1200 30" at bounding box center [447, 228] width 640 height 398
type textarea "TURN DOWN 3 SIDES"
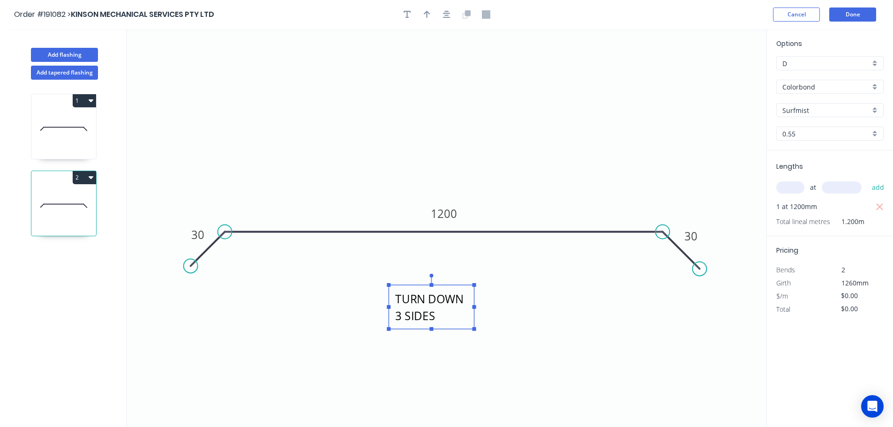
drag, startPoint x: 222, startPoint y: 62, endPoint x: 469, endPoint y: 290, distance: 336.5
click at [469, 290] on textarea "TURN DOWN 3 SIDES" at bounding box center [431, 307] width 76 height 35
click at [497, 128] on icon "TURN DOWN 3 SIDES 30 1200 30" at bounding box center [447, 228] width 640 height 398
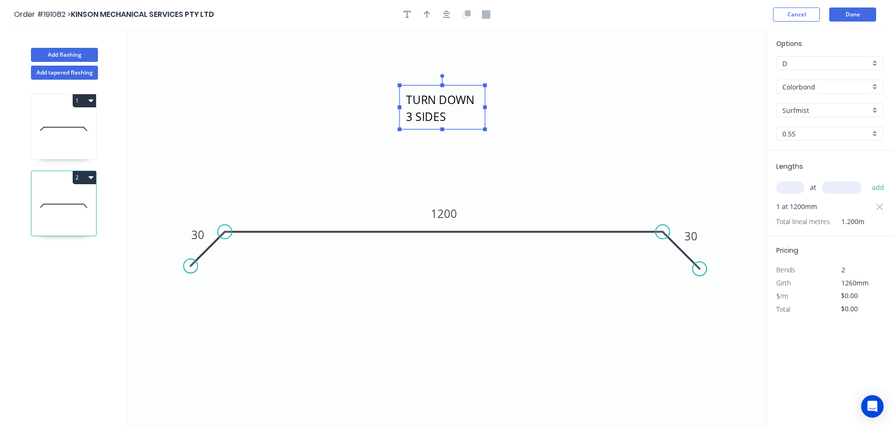
drag, startPoint x: 469, startPoint y: 309, endPoint x: 477, endPoint y: 116, distance: 193.2
click at [477, 116] on textarea "TURN DOWN 3 SIDES" at bounding box center [442, 107] width 76 height 35
click at [627, 104] on icon "TURN DOWN 3 SIDES 30 1200 30" at bounding box center [447, 228] width 640 height 398
click at [56, 135] on icon at bounding box center [63, 129] width 65 height 60
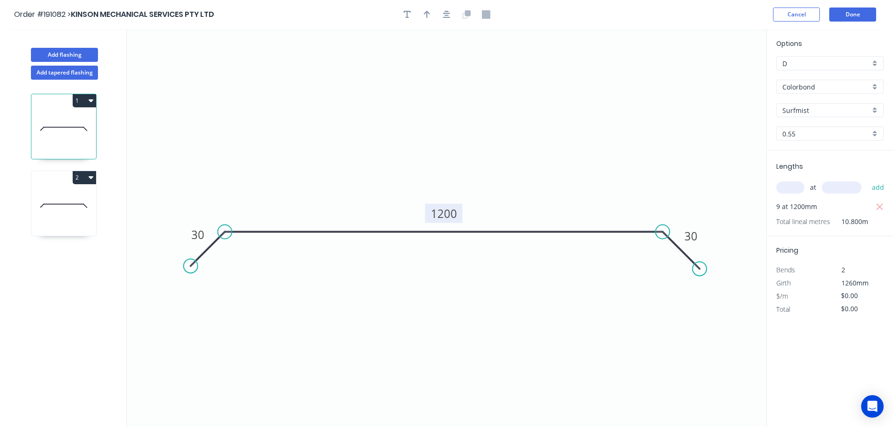
click at [442, 216] on tspan "1200" at bounding box center [444, 213] width 26 height 15
click at [442, 216] on tspan "10000" at bounding box center [443, 213] width 33 height 15
type input "$9.42"
type input "$101.74"
click at [442, 216] on tspan "100" at bounding box center [444, 213] width 20 height 15
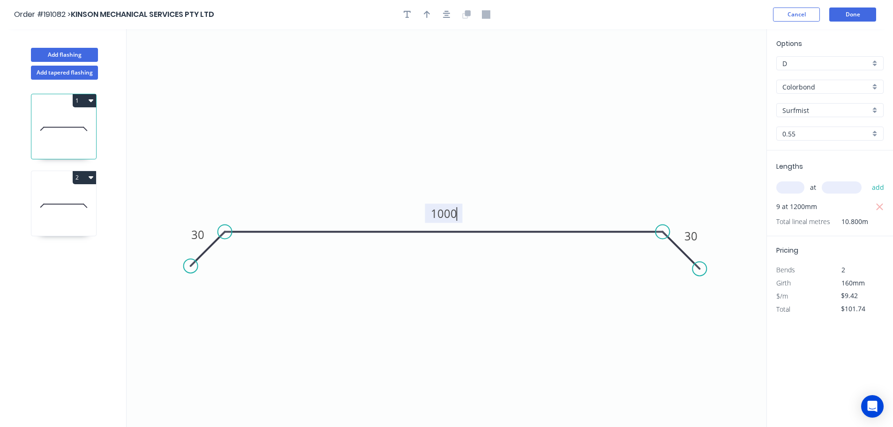
type input "$32.46"
type input "$350.57"
click at [451, 216] on tspan "1000" at bounding box center [444, 213] width 26 height 15
type input "$0.00"
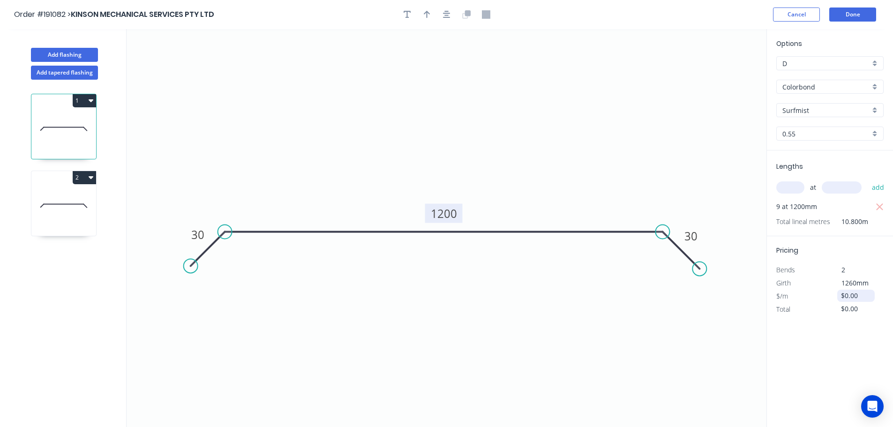
click at [849, 292] on input "$0.00" at bounding box center [857, 295] width 32 height 13
type input "$34.08"
type input "$368.06"
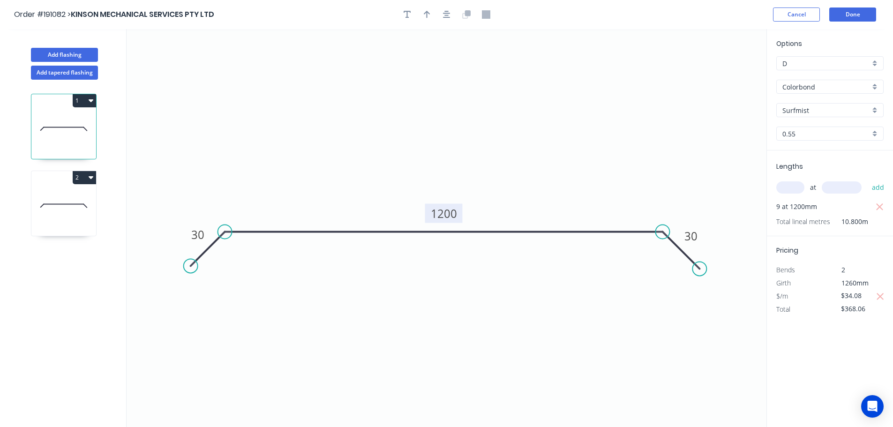
click at [49, 202] on icon at bounding box center [63, 206] width 65 height 60
type input "$0.00"
click at [871, 309] on input "$0.00" at bounding box center [857, 308] width 32 height 13
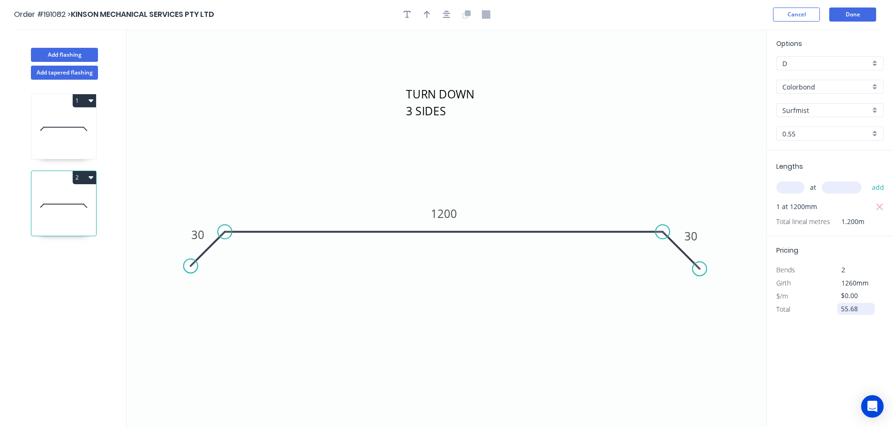
type input "$55.68"
click at [849, 19] on button "Done" at bounding box center [852, 14] width 47 height 14
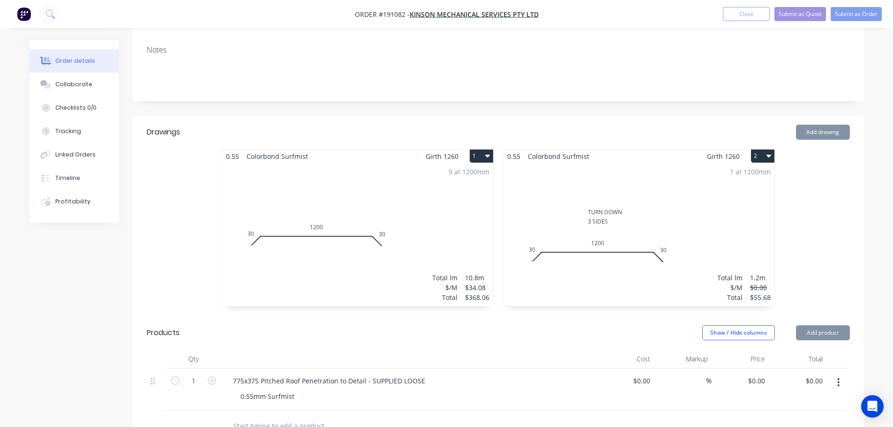
scroll to position [187, 0]
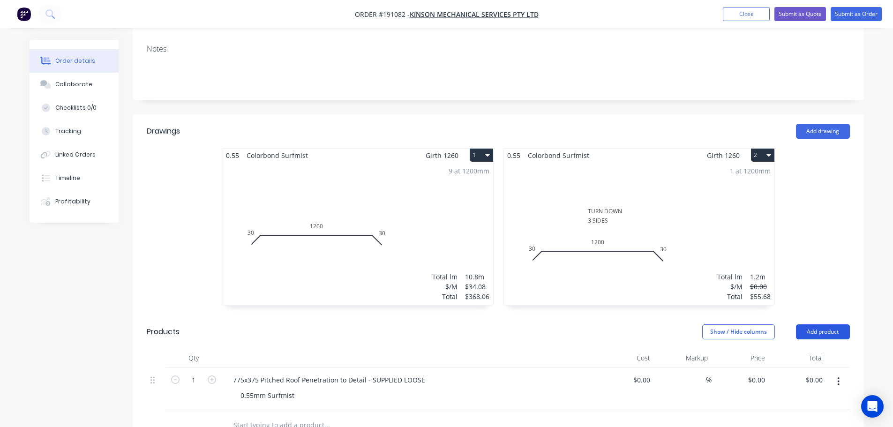
click at [813, 324] on button "Add product" at bounding box center [823, 331] width 54 height 15
click at [808, 349] on div "Product catalogue" at bounding box center [805, 356] width 72 height 14
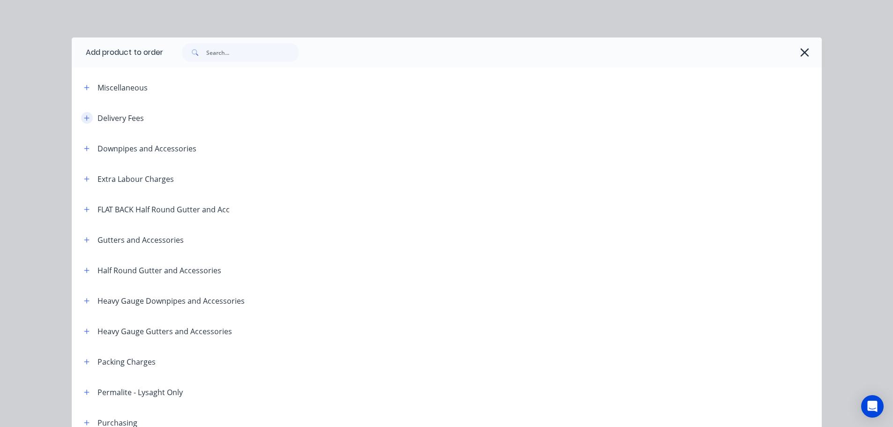
click at [84, 119] on icon "button" at bounding box center [87, 118] width 6 height 7
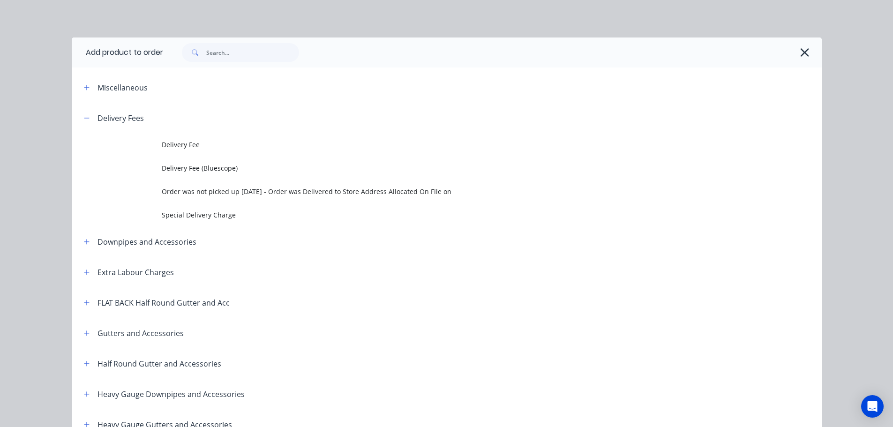
click at [182, 140] on span "Delivery Fee" at bounding box center [426, 145] width 528 height 10
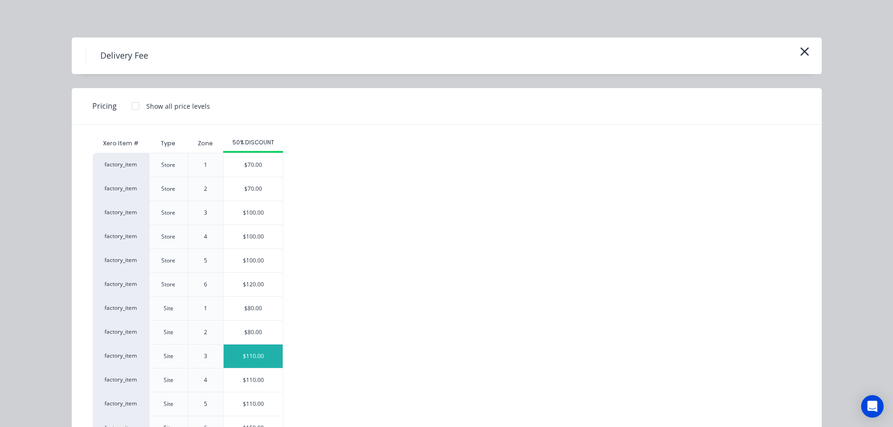
click at [247, 359] on div "$110.00" at bounding box center [252, 355] width 59 height 23
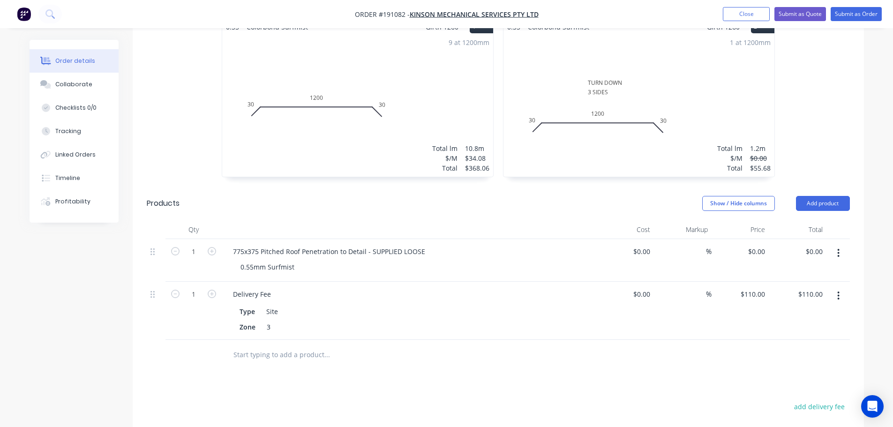
scroll to position [328, 0]
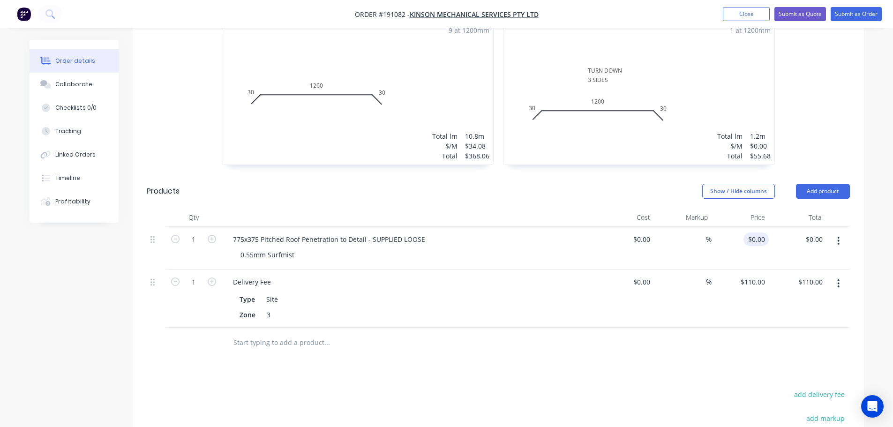
click at [759, 232] on input "$0.00" at bounding box center [758, 239] width 22 height 14
type input "$143.86"
click at [819, 116] on div "0.55 Colorbond Surfmist Girth 1260 1 0 30 1200 30 0 30 1200 30 9 at 1200mm Tota…" at bounding box center [498, 90] width 731 height 167
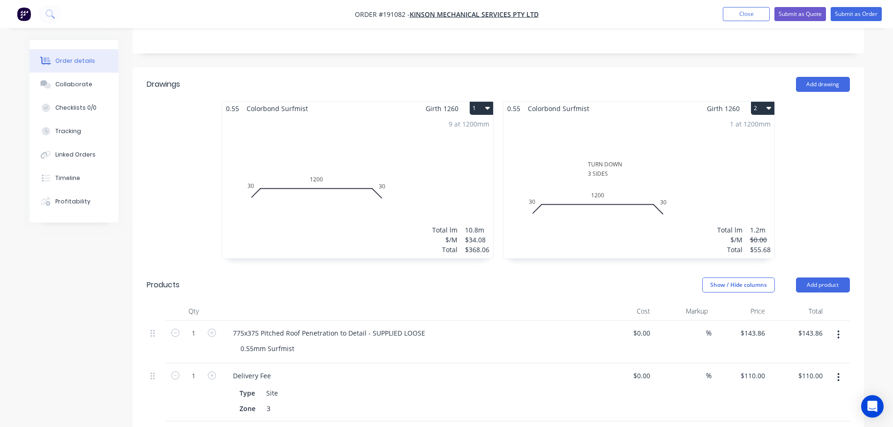
scroll to position [0, 0]
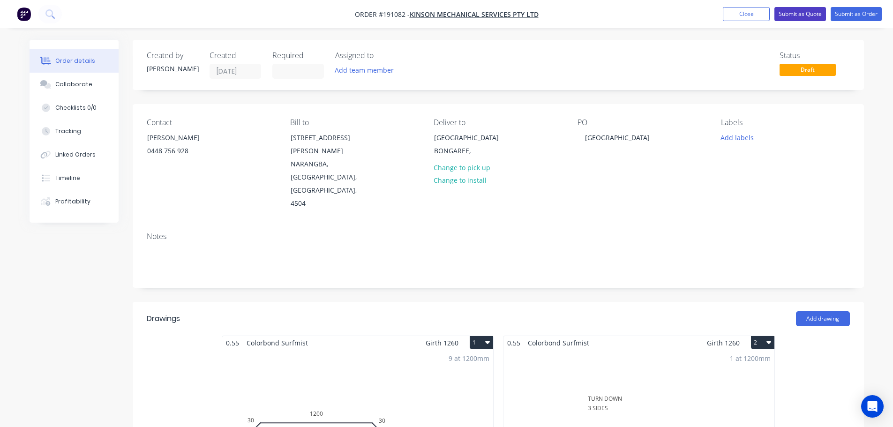
click at [800, 17] on button "Submit as Quote" at bounding box center [800, 14] width 52 height 14
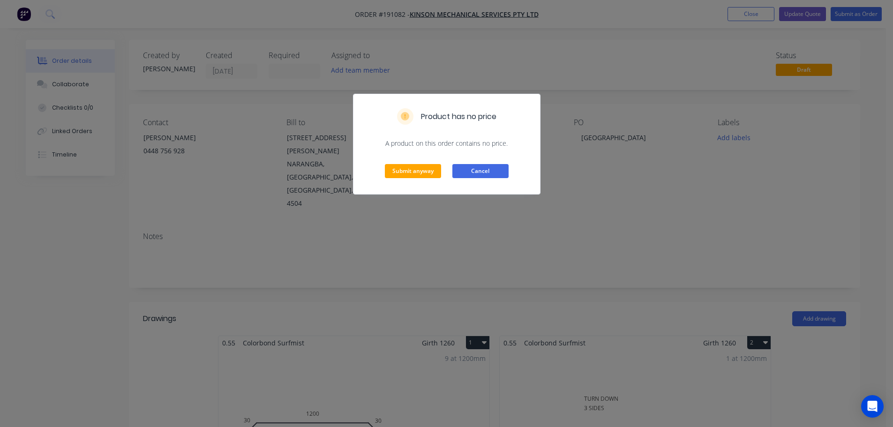
click at [486, 169] on button "Cancel" at bounding box center [480, 171] width 56 height 14
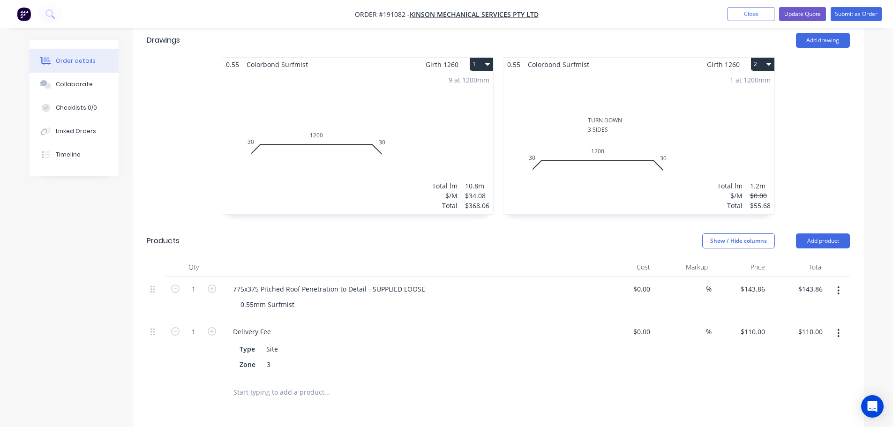
scroll to position [281, 0]
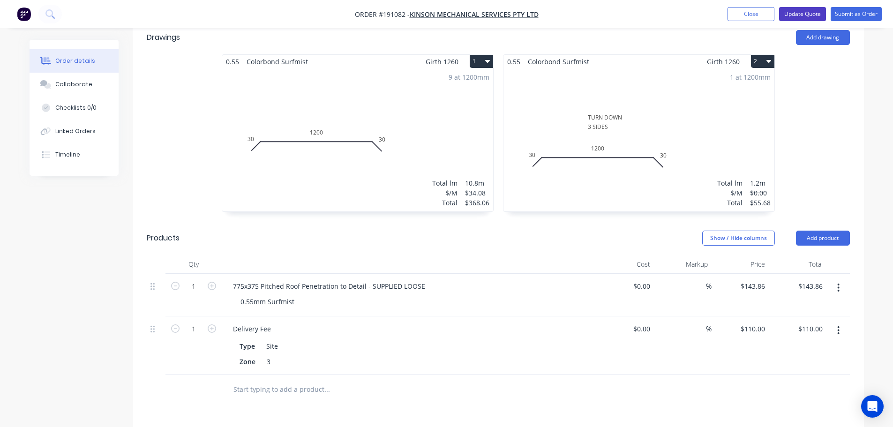
click at [805, 13] on button "Update Quote" at bounding box center [802, 14] width 47 height 14
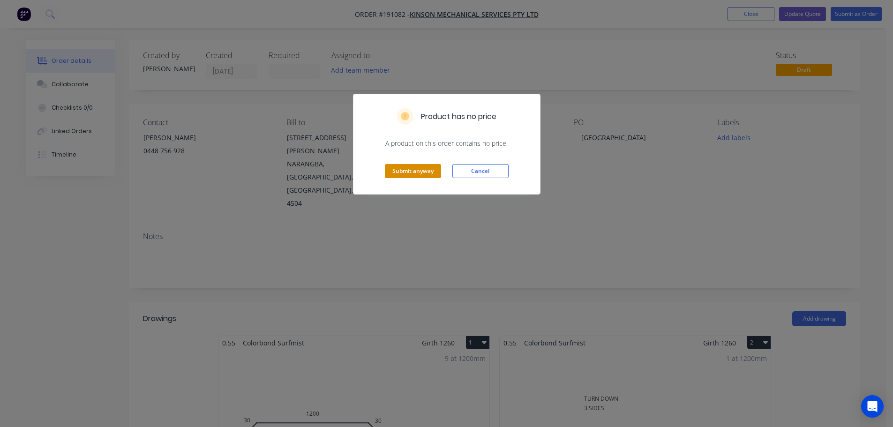
click at [420, 173] on button "Submit anyway" at bounding box center [413, 171] width 56 height 14
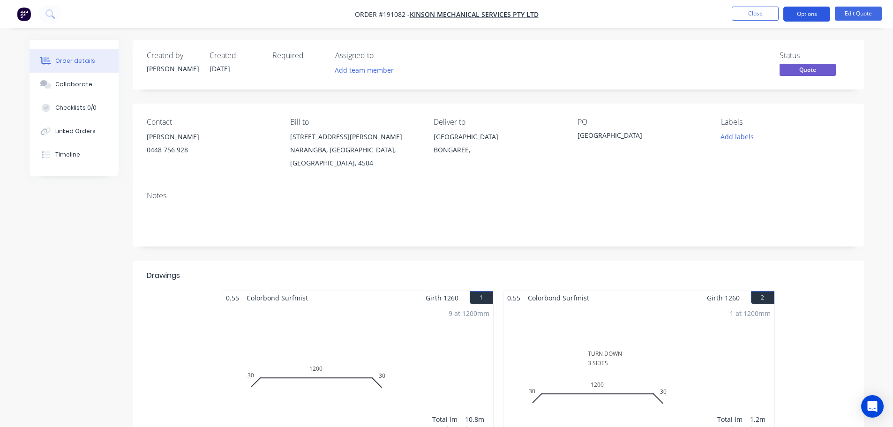
click at [813, 14] on button "Options" at bounding box center [806, 14] width 47 height 15
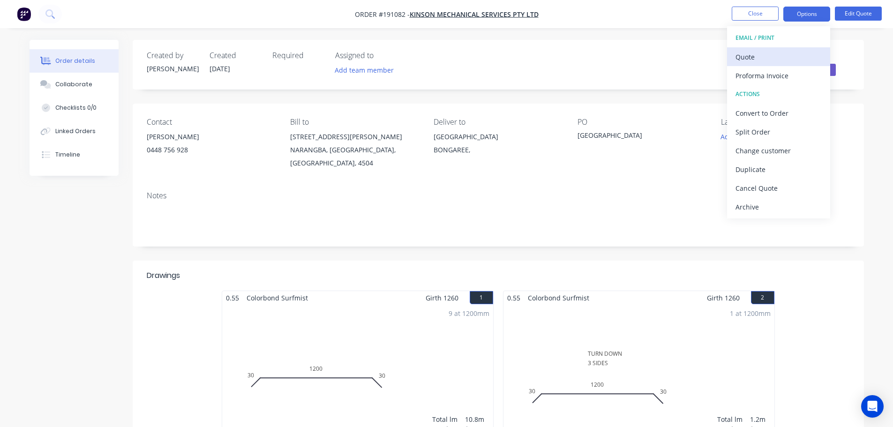
click at [784, 52] on div "Quote" at bounding box center [778, 57] width 86 height 14
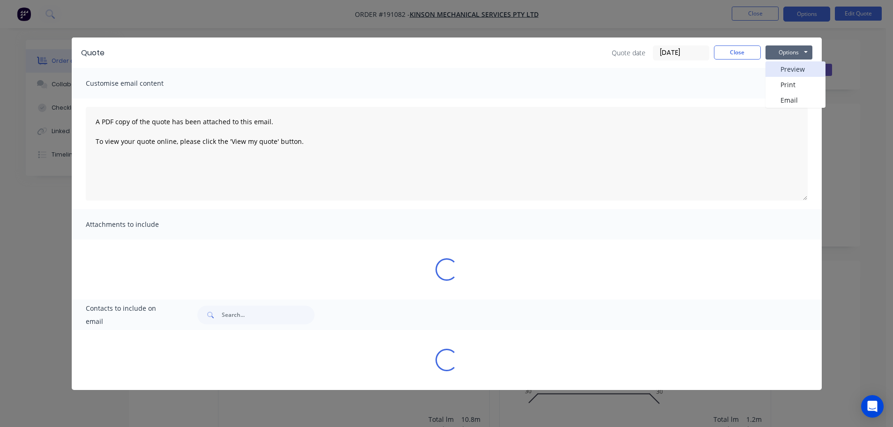
click at [785, 67] on button "Preview" at bounding box center [795, 68] width 60 height 15
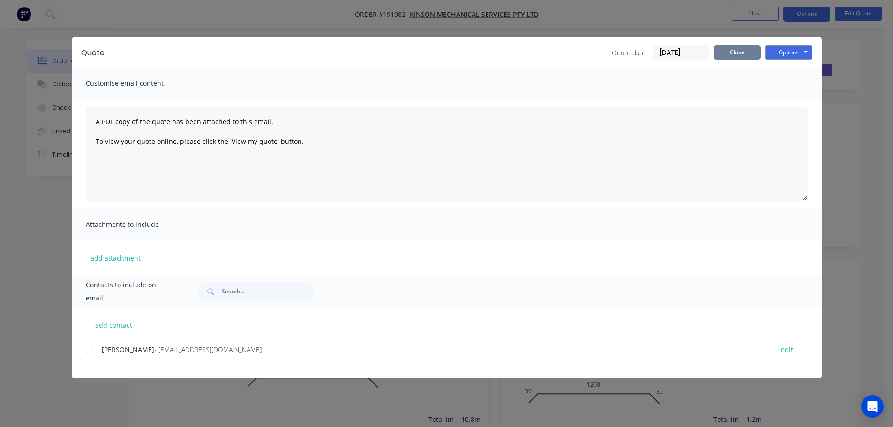
click at [746, 56] on button "Close" at bounding box center [737, 52] width 47 height 14
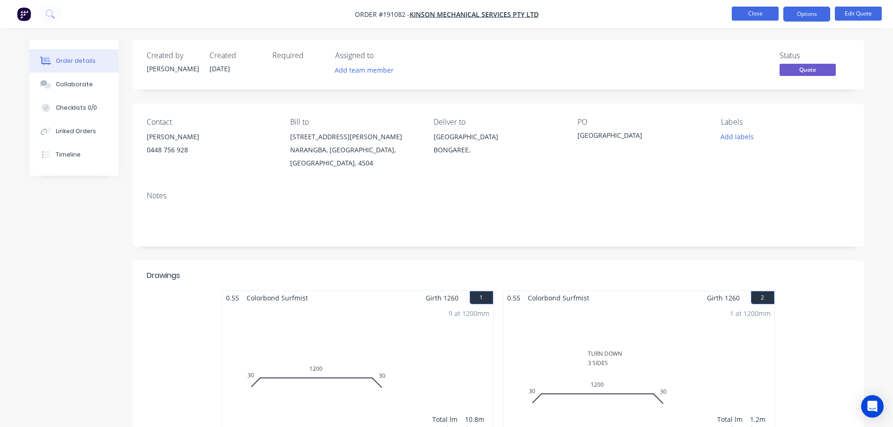
click at [750, 17] on button "Close" at bounding box center [754, 14] width 47 height 14
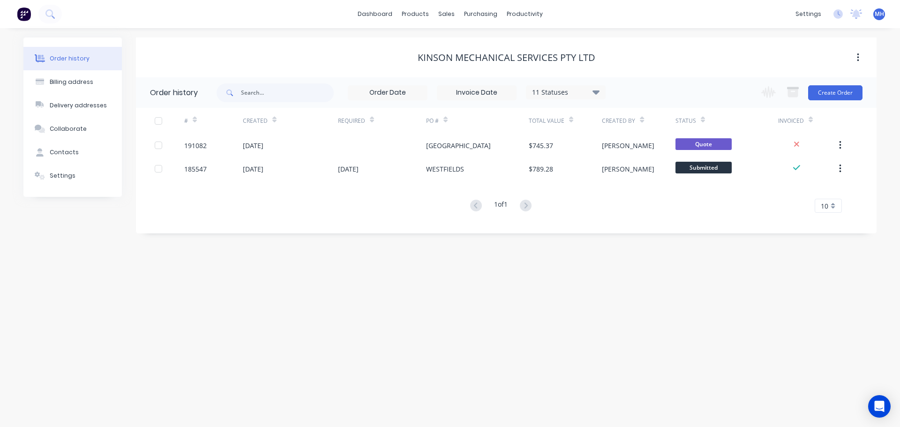
click at [100, 294] on div "Order history Billing address Delivery addresses Collaborate Contacts Settings …" at bounding box center [450, 227] width 900 height 399
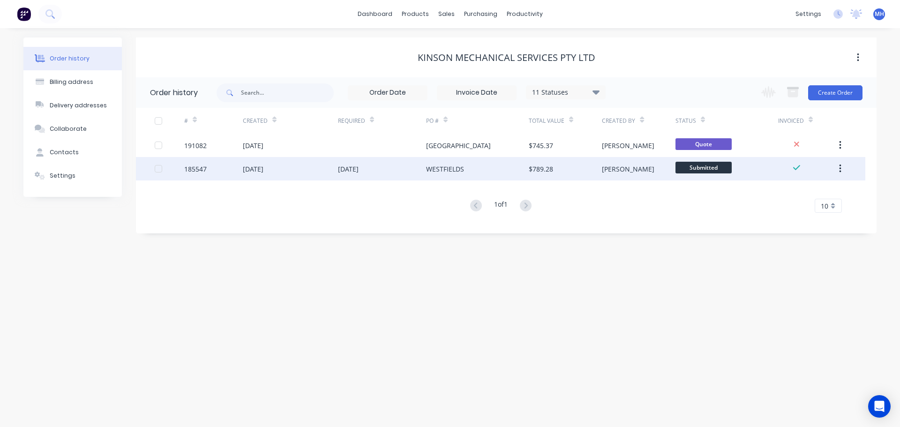
click at [358, 172] on div "03 Jul 2025" at bounding box center [348, 169] width 21 height 10
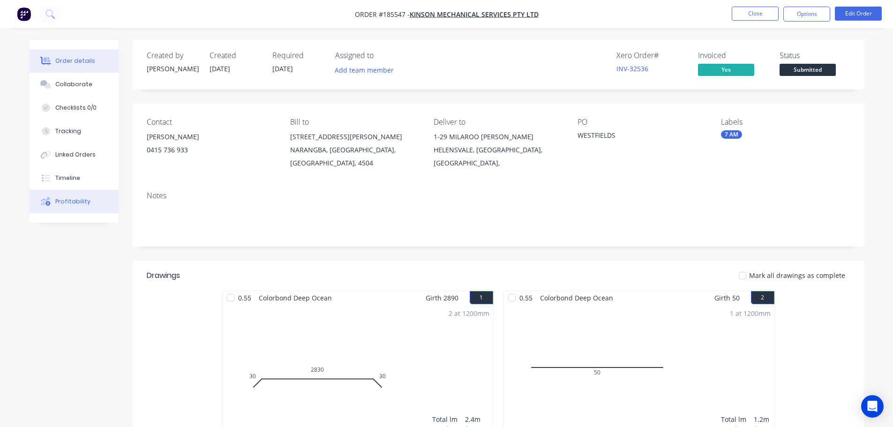
click at [76, 205] on div "Profitability" at bounding box center [72, 201] width 35 height 8
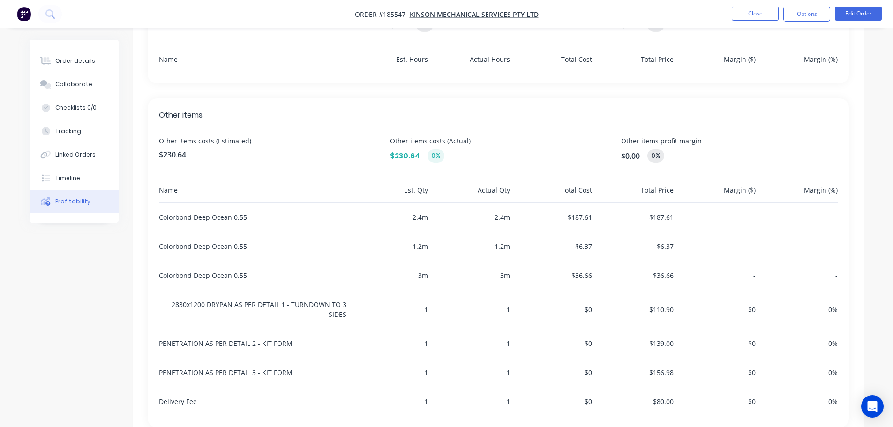
scroll to position [328, 0]
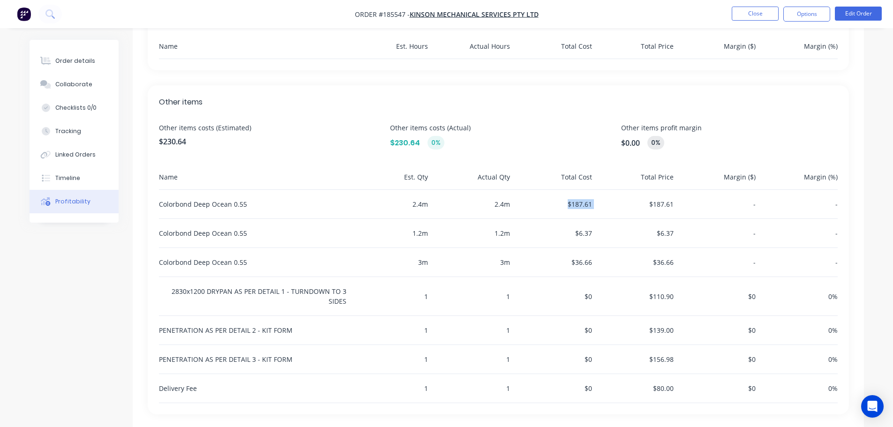
drag, startPoint x: 548, startPoint y: 207, endPoint x: 619, endPoint y: 210, distance: 71.3
click at [618, 210] on div "Colorbond Deep Ocean 0.55 2.4 m 2.4 m $187.61 $187.61 - -" at bounding box center [498, 204] width 678 height 29
click at [531, 144] on div "$230.64 0%" at bounding box center [498, 143] width 216 height 14
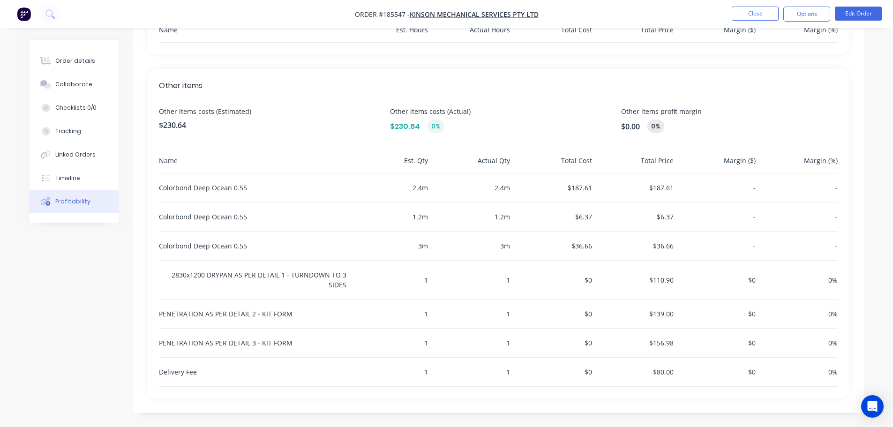
scroll to position [345, 0]
drag, startPoint x: 556, startPoint y: 187, endPoint x: 602, endPoint y: 189, distance: 45.9
click at [602, 189] on div "Colorbond Deep Ocean 0.55 2.4 m 2.4 m $187.61 $187.61 - -" at bounding box center [498, 186] width 678 height 29
click at [584, 195] on div "$187.61" at bounding box center [553, 186] width 78 height 29
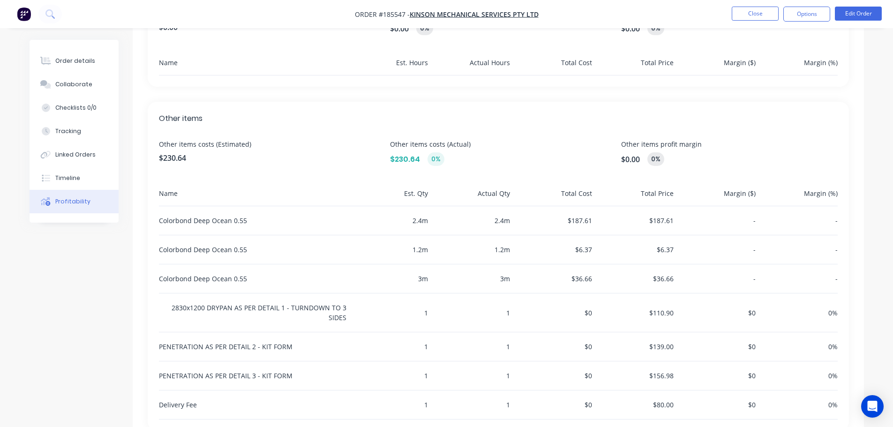
scroll to position [328, 0]
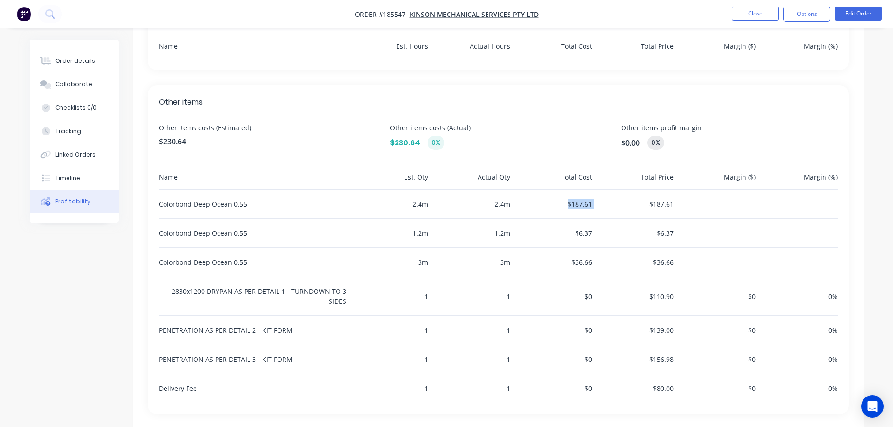
drag, startPoint x: 562, startPoint y: 207, endPoint x: 600, endPoint y: 205, distance: 38.0
click at [599, 205] on div "Colorbond Deep Ocean 0.55 2.4 m 2.4 m $187.61 $187.61 - -" at bounding box center [498, 204] width 678 height 29
click at [601, 209] on div "$187.61" at bounding box center [635, 204] width 78 height 29
drag, startPoint x: 588, startPoint y: 208, endPoint x: 544, endPoint y: 209, distance: 44.5
click at [544, 209] on div "Colorbond Deep Ocean 0.55 2.4 m 2.4 m $187.61 $187.61 - -" at bounding box center [498, 204] width 678 height 29
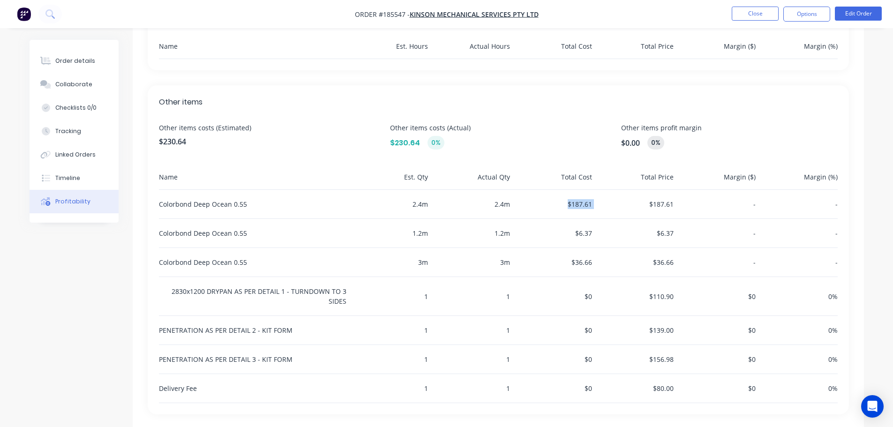
click at [543, 209] on div "$187.61" at bounding box center [553, 204] width 78 height 29
drag, startPoint x: 583, startPoint y: 205, endPoint x: 642, endPoint y: 211, distance: 59.3
click at [614, 207] on div "Colorbond Deep Ocean 0.55 2.4 m 2.4 m $187.61 $187.61 - -" at bounding box center [498, 204] width 678 height 29
click at [642, 208] on div "$187.61" at bounding box center [635, 204] width 78 height 29
drag, startPoint x: 642, startPoint y: 207, endPoint x: 693, endPoint y: 208, distance: 51.1
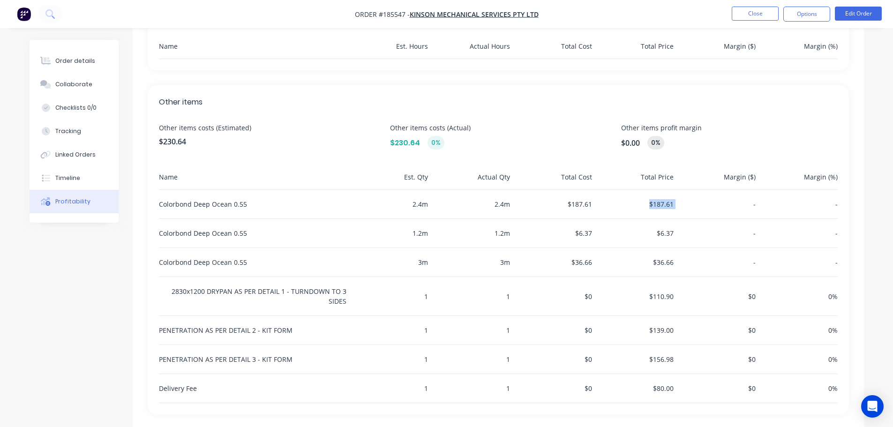
click at [687, 208] on div "Colorbond Deep Ocean 0.55 2.4 m 2.4 m $187.61 $187.61 - -" at bounding box center [498, 204] width 678 height 29
click at [695, 208] on div "-" at bounding box center [716, 204] width 78 height 29
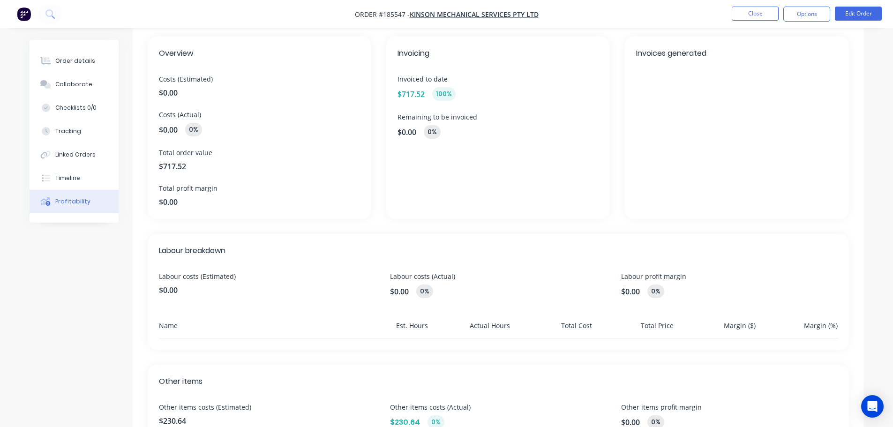
scroll to position [17, 0]
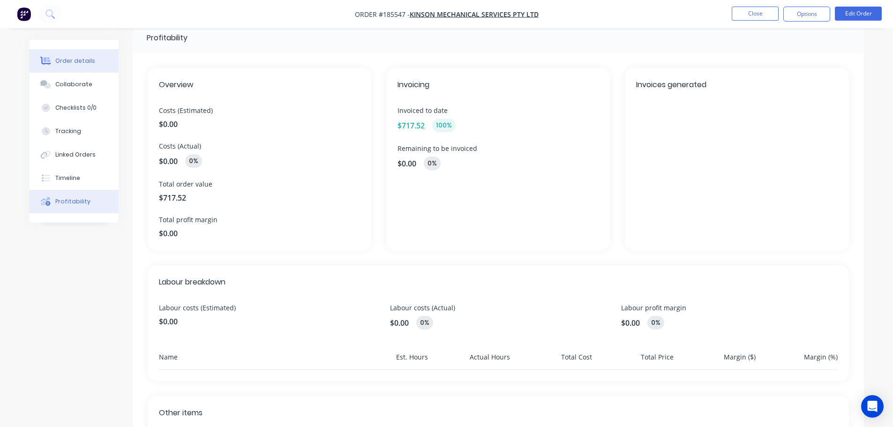
click at [63, 61] on div "Order details" at bounding box center [75, 61] width 40 height 8
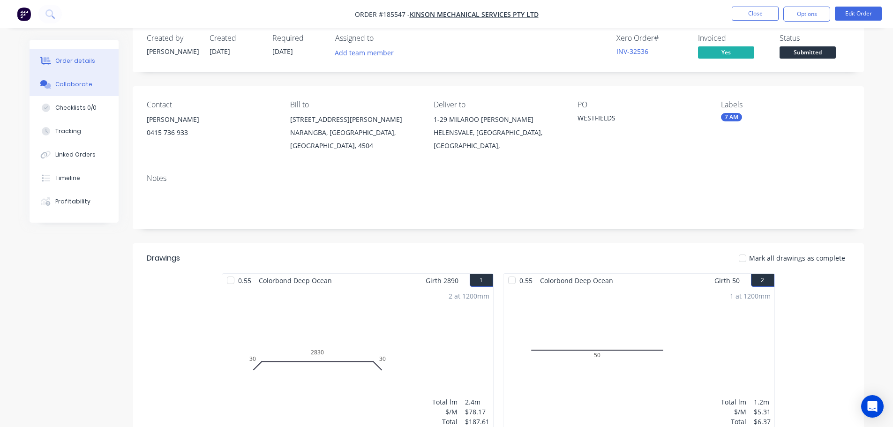
click at [63, 76] on button "Collaborate" at bounding box center [74, 84] width 89 height 23
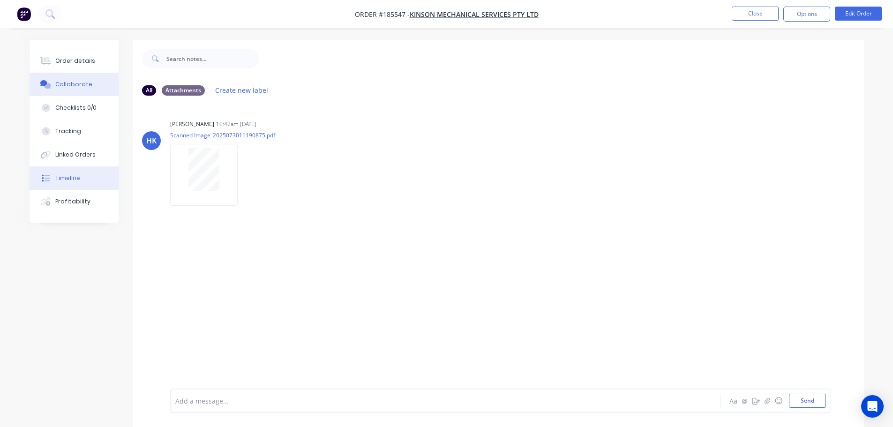
click at [78, 186] on button "Timeline" at bounding box center [74, 177] width 89 height 23
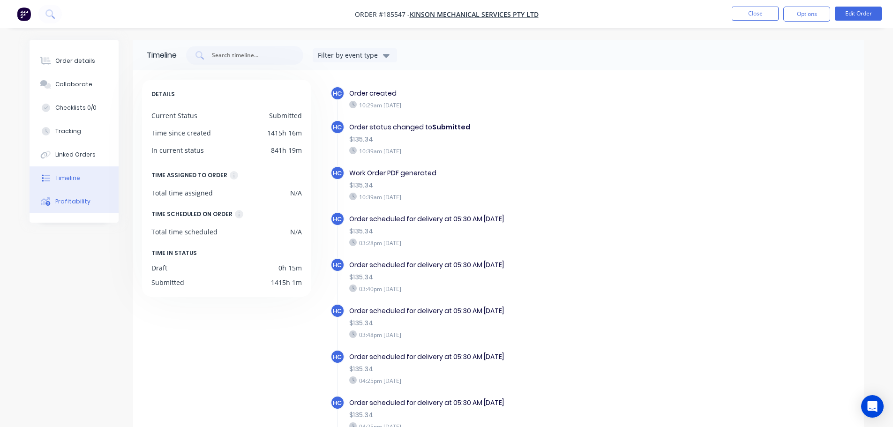
click at [74, 197] on button "Profitability" at bounding box center [74, 201] width 89 height 23
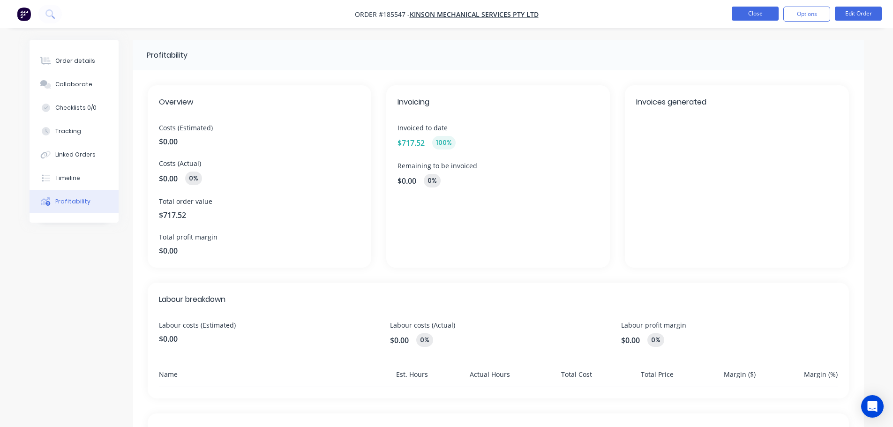
click at [735, 16] on button "Close" at bounding box center [754, 14] width 47 height 14
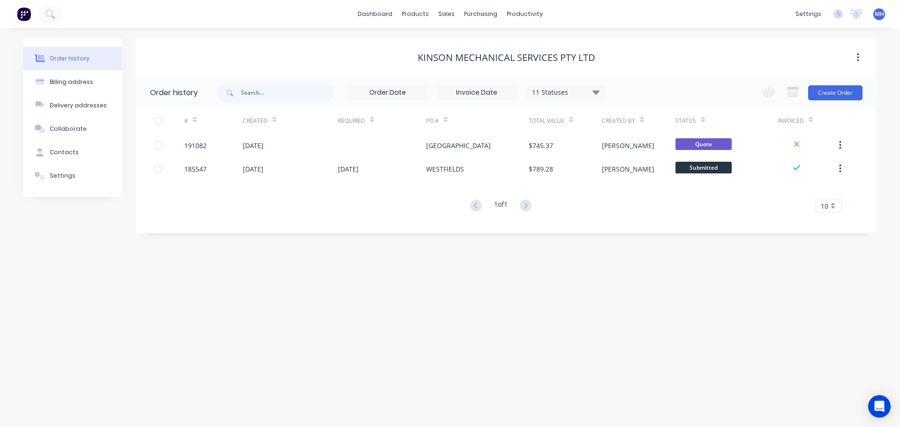
click at [604, 297] on div "Order history Billing address Delivery addresses Collaborate Contacts Settings …" at bounding box center [450, 227] width 900 height 399
click at [468, 43] on div "Sales Orders" at bounding box center [481, 45] width 38 height 8
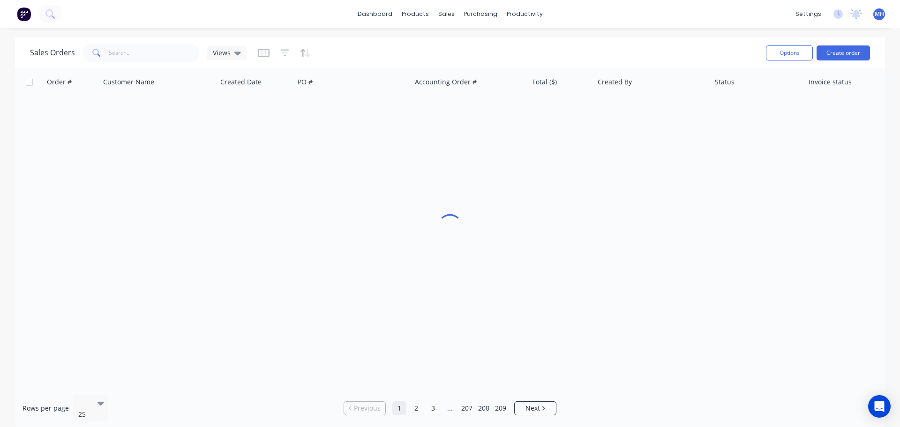
click at [677, 53] on div "Sales Orders Views" at bounding box center [394, 52] width 728 height 23
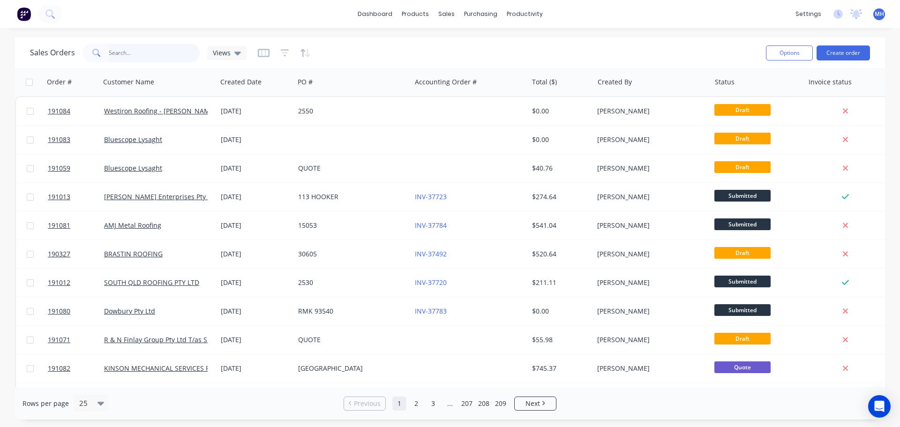
click at [150, 57] on input "text" at bounding box center [154, 53] width 91 height 19
type input "kinson"
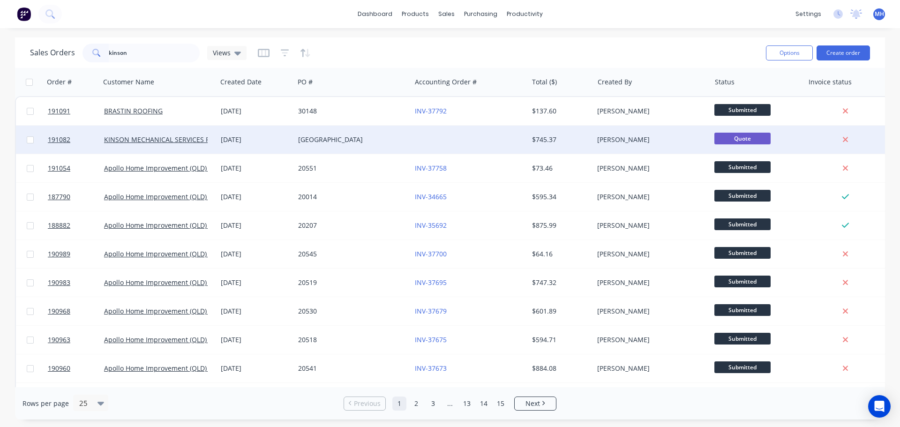
click at [348, 144] on div "[GEOGRAPHIC_DATA]" at bounding box center [352, 140] width 117 height 28
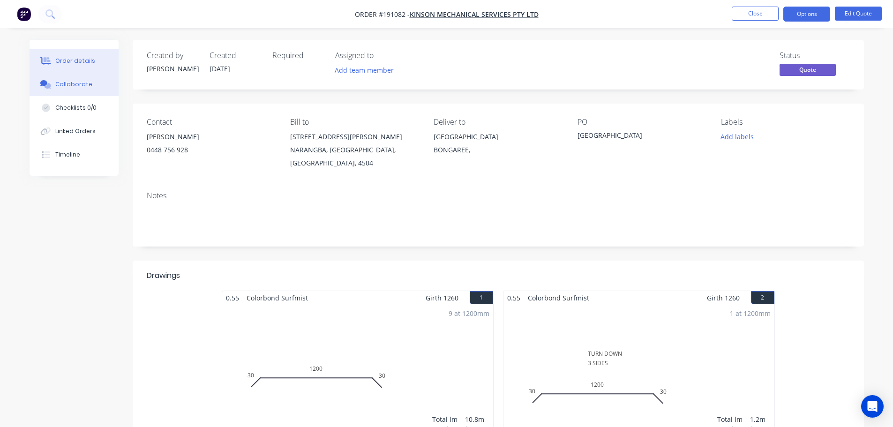
click at [55, 79] on button "Collaborate" at bounding box center [74, 84] width 89 height 23
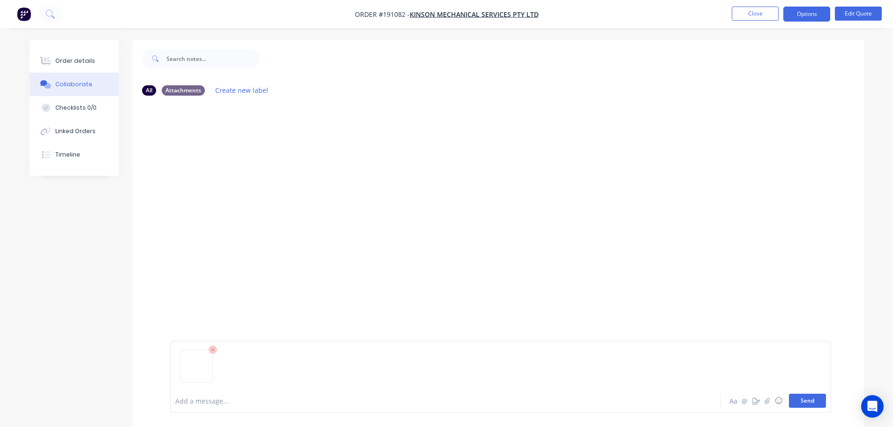
click at [800, 396] on button "Send" at bounding box center [807, 401] width 37 height 14
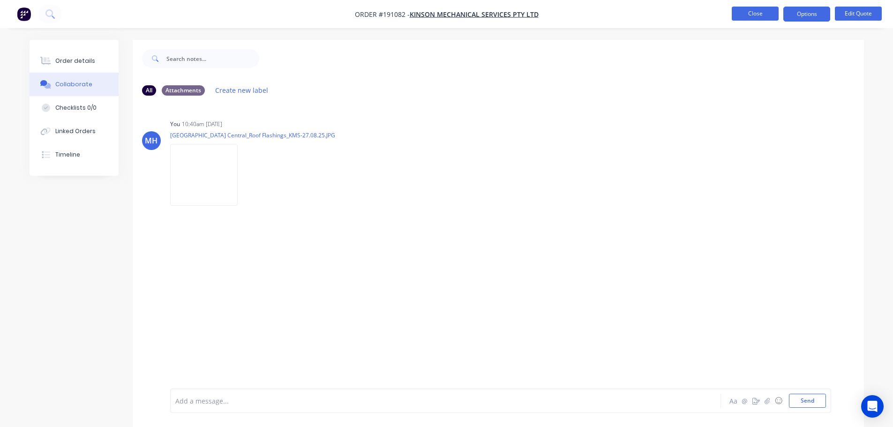
click at [758, 12] on button "Close" at bounding box center [754, 14] width 47 height 14
